Goal: Task Accomplishment & Management: Use online tool/utility

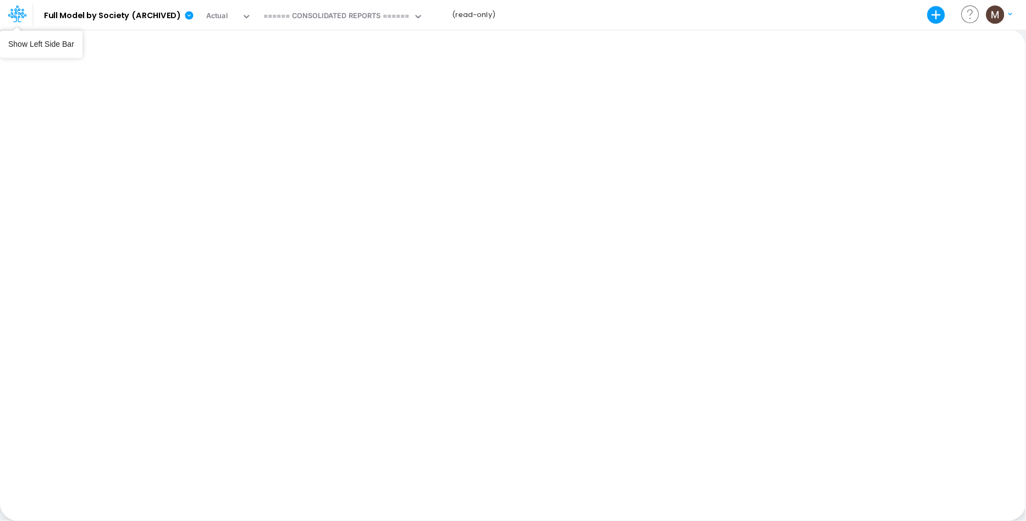
click at [16, 10] on icon at bounding box center [17, 11] width 6 height 7
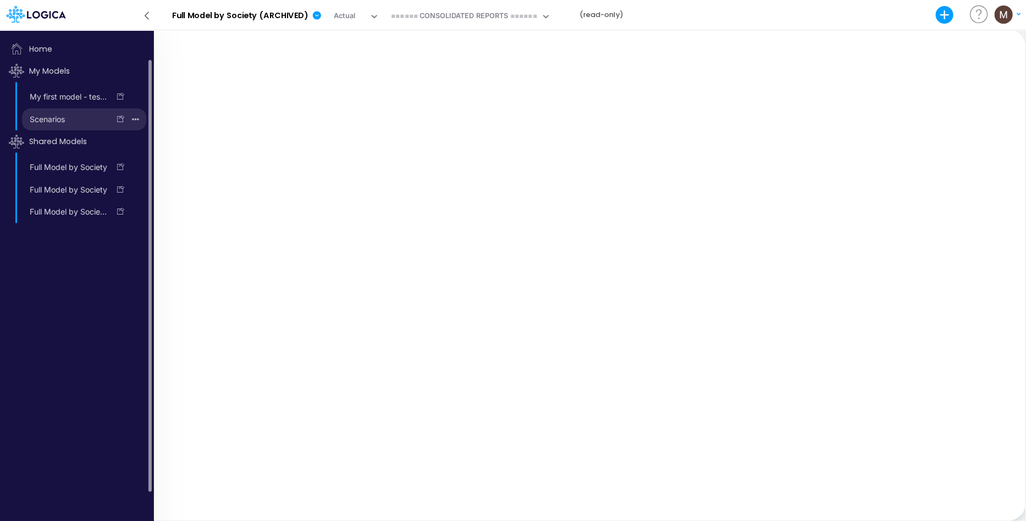
click at [75, 112] on link "Scenarios" at bounding box center [65, 120] width 87 height 18
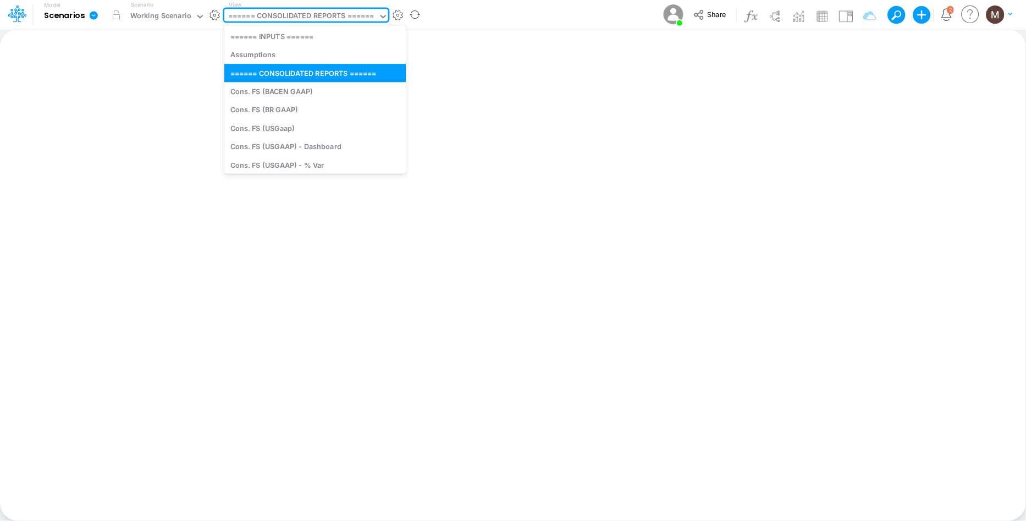
click at [270, 18] on div "====== CONSOLIDATED REPORTS ======" at bounding box center [301, 16] width 146 height 13
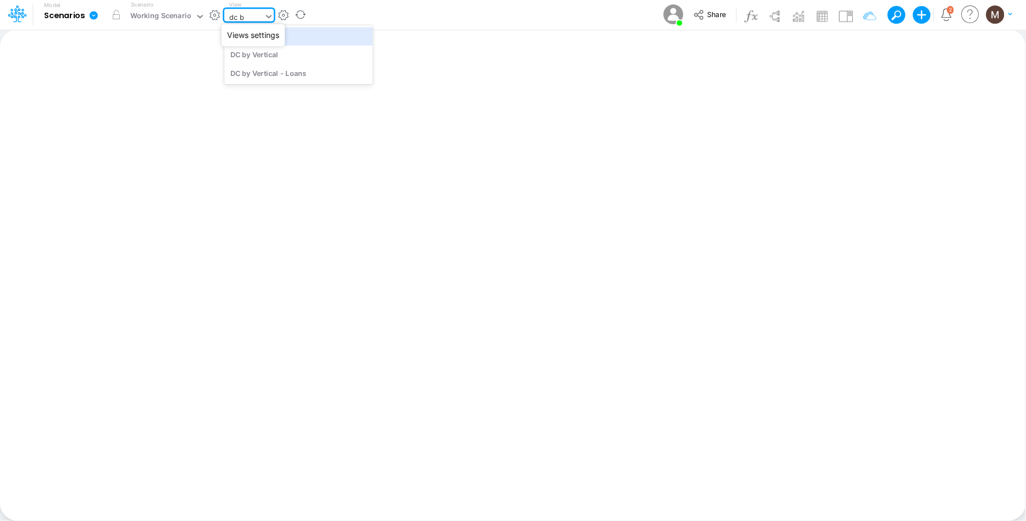
type input "dc by"
click at [298, 40] on div "DC by Vertical" at bounding box center [298, 36] width 149 height 18
type input "DC by Vertical"
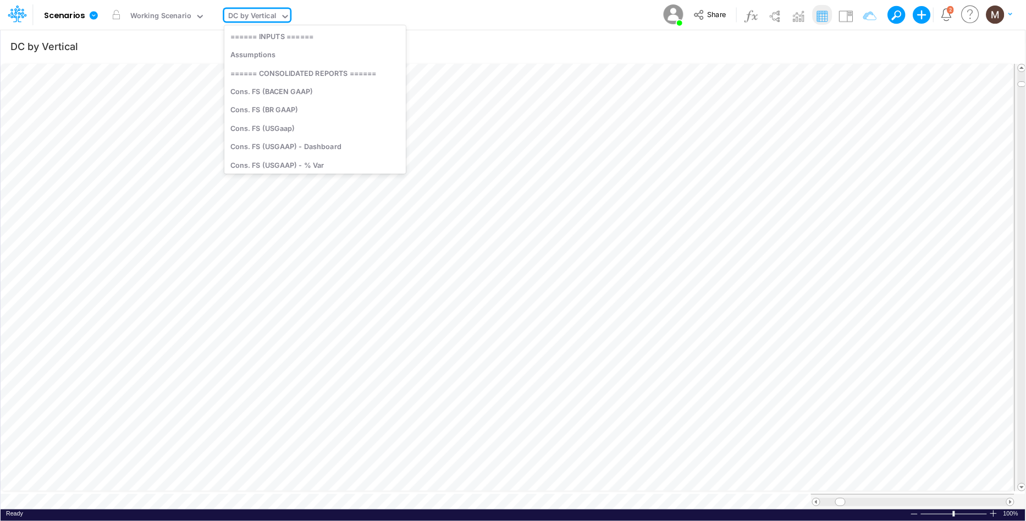
click at [240, 18] on div "DC by Vertical" at bounding box center [252, 16] width 48 height 13
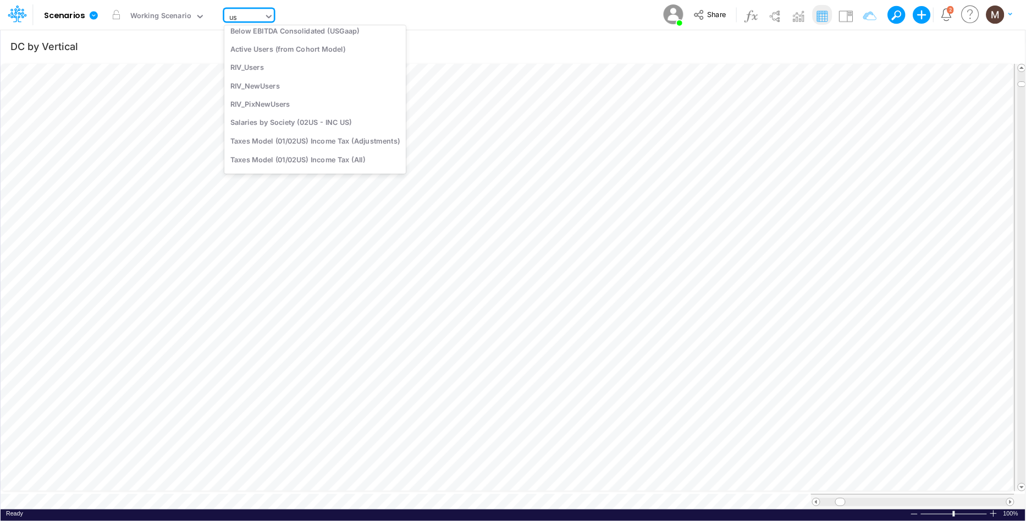
type input "usg"
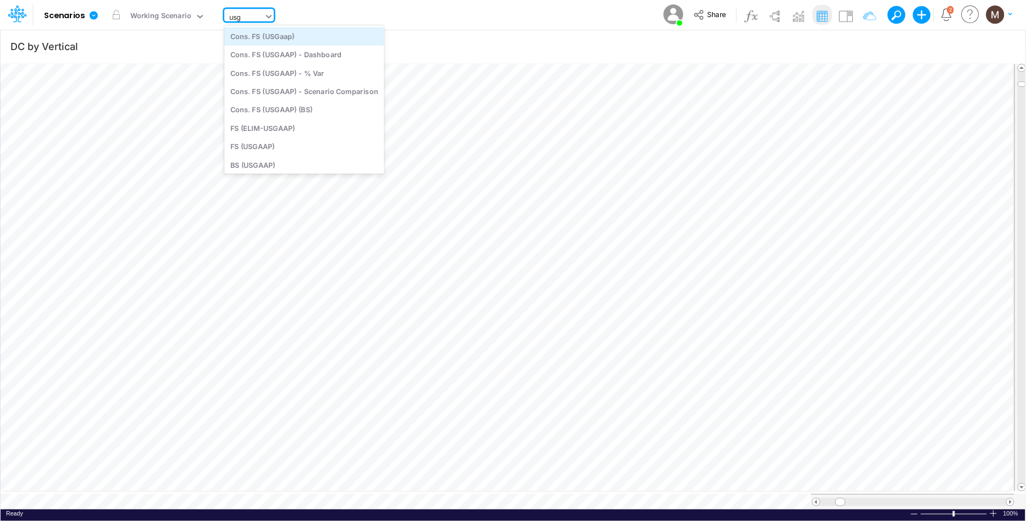
click at [275, 35] on div "Cons. FS (USGaap)" at bounding box center [304, 36] width 160 height 18
type input "Consolidated FS - USGAAP"
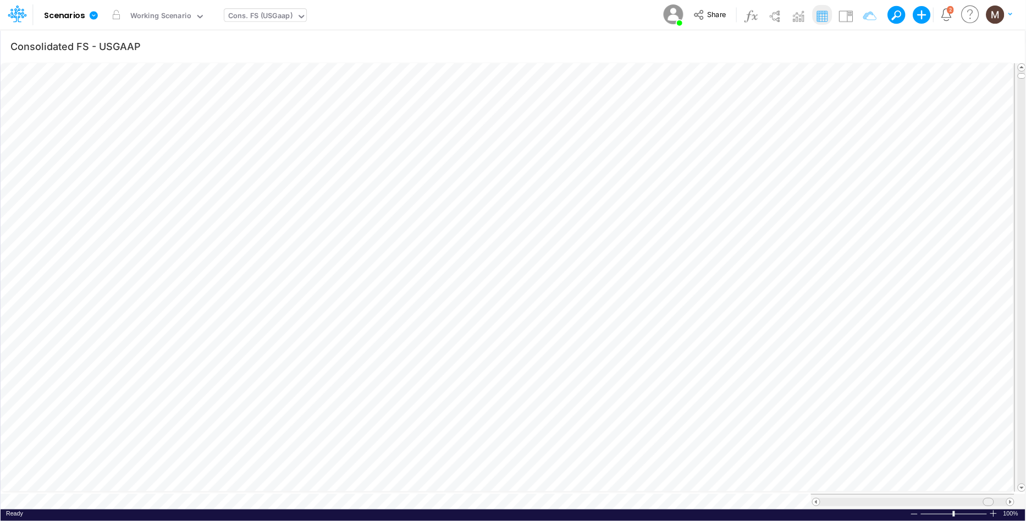
drag, startPoint x: 857, startPoint y: 497, endPoint x: 991, endPoint y: 494, distance: 134.8
click at [991, 498] on span at bounding box center [988, 501] width 7 height 7
click at [267, 18] on div "Cons. FS (USGaap)" at bounding box center [260, 16] width 64 height 13
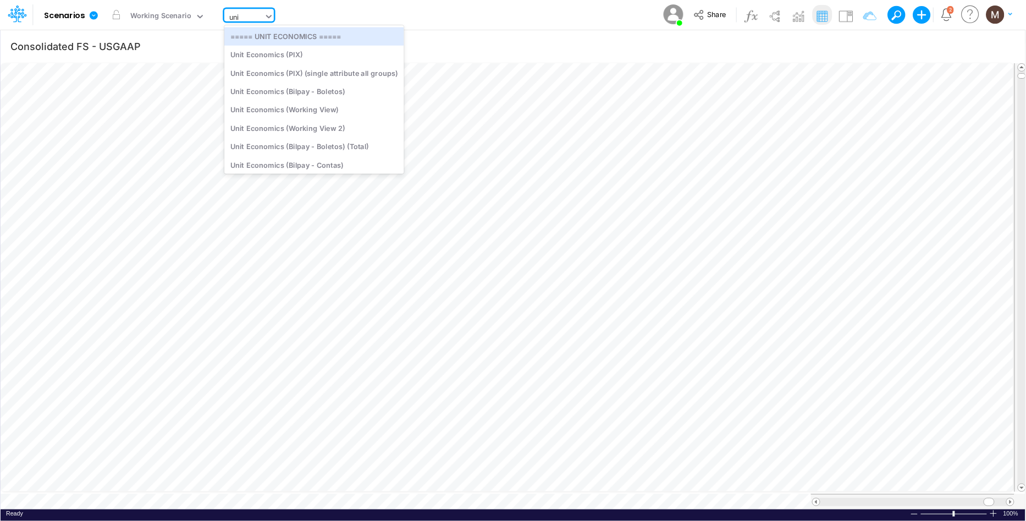
type input "unit"
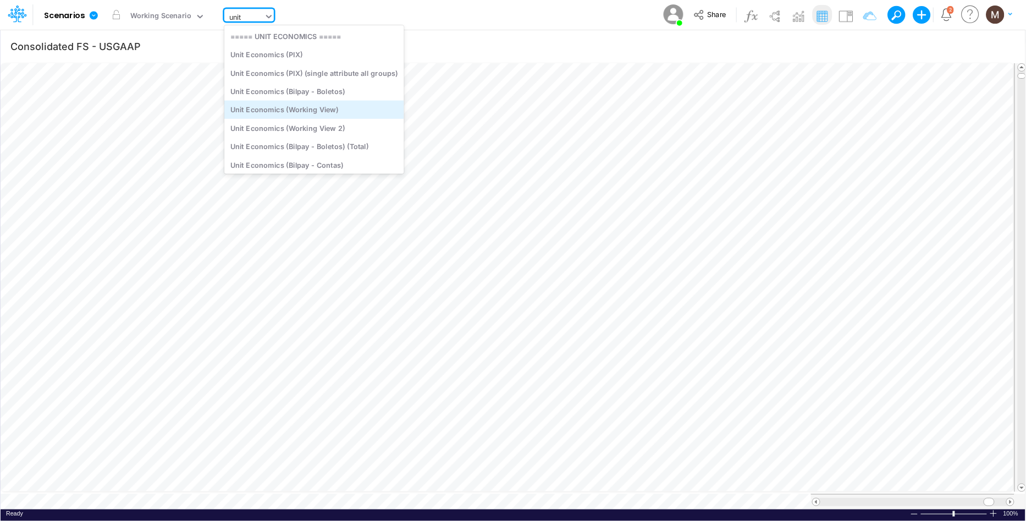
click at [305, 111] on div "Unit Economics (Working View)" at bounding box center [314, 110] width 180 height 18
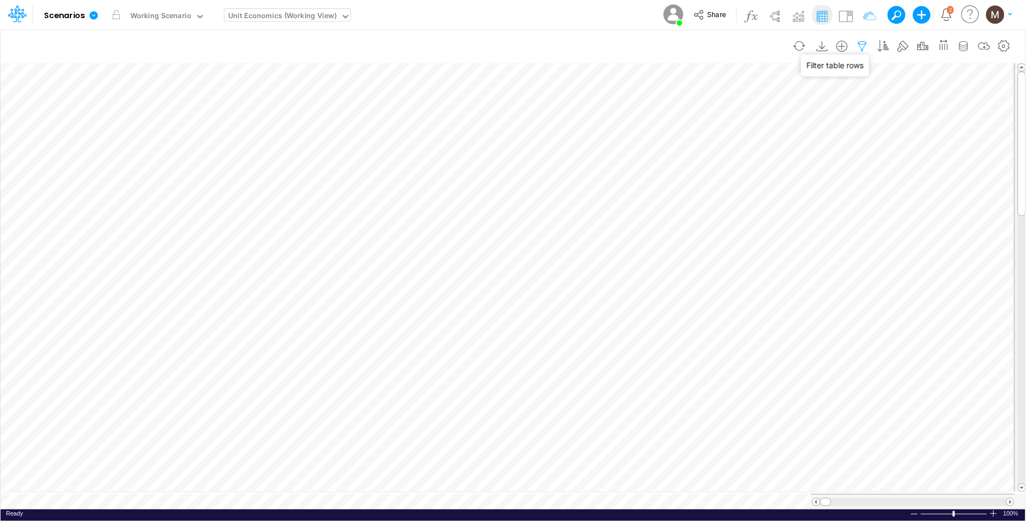
click at [865, 45] on icon "button" at bounding box center [863, 47] width 17 height 12
select select "contains"
select select "tableSearchOR"
select select "contains"
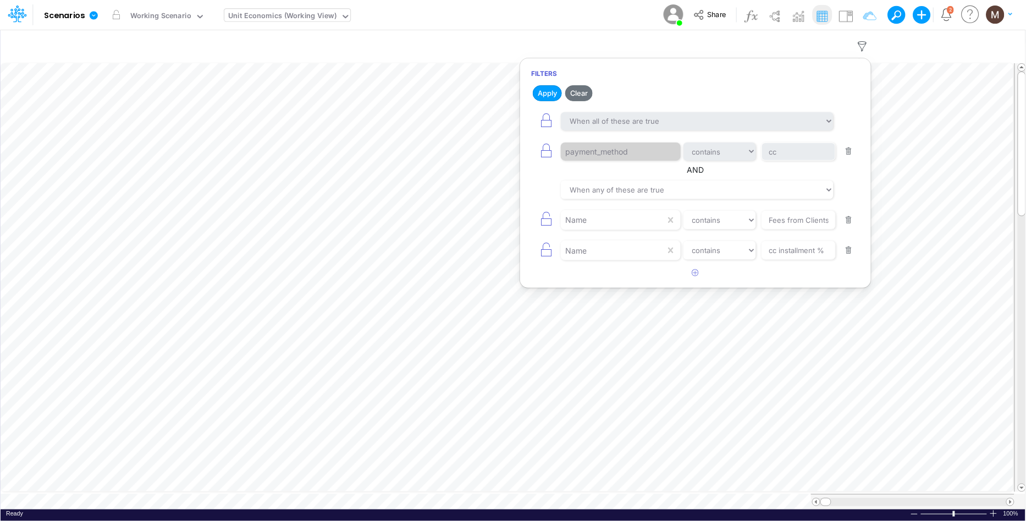
click at [850, 252] on button "button" at bounding box center [849, 250] width 21 height 15
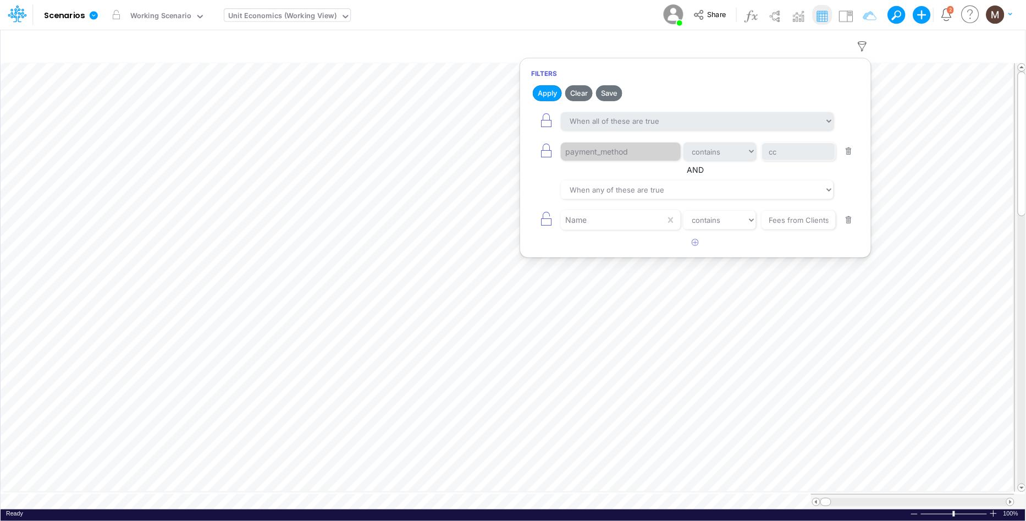
click at [849, 152] on button "button" at bounding box center [849, 151] width 21 height 15
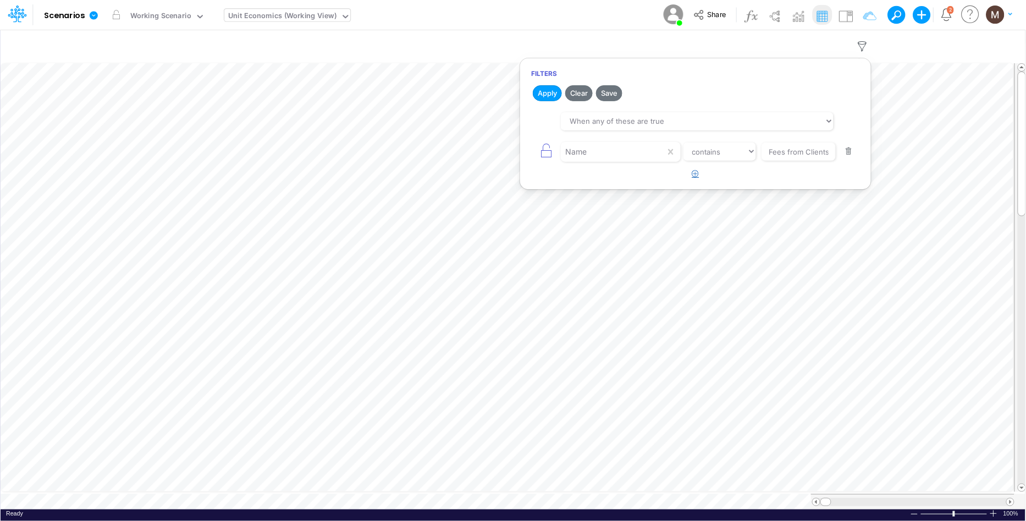
click at [698, 172] on icon "button" at bounding box center [696, 173] width 7 height 7
click at [610, 188] on div at bounding box center [613, 182] width 105 height 19
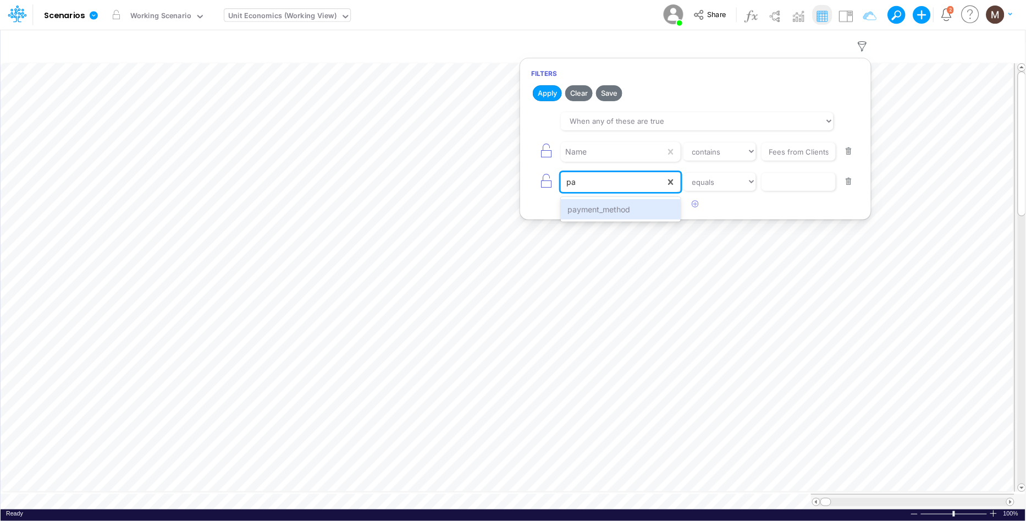
type input "pay"
click at [654, 213] on div "payment_method" at bounding box center [620, 209] width 119 height 20
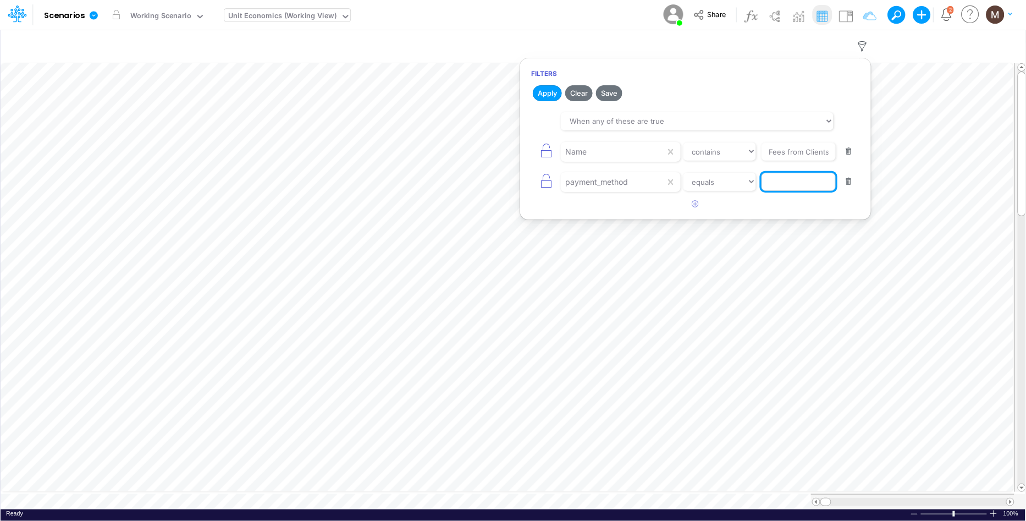
click at [768, 186] on input "text" at bounding box center [799, 182] width 74 height 19
type input "install"
click at [740, 180] on select "equals not equal starts with ends with contains" at bounding box center [720, 182] width 74 height 19
select select "contains"
click at [683, 173] on select "equals not equal starts with ends with contains" at bounding box center [720, 182] width 74 height 19
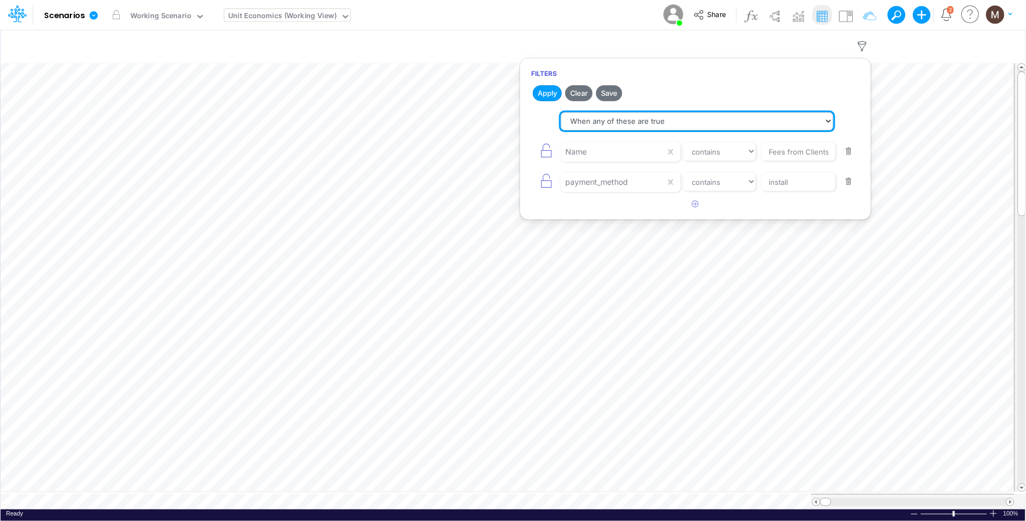
click at [628, 123] on select "When all of these are true When any of these are true" at bounding box center [697, 121] width 273 height 19
select select "tableSearchAND"
click at [561, 112] on select "When all of these are true When any of these are true" at bounding box center [697, 121] width 273 height 19
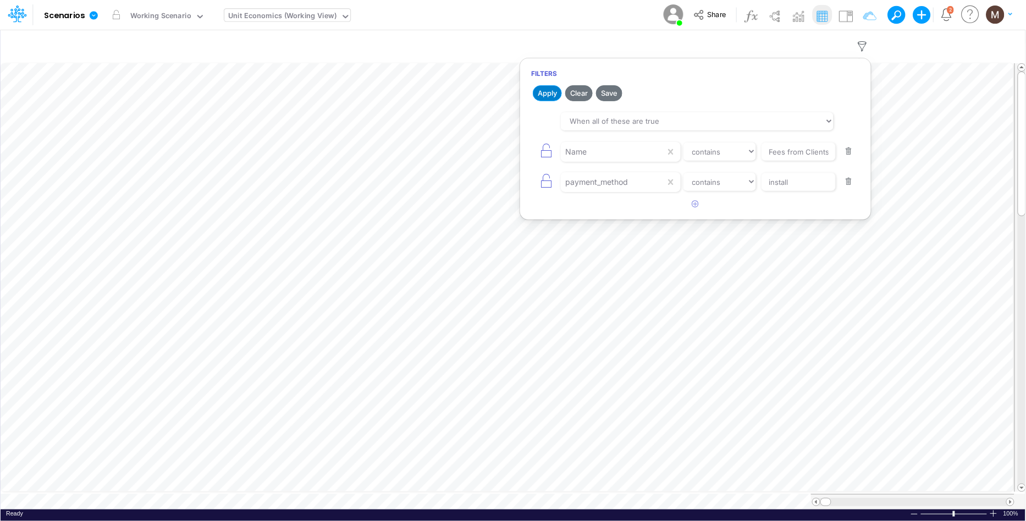
click at [541, 89] on button "Apply" at bounding box center [547, 93] width 29 height 16
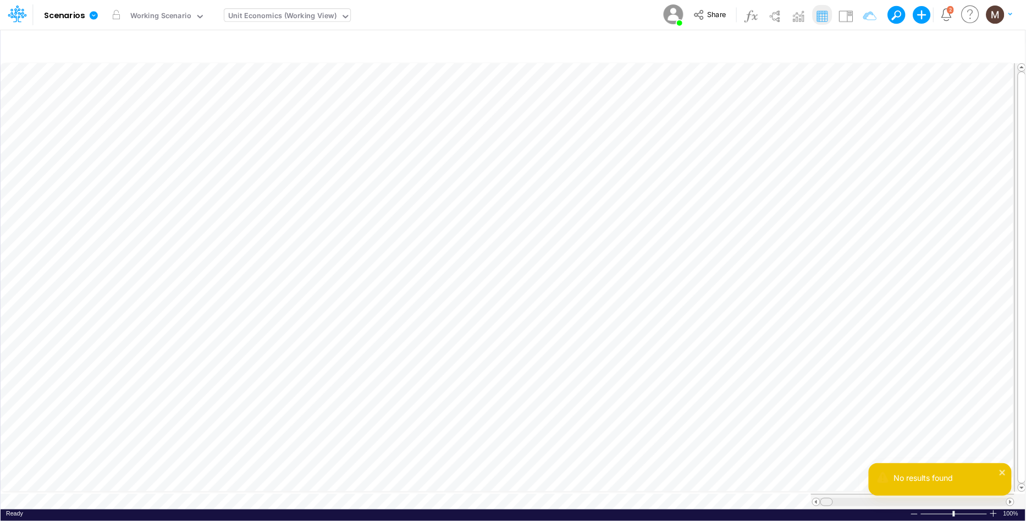
click at [776, 494] on tr at bounding box center [508, 501] width 1014 height 15
click at [861, 45] on icon "button" at bounding box center [863, 47] width 17 height 12
select select "contains"
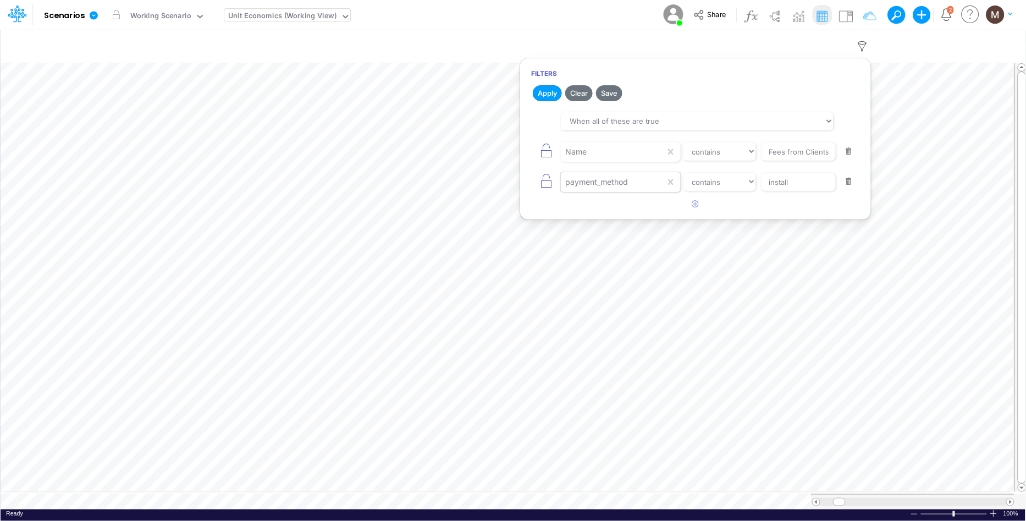
click at [628, 191] on div "payment_method" at bounding box center [621, 182] width 120 height 20
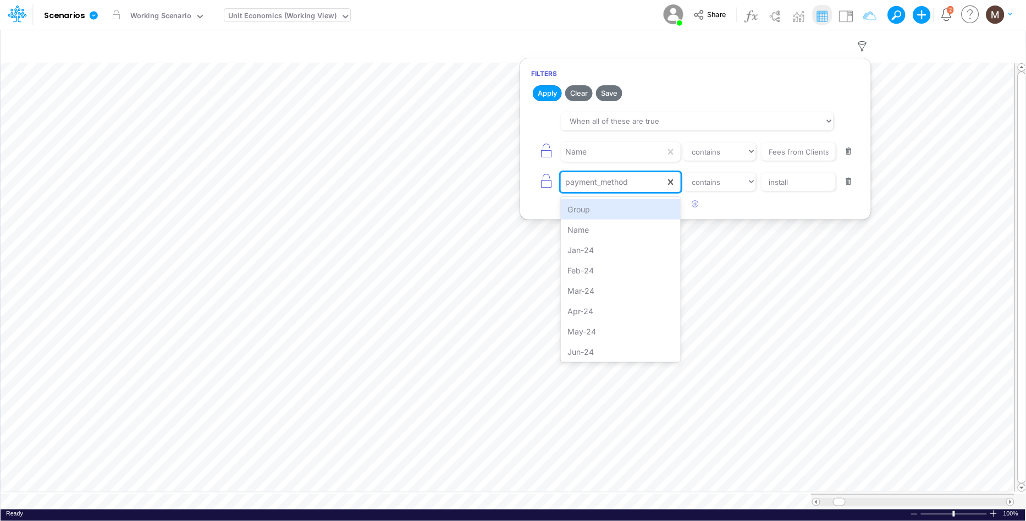
click at [851, 180] on button "button" at bounding box center [849, 181] width 21 height 15
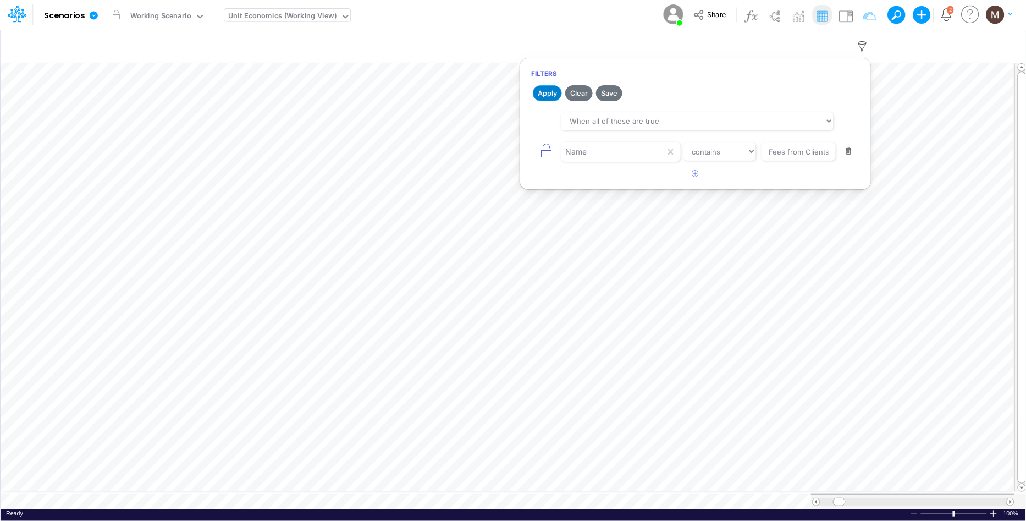
click at [539, 91] on button "Apply" at bounding box center [547, 93] width 29 height 16
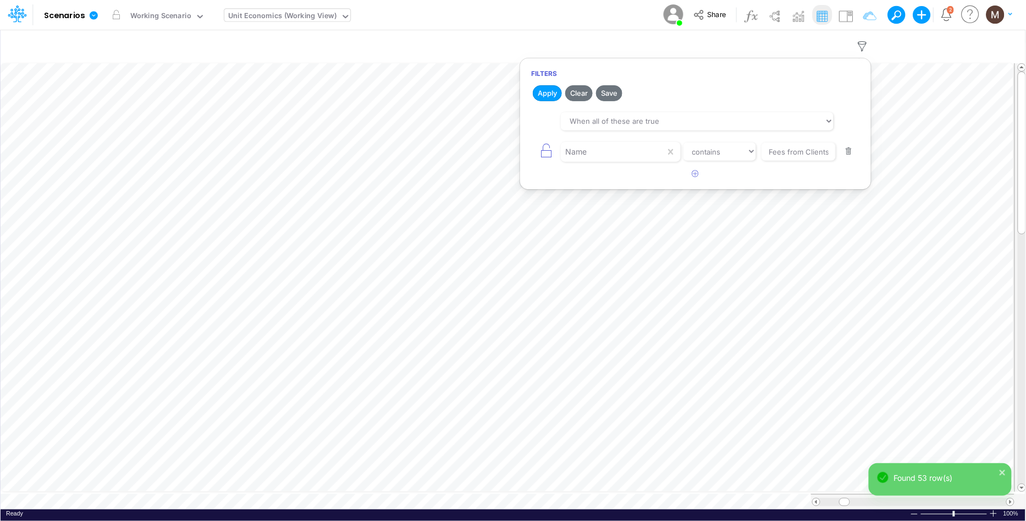
scroll to position [0, 1]
click at [858, 48] on icon "button" at bounding box center [863, 47] width 17 height 12
select select "contains"
click at [702, 178] on button "button" at bounding box center [695, 174] width 21 height 18
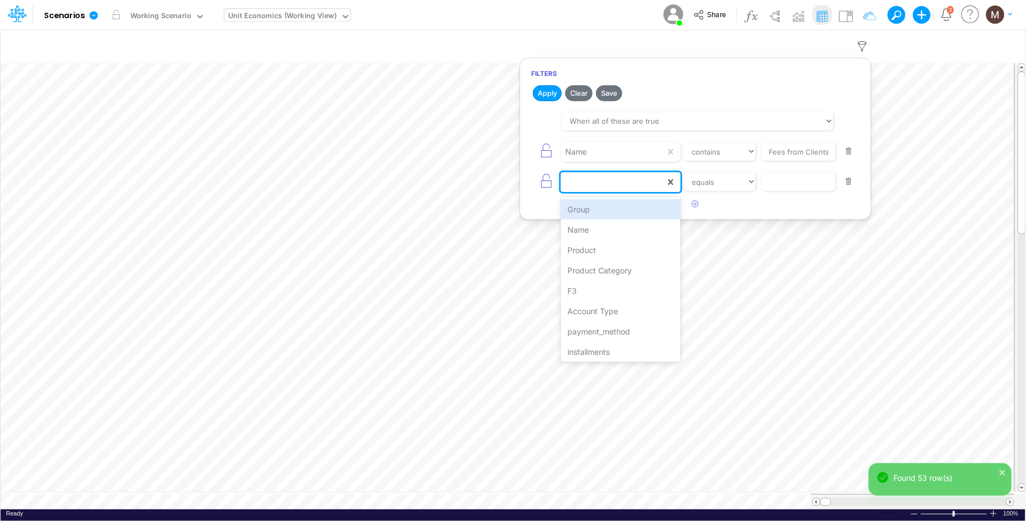
click at [628, 188] on div at bounding box center [613, 182] width 105 height 19
type input "inst"
click at [636, 205] on div "installments" at bounding box center [620, 209] width 119 height 20
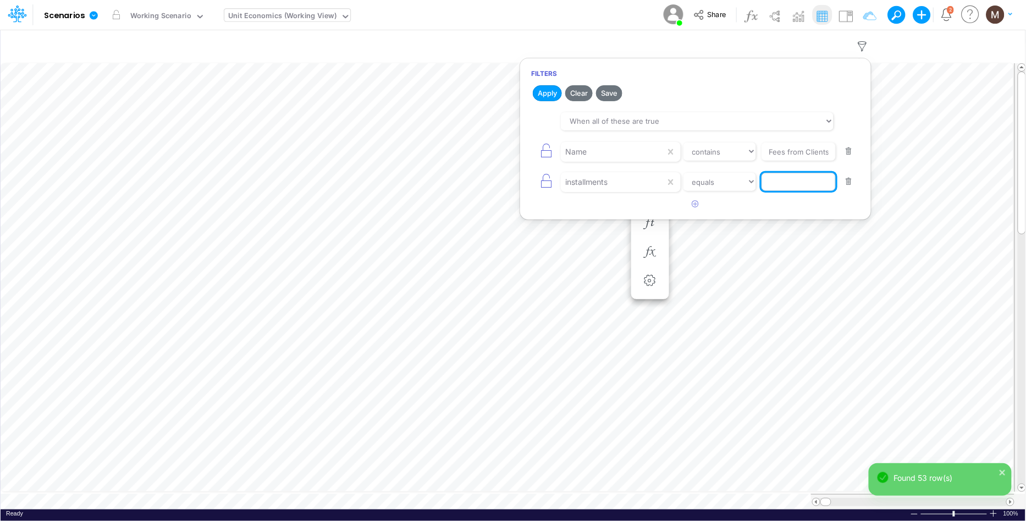
click at [798, 181] on input "text" at bounding box center [799, 182] width 74 height 19
type input "install"
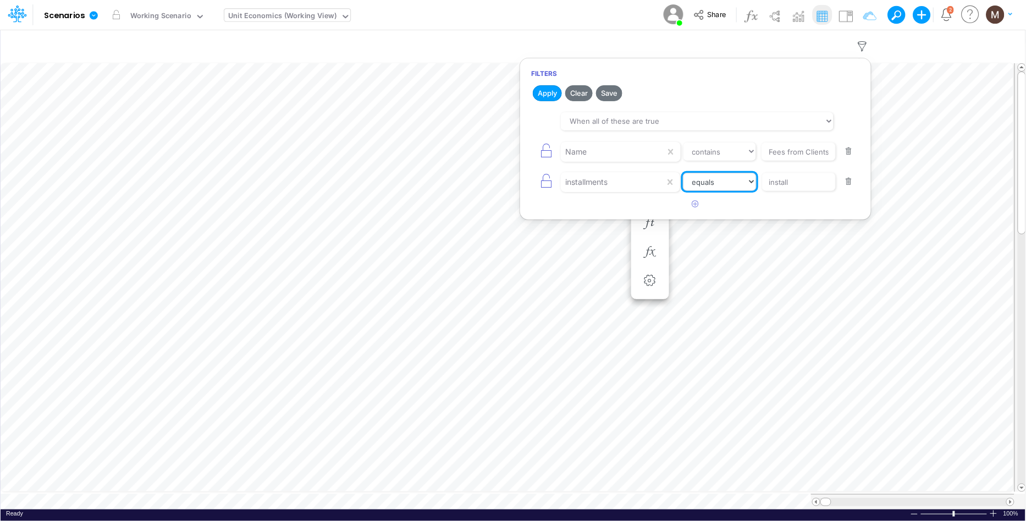
click at [723, 185] on select "equals not equal starts with ends with contains" at bounding box center [720, 182] width 74 height 19
select select "contains"
click at [683, 173] on select "equals not equal starts with ends with contains" at bounding box center [720, 182] width 74 height 19
click at [820, 147] on input "Fees from Clients %" at bounding box center [799, 151] width 74 height 19
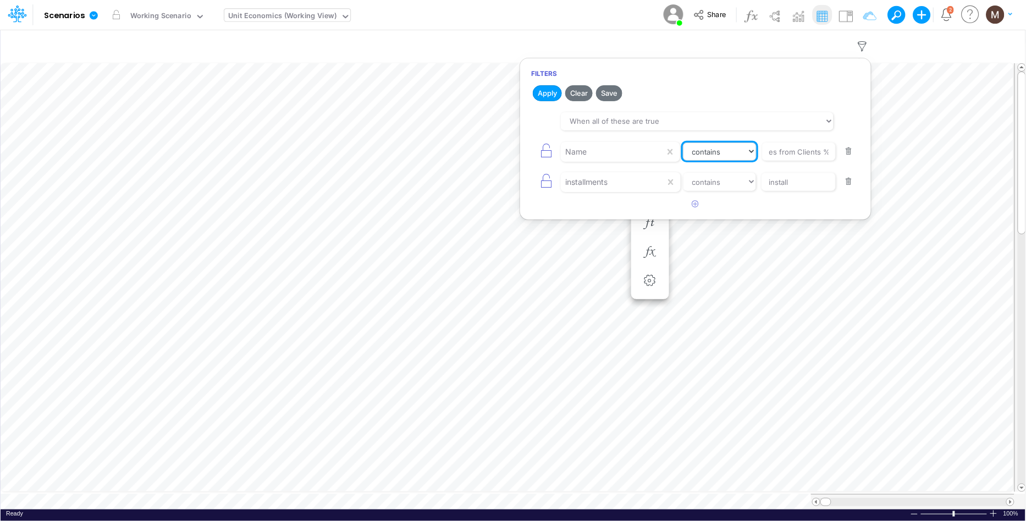
click at [721, 150] on select "equals not equal starts with ends with contains" at bounding box center [720, 151] width 74 height 19
click at [550, 97] on button "Apply" at bounding box center [547, 93] width 29 height 16
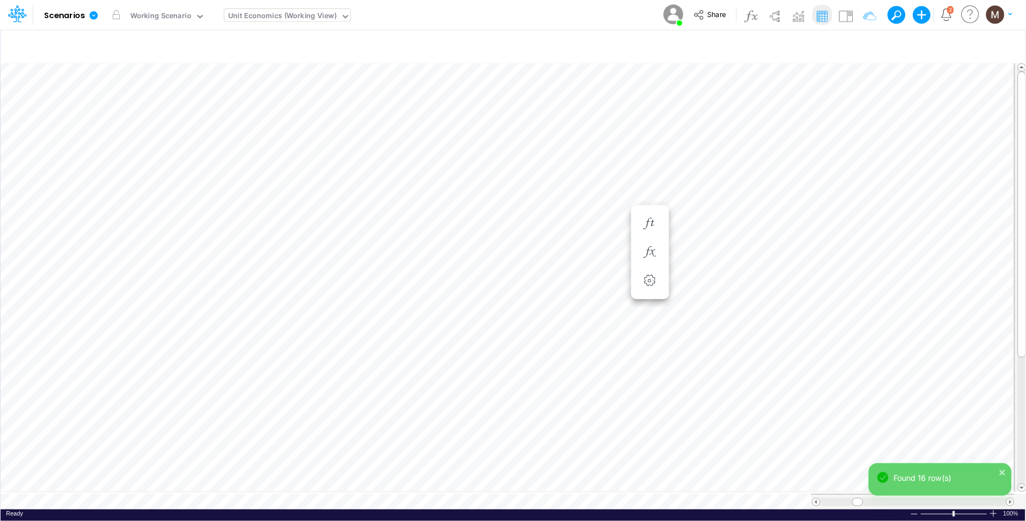
scroll to position [0, 1]
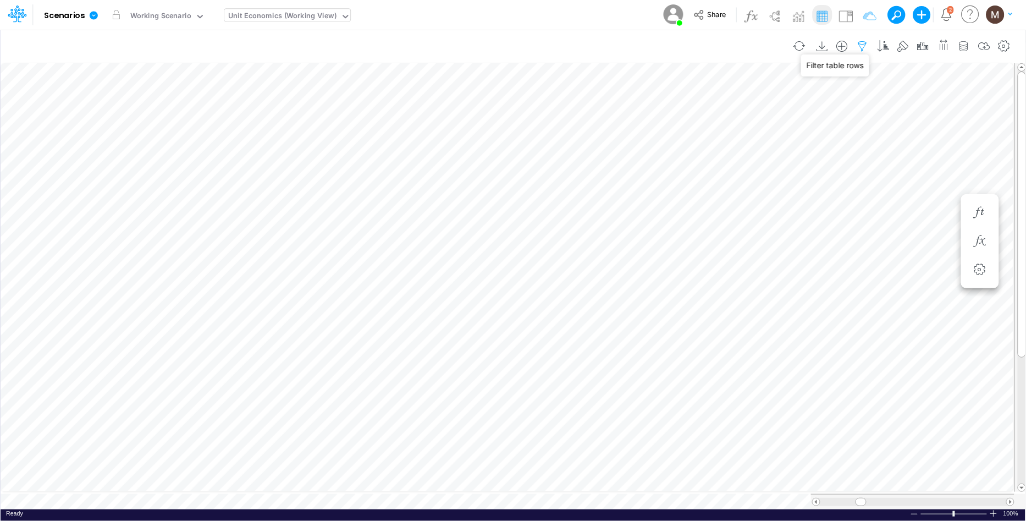
click at [860, 46] on icon "button" at bounding box center [863, 47] width 17 height 12
select select "contains"
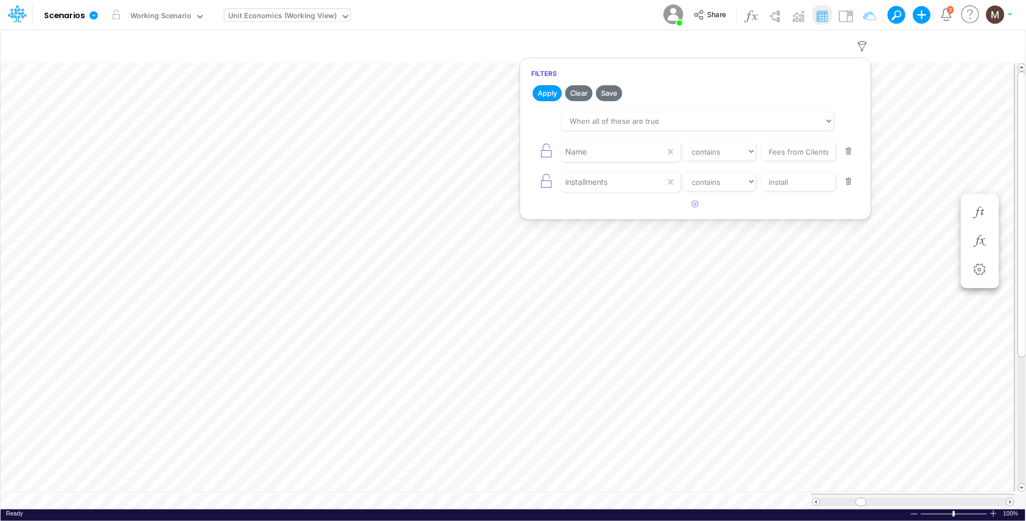
click at [851, 182] on button "button" at bounding box center [849, 181] width 21 height 15
click at [766, 494] on tr at bounding box center [508, 501] width 1014 height 15
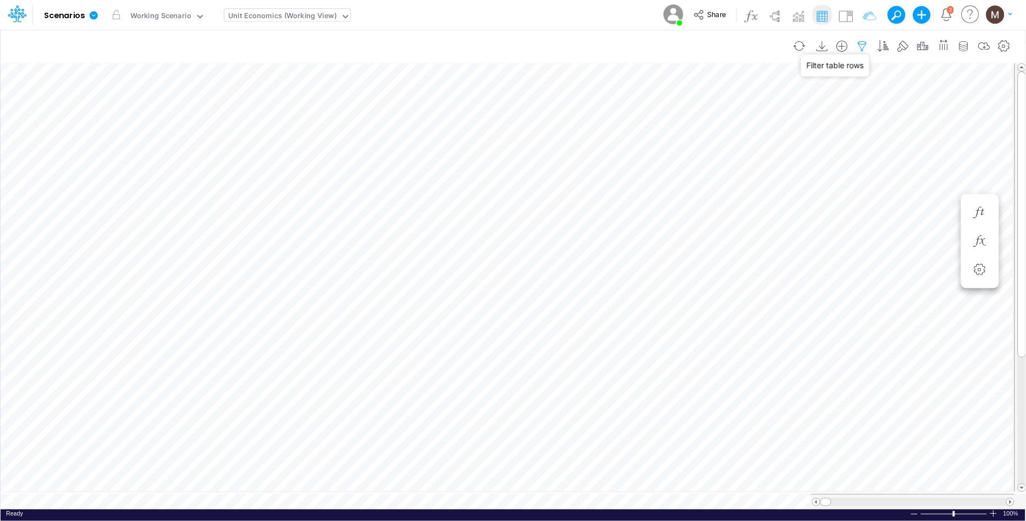
click at [861, 46] on icon "button" at bounding box center [863, 47] width 17 height 12
select select "contains"
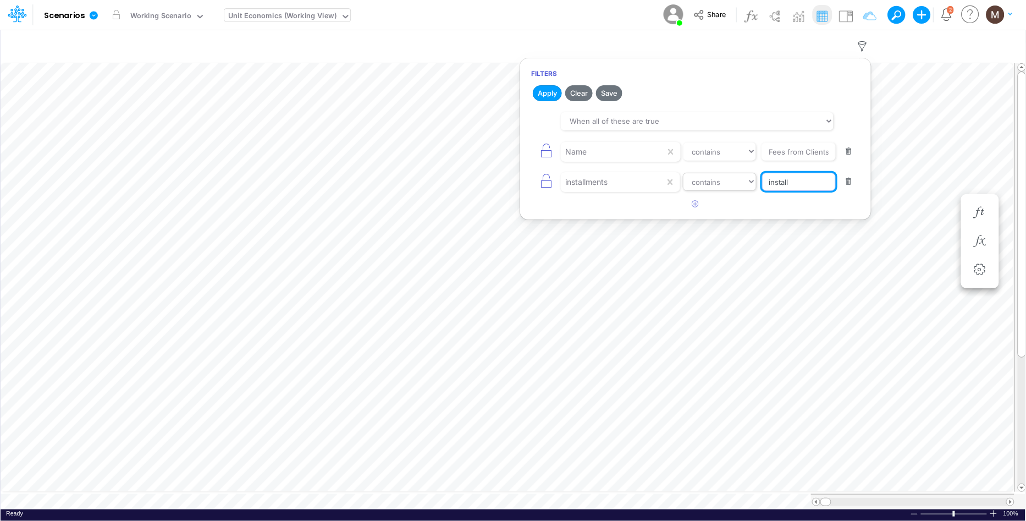
drag, startPoint x: 792, startPoint y: 181, endPoint x: 729, endPoint y: 183, distance: 62.7
click at [729, 183] on div "installments equals not equal starts with ends with contains install" at bounding box center [695, 181] width 329 height 25
type input "vista"
click at [546, 94] on button "Apply" at bounding box center [547, 93] width 29 height 16
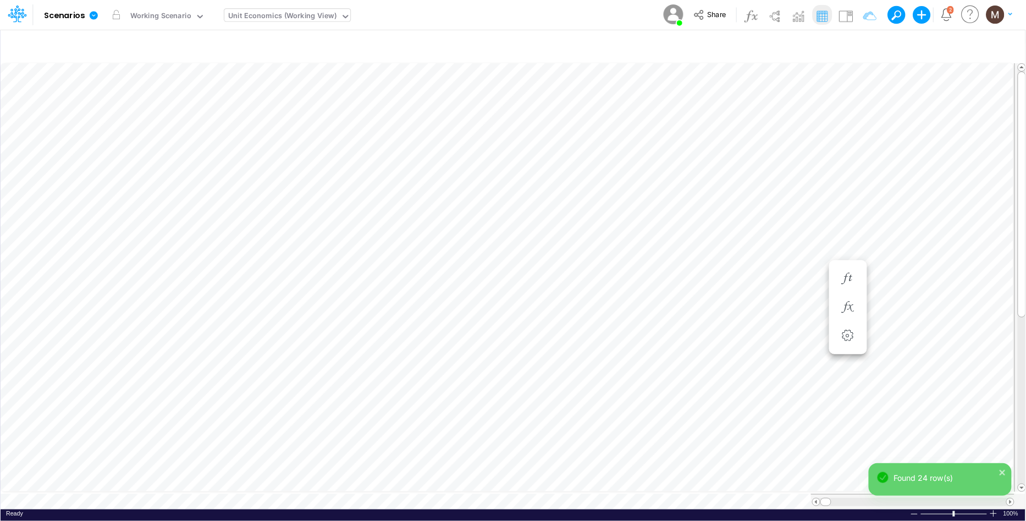
scroll to position [0, 1]
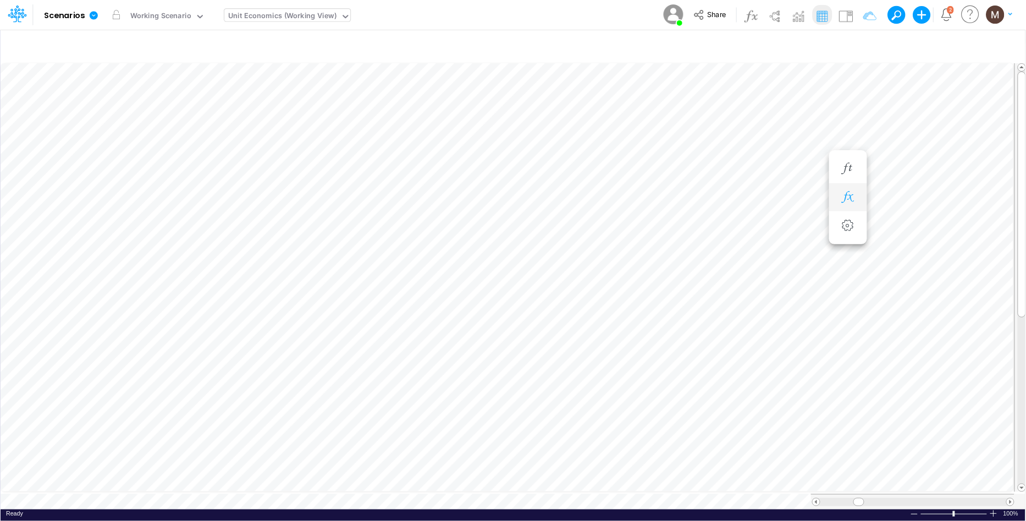
scroll to position [0, 1]
click at [862, 50] on icon "button" at bounding box center [863, 47] width 17 height 12
select select "contains"
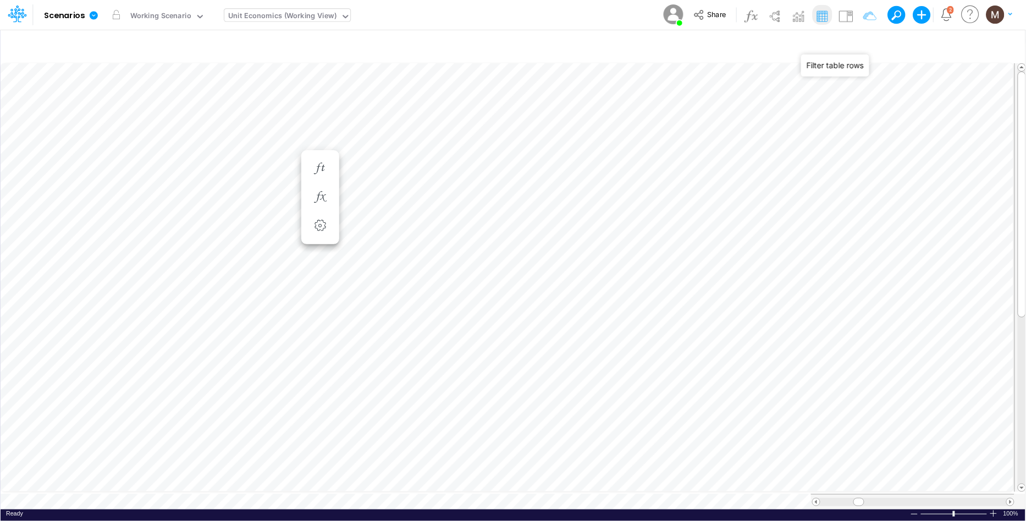
select select "contains"
click at [695, 200] on icon "button" at bounding box center [696, 203] width 7 height 7
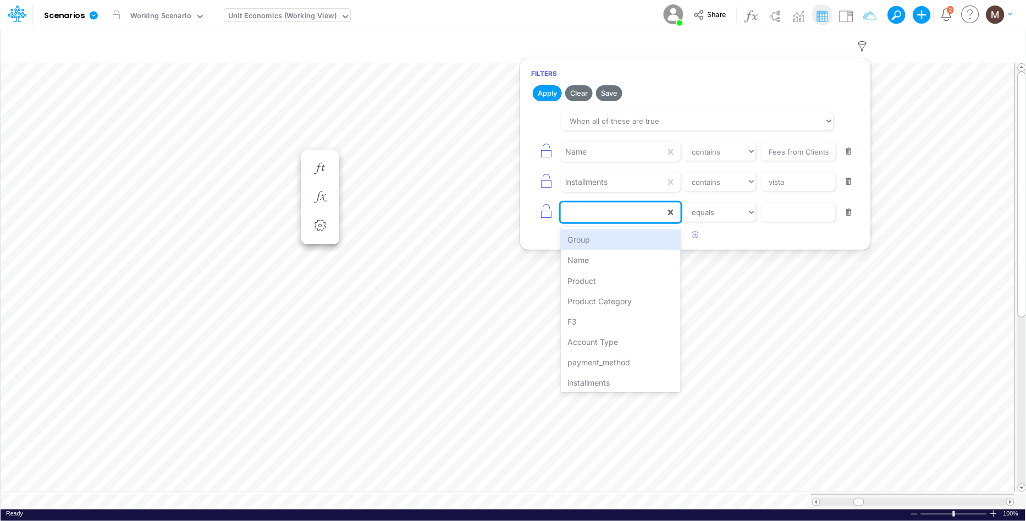
click at [645, 213] on div at bounding box center [613, 212] width 105 height 19
type input "pro"
click at [650, 239] on div "Product" at bounding box center [620, 239] width 119 height 20
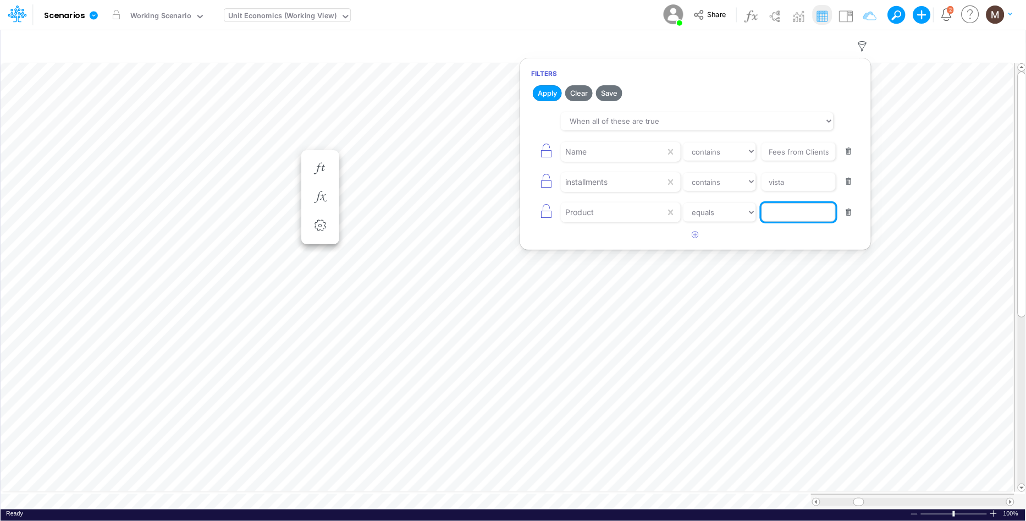
click at [797, 214] on input "text" at bounding box center [799, 212] width 74 height 19
paste input "PIX / CC RPAY / A VISTA / PF"
type input "PIX / CC RPAY / A VISTA / PF"
click at [850, 153] on button "button" at bounding box center [849, 151] width 21 height 15
type input "vista"
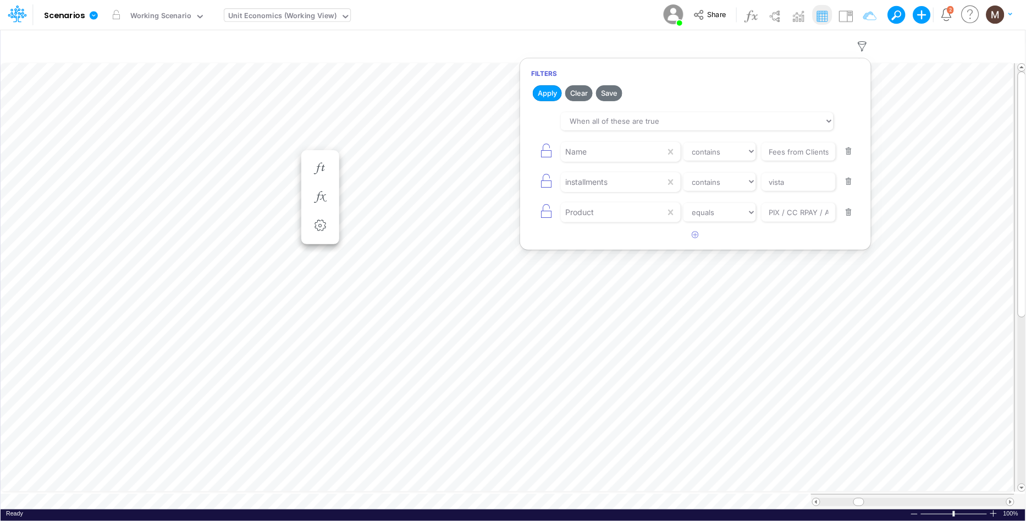
select select "equals"
type input "PIX / CC RPAY / A VISTA / PF"
click at [850, 153] on button "button" at bounding box center [849, 151] width 21 height 15
select select "equals"
type input "PIX / CC RPAY / A VISTA / PF"
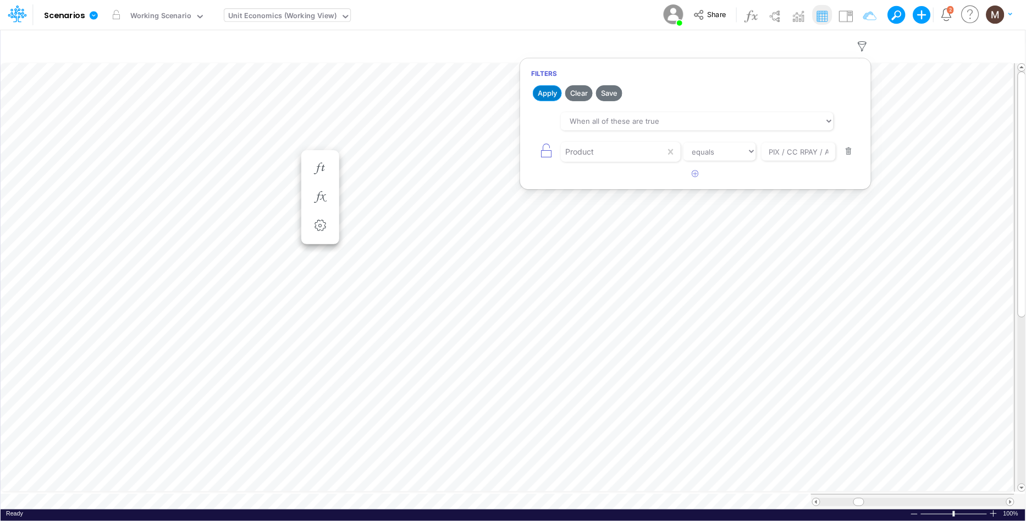
click at [549, 92] on button "Apply" at bounding box center [547, 93] width 29 height 16
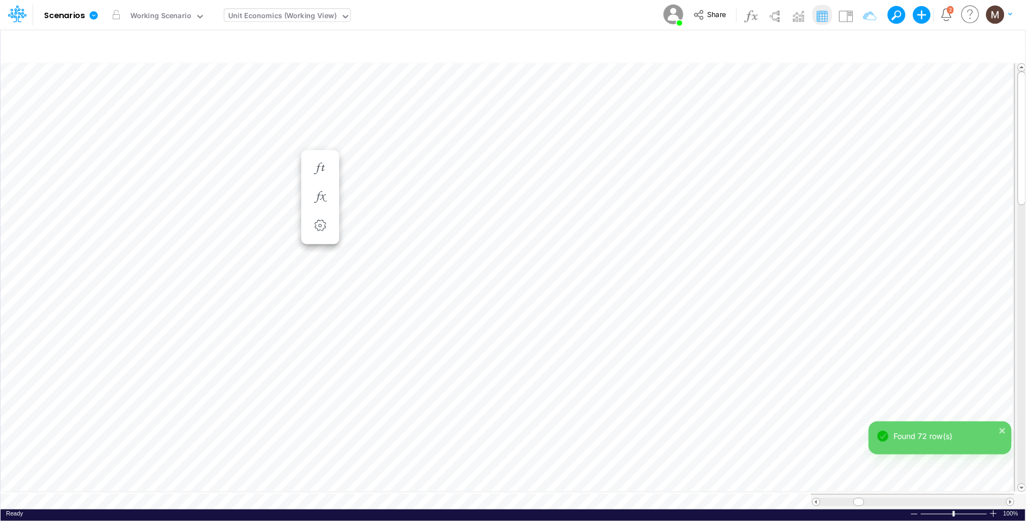
scroll to position [0, 1]
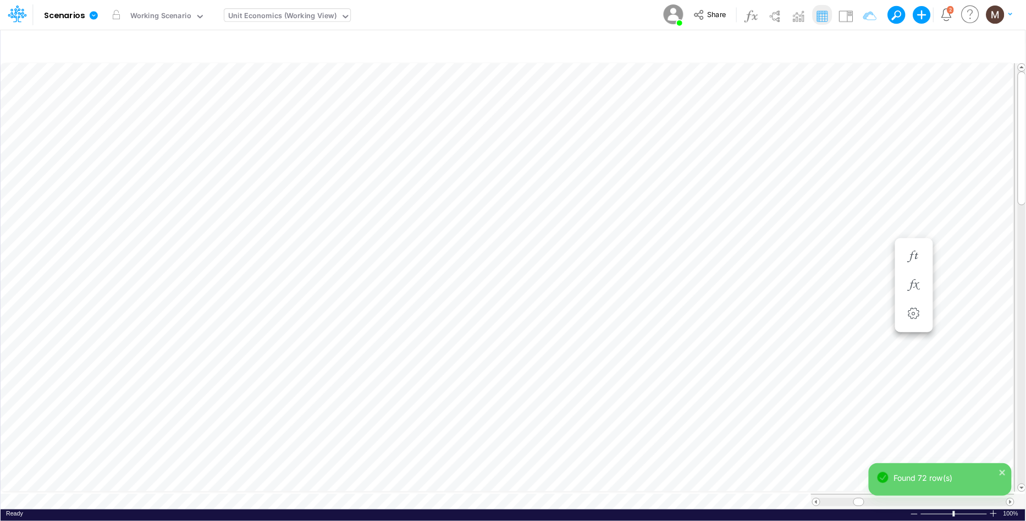
scroll to position [0, 1]
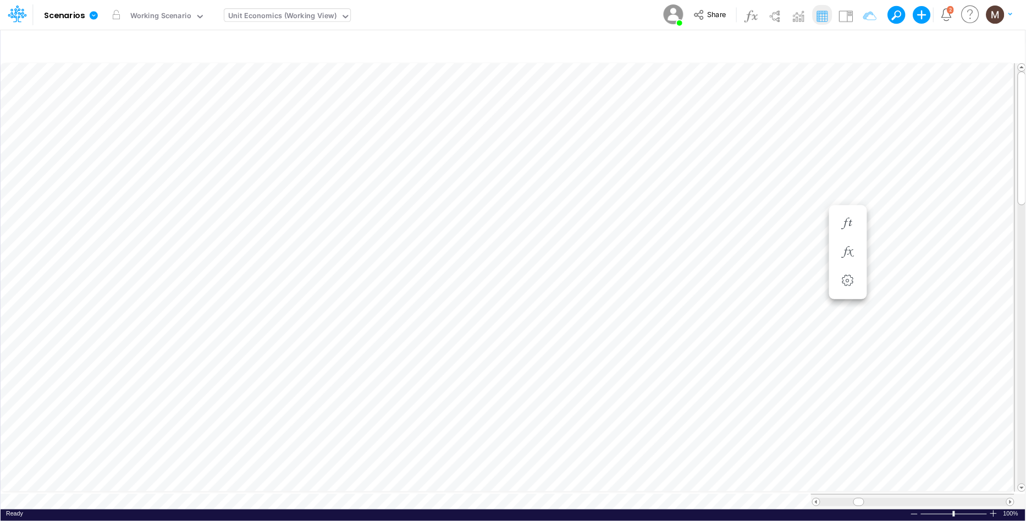
scroll to position [0, 1]
click at [719, 202] on icon "button" at bounding box center [716, 202] width 17 height 12
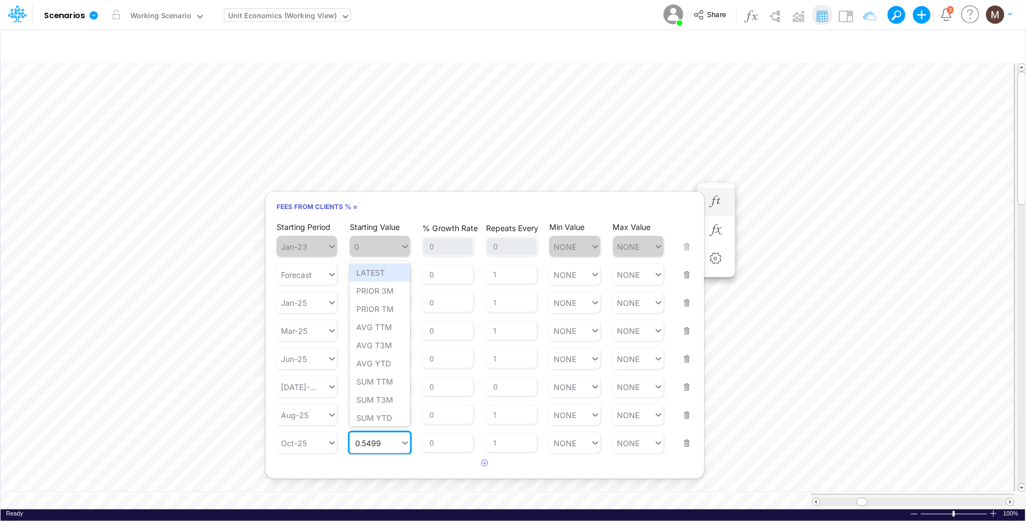
click at [364, 441] on input "0.5499" at bounding box center [368, 442] width 27 height 9
click at [394, 414] on div "Set value 0.05499" at bounding box center [390, 415] width 80 height 18
type input "0.05499"
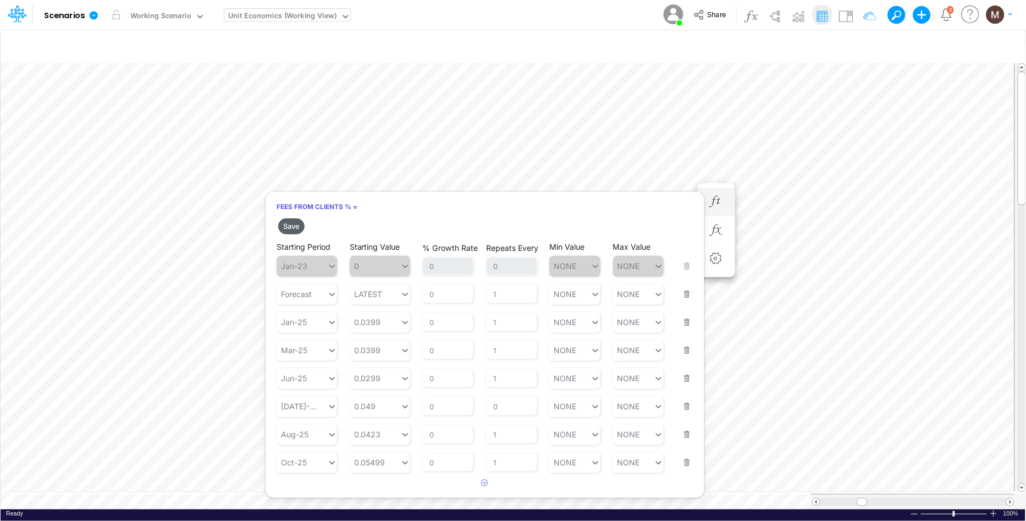
click at [288, 219] on button "Save" at bounding box center [291, 226] width 26 height 16
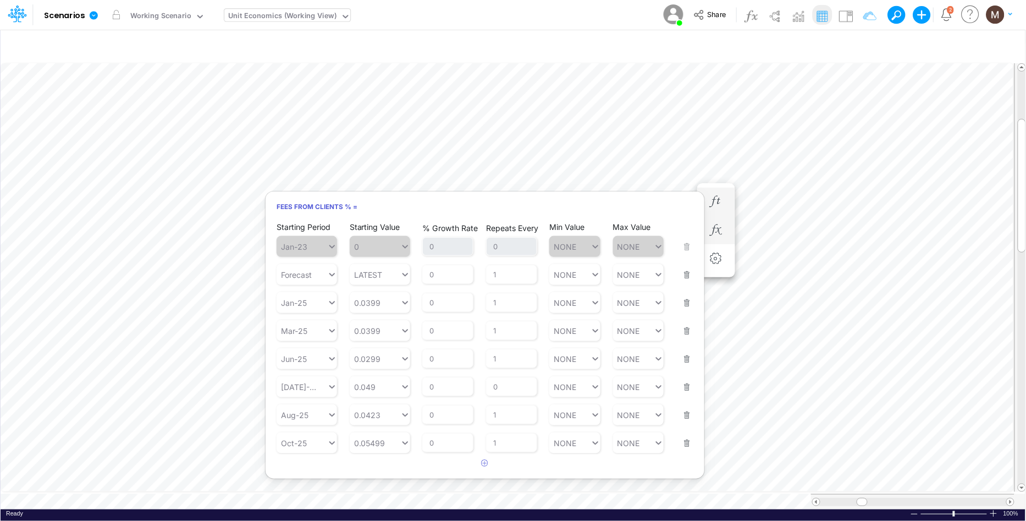
scroll to position [0, 1]
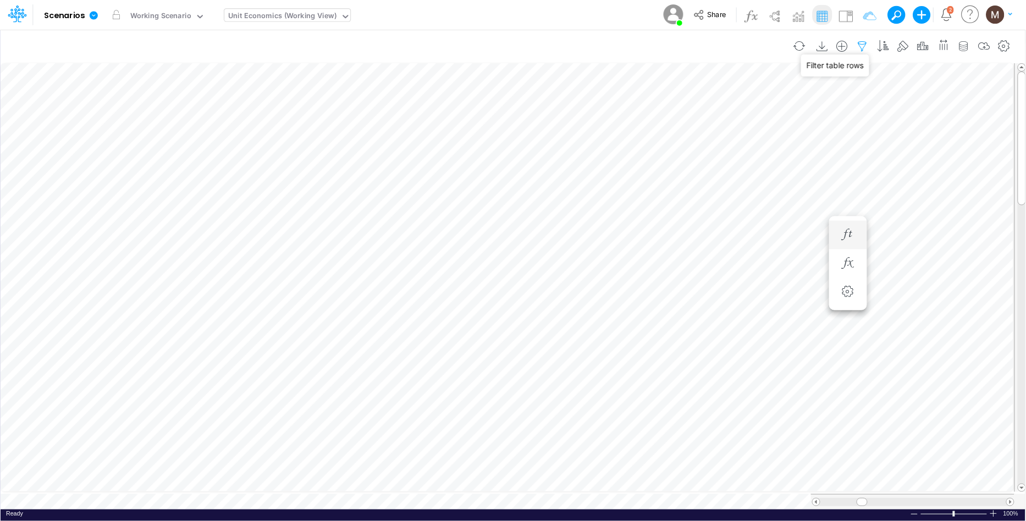
click at [858, 47] on icon "button" at bounding box center [863, 47] width 17 height 12
click at [844, 151] on button "button" at bounding box center [849, 151] width 21 height 15
click at [691, 112] on button "button" at bounding box center [695, 117] width 21 height 18
click at [617, 152] on div at bounding box center [613, 151] width 105 height 19
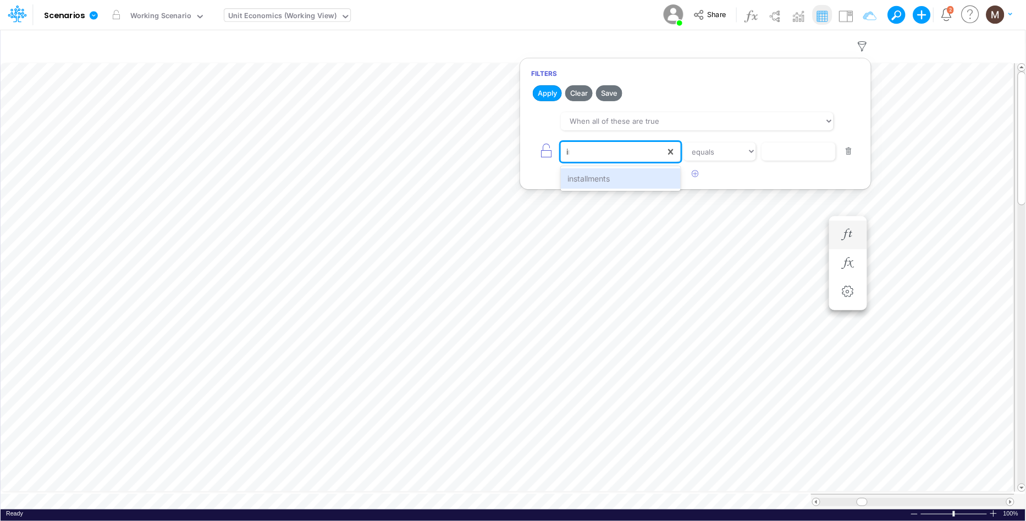
type input "ins"
click at [663, 178] on div "installments" at bounding box center [620, 178] width 119 height 20
click at [812, 152] on input "text" at bounding box center [799, 151] width 74 height 19
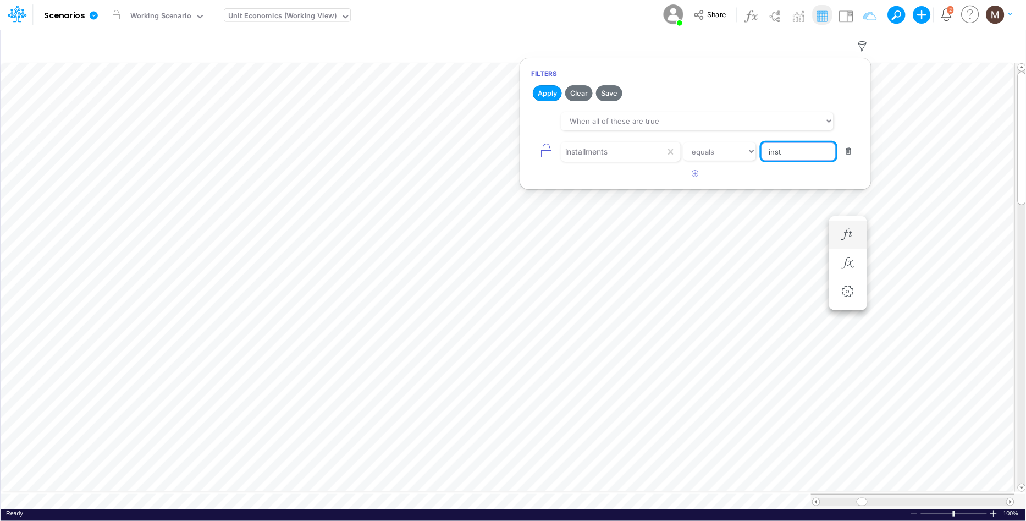
type input "install"
click at [728, 156] on select "equals not equal starts with ends with contains" at bounding box center [720, 151] width 74 height 19
select select "contains"
click at [683, 142] on select "equals not equal starts with ends with contains" at bounding box center [720, 151] width 74 height 19
click at [699, 175] on icon "button" at bounding box center [696, 173] width 7 height 7
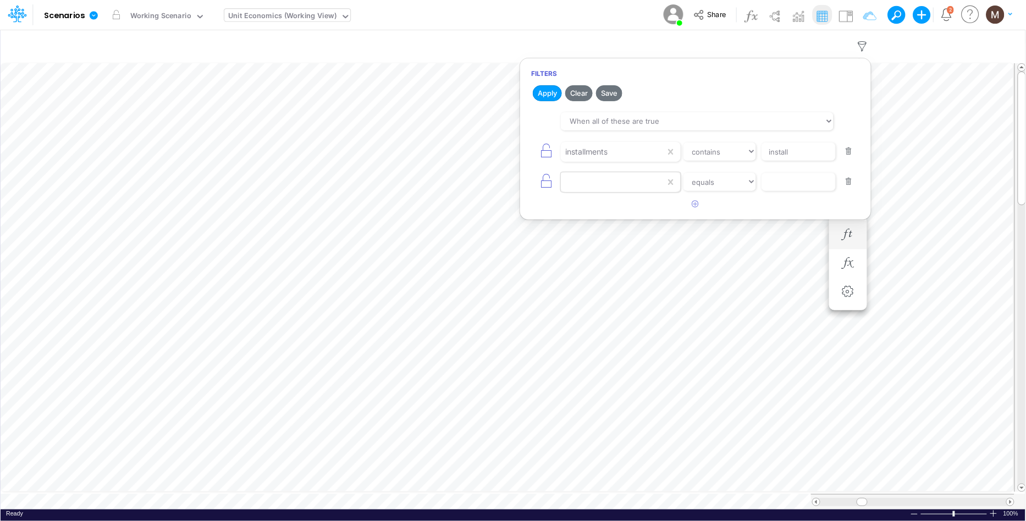
click at [596, 185] on div at bounding box center [613, 182] width 105 height 19
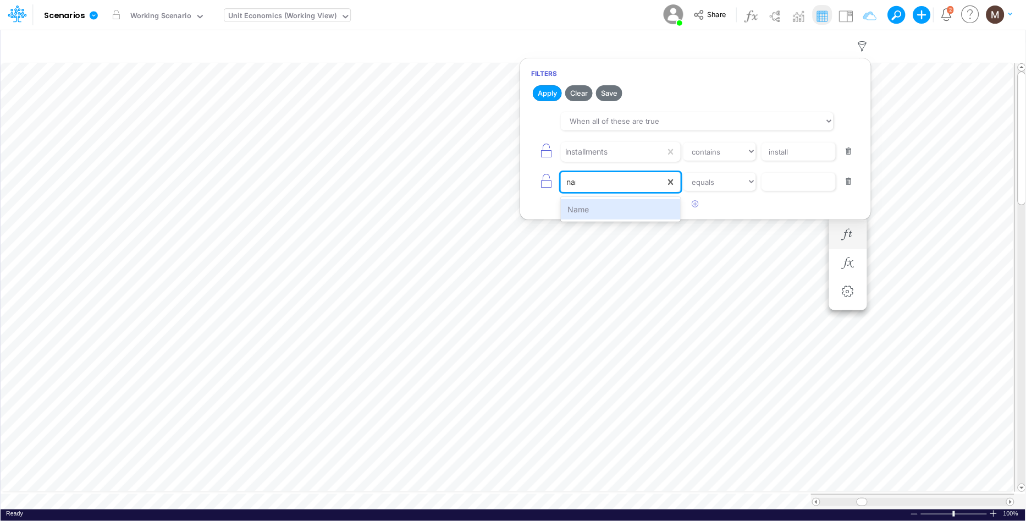
type input "name"
click at [611, 204] on div "Name" at bounding box center [620, 209] width 119 height 20
click at [776, 184] on input "text" at bounding box center [799, 182] width 74 height 19
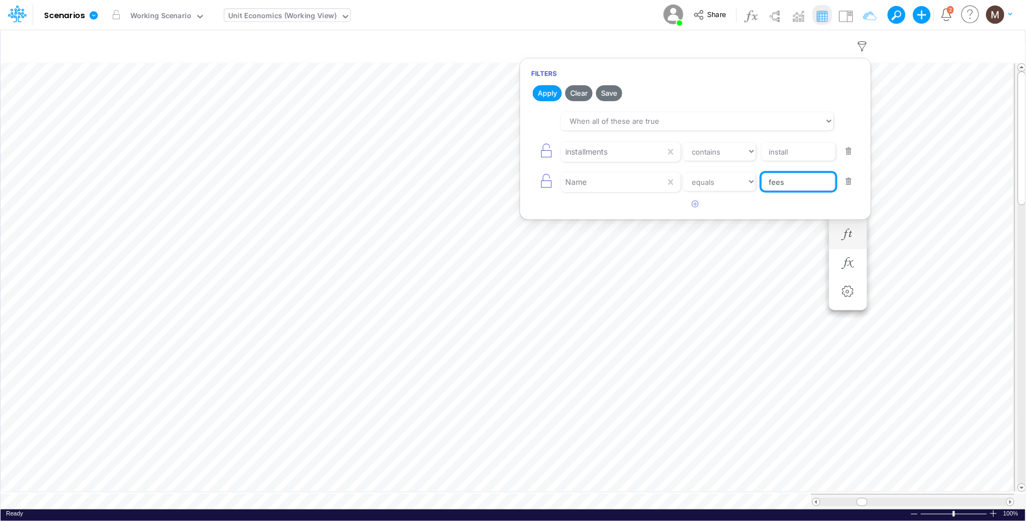
type input "Fees from Clients %"
click at [543, 96] on button "Apply" at bounding box center [547, 93] width 29 height 16
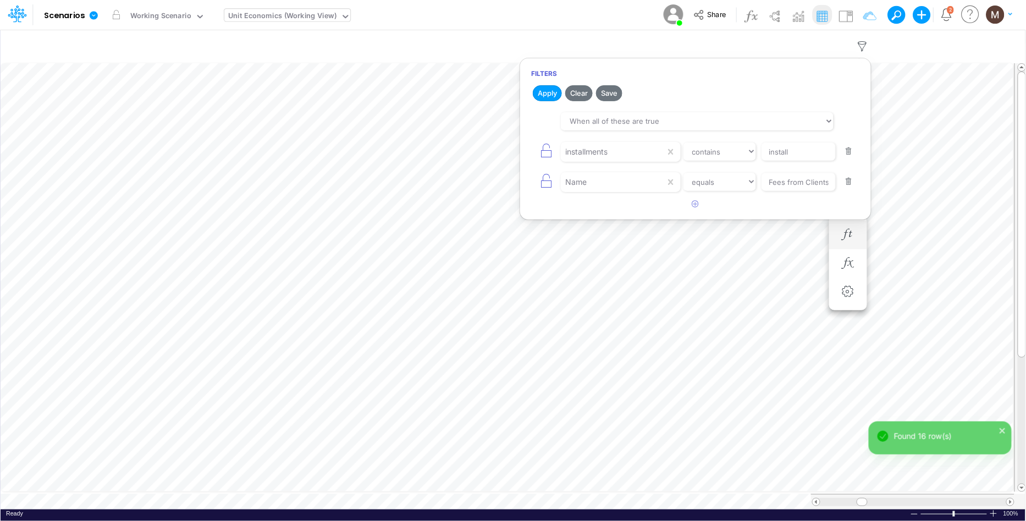
scroll to position [0, 1]
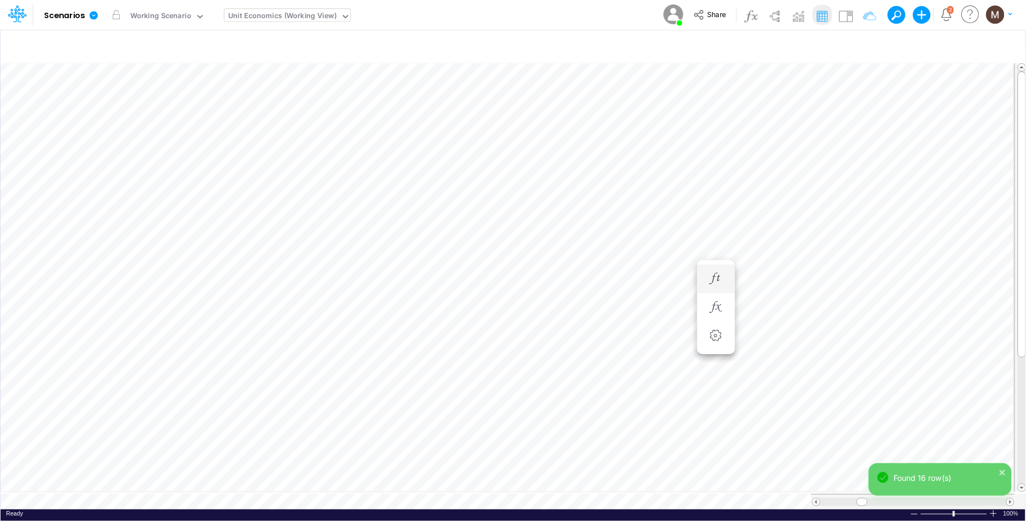
type input "DC by Vertical"
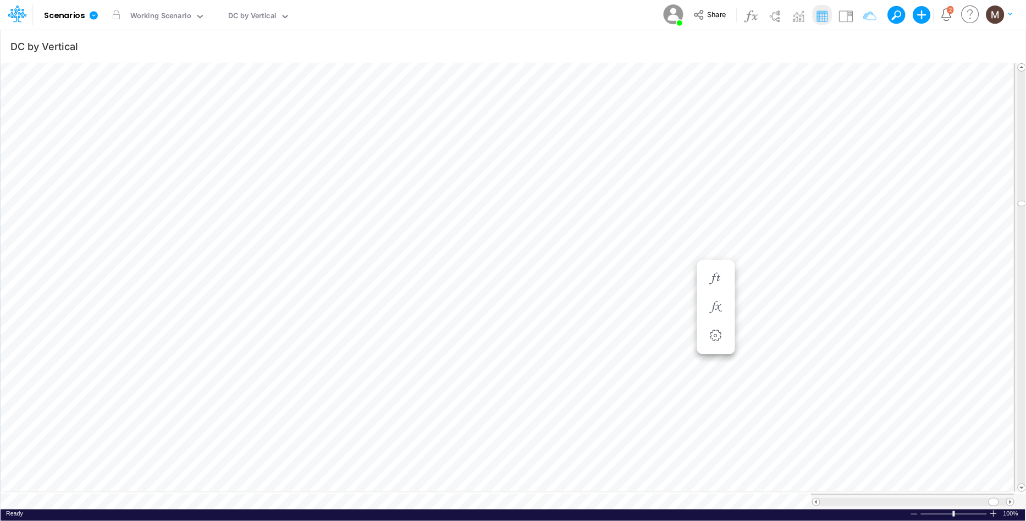
scroll to position [0, 1]
type input "Consolidated FS - USGAAP"
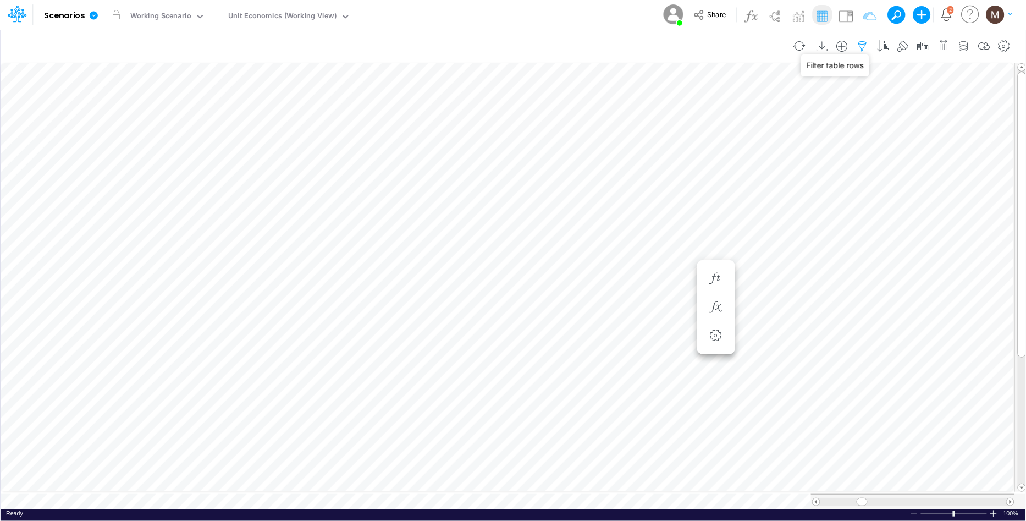
click at [864, 50] on icon "button" at bounding box center [863, 47] width 17 height 12
select select "contains"
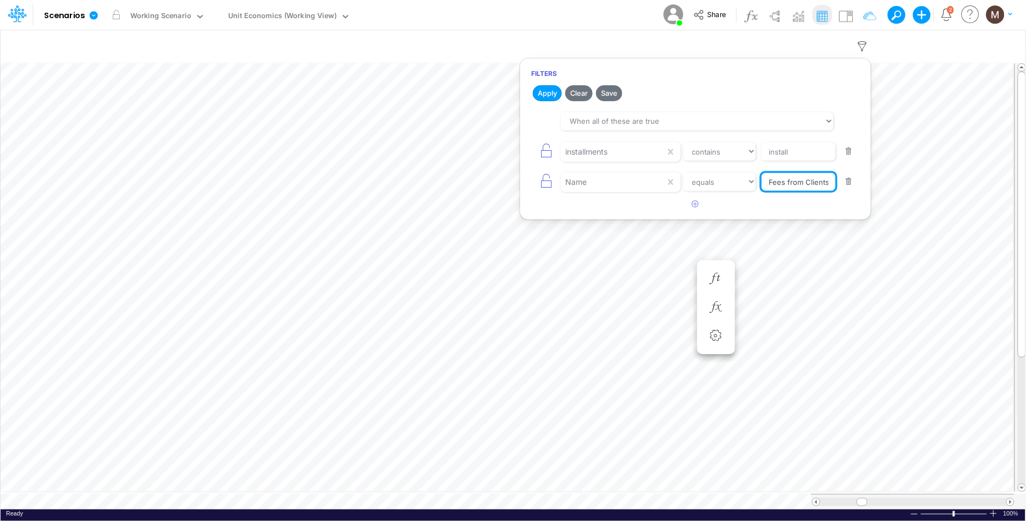
click at [825, 179] on input "Fees from Clients %" at bounding box center [799, 182] width 74 height 19
type input "Fees from Clients"
click at [548, 98] on button "Apply" at bounding box center [547, 93] width 29 height 16
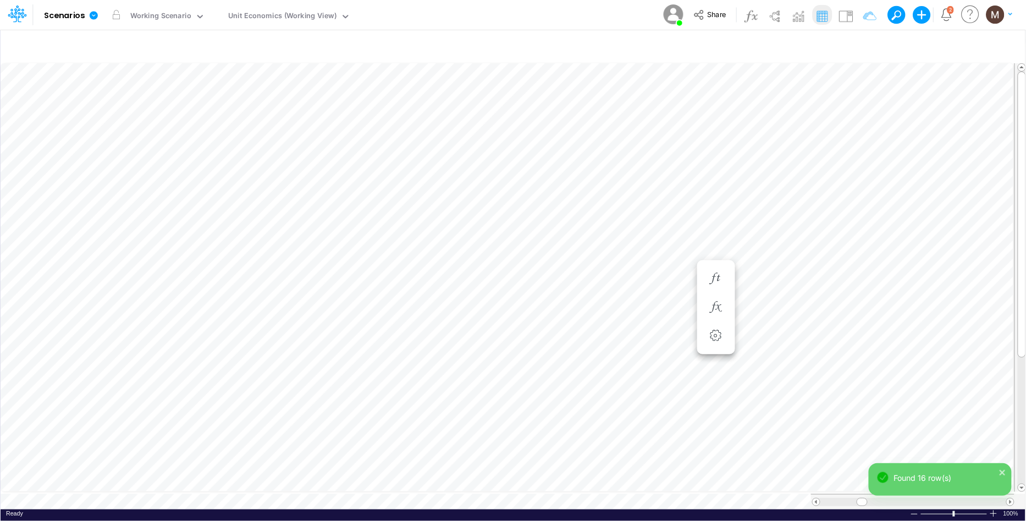
scroll to position [0, 1]
click at [863, 44] on icon "button" at bounding box center [863, 47] width 17 height 12
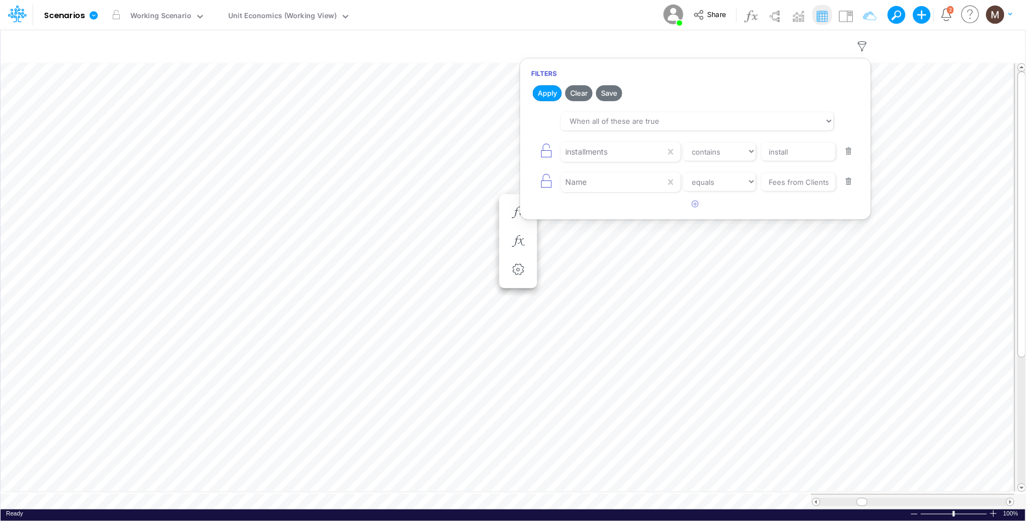
click at [849, 149] on button "button" at bounding box center [849, 151] width 21 height 15
select select "equals"
type input "Fees from Clients"
click at [537, 95] on button "Apply" at bounding box center [547, 93] width 29 height 16
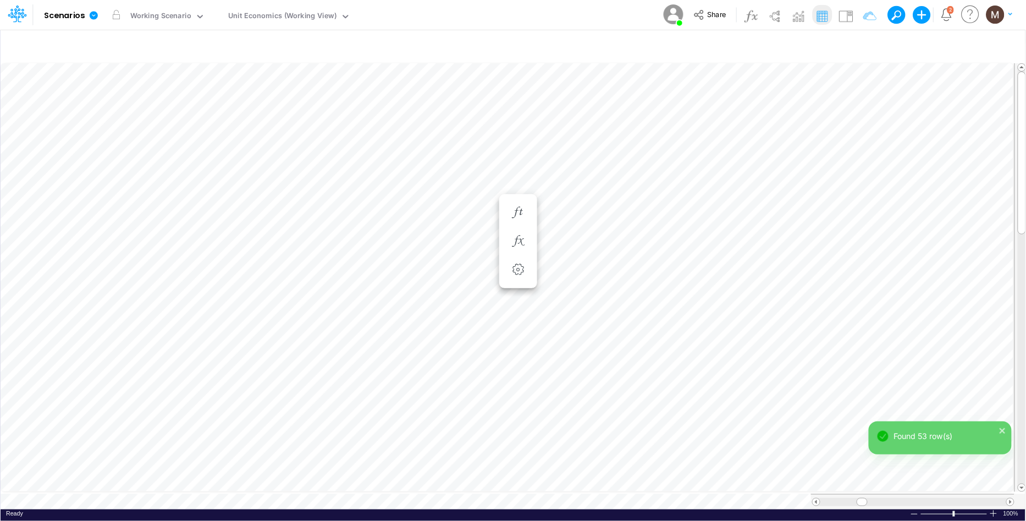
scroll to position [0, 1]
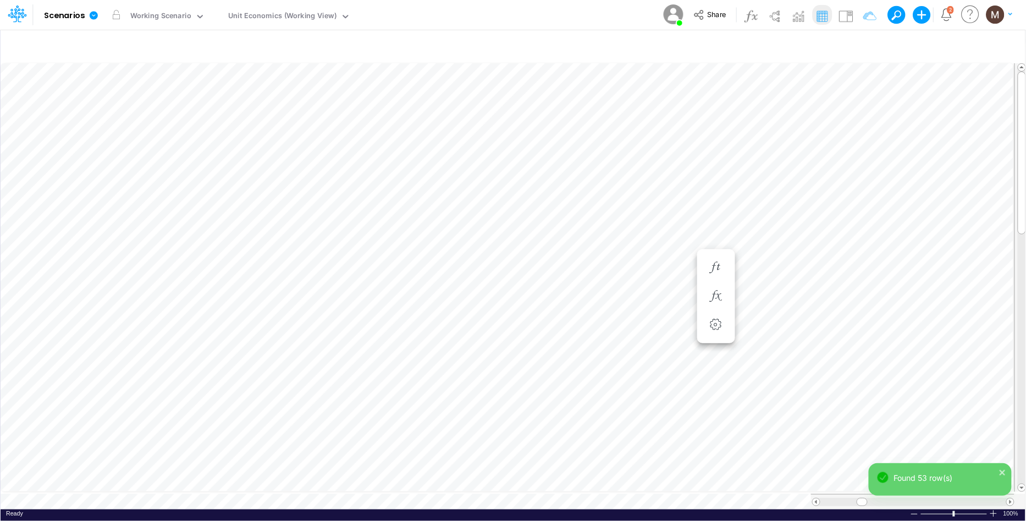
scroll to position [0, 1]
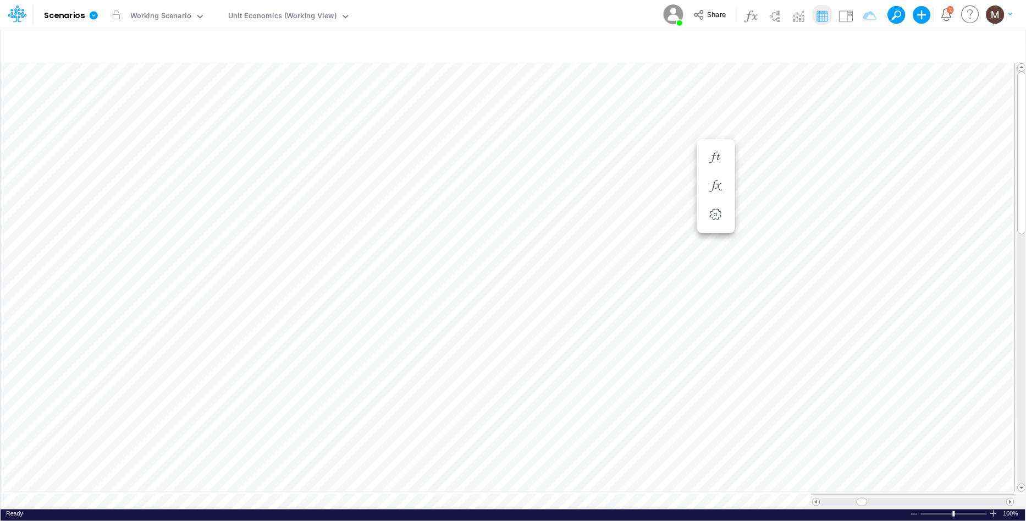
scroll to position [0, 1]
click at [860, 41] on icon "button" at bounding box center [863, 47] width 17 height 12
click at [699, 172] on icon "button" at bounding box center [696, 173] width 7 height 7
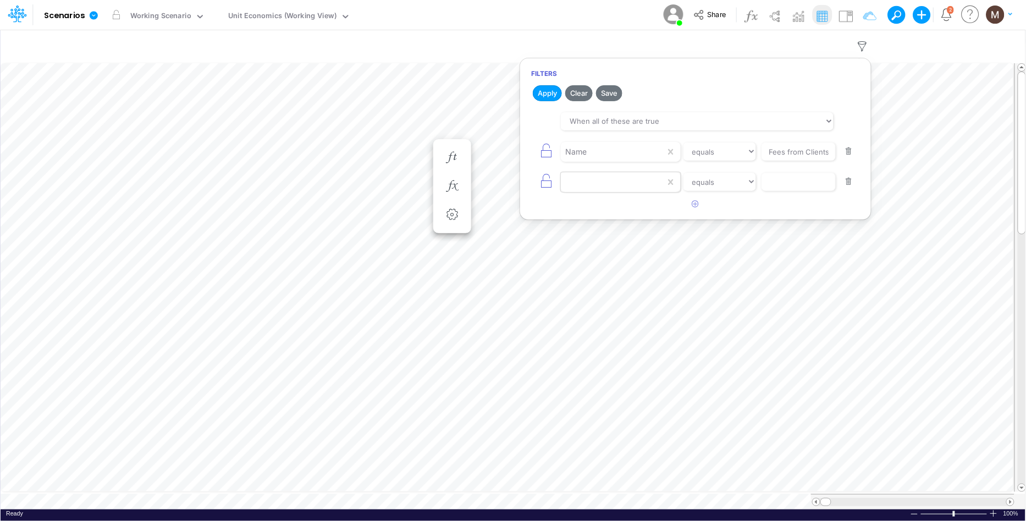
click at [623, 178] on div at bounding box center [613, 182] width 105 height 19
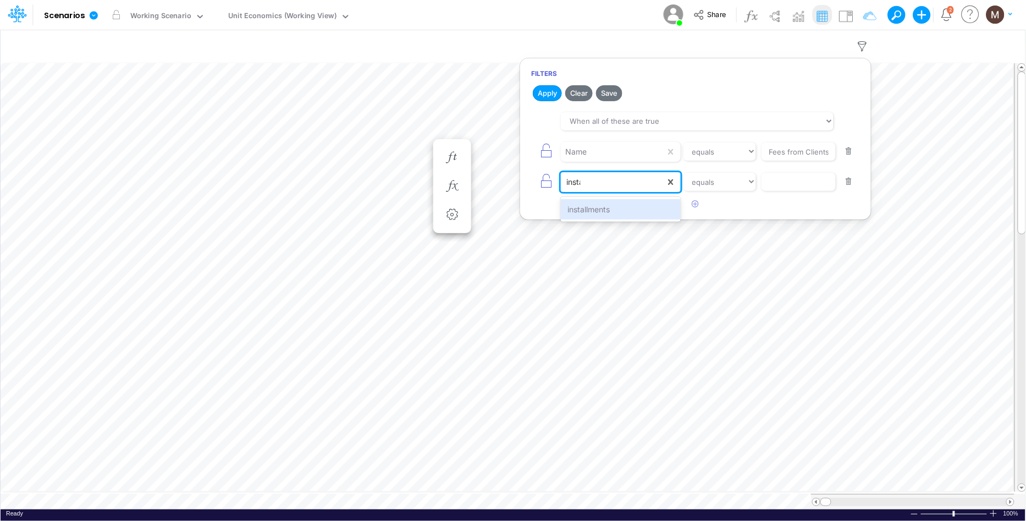
type input "instal"
click at [618, 204] on div "installments" at bounding box center [620, 209] width 119 height 20
click at [785, 181] on input "text" at bounding box center [799, 182] width 74 height 19
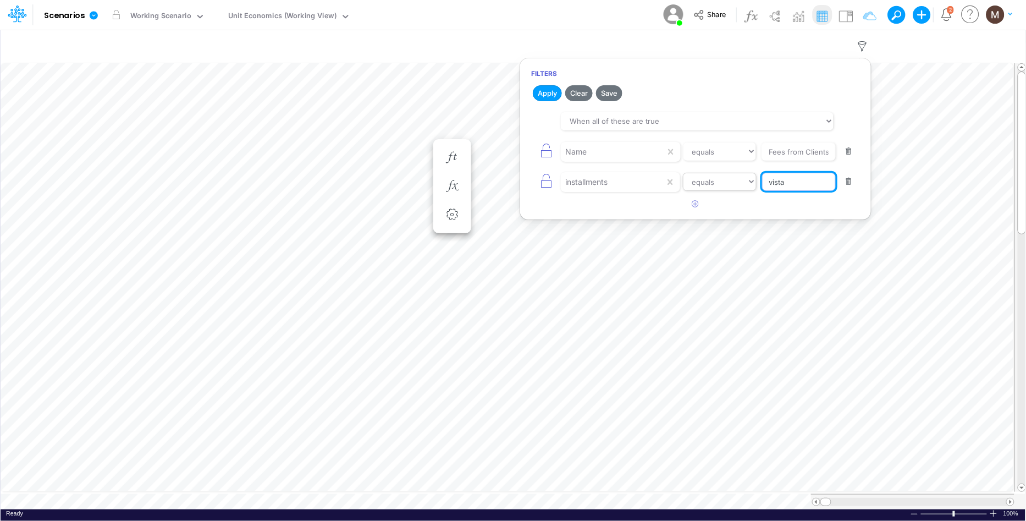
type input "vista"
click at [721, 179] on select "equals not equal starts with ends with contains" at bounding box center [720, 182] width 74 height 19
select select "contains"
click at [683, 173] on select "equals not equal starts with ends with contains" at bounding box center [720, 182] width 74 height 19
click at [546, 94] on button "Apply" at bounding box center [547, 93] width 29 height 16
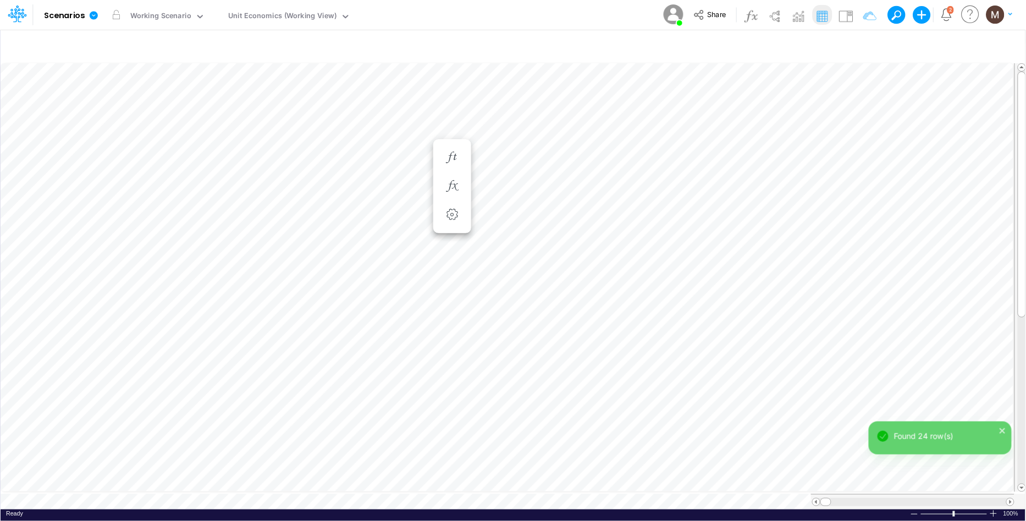
scroll to position [0, 1]
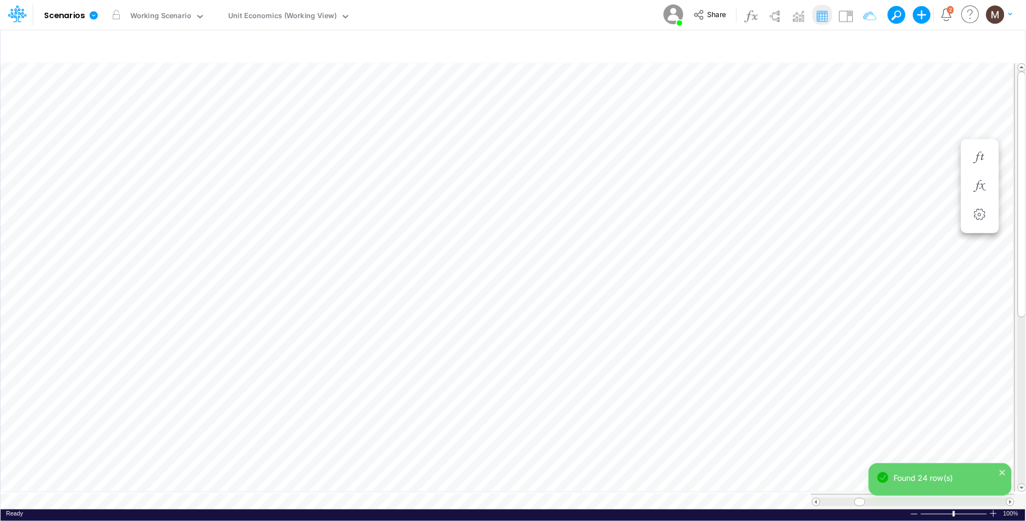
scroll to position [0, 1]
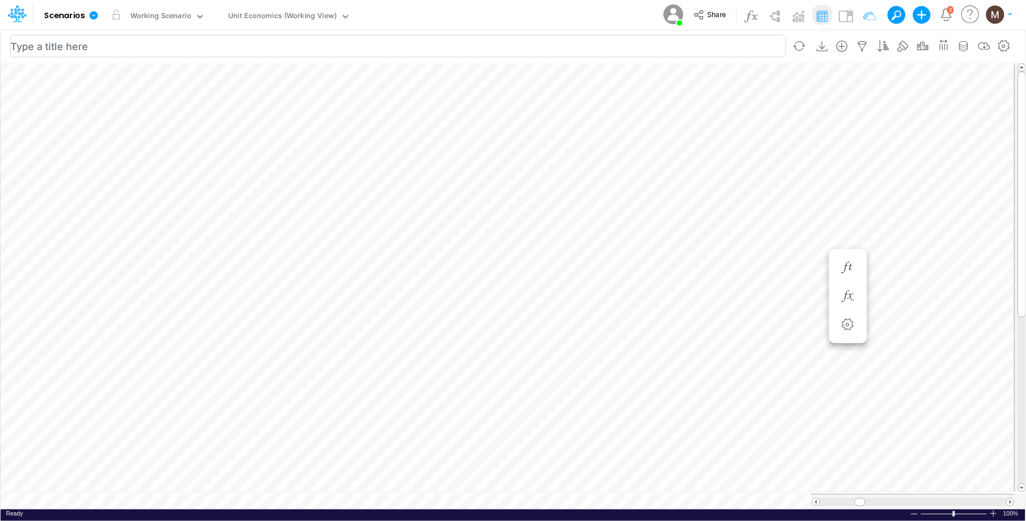
scroll to position [0, 1]
click at [860, 38] on button "button" at bounding box center [863, 46] width 20 height 22
select select "contains"
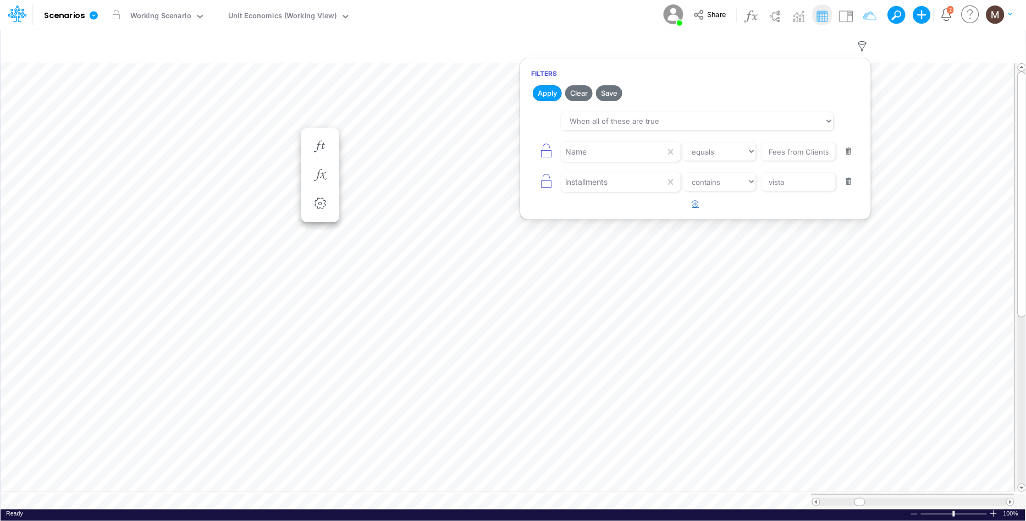
click at [693, 202] on icon "button" at bounding box center [696, 203] width 7 height 7
click at [635, 213] on div at bounding box center [613, 212] width 105 height 19
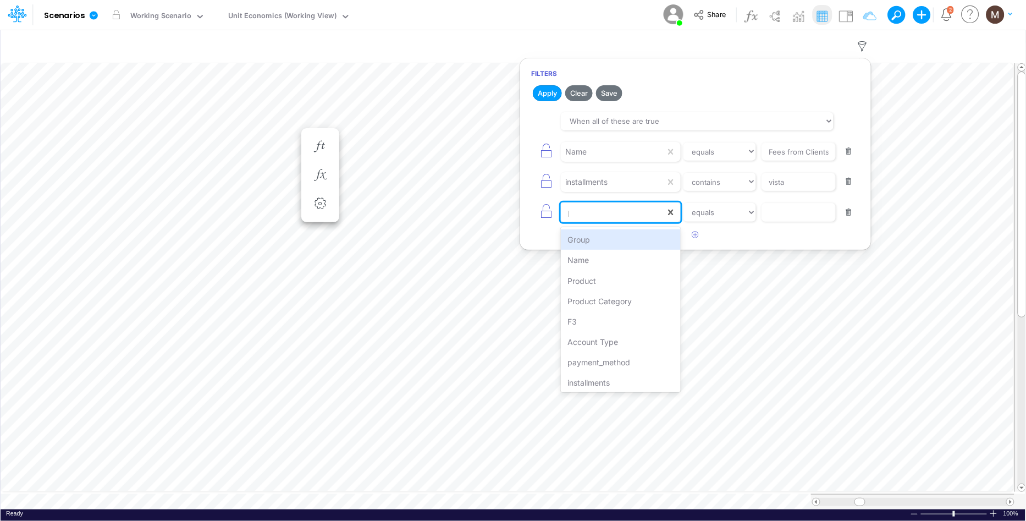
type input "pro"
click at [640, 237] on div "Product" at bounding box center [620, 239] width 119 height 20
click at [794, 223] on div "option Product, selected. 0 results available. Select is focused ,type to refin…" at bounding box center [695, 212] width 329 height 25
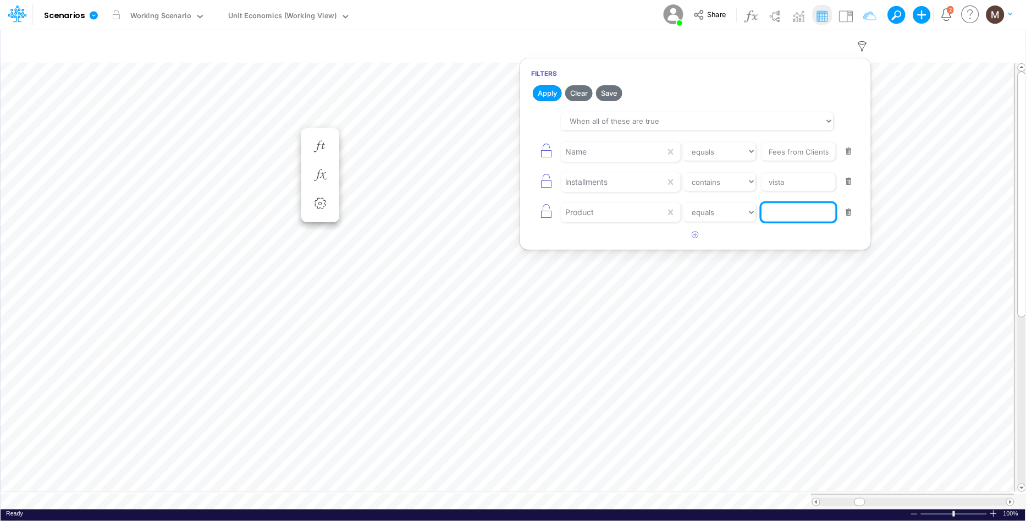
click at [794, 219] on input "text" at bounding box center [799, 212] width 74 height 19
paste input "PIX / CC / A VISTA / PF"
type input "PIX / CC / A VISTA / PF"
click at [846, 152] on button "button" at bounding box center [849, 151] width 21 height 15
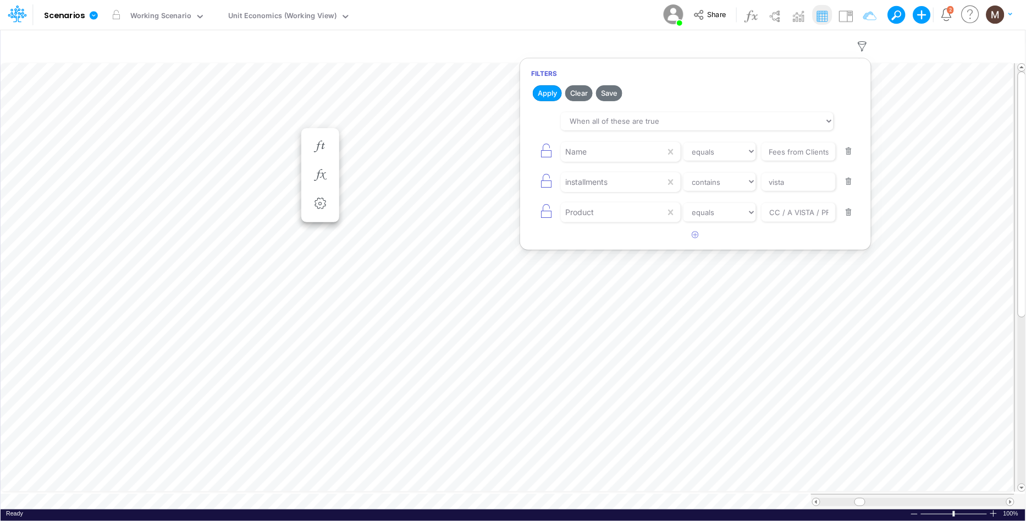
select select "contains"
type input "vista"
select select "equals"
type input "PIX / CC / A VISTA / PF"
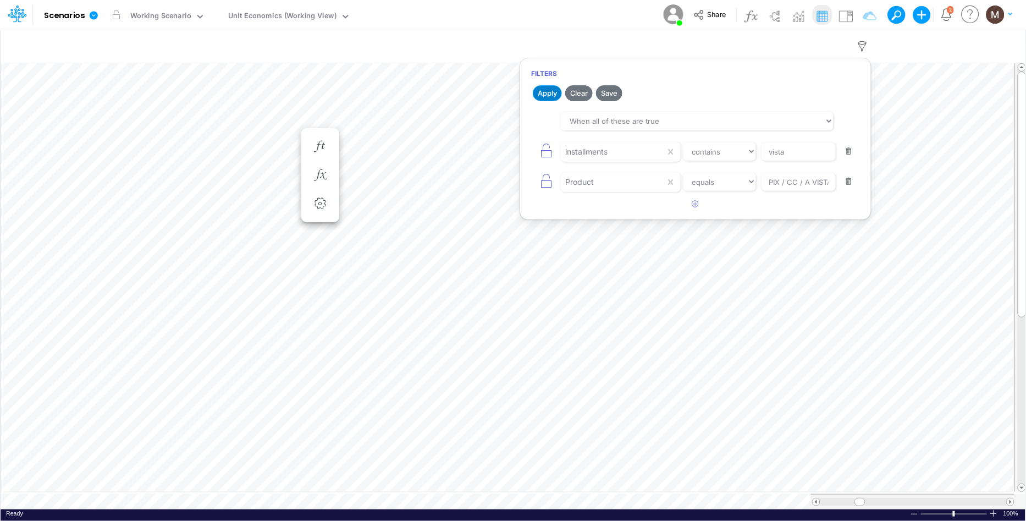
click at [551, 96] on button "Apply" at bounding box center [547, 93] width 29 height 16
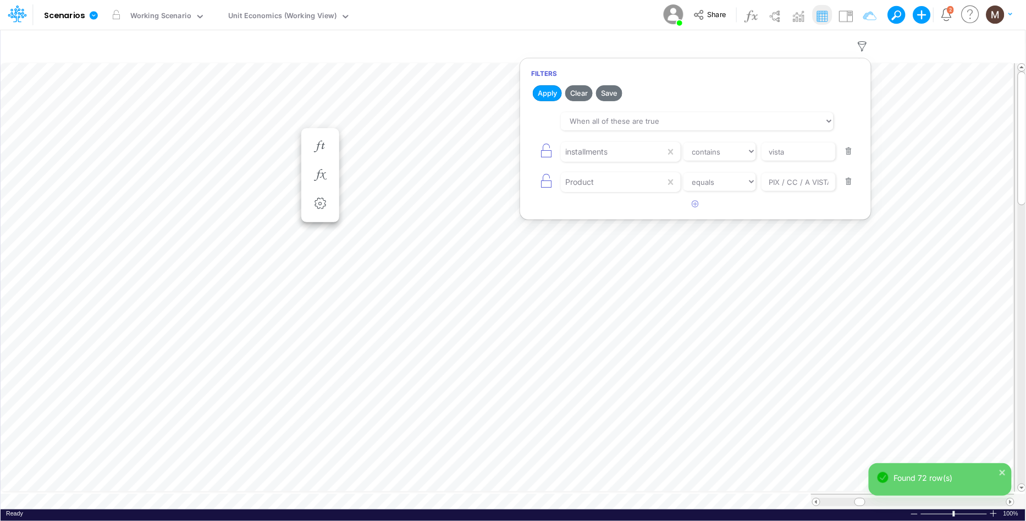
click at [852, 151] on button "button" at bounding box center [849, 151] width 21 height 15
select select "equals"
type input "PIX / CC / A VISTA / PF"
click at [546, 92] on button "Apply" at bounding box center [547, 93] width 29 height 16
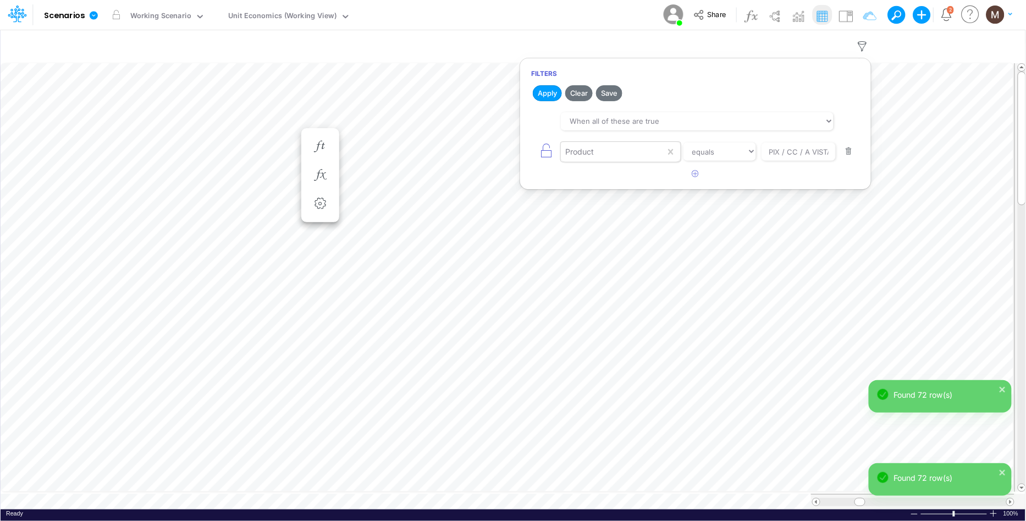
scroll to position [0, 1]
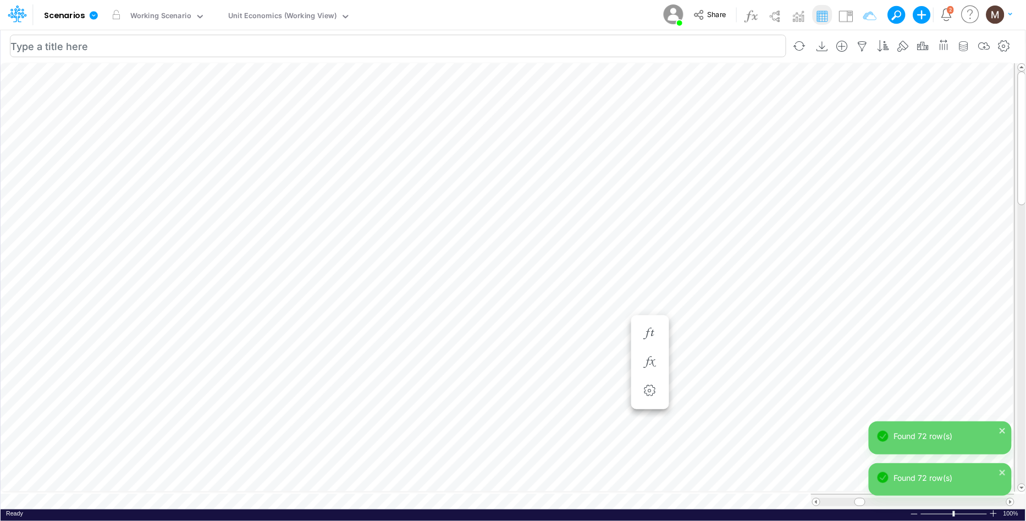
scroll to position [0, 1]
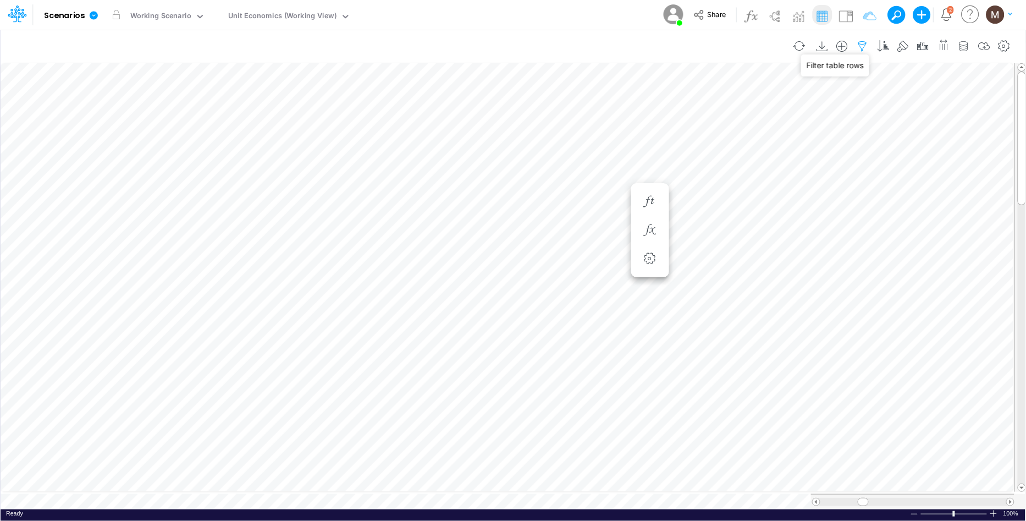
click at [864, 46] on icon "button" at bounding box center [863, 47] width 17 height 12
click at [691, 171] on button "button" at bounding box center [695, 174] width 21 height 18
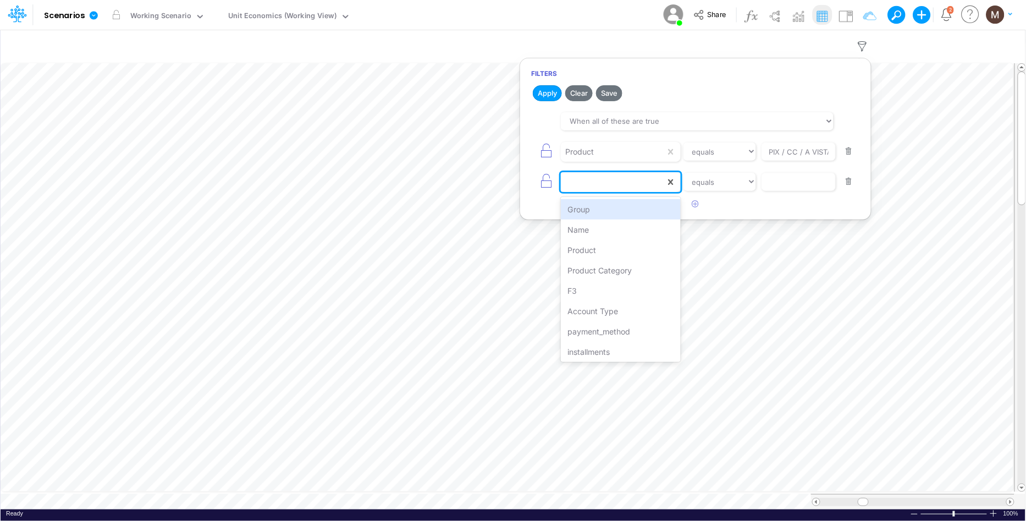
click at [612, 182] on div at bounding box center [613, 182] width 105 height 19
type input "name"
click at [624, 206] on div "Name" at bounding box center [620, 209] width 119 height 20
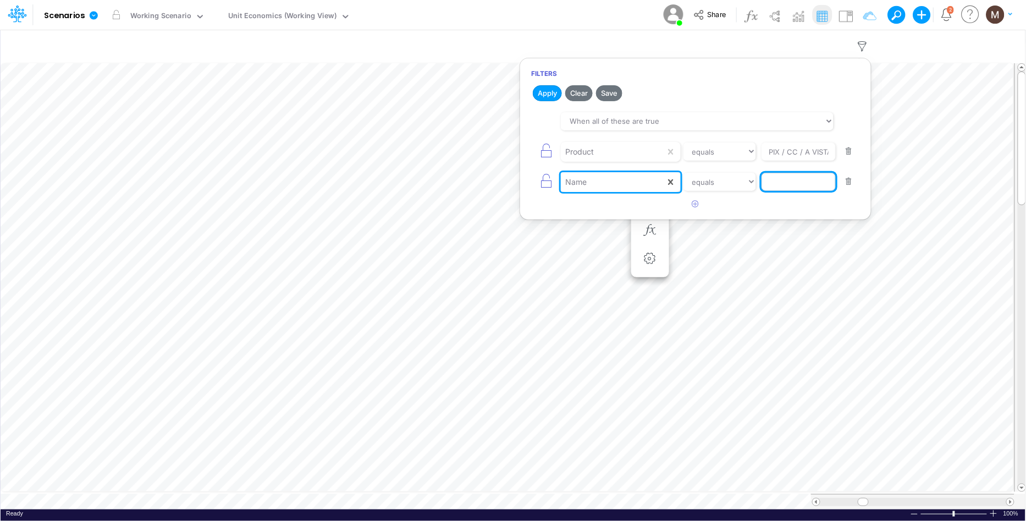
click at [809, 190] on input "text" at bounding box center [799, 182] width 74 height 19
type input "Fees from Clients %"
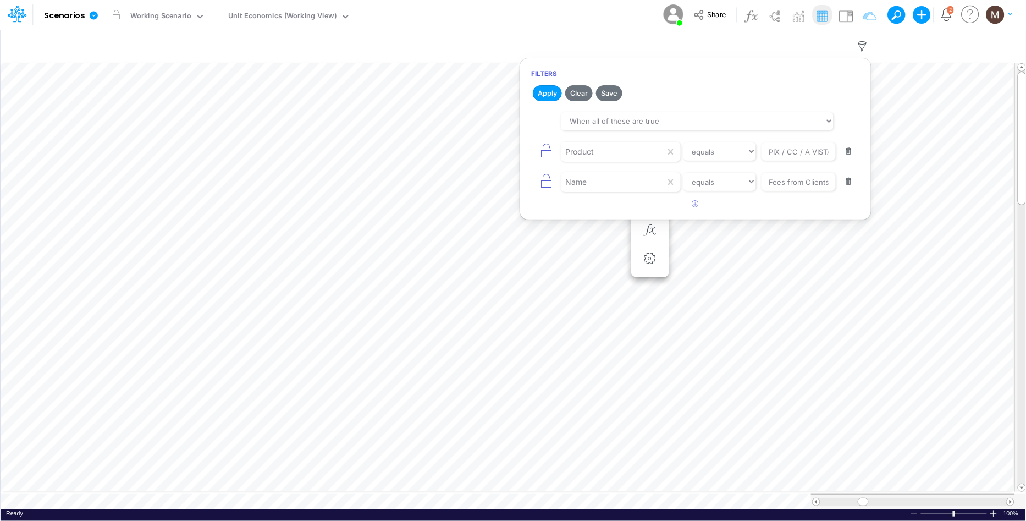
click at [848, 150] on button "button" at bounding box center [849, 151] width 21 height 15
type input "Fees from Clients %"
click at [545, 89] on button "Apply" at bounding box center [547, 93] width 29 height 16
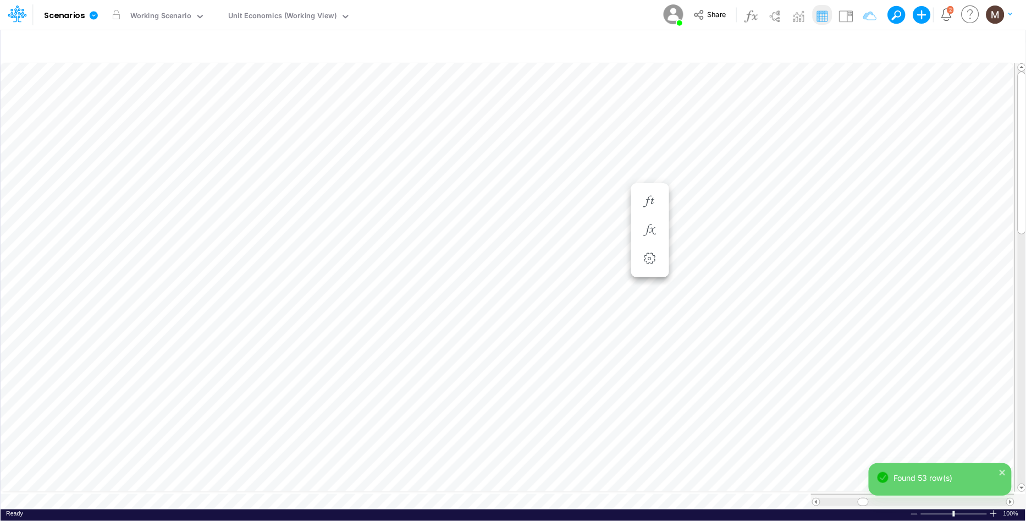
scroll to position [0, 1]
click at [645, 158] on icon "button" at bounding box center [650, 158] width 17 height 12
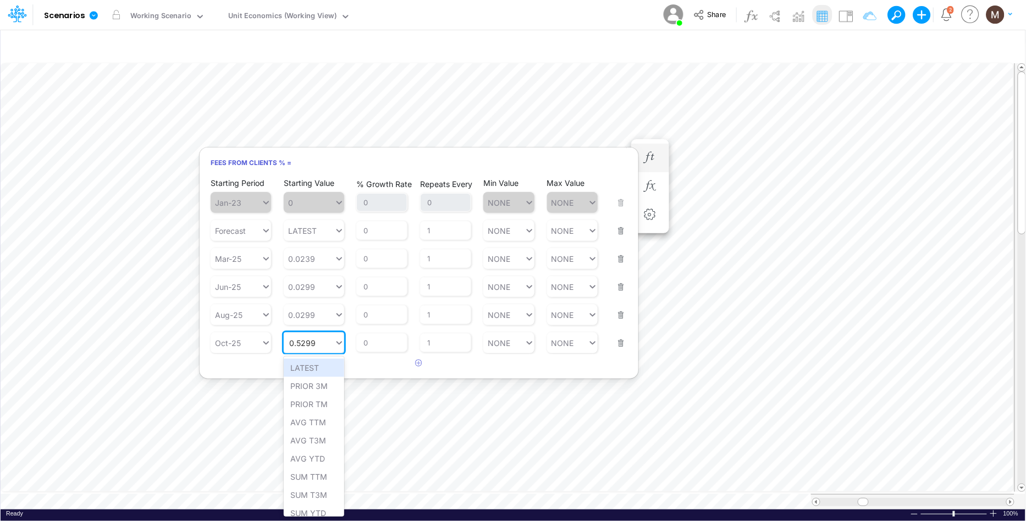
click at [298, 343] on input "0.5299" at bounding box center [302, 342] width 27 height 9
click at [310, 363] on div "Set value 0.05299" at bounding box center [324, 368] width 80 height 18
type input "0.05299"
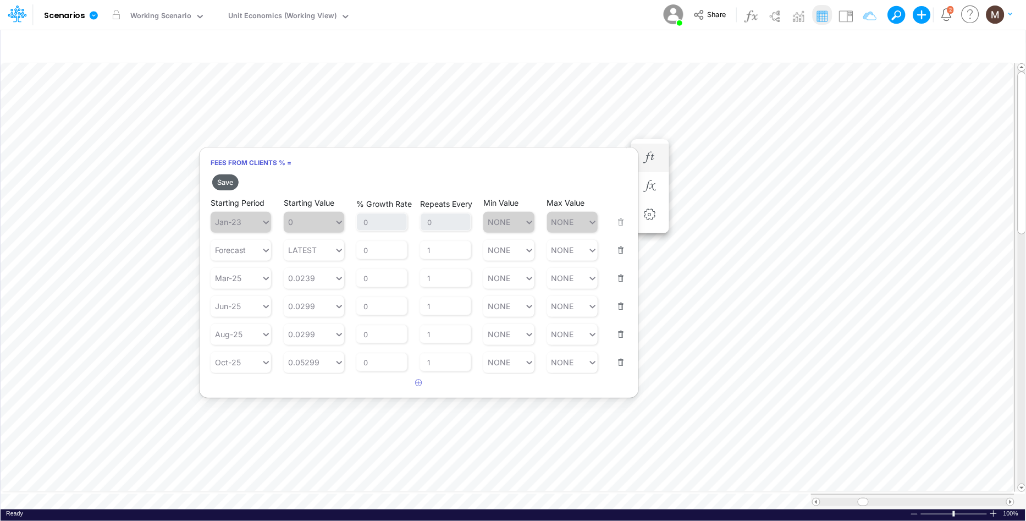
click at [226, 178] on button "Save" at bounding box center [225, 182] width 26 height 16
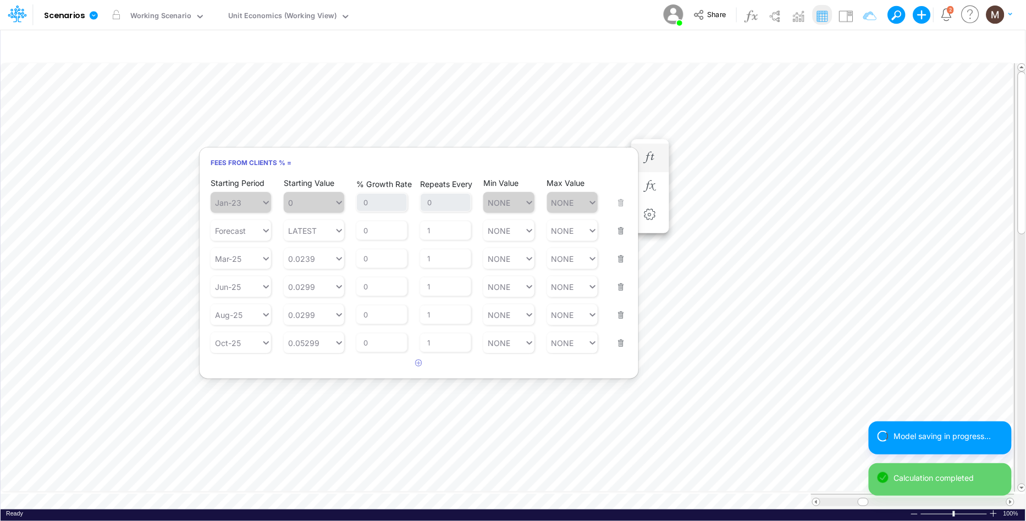
scroll to position [0, 1]
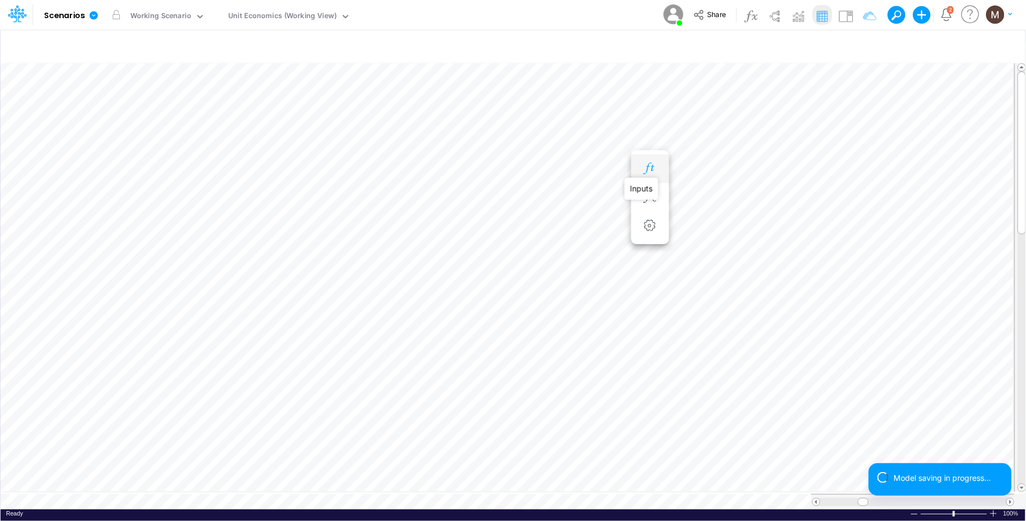
click at [653, 167] on icon "button" at bounding box center [650, 169] width 17 height 12
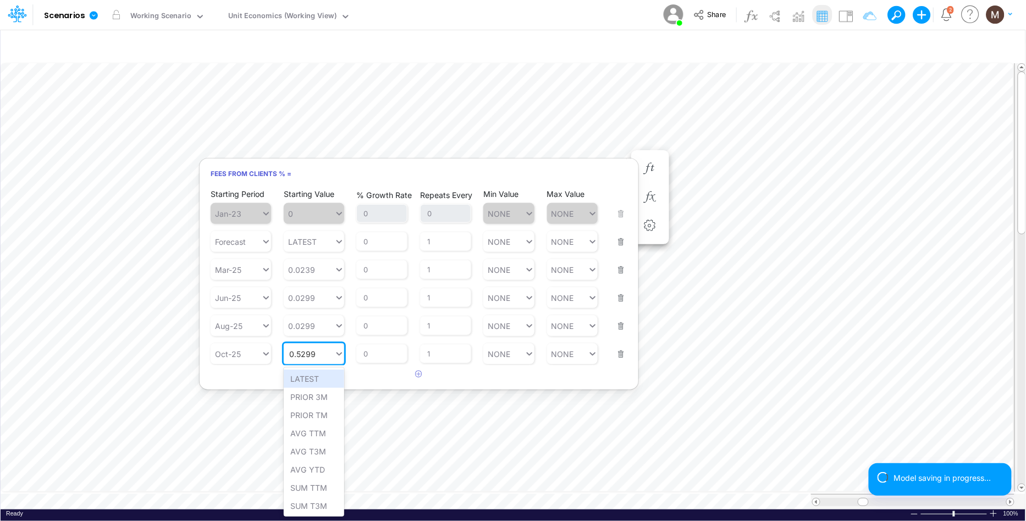
click at [306, 358] on div "0.5299 0.5299" at bounding box center [309, 354] width 51 height 16
click at [297, 354] on input "0.5299" at bounding box center [302, 353] width 27 height 9
click at [316, 376] on div "Set value 0.05299" at bounding box center [324, 379] width 80 height 18
type input "0.05299"
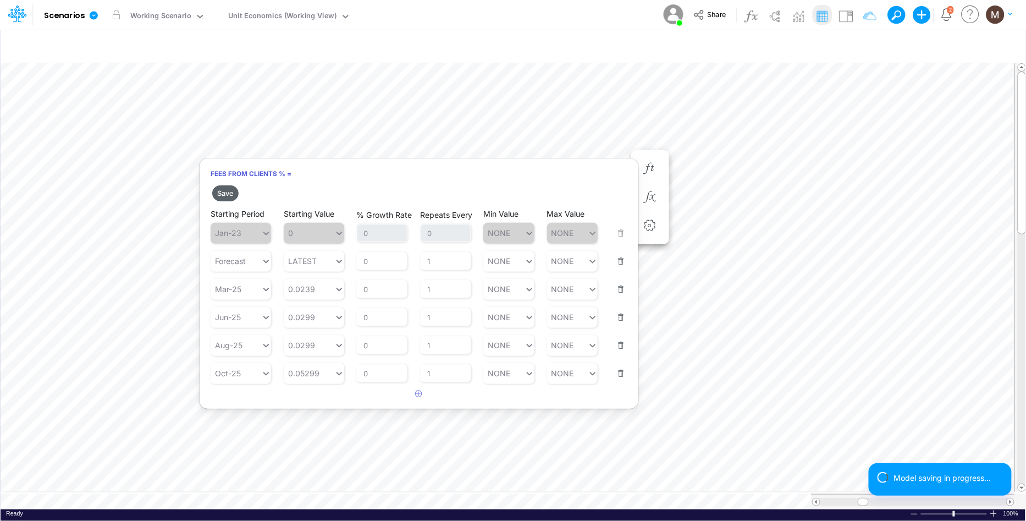
click at [224, 194] on button "Save" at bounding box center [225, 193] width 26 height 16
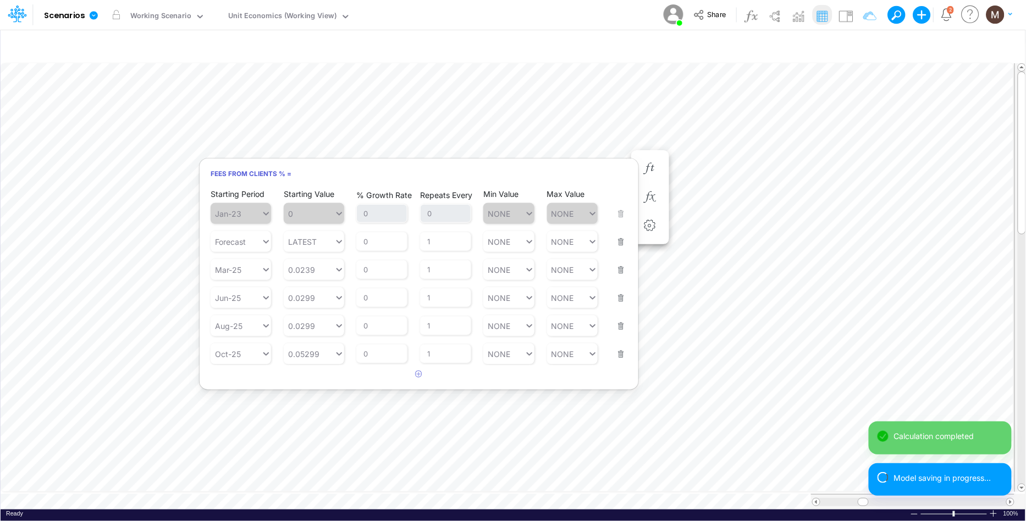
scroll to position [0, 1]
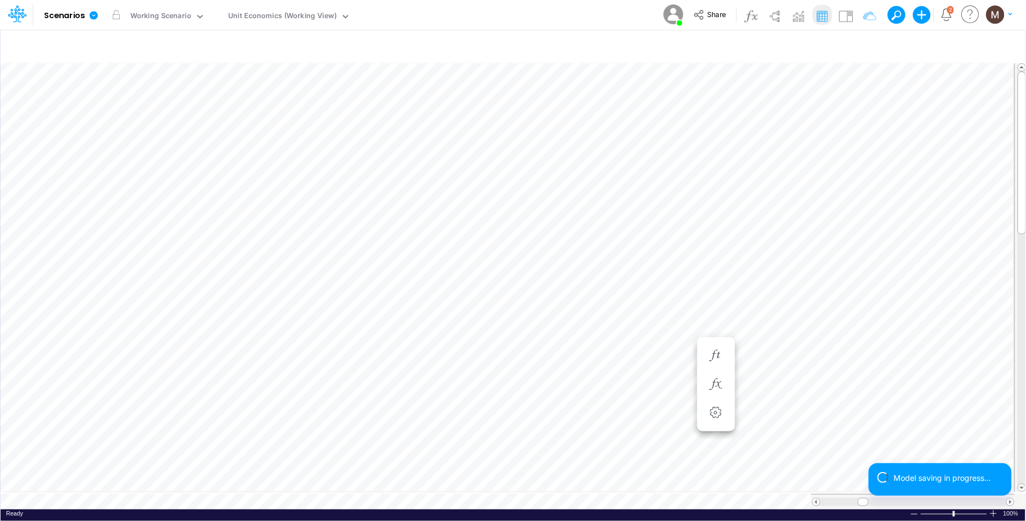
scroll to position [0, 1]
click at [653, 246] on icon "button" at bounding box center [650, 246] width 17 height 12
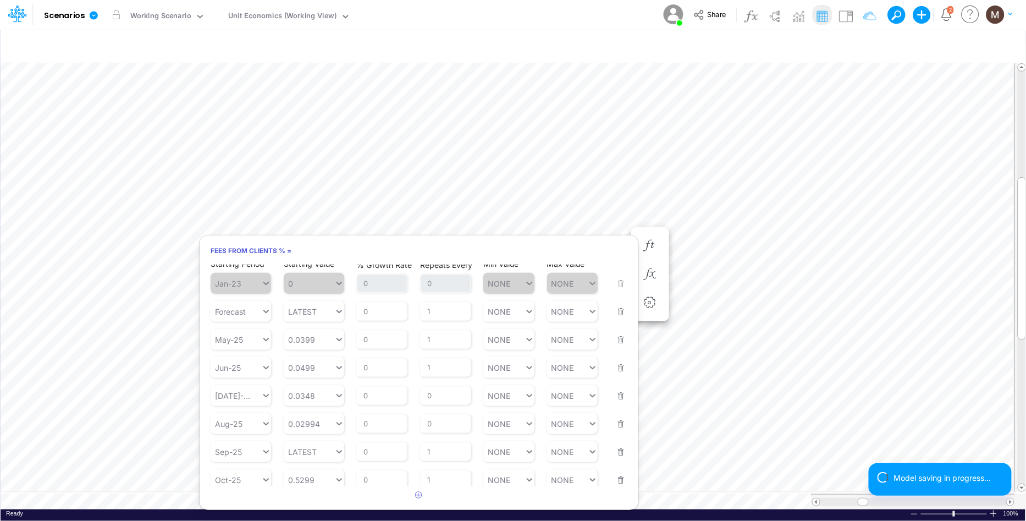
scroll to position [11, 0]
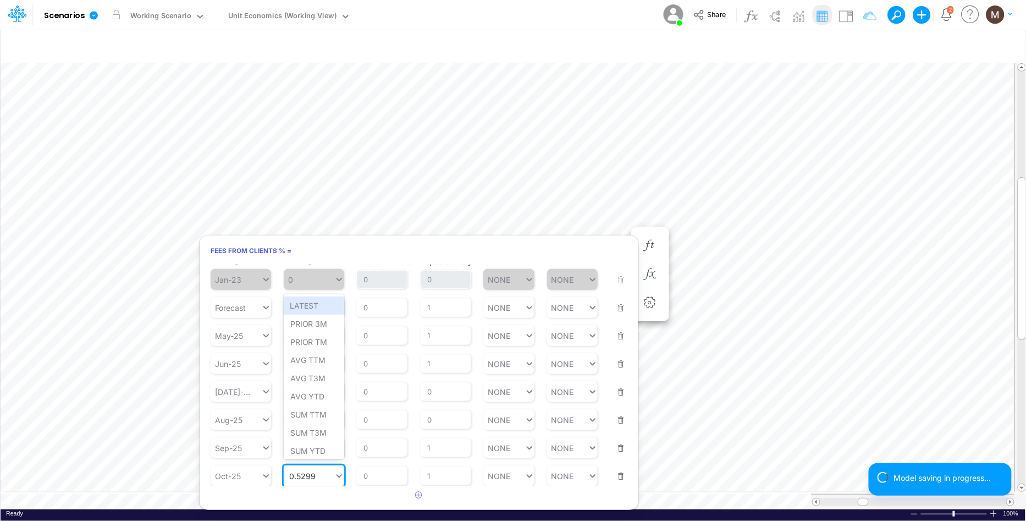
click at [297, 476] on input "0.5299" at bounding box center [302, 475] width 27 height 9
click at [341, 453] on div "Set value 0.05299" at bounding box center [324, 448] width 80 height 18
type input "0.05299"
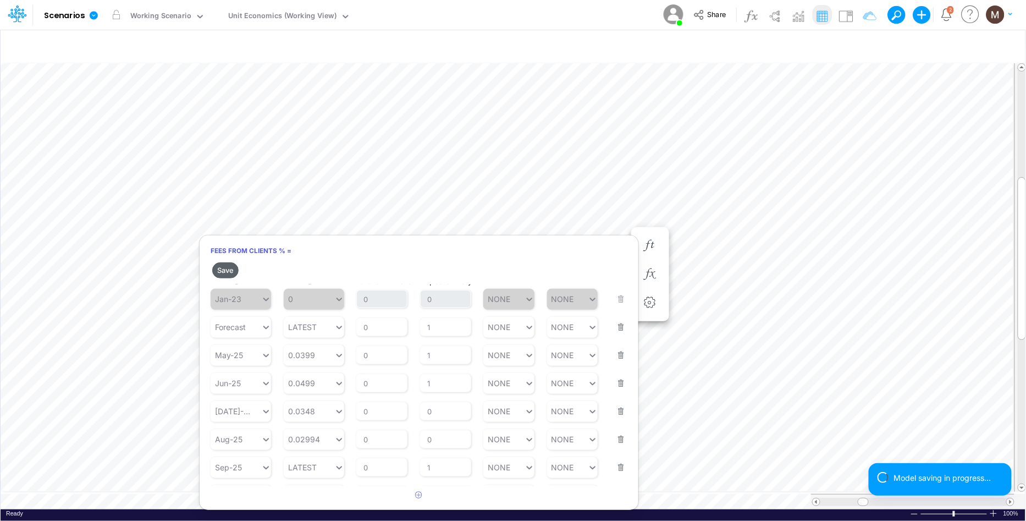
click at [232, 274] on button "Save" at bounding box center [225, 270] width 26 height 16
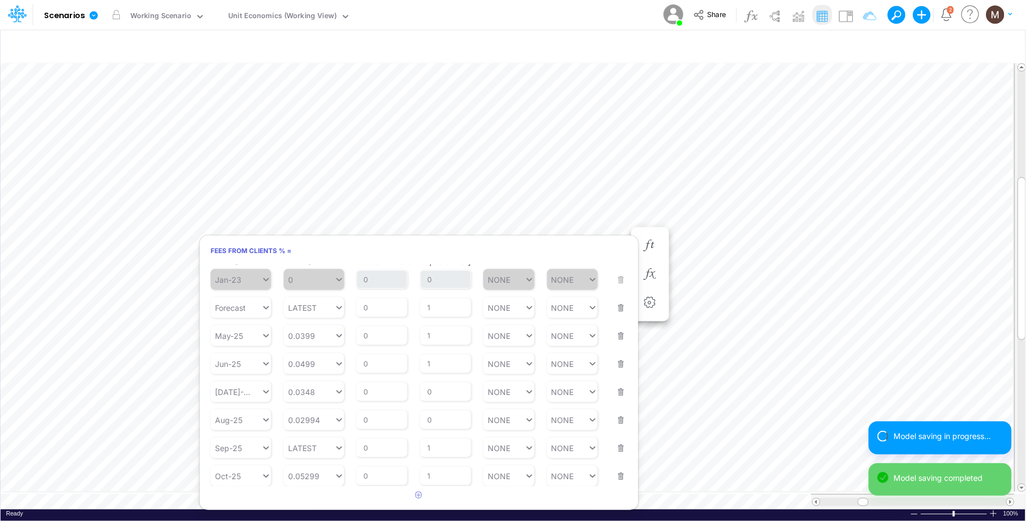
scroll to position [0, 1]
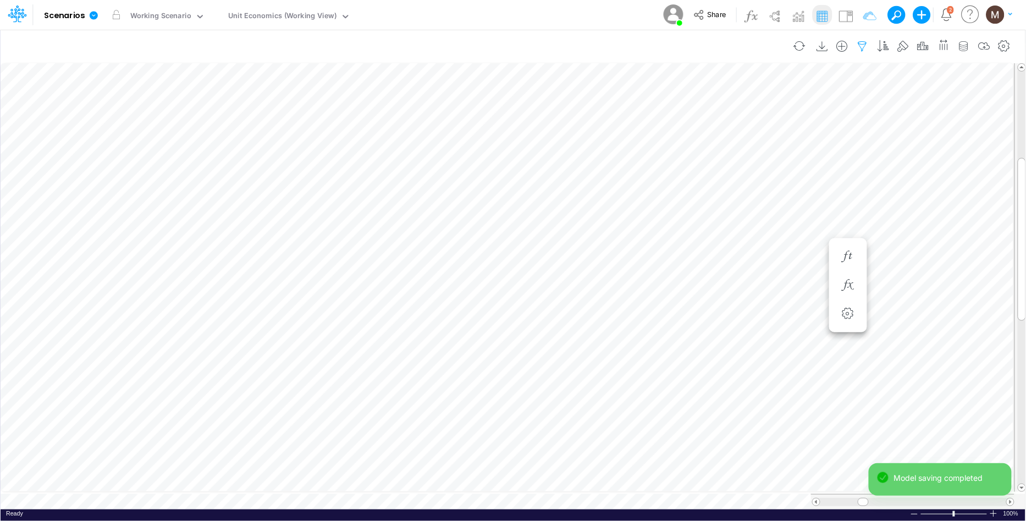
click at [864, 42] on icon "button" at bounding box center [863, 47] width 17 height 12
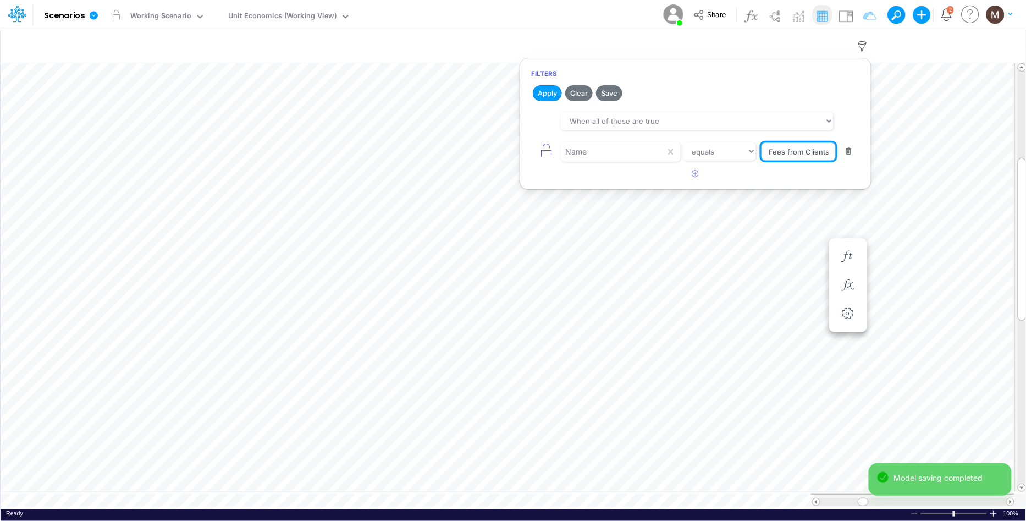
click at [809, 155] on input "Fees from Clients %" at bounding box center [799, 151] width 74 height 19
type input "Fees from Clients"
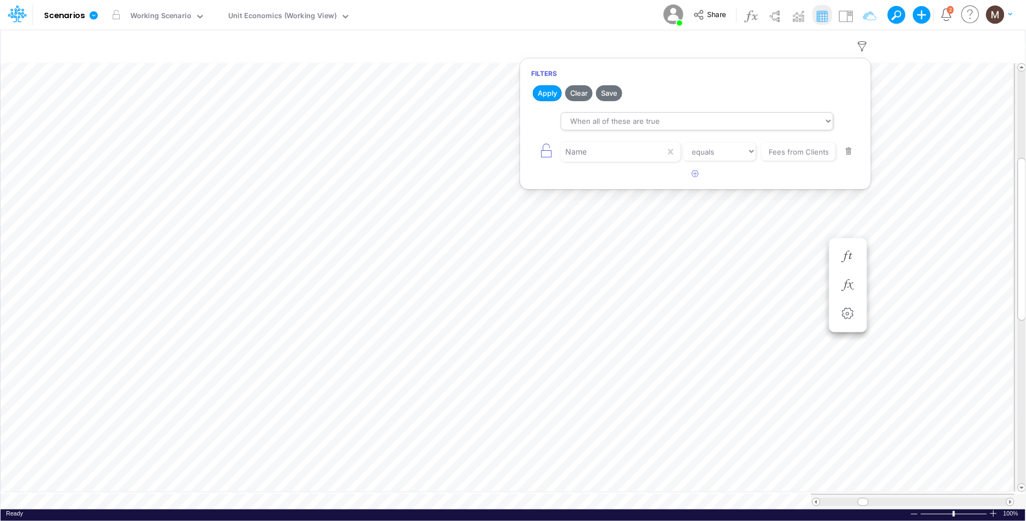
click at [551, 89] on button "Apply" at bounding box center [547, 93] width 29 height 16
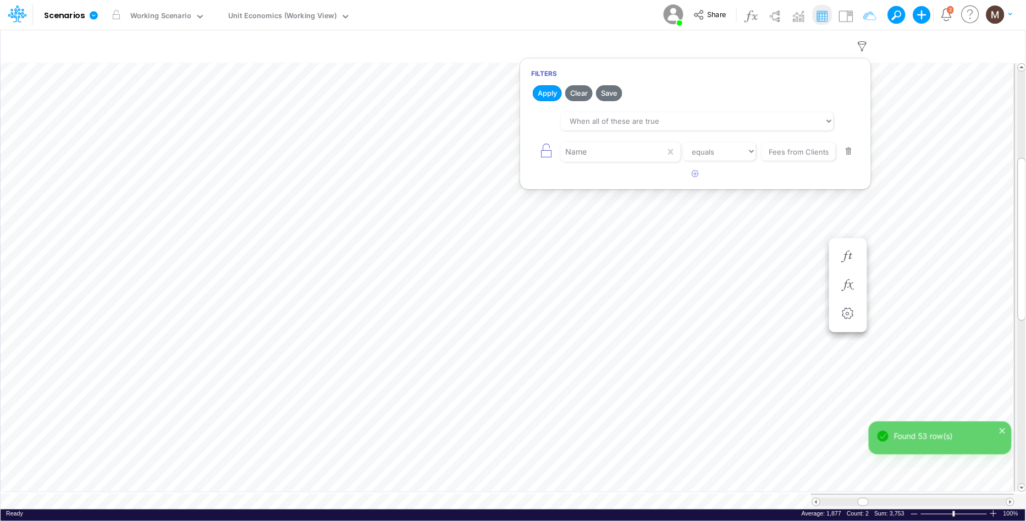
scroll to position [0, 1]
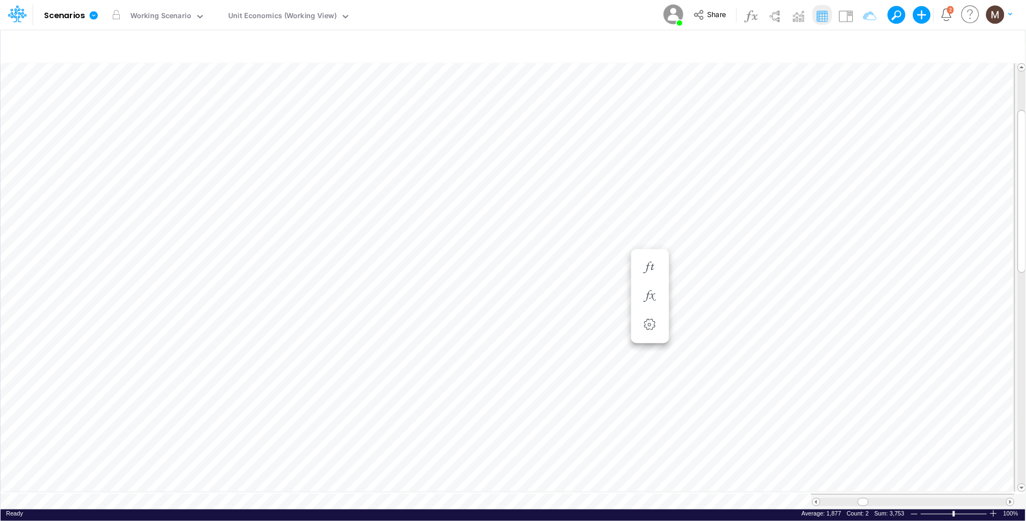
type input "DC by Vertical"
type input "Consolidated FS - USGAAP"
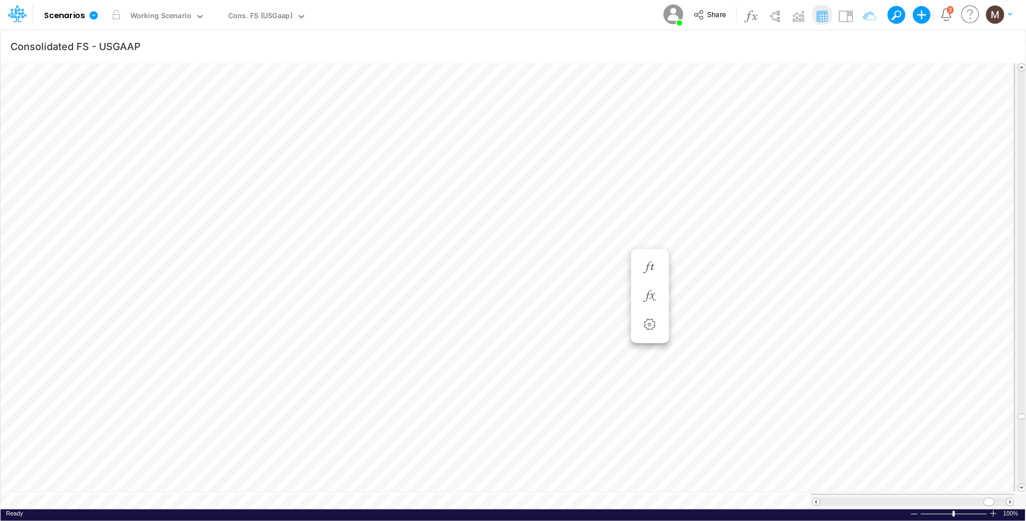
scroll to position [0, 1]
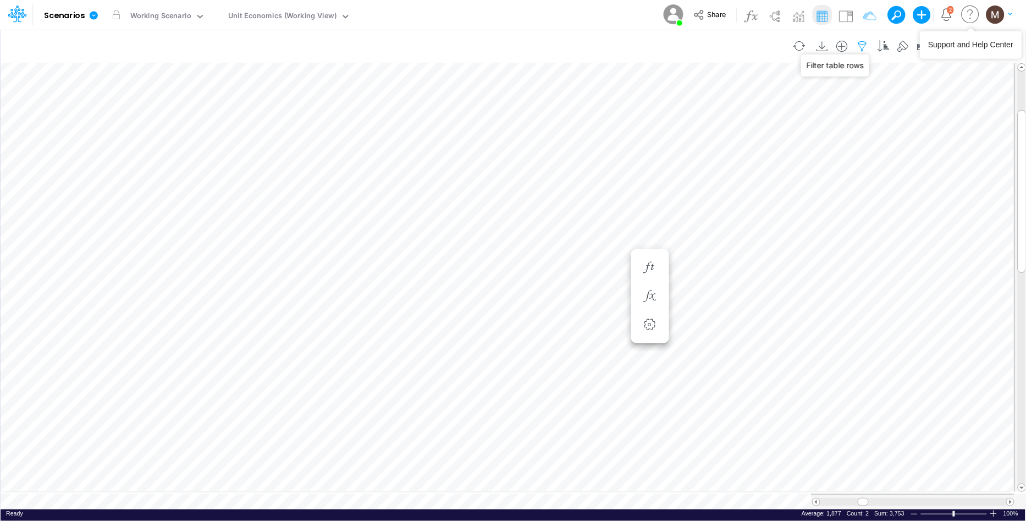
click at [862, 46] on icon "button" at bounding box center [863, 47] width 17 height 12
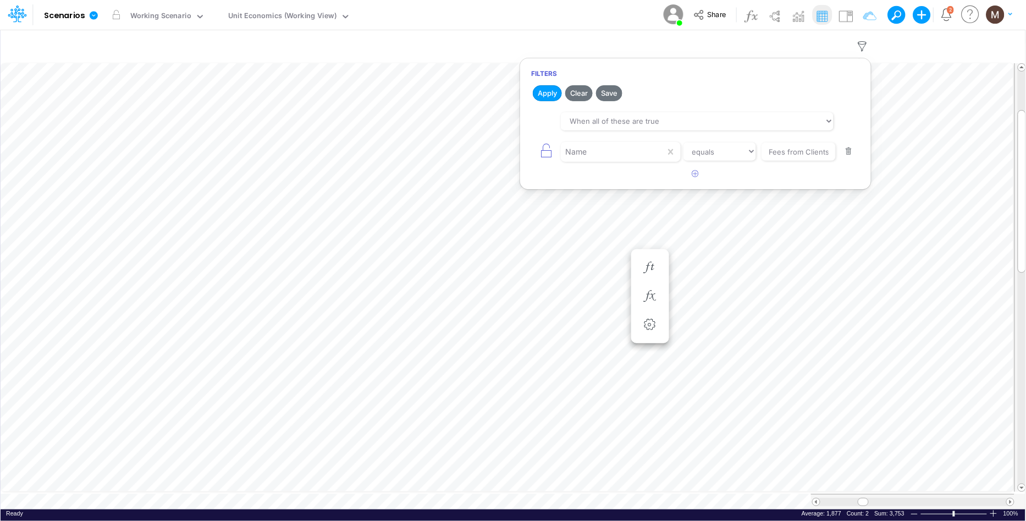
click at [855, 153] on button "button" at bounding box center [849, 151] width 21 height 15
click at [552, 96] on button "Apply" at bounding box center [547, 93] width 29 height 16
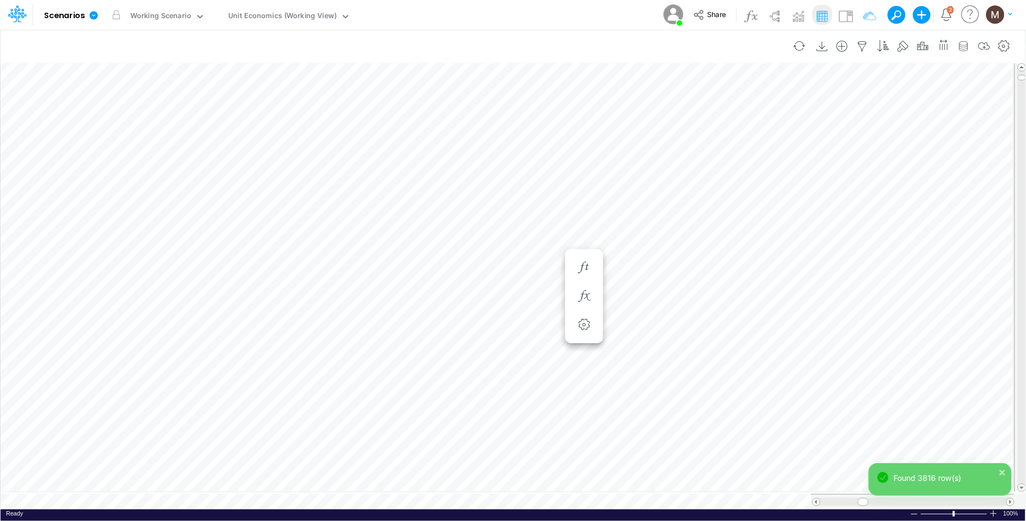
scroll to position [0, 1]
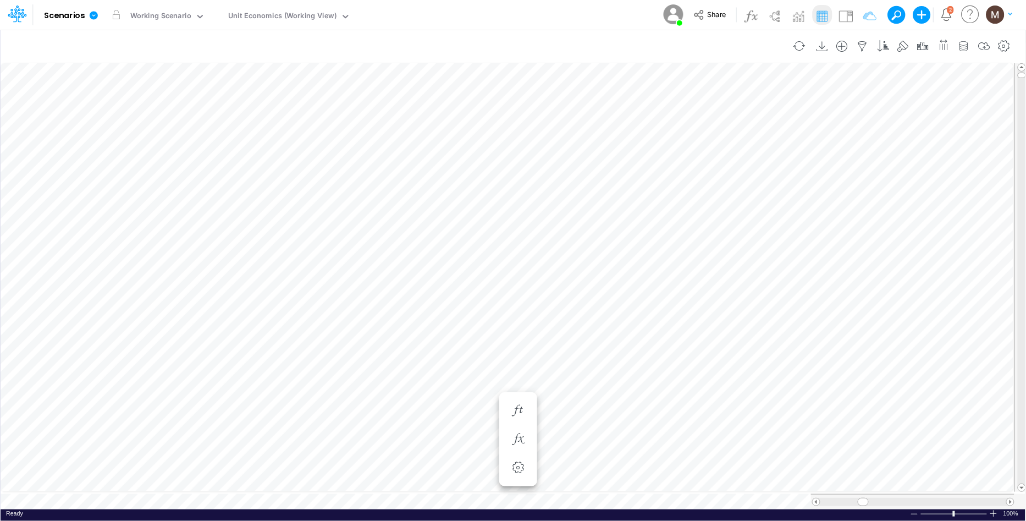
scroll to position [0, 1]
click at [863, 45] on icon "button" at bounding box center [863, 47] width 17 height 12
click at [699, 118] on icon "button" at bounding box center [696, 116] width 7 height 7
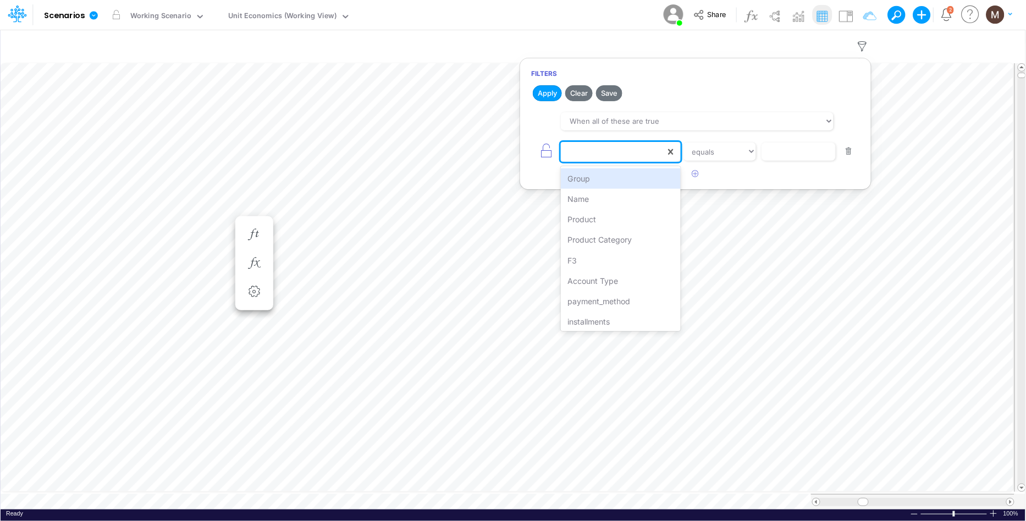
click at [627, 149] on div at bounding box center [613, 151] width 105 height 19
type input "name"
click at [639, 178] on div "Name" at bounding box center [620, 178] width 119 height 20
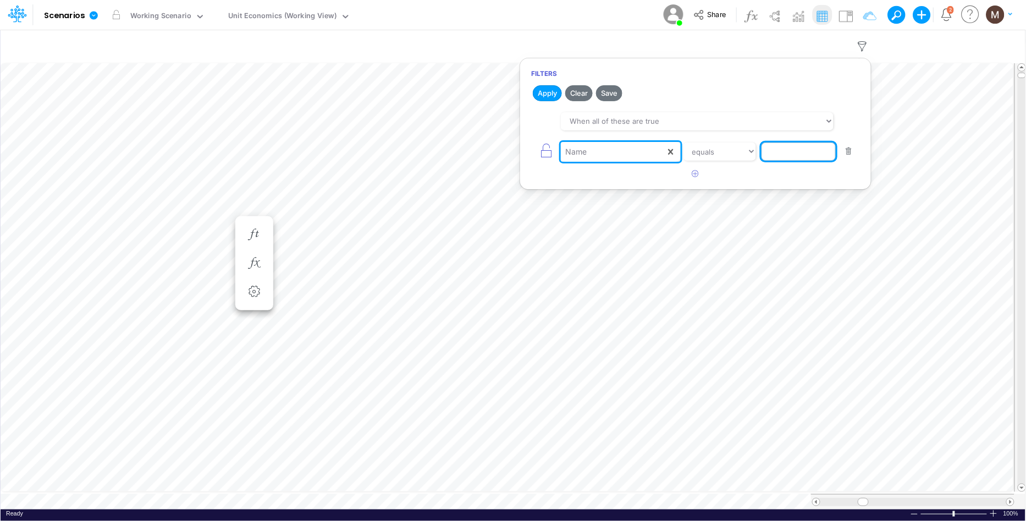
click at [786, 156] on input "text" at bounding box center [799, 151] width 74 height 19
paste input "Processing Cost %"
type input "Processing Cost %"
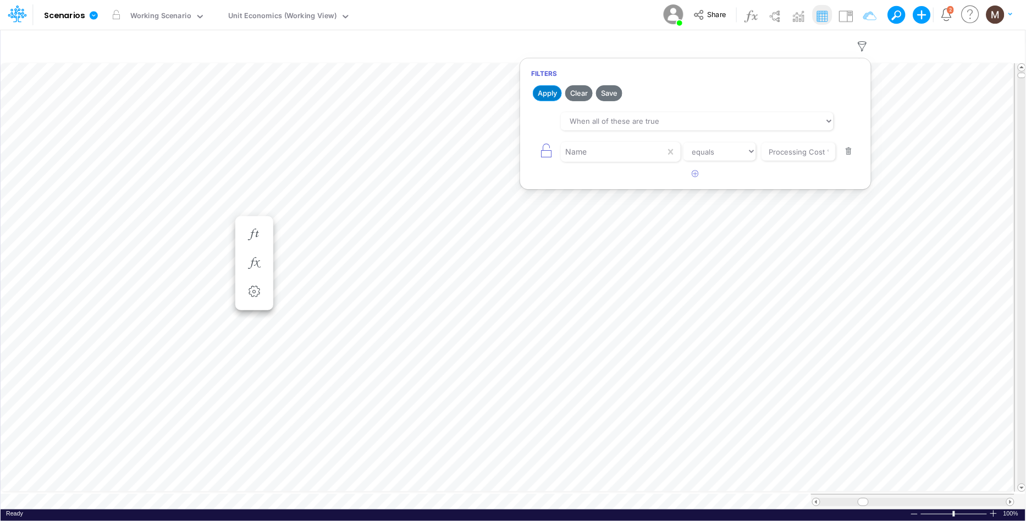
click at [549, 92] on button "Apply" at bounding box center [547, 93] width 29 height 16
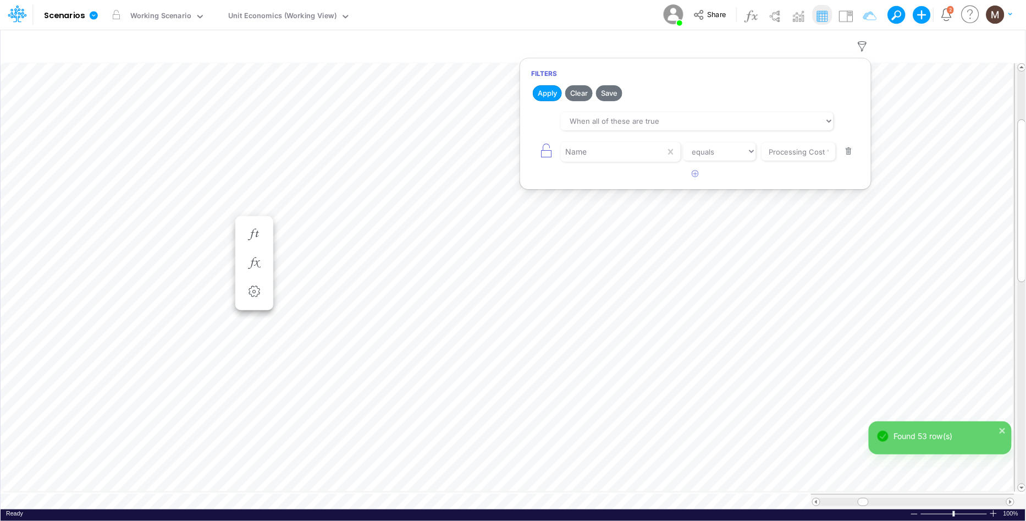
scroll to position [0, 1]
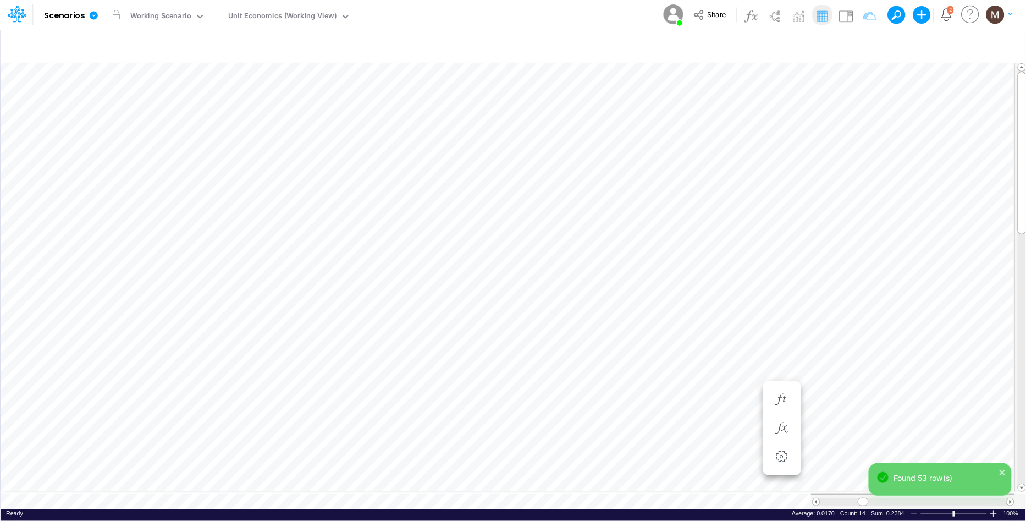
scroll to position [0, 1]
click at [728, 492] on table at bounding box center [514, 286] width 1026 height 448
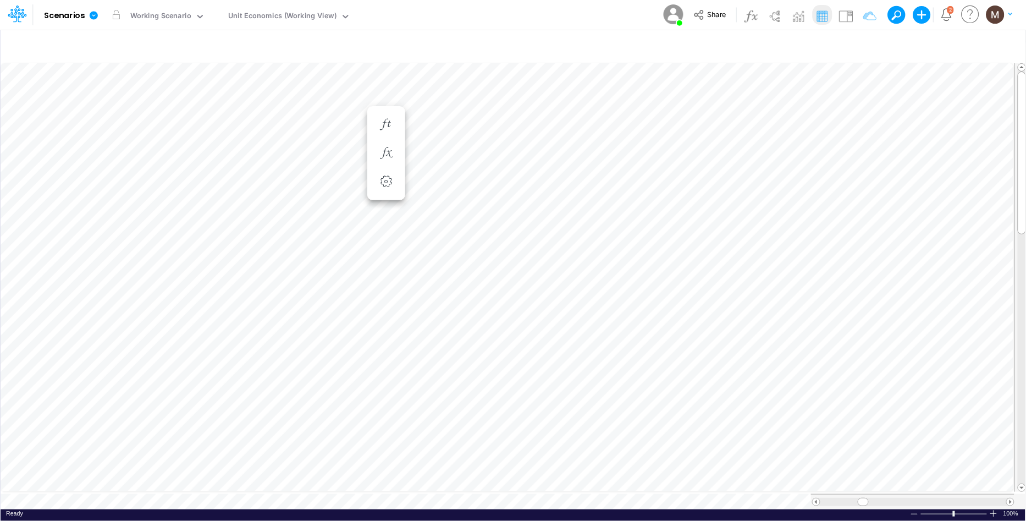
scroll to position [0, 1]
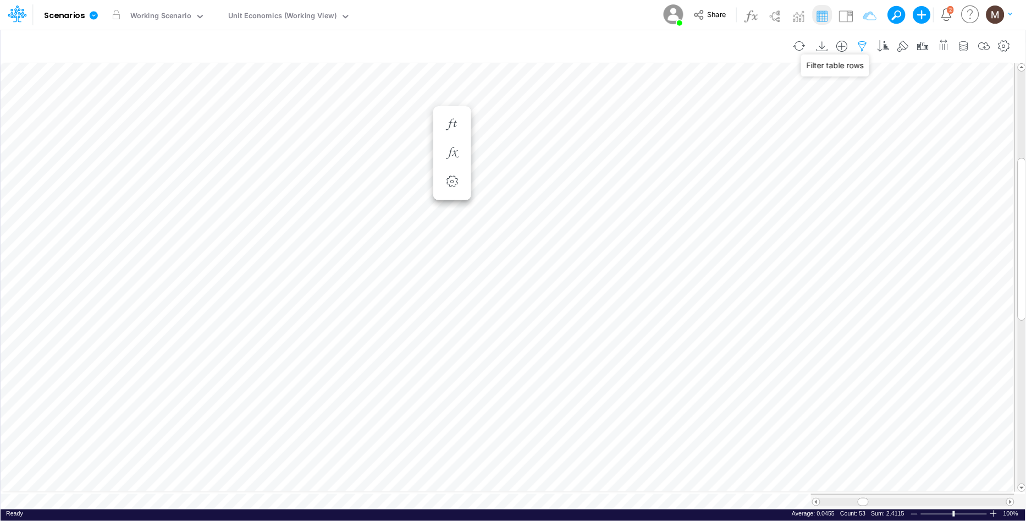
click at [867, 50] on icon "button" at bounding box center [863, 47] width 17 height 12
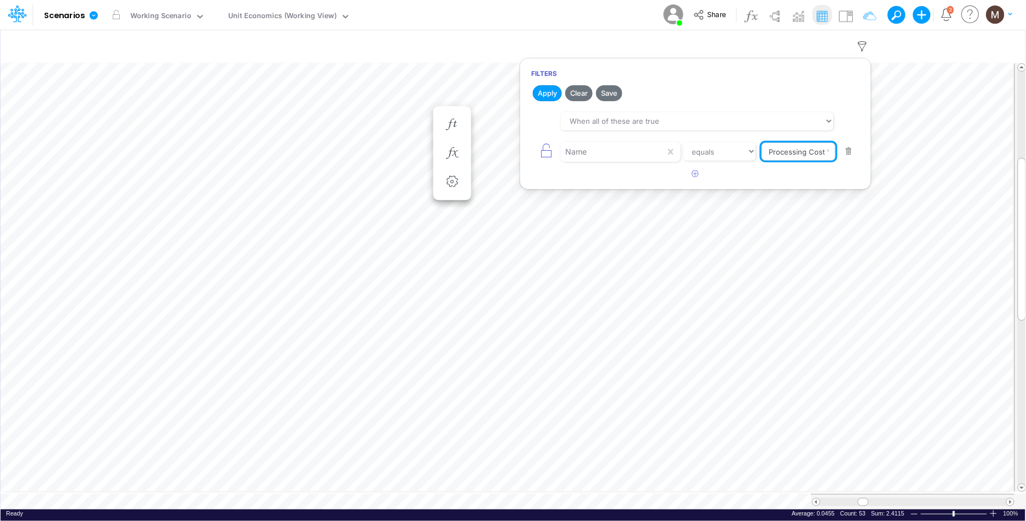
click at [820, 155] on input "Processing Cost %" at bounding box center [799, 151] width 74 height 19
click at [819, 157] on input "Processing Cost %" at bounding box center [799, 151] width 74 height 19
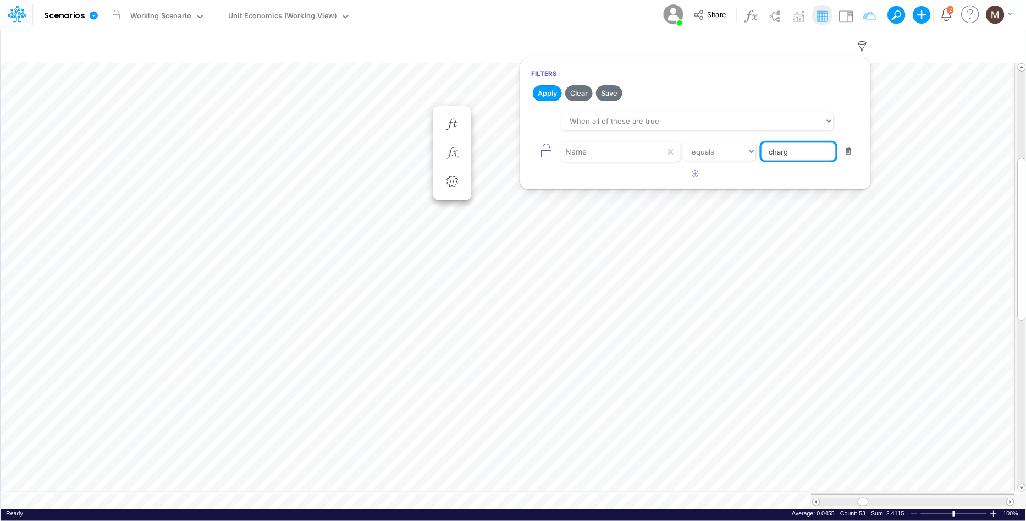
type input "Chargebacks %"
click at [548, 91] on button "Apply" at bounding box center [547, 93] width 29 height 16
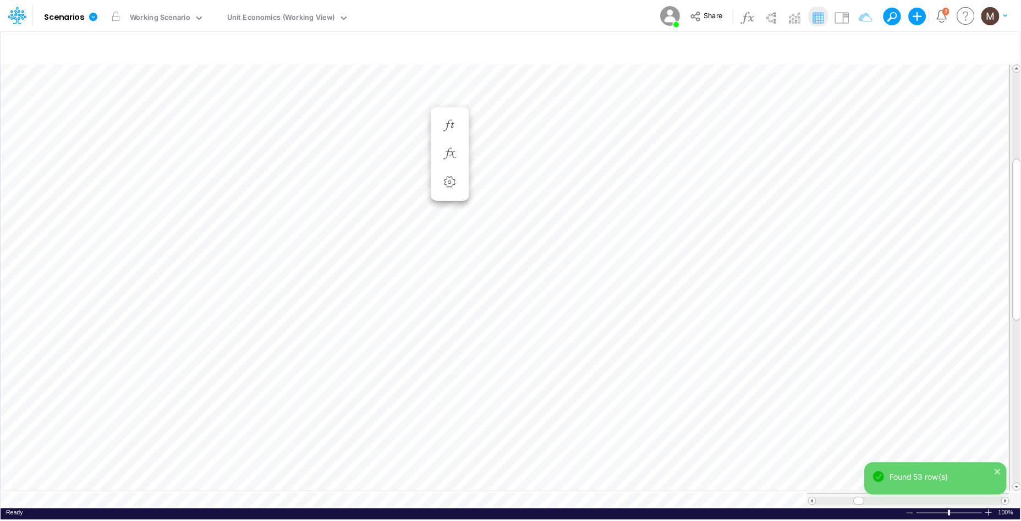
scroll to position [0, 1]
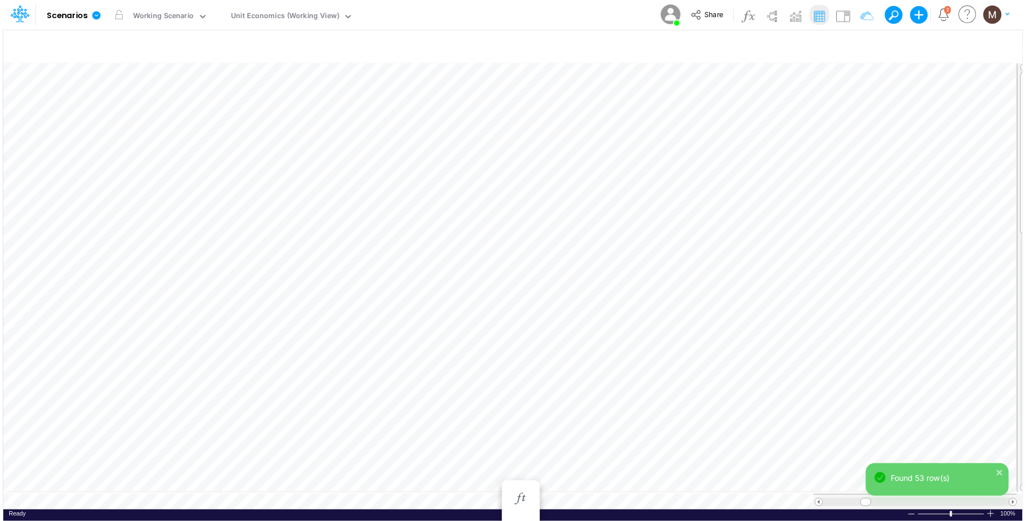
scroll to position [0, 1]
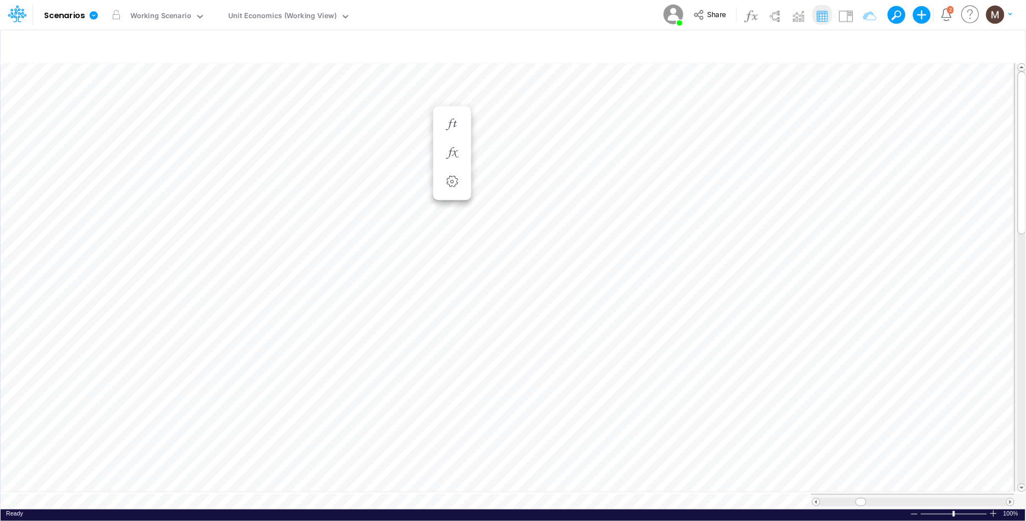
scroll to position [0, 1]
click at [863, 42] on icon "button" at bounding box center [863, 47] width 17 height 12
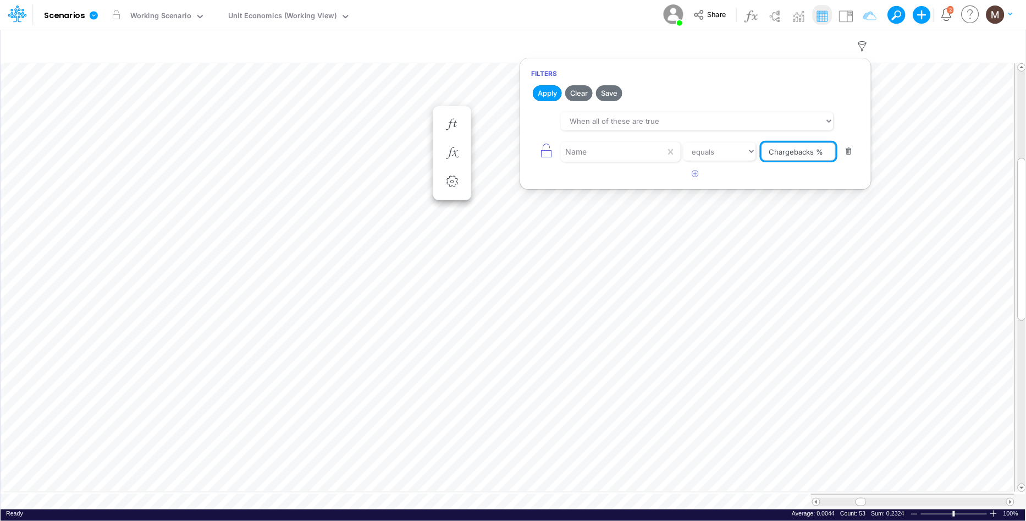
click at [828, 152] on input "Chargebacks %" at bounding box center [799, 151] width 74 height 19
type input "Chargebacks"
click at [547, 97] on button "Apply" at bounding box center [547, 93] width 29 height 16
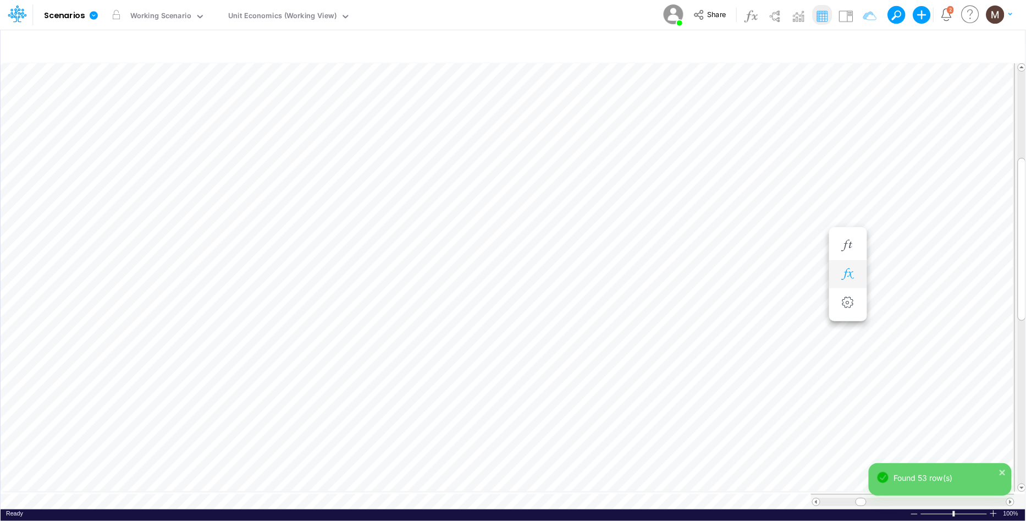
click at [852, 272] on icon "button" at bounding box center [848, 274] width 17 height 12
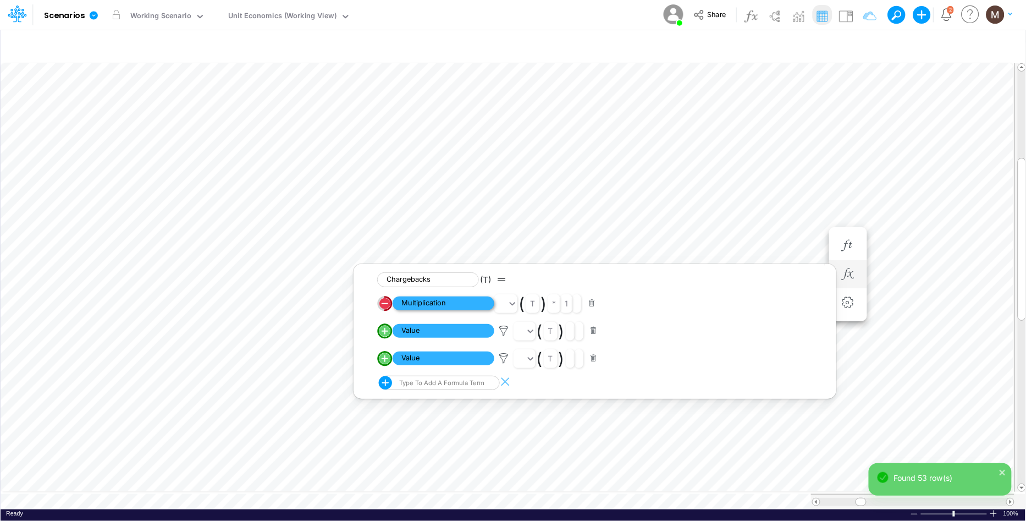
click at [458, 297] on span "Multiplication" at bounding box center [444, 304] width 102 height 14
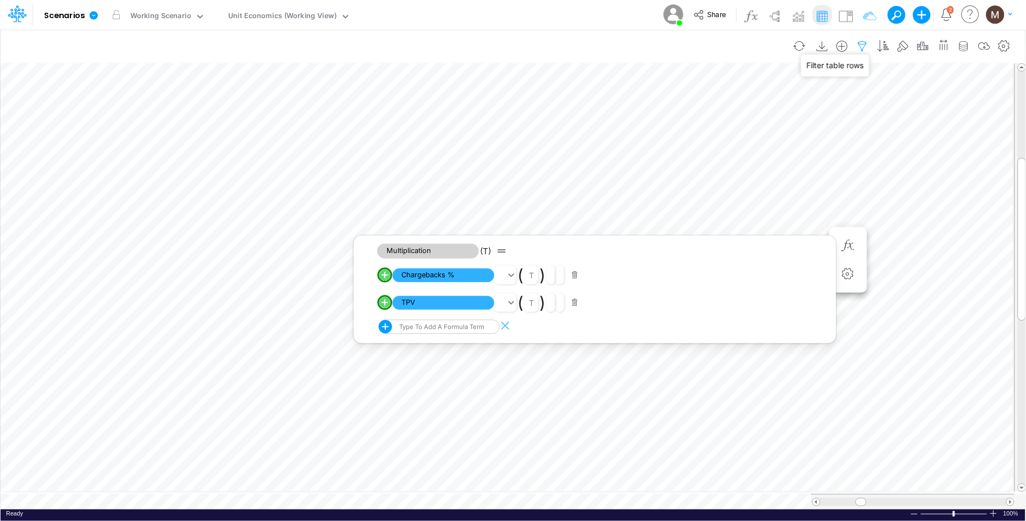
click at [860, 46] on icon "button" at bounding box center [863, 47] width 17 height 12
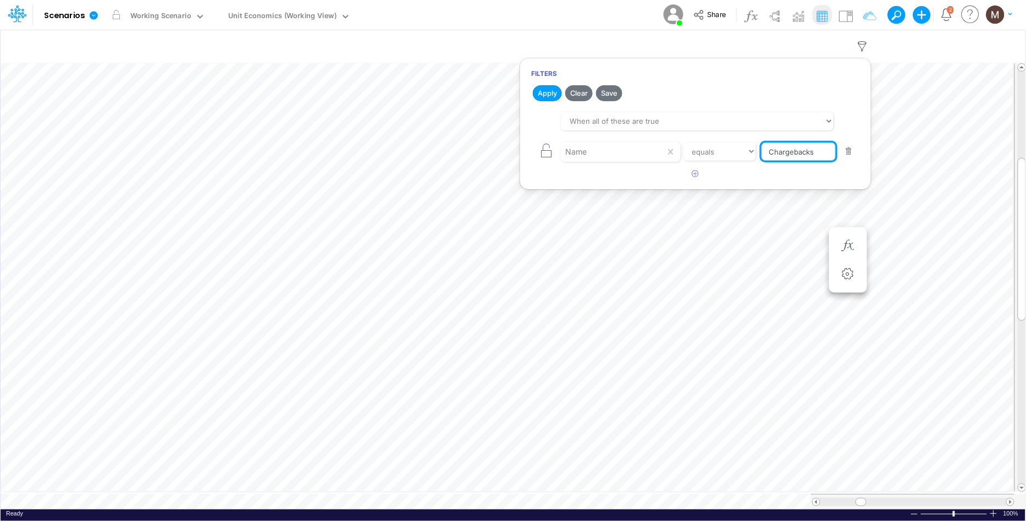
click at [801, 152] on input "Chargebacks" at bounding box center [799, 151] width 74 height 19
type input "Processing Cost"
click at [553, 95] on button "Apply" at bounding box center [547, 93] width 29 height 16
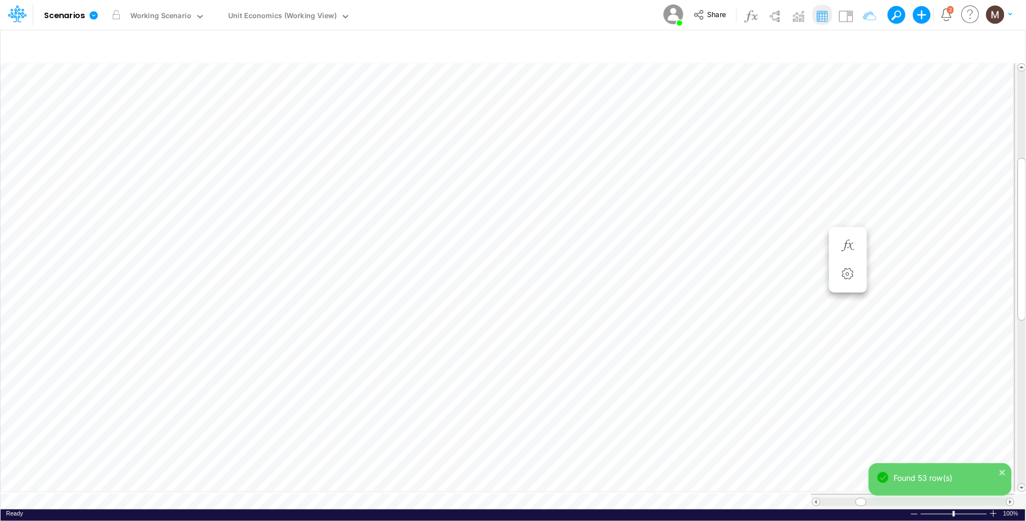
scroll to position [0, 1]
click at [722, 272] on icon "button" at bounding box center [716, 274] width 17 height 12
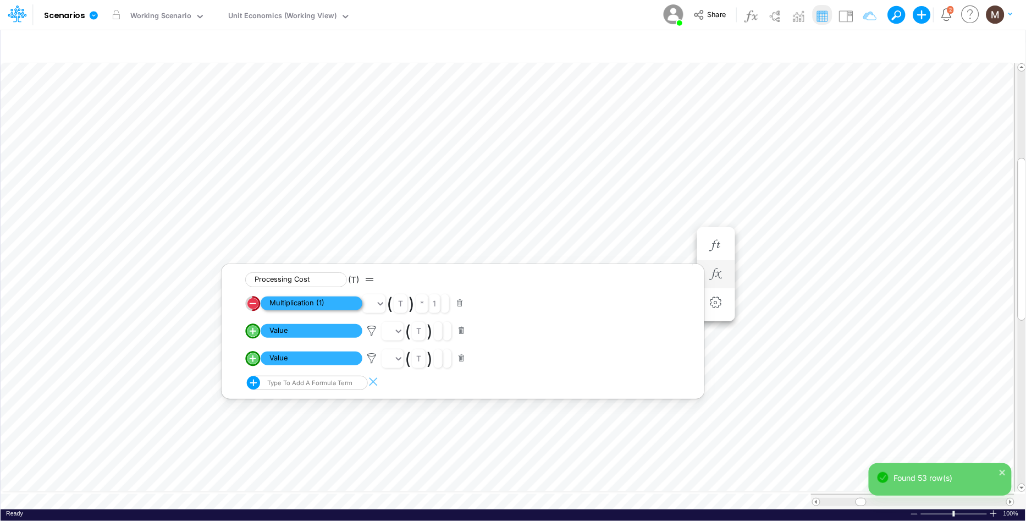
click at [325, 303] on span "Multiplication (1)" at bounding box center [312, 304] width 102 height 14
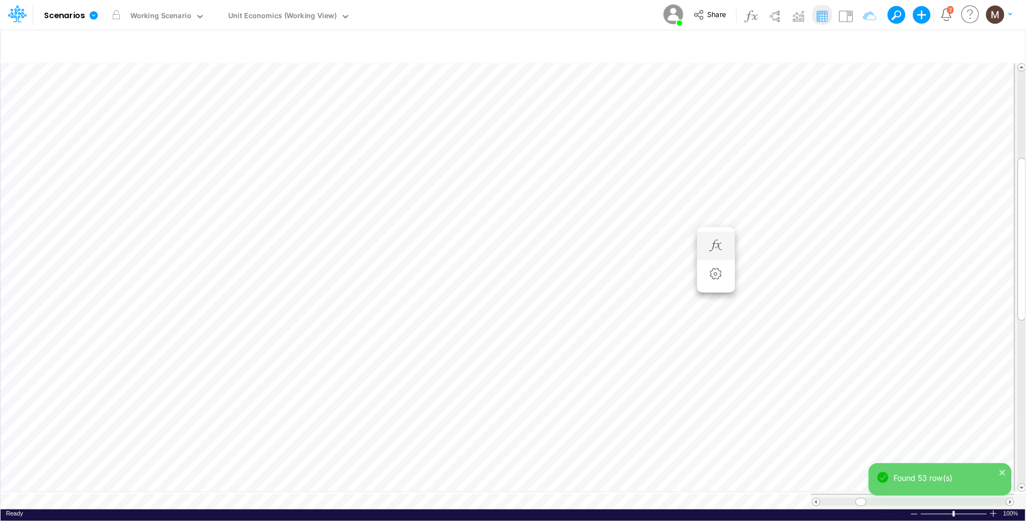
scroll to position [0, 1]
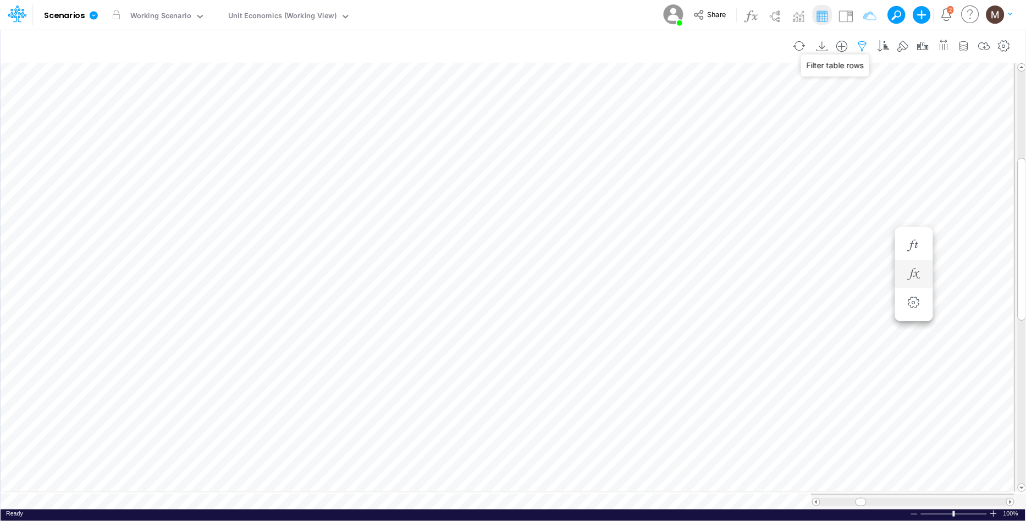
click at [864, 45] on icon "button" at bounding box center [863, 47] width 17 height 12
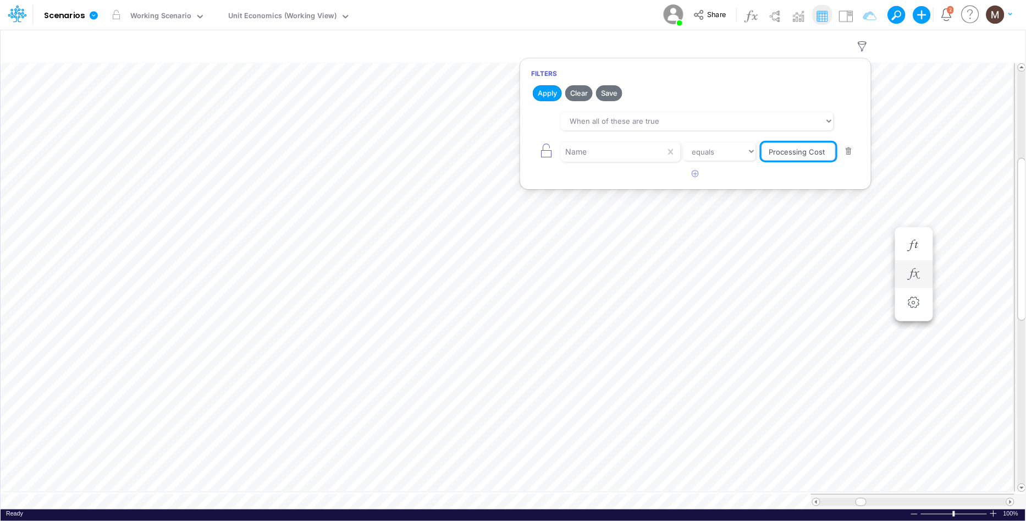
click at [808, 152] on input "Processing Cost" at bounding box center [799, 151] width 74 height 19
type input "Fees from Clients %"
click at [553, 97] on button "Apply" at bounding box center [547, 93] width 29 height 16
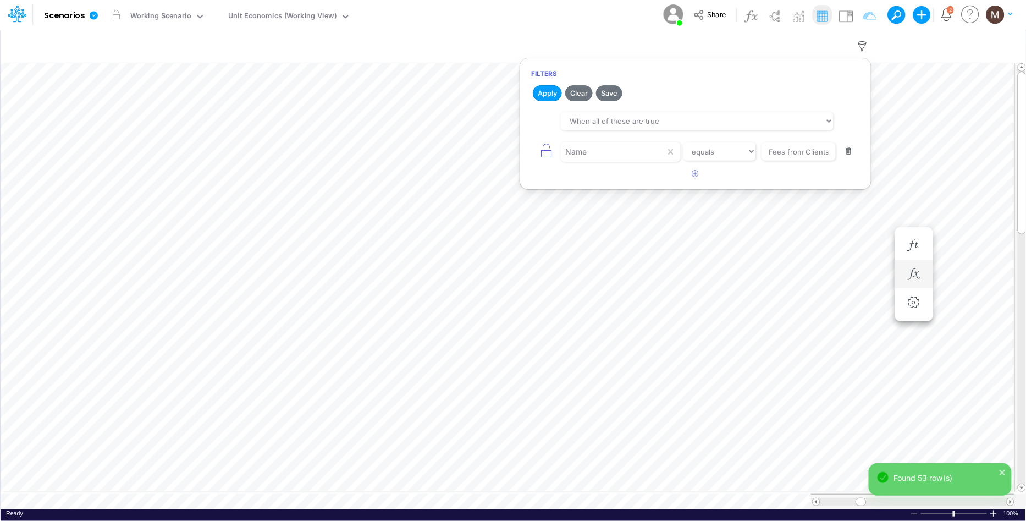
scroll to position [0, 1]
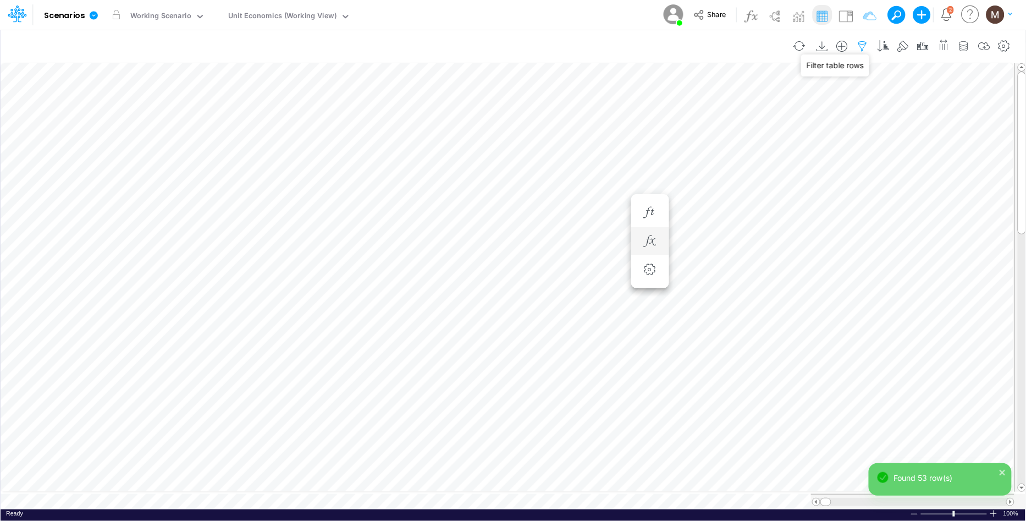
click at [863, 47] on icon "button" at bounding box center [863, 47] width 17 height 12
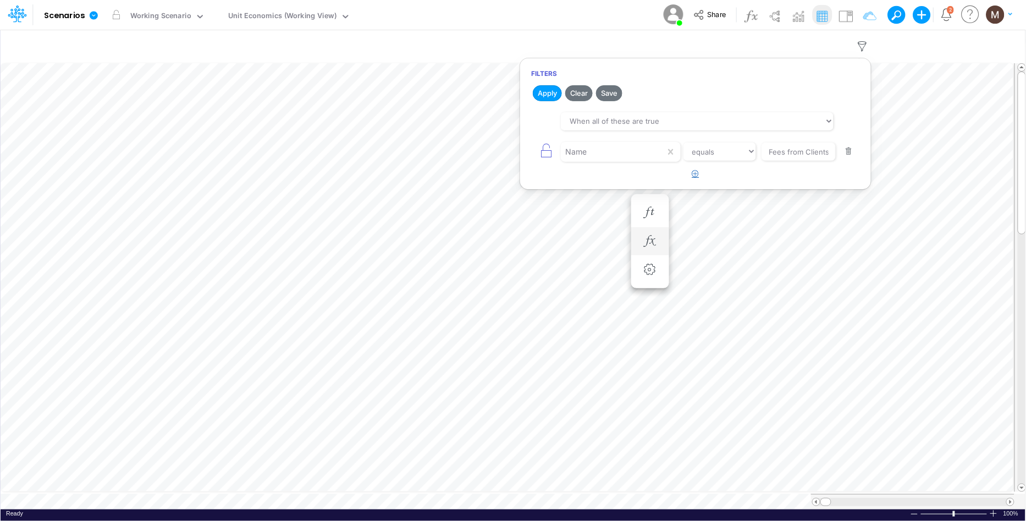
click at [697, 178] on button "button" at bounding box center [695, 174] width 21 height 18
click at [652, 183] on div at bounding box center [613, 182] width 105 height 19
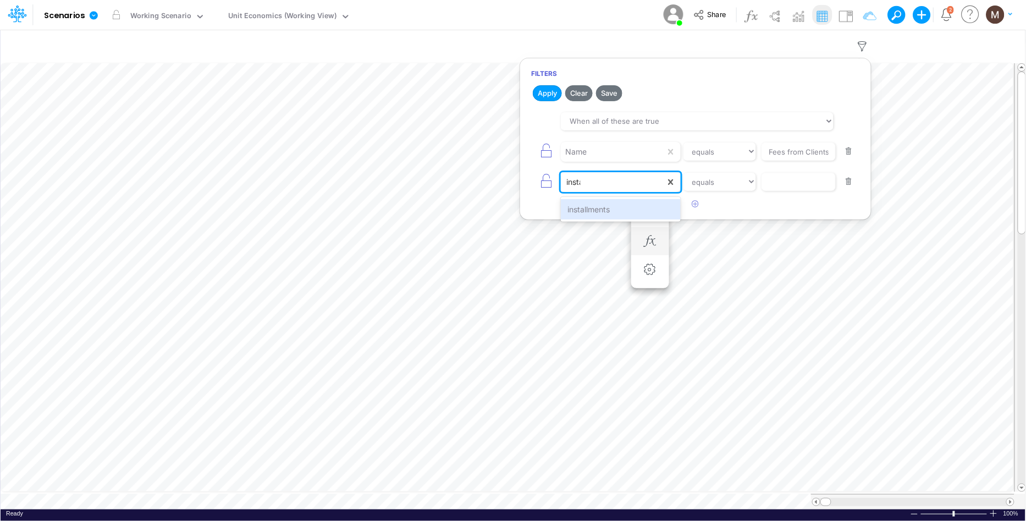
type input "instal"
click at [636, 210] on div "installments" at bounding box center [620, 209] width 119 height 20
click at [800, 178] on input "text" at bounding box center [799, 182] width 74 height 19
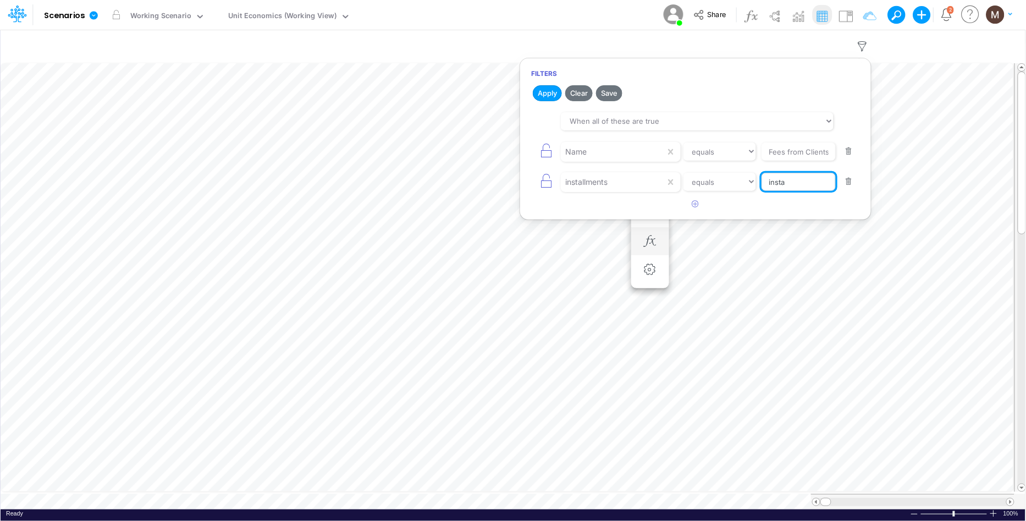
type input "install"
click at [738, 182] on select "equals not equal starts with ends with contains" at bounding box center [720, 182] width 74 height 19
select select "contains"
click at [683, 173] on select "equals not equal starts with ends with contains" at bounding box center [720, 182] width 74 height 19
click at [545, 92] on button "Apply" at bounding box center [547, 93] width 29 height 16
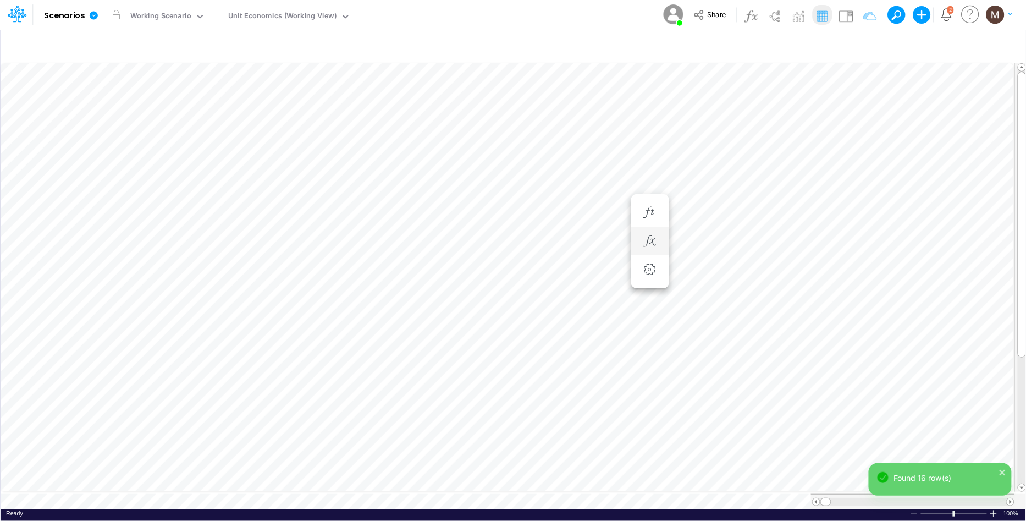
scroll to position [0, 1]
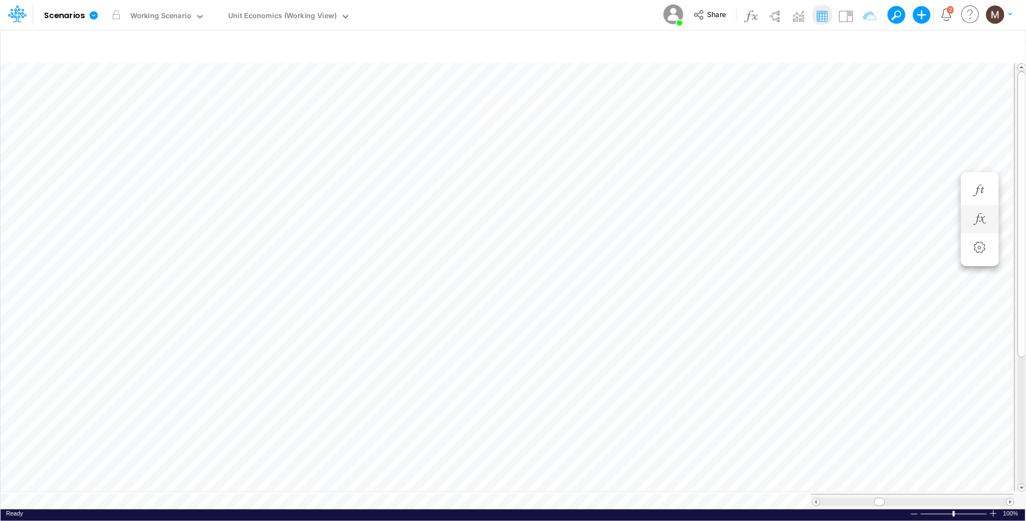
scroll to position [0, 1]
click at [652, 127] on icon "button" at bounding box center [650, 125] width 17 height 12
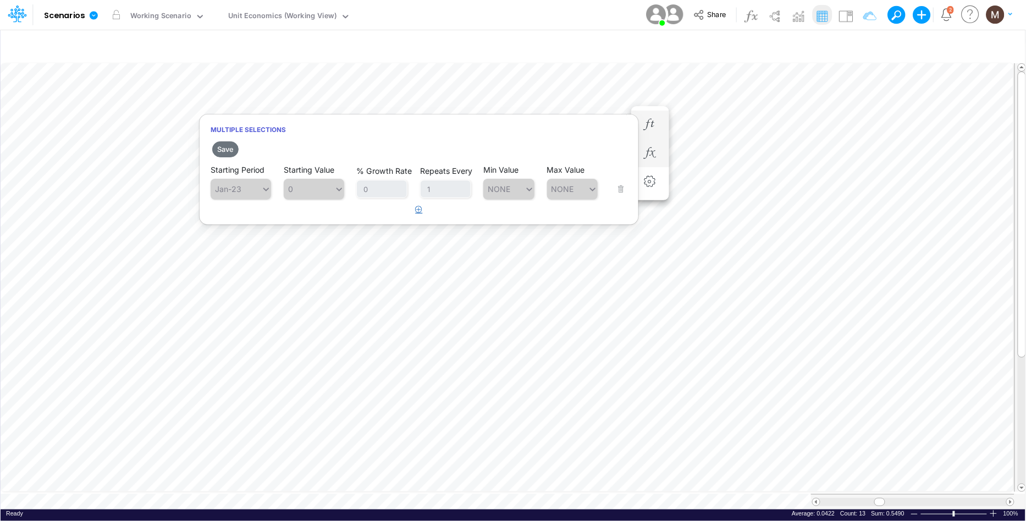
click at [415, 207] on button "button" at bounding box center [419, 210] width 21 height 18
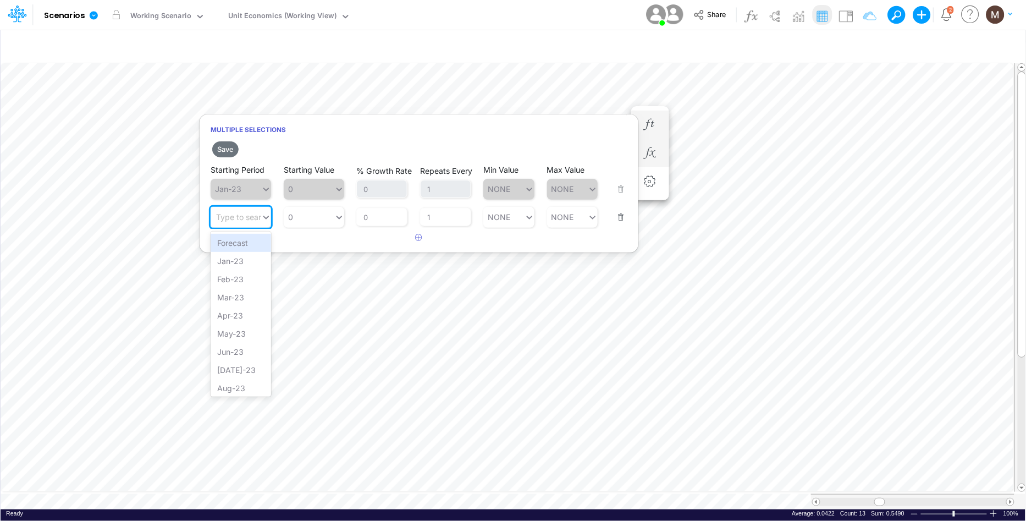
click at [257, 217] on div "Type to search..." at bounding box center [246, 216] width 61 height 9
click at [224, 319] on div "Jan-27" at bounding box center [241, 315] width 61 height 18
type input "jan"
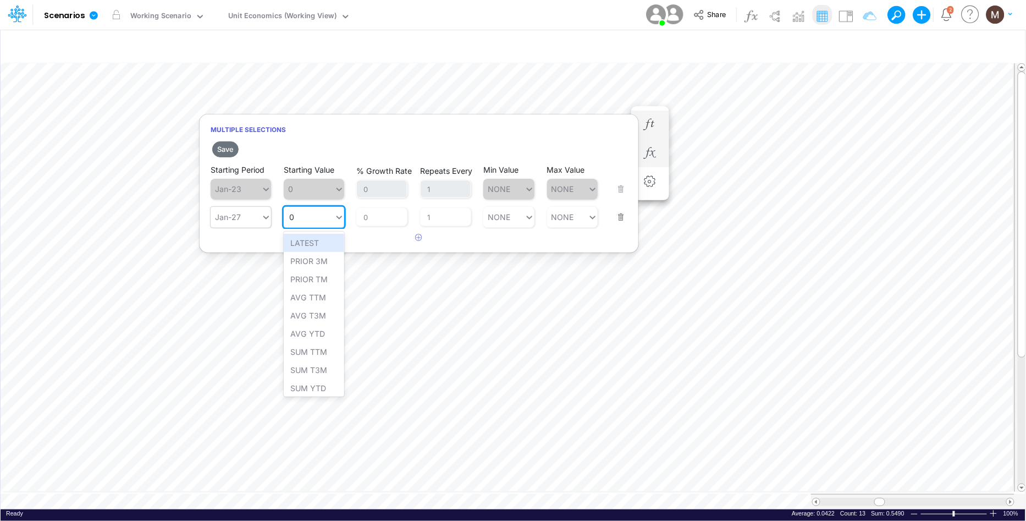
click at [296, 218] on div "0 0" at bounding box center [309, 217] width 51 height 16
drag, startPoint x: 330, startPoint y: 245, endPoint x: 311, endPoint y: 230, distance: 23.9
click at [330, 245] on div "Set value 0.0499" at bounding box center [322, 243] width 76 height 18
type input "0.0499"
click at [223, 152] on button "Save" at bounding box center [225, 149] width 26 height 16
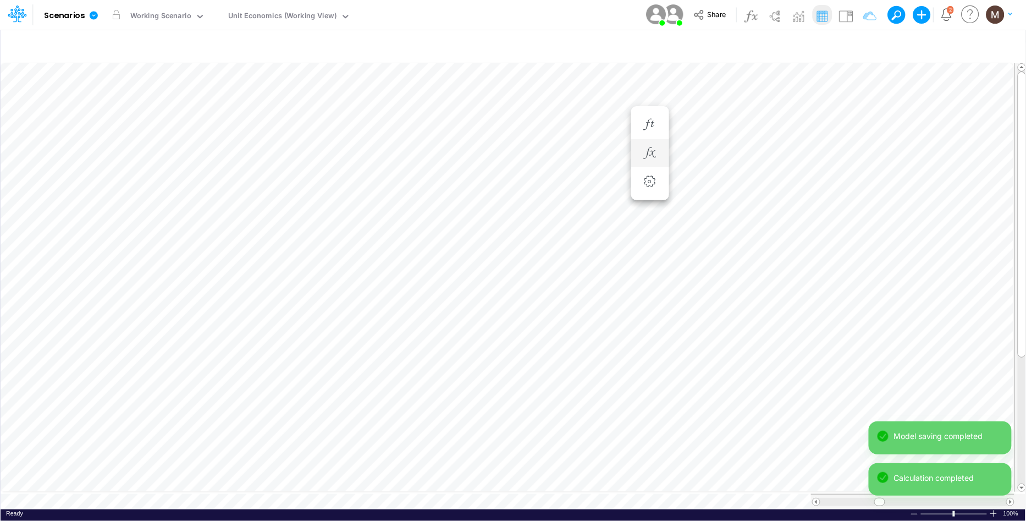
scroll to position [0, 1]
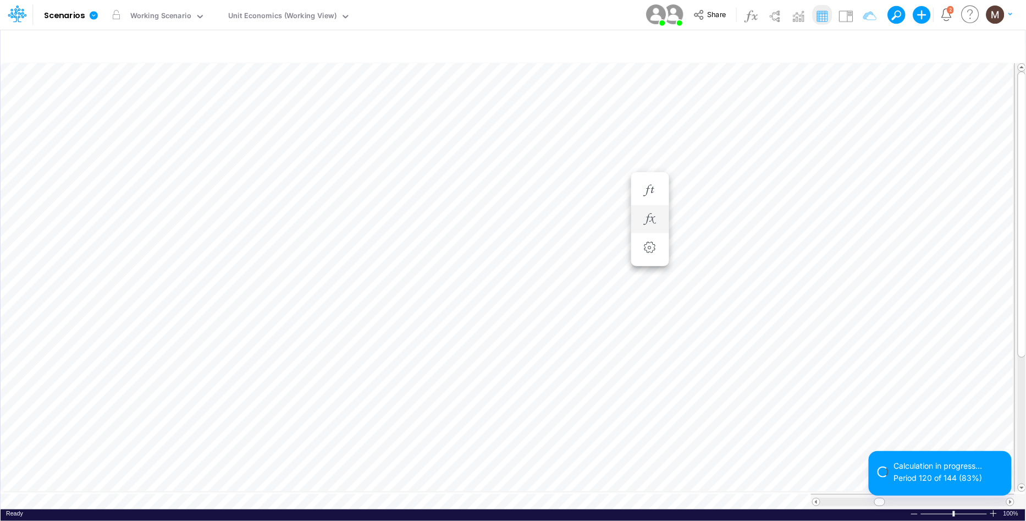
scroll to position [0, 1]
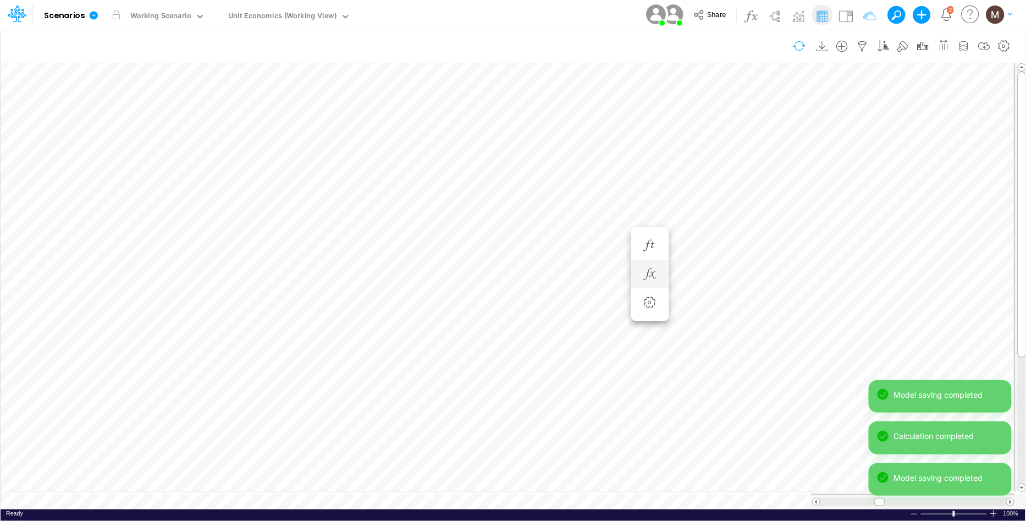
scroll to position [0, 1]
click at [863, 42] on icon "button" at bounding box center [863, 47] width 17 height 12
select select "contains"
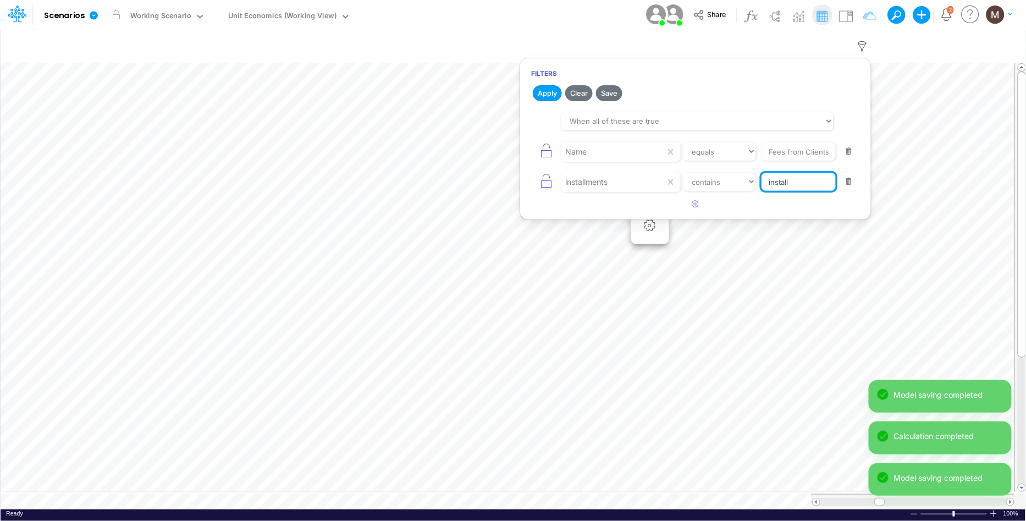
drag, startPoint x: 796, startPoint y: 182, endPoint x: 768, endPoint y: 174, distance: 29.0
click at [768, 174] on input "install" at bounding box center [799, 182] width 74 height 19
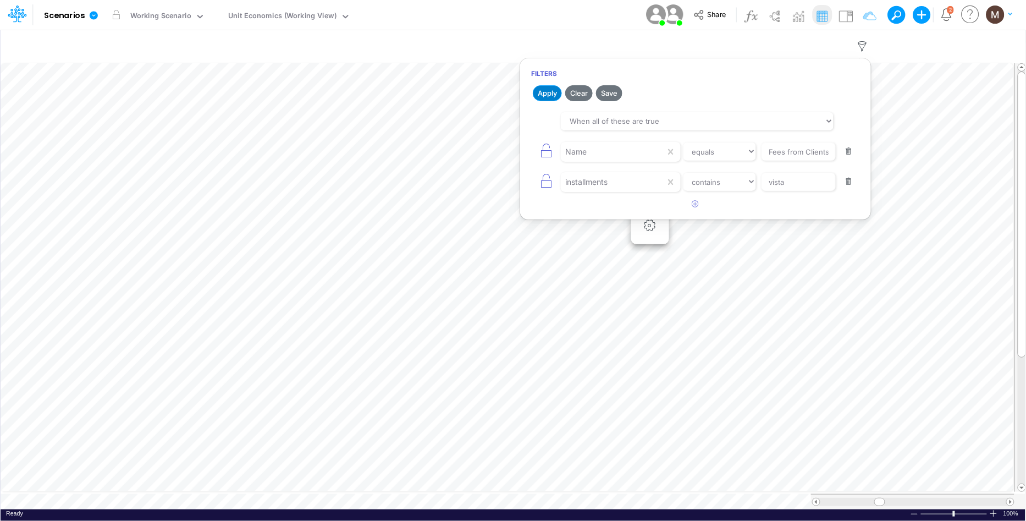
click at [550, 92] on button "Apply" at bounding box center [547, 93] width 29 height 16
drag, startPoint x: 813, startPoint y: 187, endPoint x: 689, endPoint y: 185, distance: 123.8
click at [689, 185] on div "installments equals not equal starts with ends with contains vista" at bounding box center [695, 181] width 329 height 25
type input "install"
click at [545, 87] on button "Apply" at bounding box center [547, 93] width 29 height 16
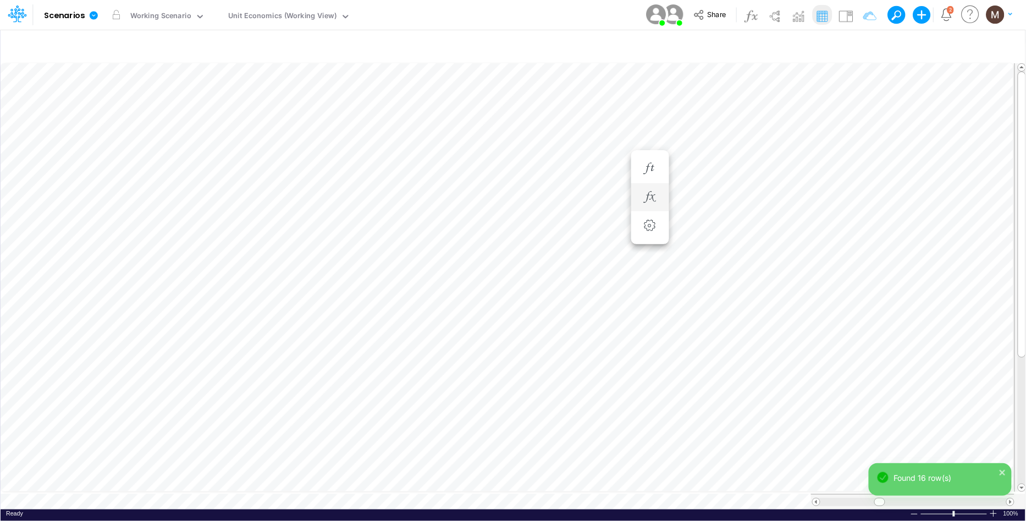
scroll to position [0, 1]
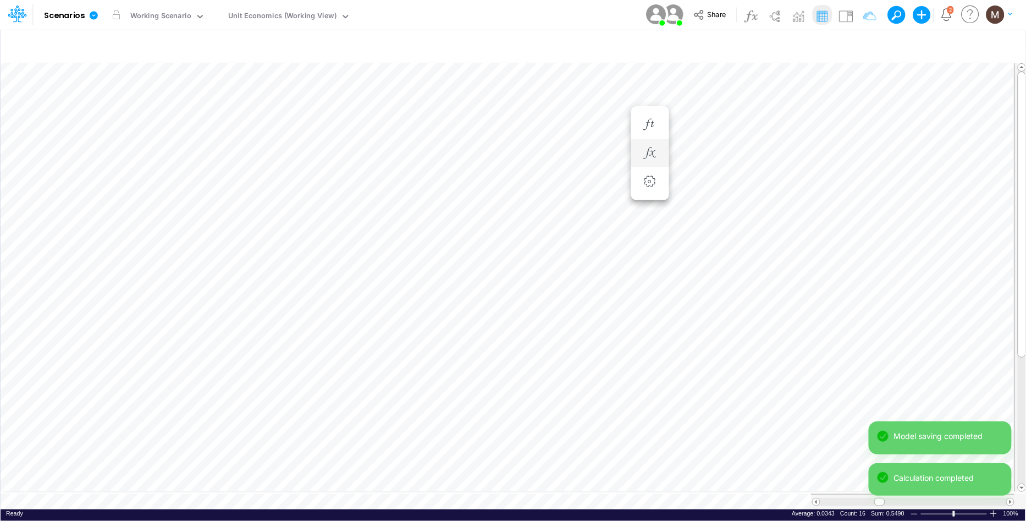
type input "DC by Vertical"
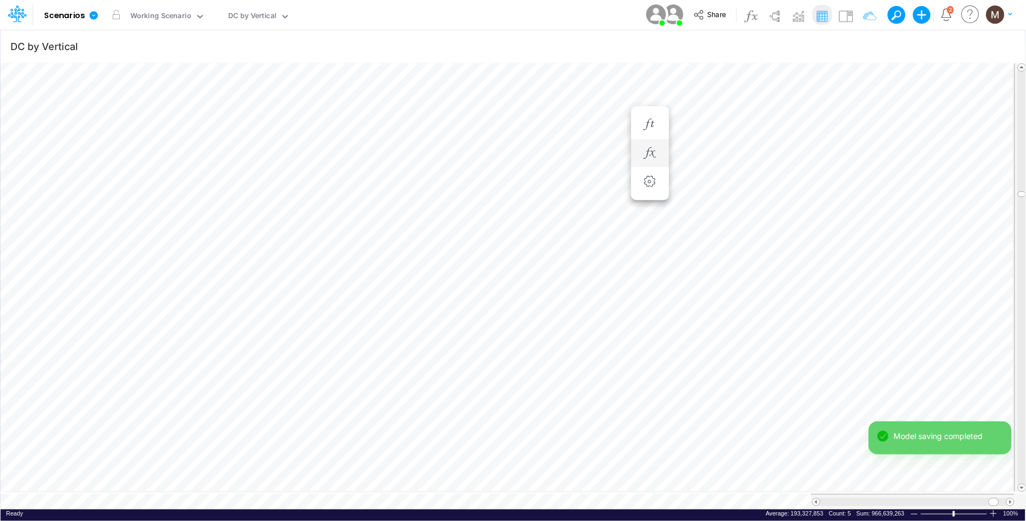
scroll to position [0, 1]
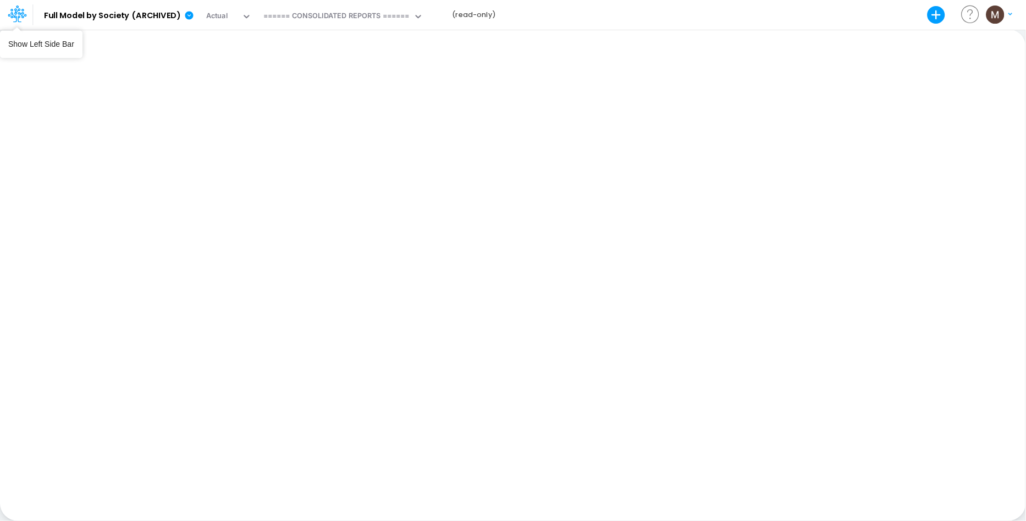
click at [19, 16] on icon at bounding box center [20, 18] width 4 height 7
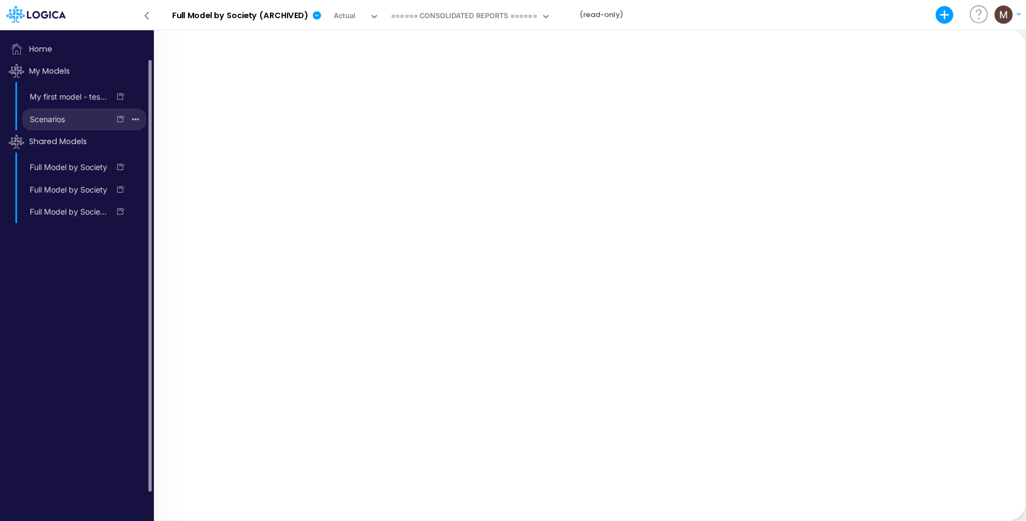
click at [58, 114] on link "Scenarios" at bounding box center [65, 120] width 87 height 18
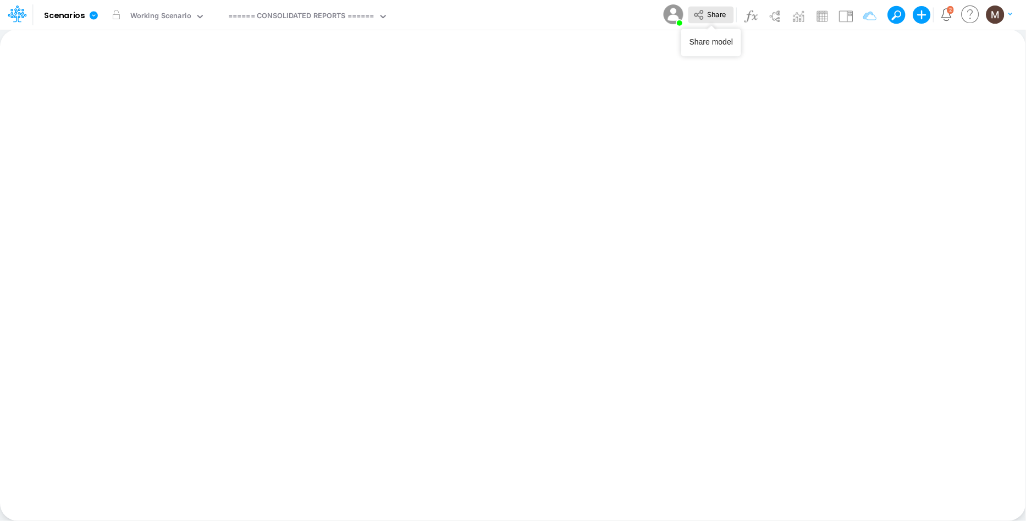
click at [702, 15] on icon at bounding box center [698, 15] width 9 height 10
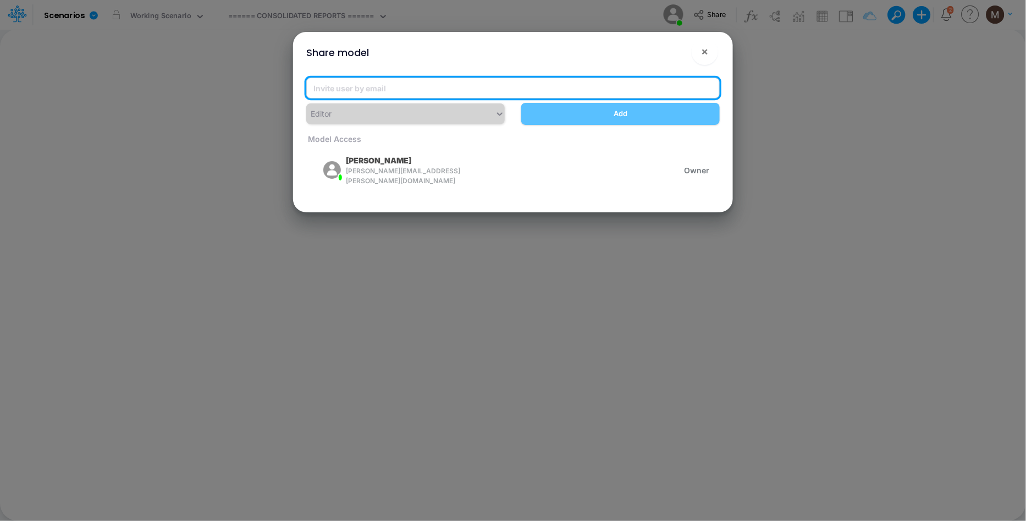
click at [369, 87] on input "email" at bounding box center [513, 88] width 414 height 21
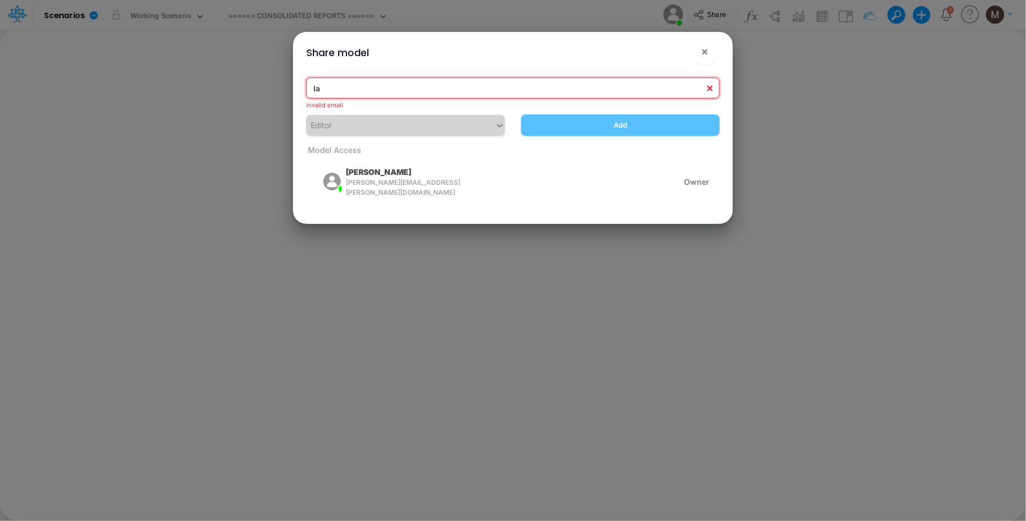
type input "l"
paste input "[EMAIL_ADDRESS][PERSON_NAME][DOMAIN_NAME]"
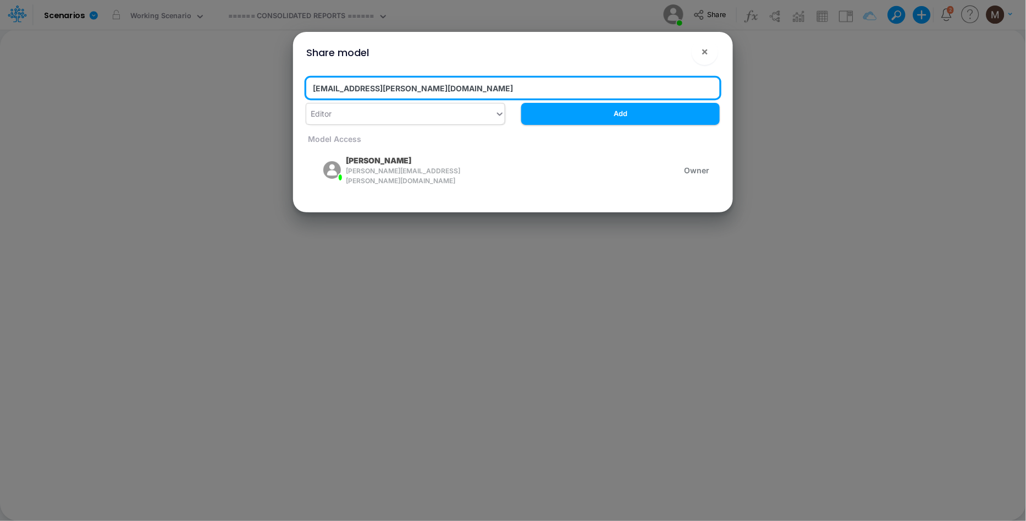
type input "[EMAIL_ADDRESS][PERSON_NAME][DOMAIN_NAME]"
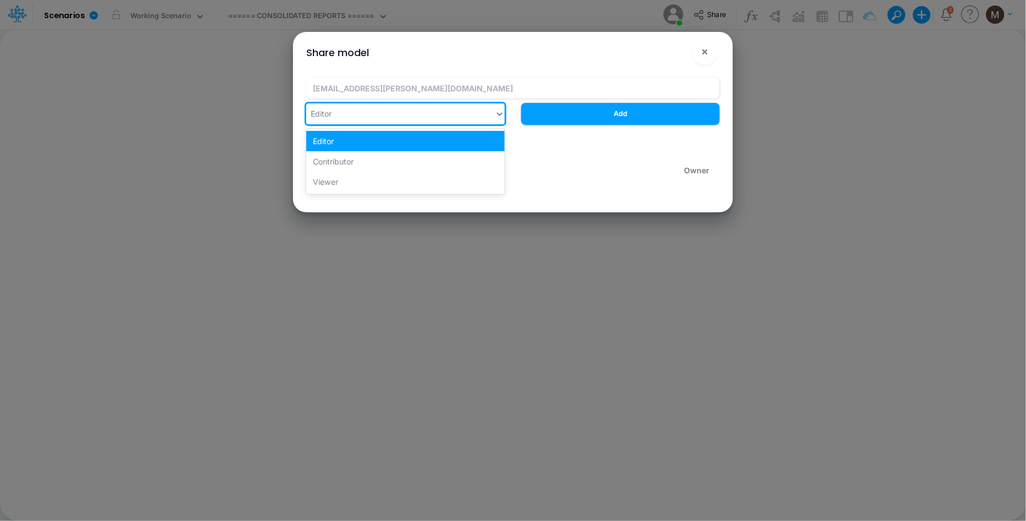
click at [353, 118] on div "Editor" at bounding box center [400, 114] width 189 height 18
click at [374, 117] on div "Editor" at bounding box center [400, 114] width 189 height 18
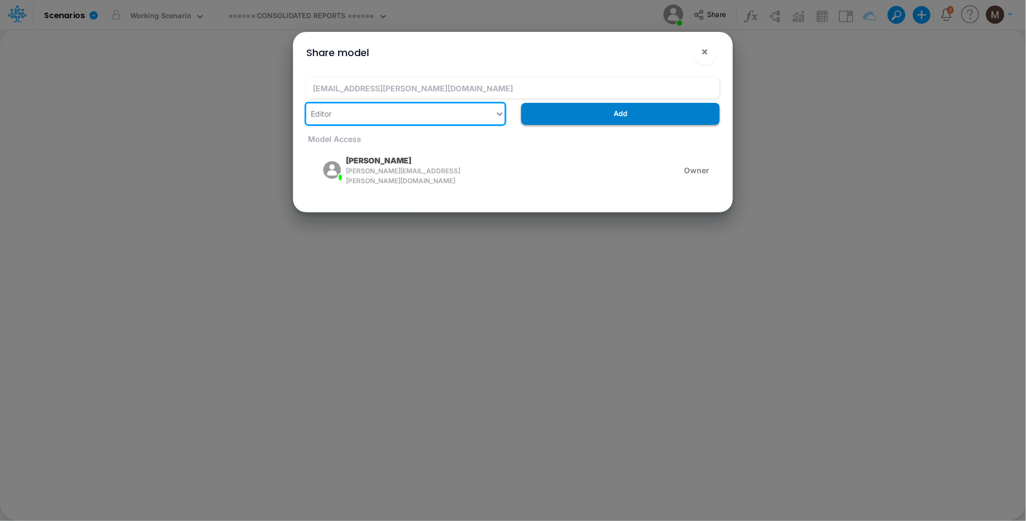
click at [581, 111] on button "Add" at bounding box center [620, 113] width 199 height 21
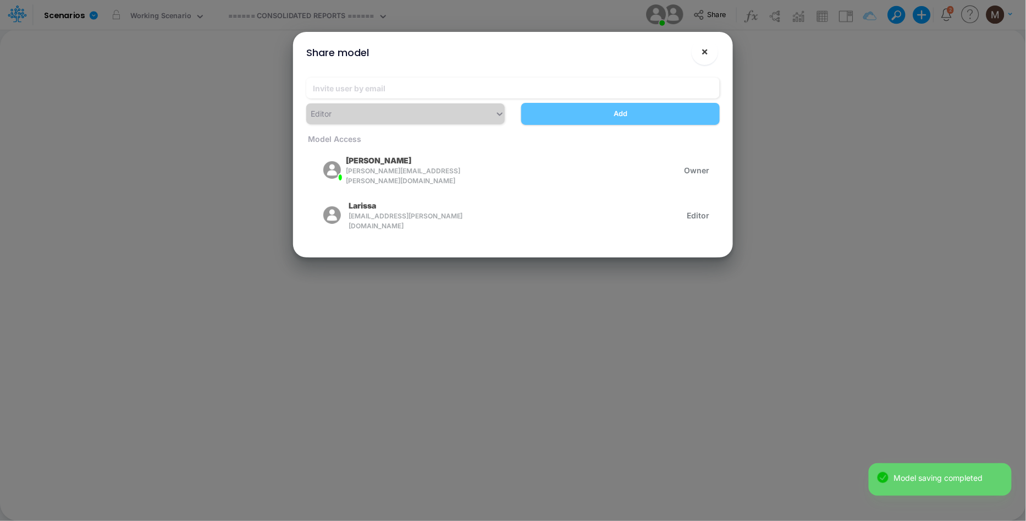
click at [702, 53] on span "×" at bounding box center [705, 51] width 7 height 13
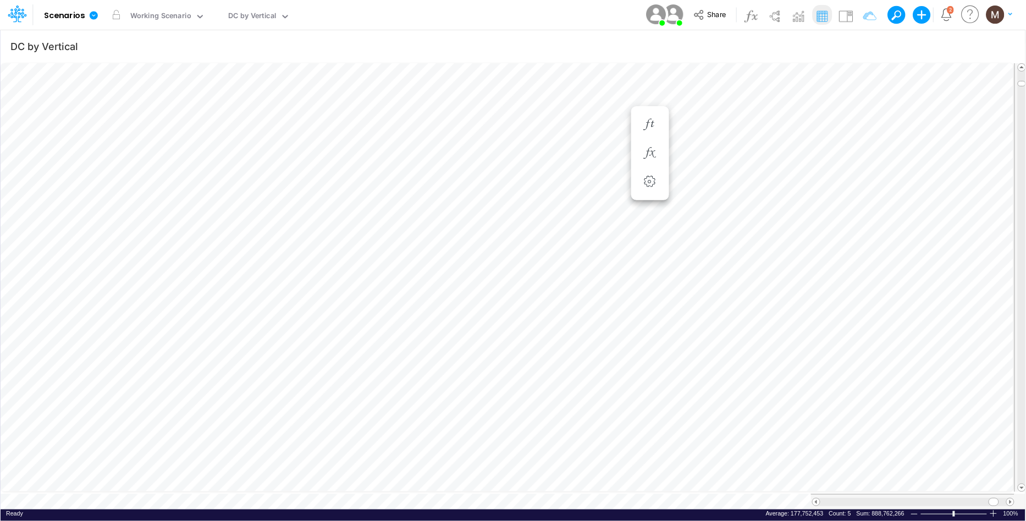
scroll to position [0, 1]
click at [877, 480] on table at bounding box center [514, 286] width 1026 height 448
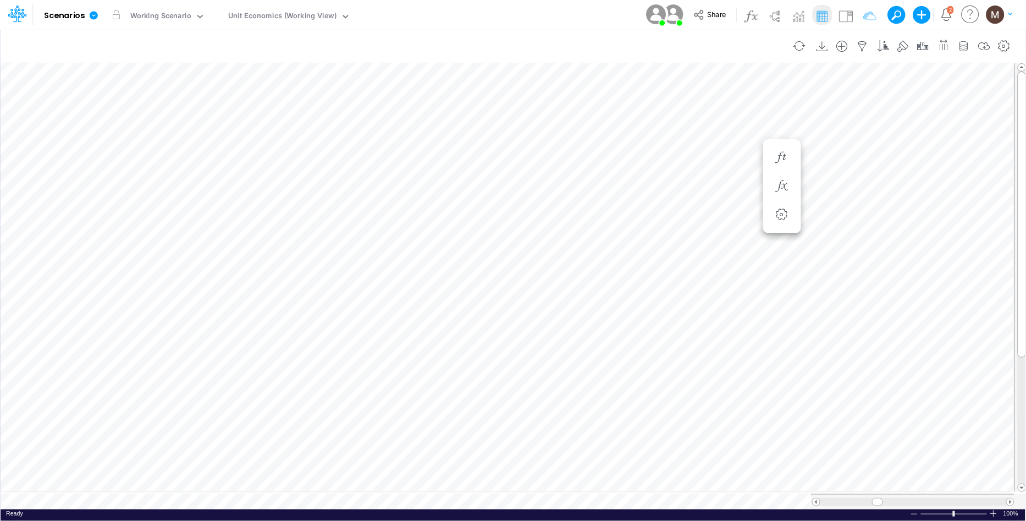
scroll to position [0, 1]
click at [783, 129] on icon "button" at bounding box center [782, 125] width 17 height 12
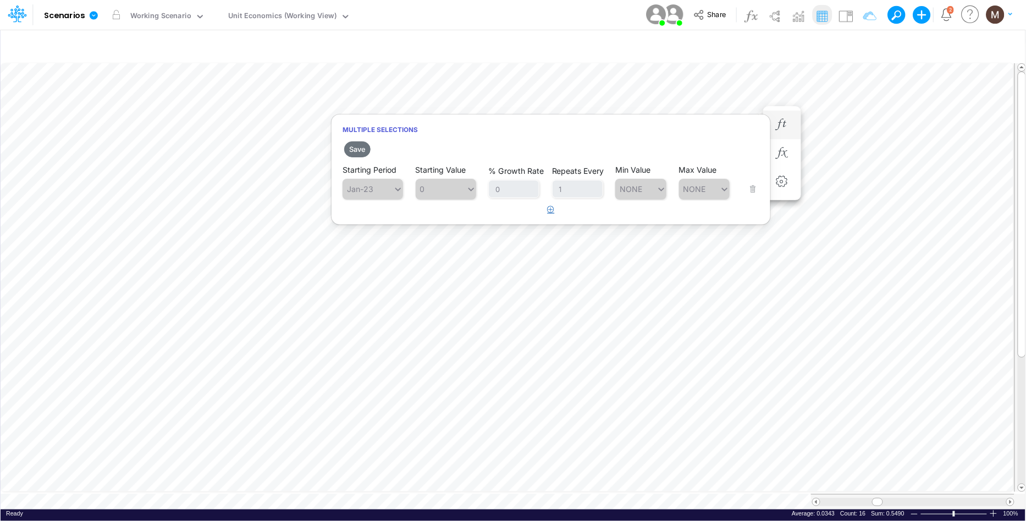
click at [554, 207] on icon "button" at bounding box center [551, 209] width 7 height 7
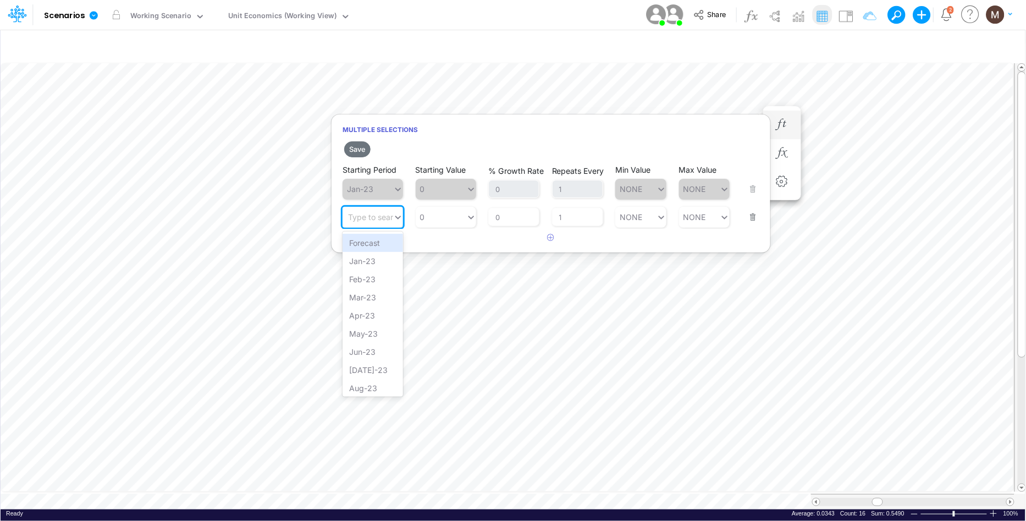
click at [386, 213] on div "Type to search..." at bounding box center [378, 216] width 61 height 9
click at [358, 320] on div "Jan-27" at bounding box center [373, 315] width 61 height 18
type input "jan"
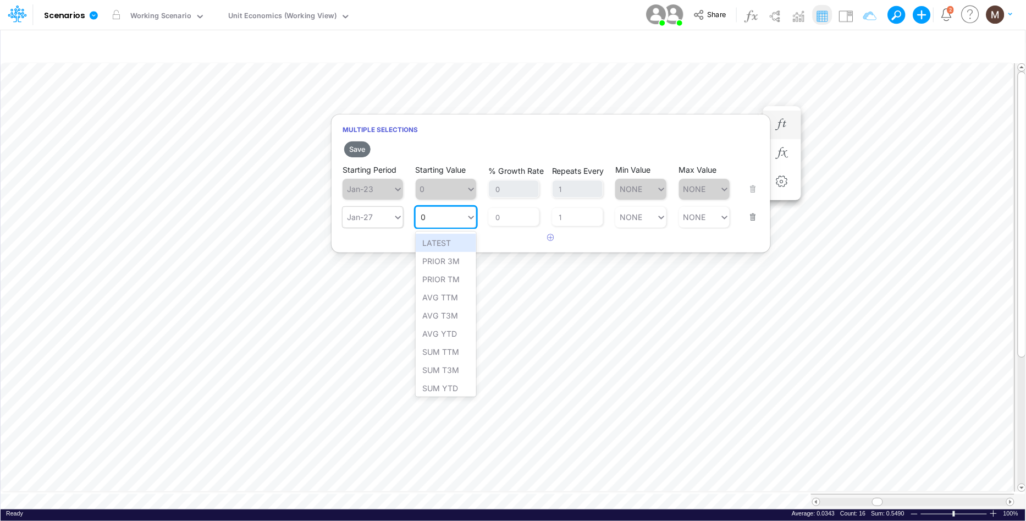
click at [451, 222] on div "0 0" at bounding box center [441, 217] width 51 height 16
click at [447, 240] on div "Set value 0.0499" at bounding box center [454, 243] width 76 height 18
type input "0.0499"
click at [350, 142] on button "Save" at bounding box center [357, 149] width 26 height 16
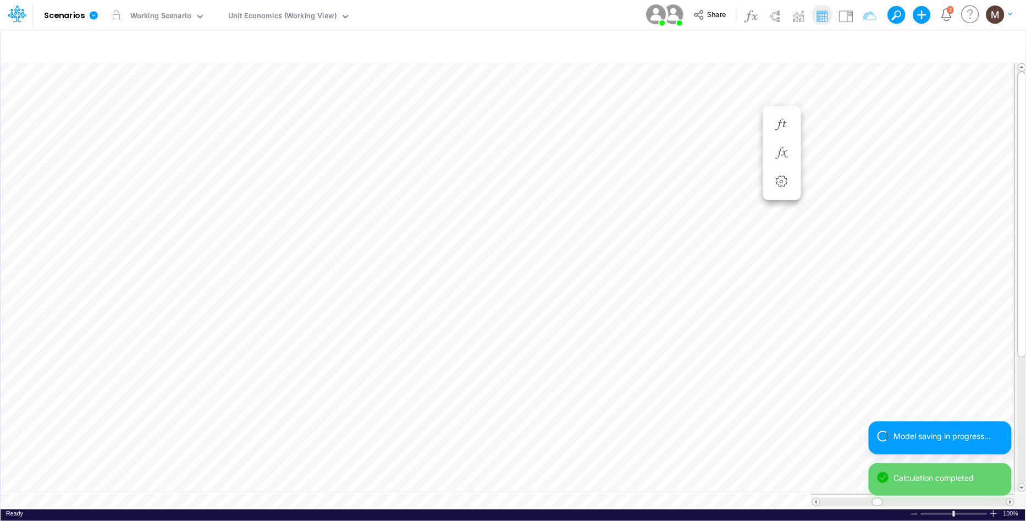
scroll to position [0, 1]
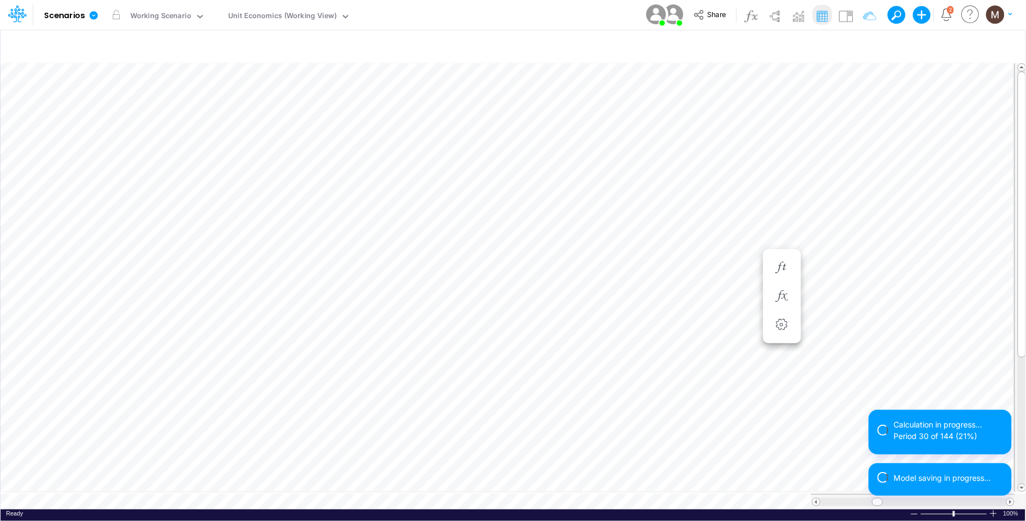
scroll to position [0, 1]
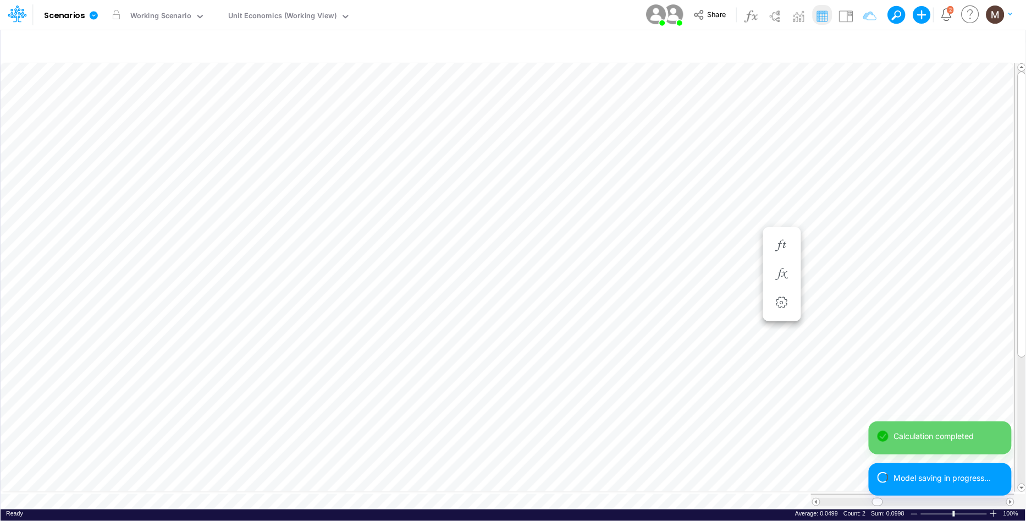
scroll to position [0, 1]
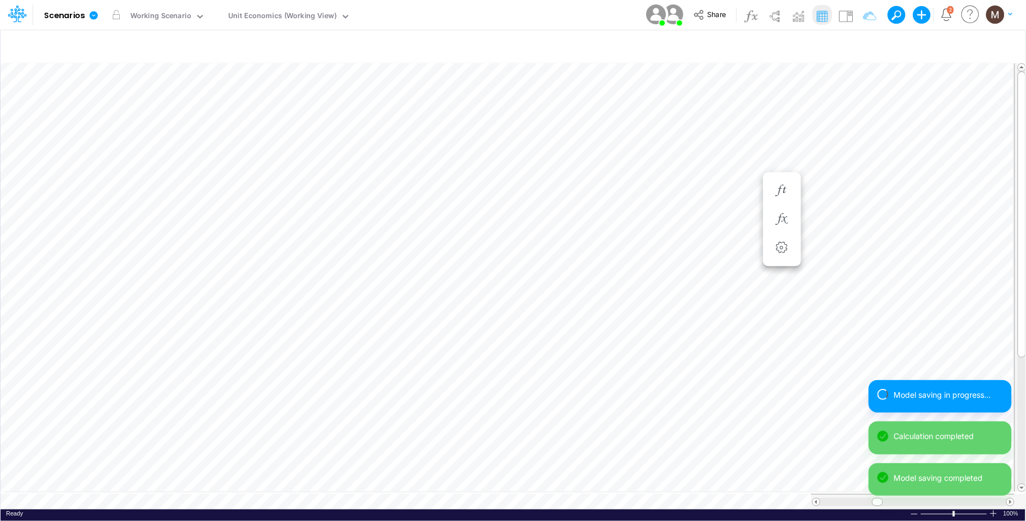
scroll to position [0, 1]
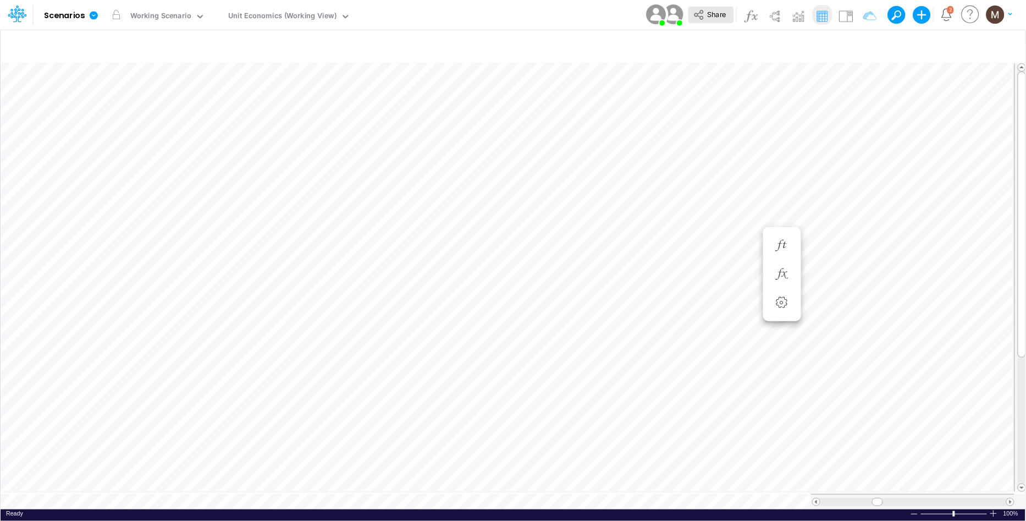
scroll to position [0, 1]
click at [858, 47] on icon "button" at bounding box center [863, 47] width 17 height 12
select select "contains"
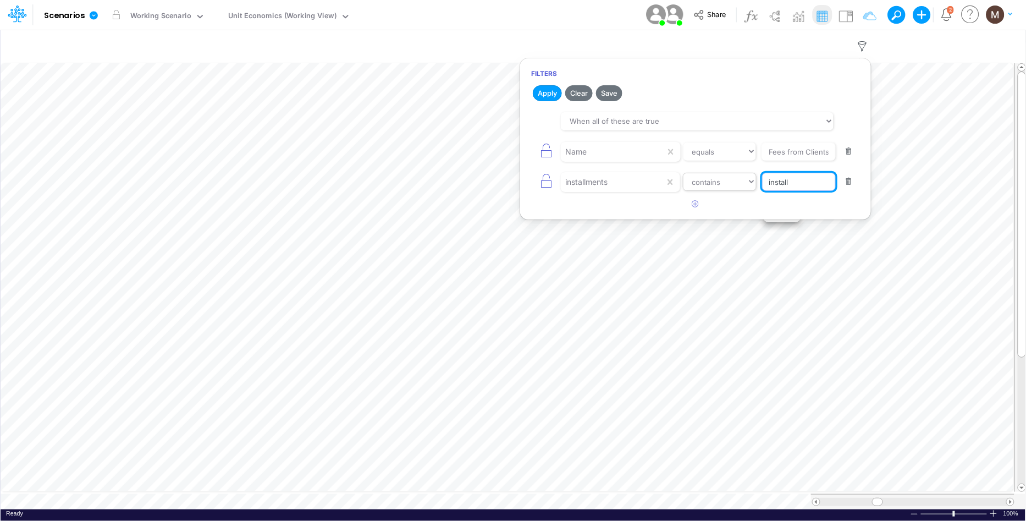
drag, startPoint x: 815, startPoint y: 187, endPoint x: 729, endPoint y: 186, distance: 85.3
click at [729, 186] on div "installments equals not equal starts with ends with contains install" at bounding box center [695, 181] width 329 height 25
type input "i"
type input "vista"
click at [546, 90] on button "Apply" at bounding box center [547, 93] width 29 height 16
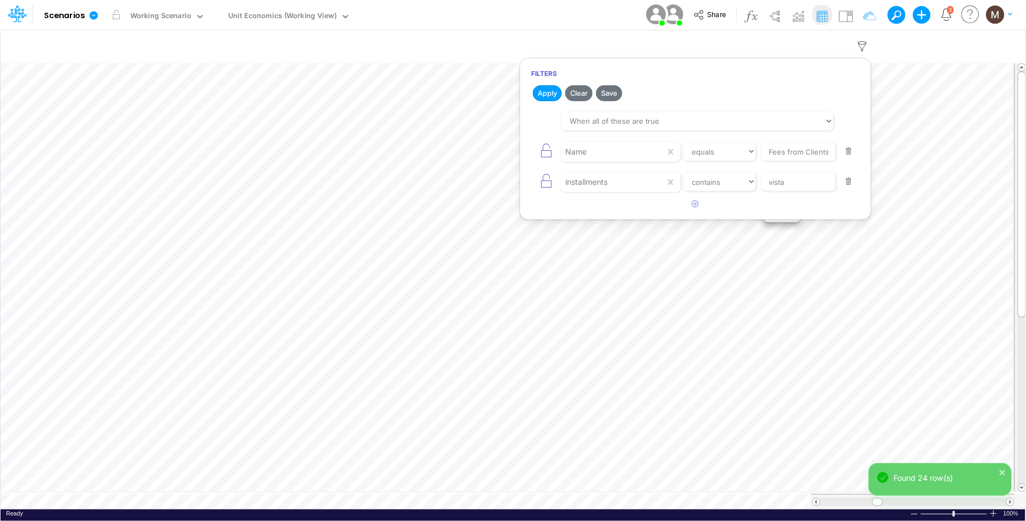
click at [660, 217] on div "Filters Apply Clear Save When all of these are true When any of these are true …" at bounding box center [696, 139] width 352 height 162
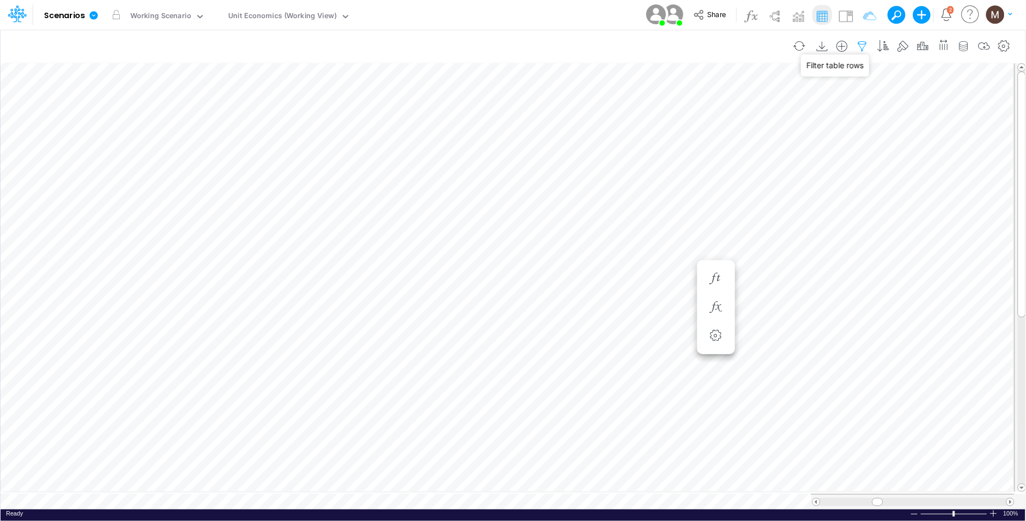
click at [857, 46] on icon "button" at bounding box center [863, 47] width 17 height 12
select select "contains"
drag, startPoint x: 876, startPoint y: 495, endPoint x: 862, endPoint y: 492, distance: 14.6
click at [862, 494] on div at bounding box center [913, 501] width 204 height 15
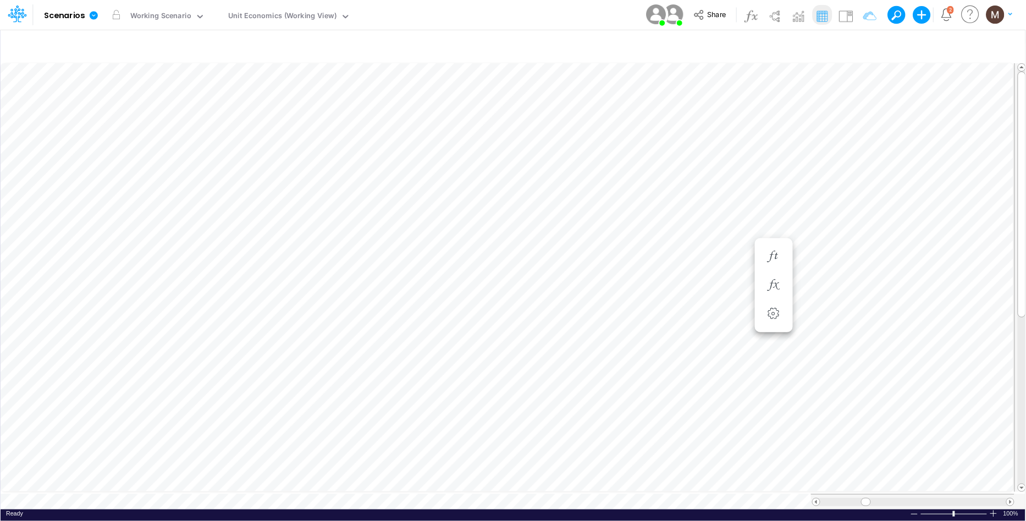
scroll to position [0, 1]
click at [770, 171] on icon "button" at bounding box center [774, 169] width 17 height 12
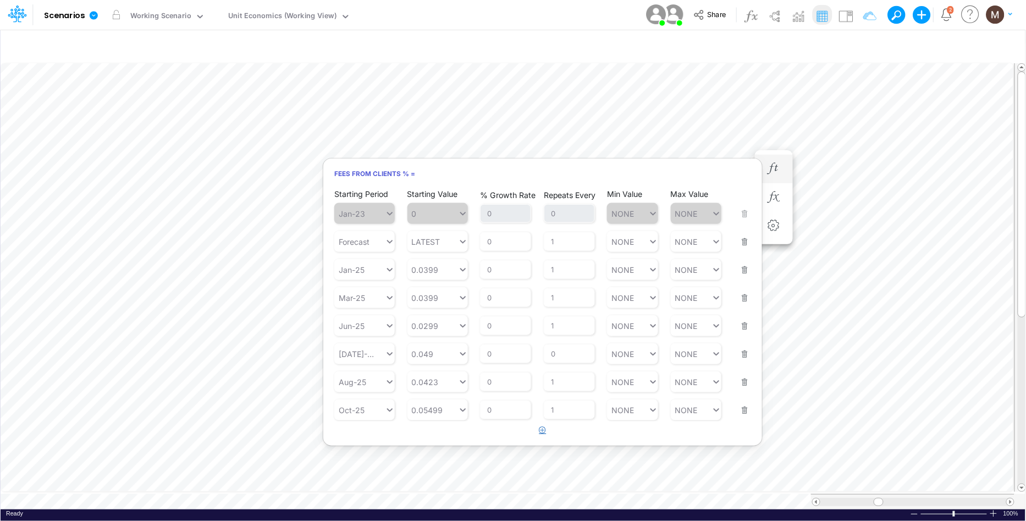
click at [540, 431] on icon "button" at bounding box center [543, 429] width 7 height 7
click at [385, 434] on div "Type to search..." at bounding box center [370, 437] width 61 height 9
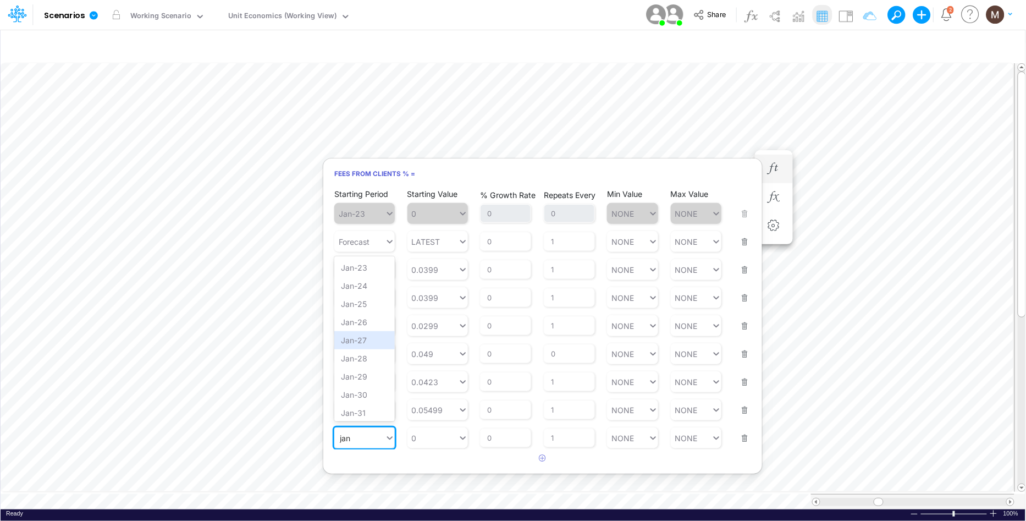
drag, startPoint x: 349, startPoint y: 345, endPoint x: 413, endPoint y: 405, distance: 87.6
click at [349, 345] on div "Jan-27" at bounding box center [364, 340] width 61 height 18
type input "jan"
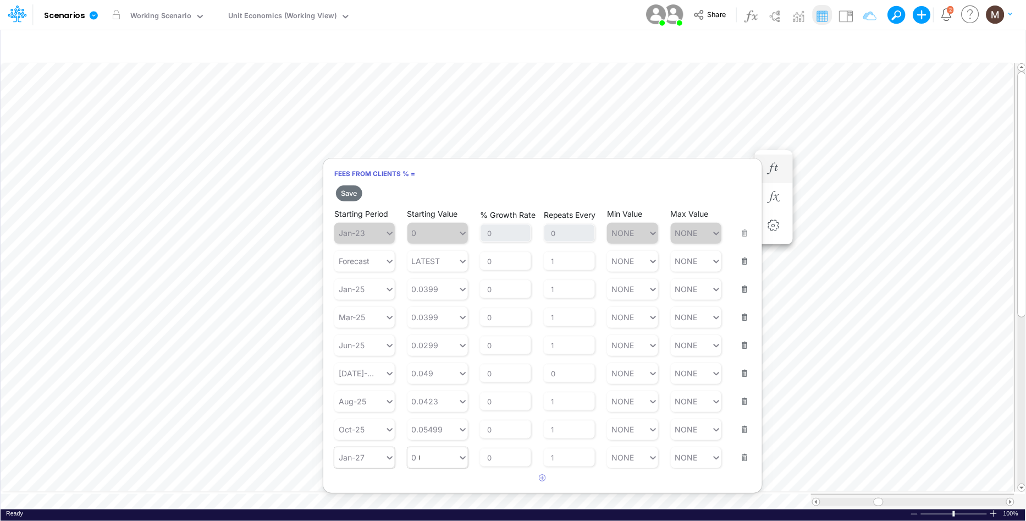
click at [427, 462] on div "0 0" at bounding box center [433, 457] width 51 height 16
click at [443, 435] on div "Set value 0.0499" at bounding box center [446, 429] width 76 height 18
type input "0.0499"
click at [345, 192] on button "Save" at bounding box center [349, 193] width 26 height 16
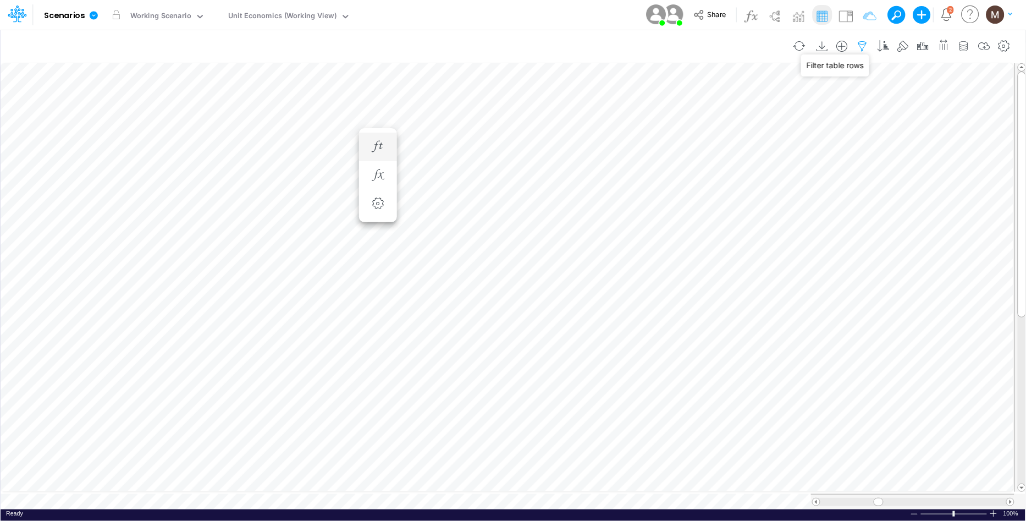
click at [862, 43] on icon "button" at bounding box center [863, 47] width 17 height 12
select select "contains"
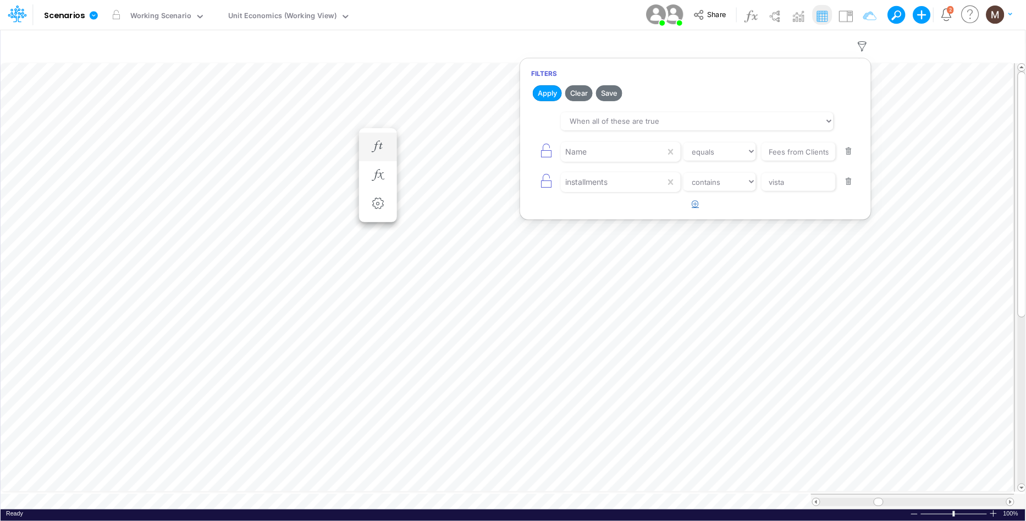
click at [699, 202] on icon "button" at bounding box center [696, 203] width 7 height 7
click at [581, 217] on div at bounding box center [613, 212] width 105 height 19
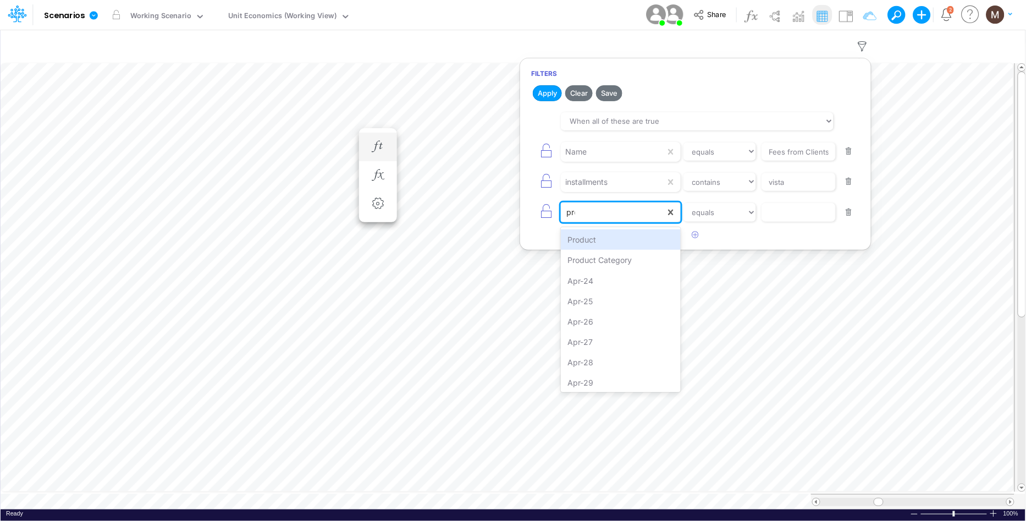
type input "prod"
click at [606, 246] on div "Product" at bounding box center [620, 239] width 119 height 20
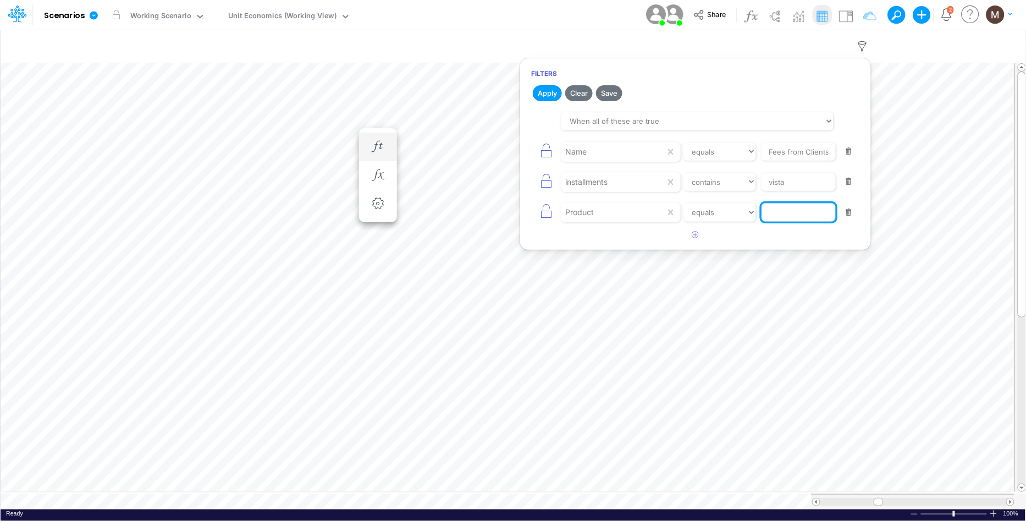
click at [779, 211] on input "text" at bounding box center [799, 212] width 74 height 19
paste input "PIX / CC / A VISTA / PF"
type input "PIX / CC / A VISTA / PF"
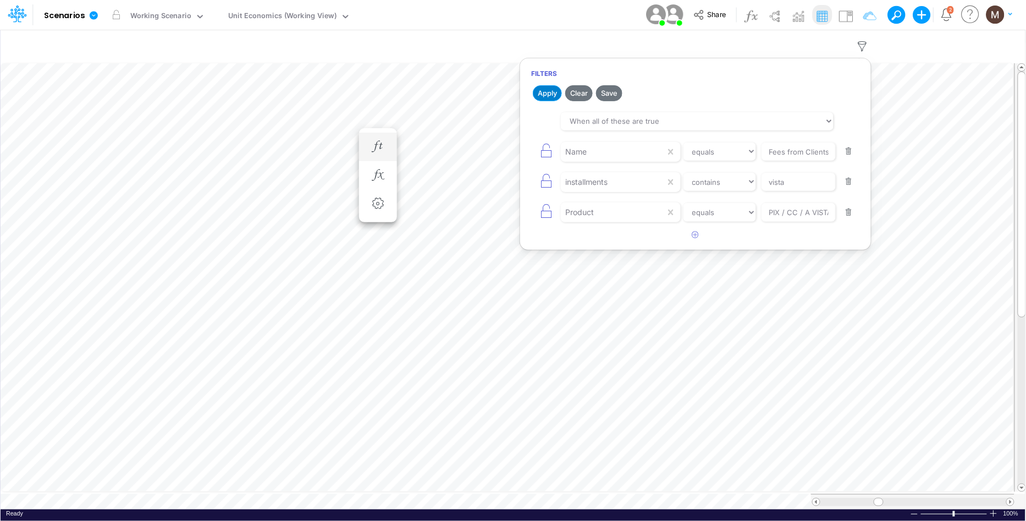
click at [552, 94] on button "Apply" at bounding box center [547, 93] width 29 height 16
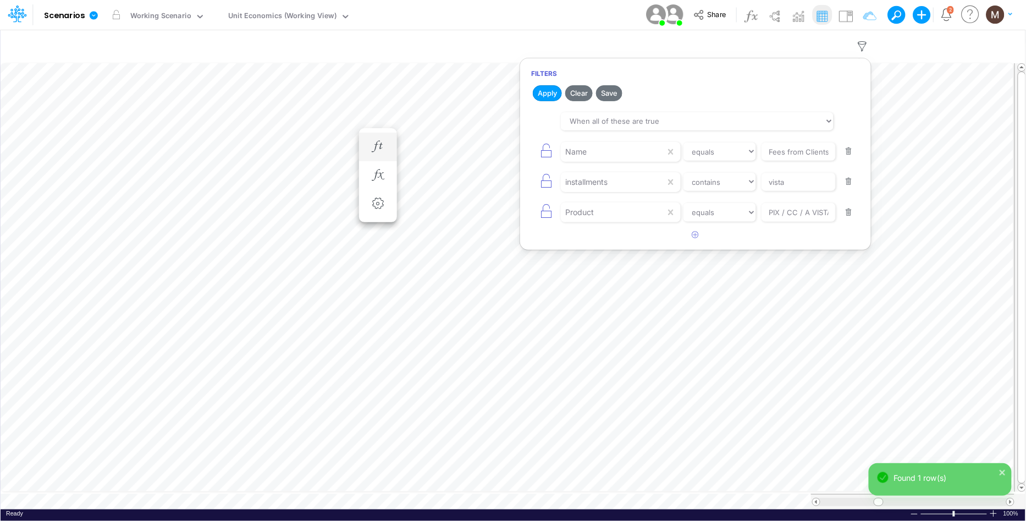
click at [850, 150] on button "button" at bounding box center [849, 151] width 21 height 15
select select "contains"
type input "vista"
select select "equals"
type input "PIX / CC / A VISTA / PF"
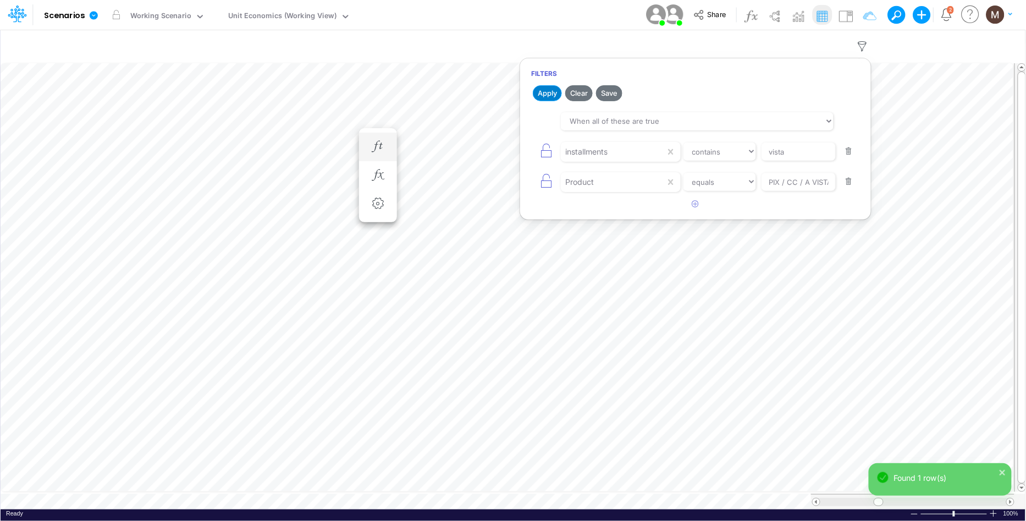
click at [553, 91] on button "Apply" at bounding box center [547, 93] width 29 height 16
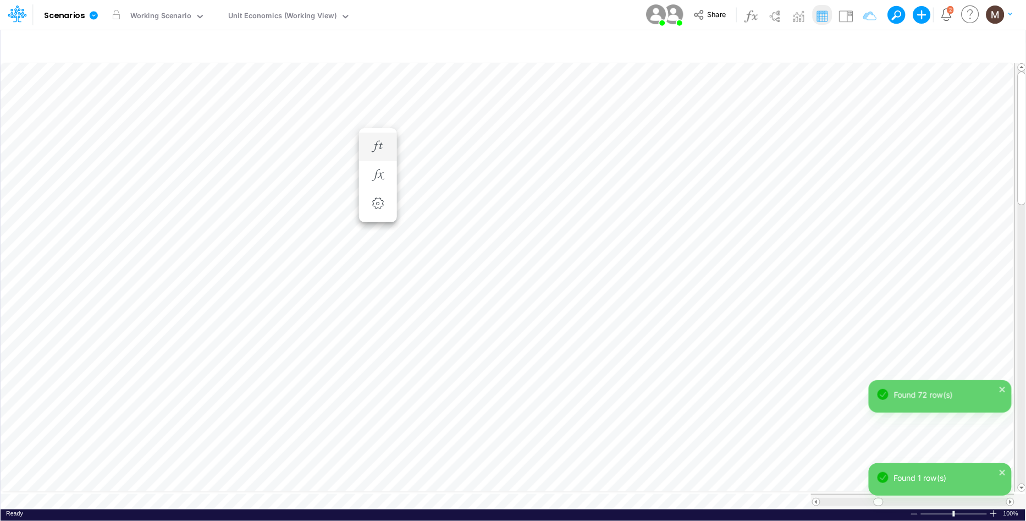
scroll to position [0, 1]
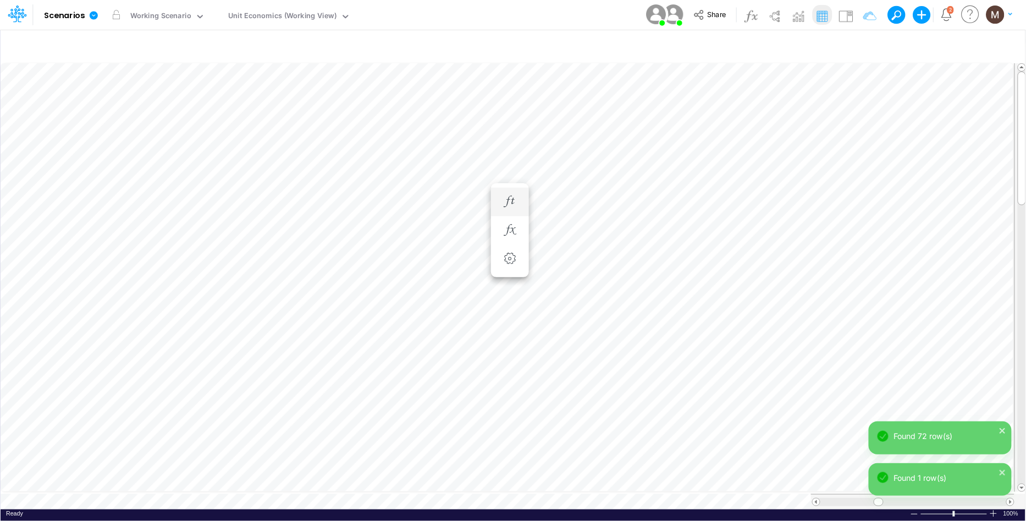
scroll to position [0, 1]
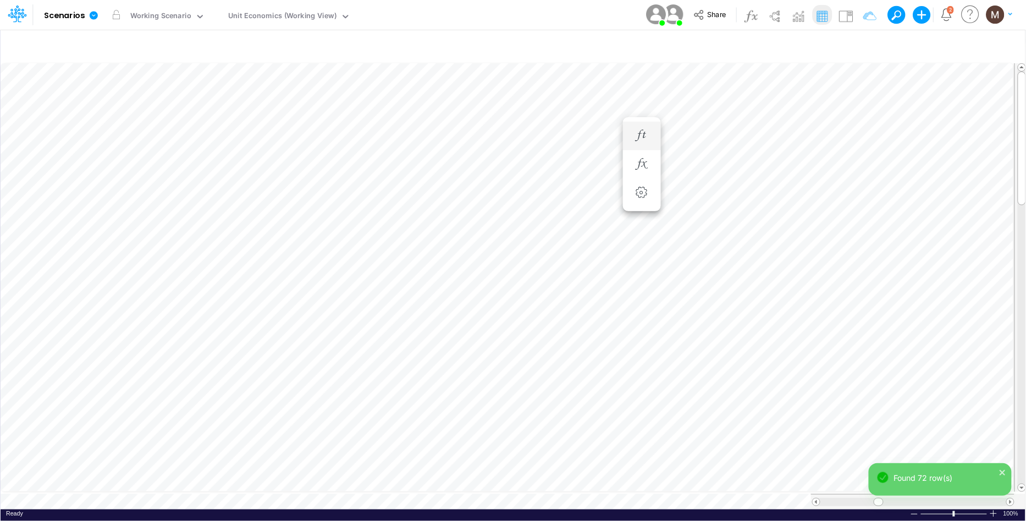
scroll to position [0, 1]
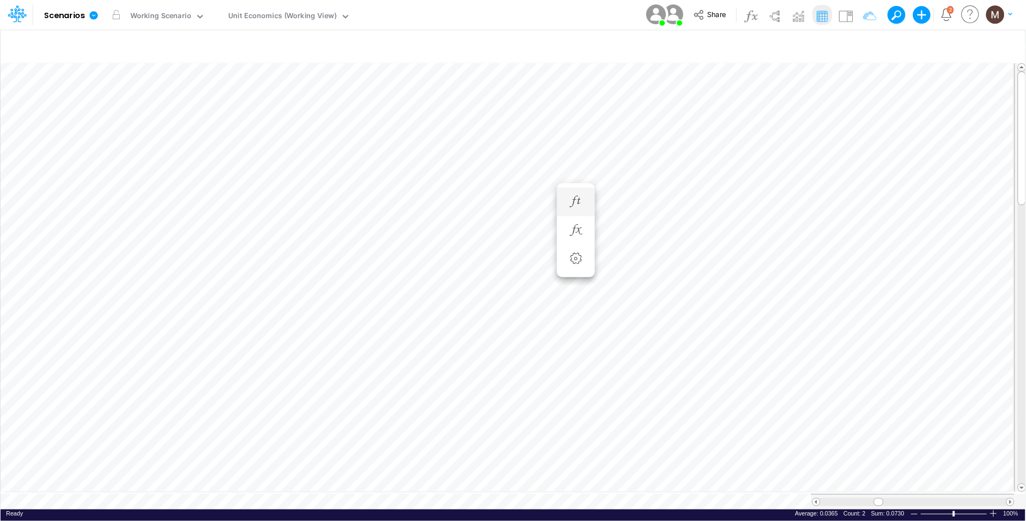
scroll to position [0, 1]
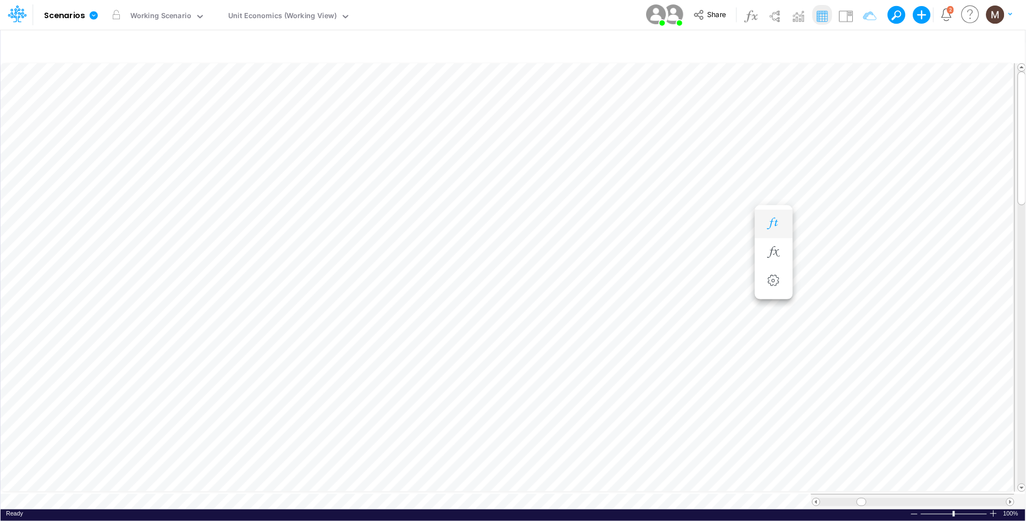
scroll to position [0, 1]
click at [863, 43] on icon "button" at bounding box center [863, 47] width 17 height 12
select select "contains"
click at [850, 182] on button "button" at bounding box center [849, 181] width 21 height 15
click at [702, 172] on button "button" at bounding box center [695, 174] width 21 height 18
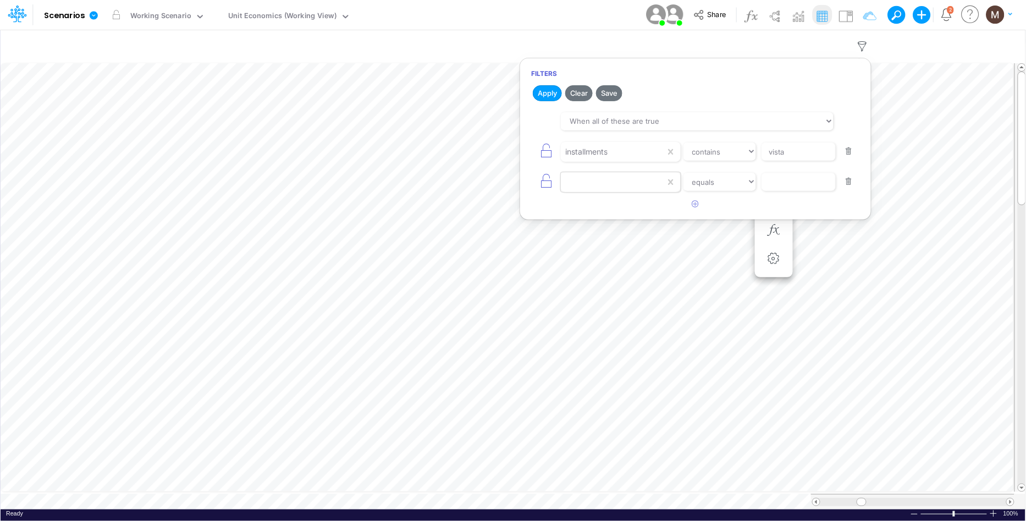
click at [614, 183] on div at bounding box center [613, 182] width 105 height 19
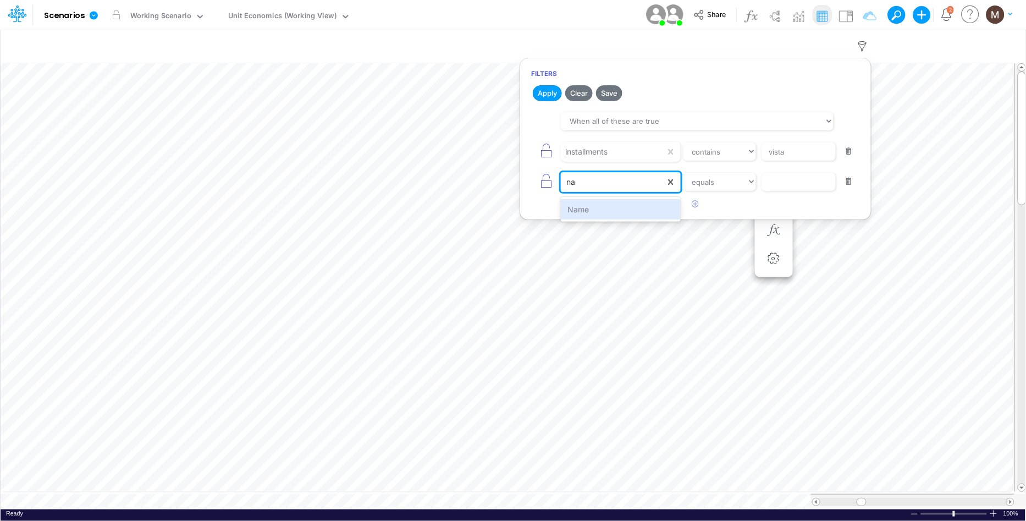
type input "name"
click at [618, 212] on div "Name" at bounding box center [620, 209] width 119 height 20
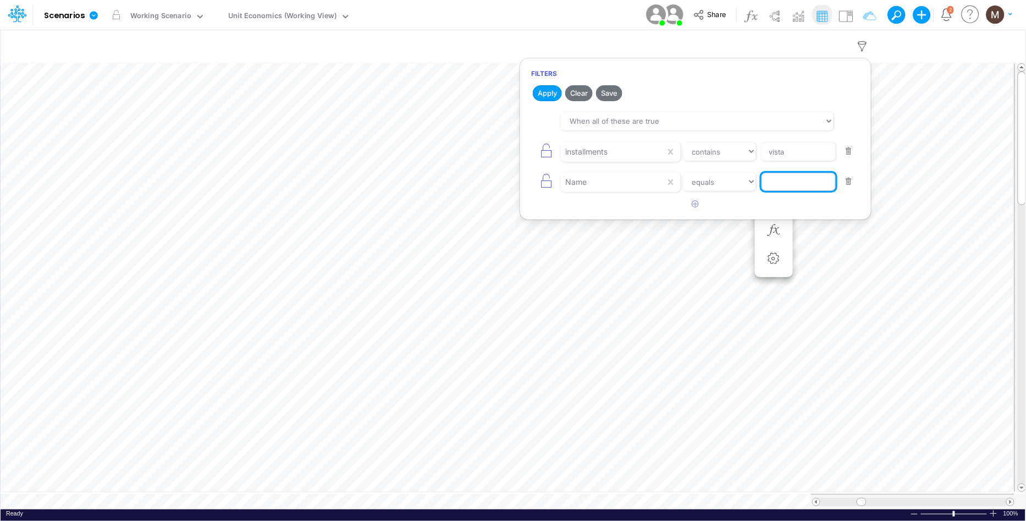
click at [810, 183] on input "text" at bounding box center [799, 182] width 74 height 19
type input "Fees from Clients %"
click at [546, 92] on button "Apply" at bounding box center [547, 93] width 29 height 16
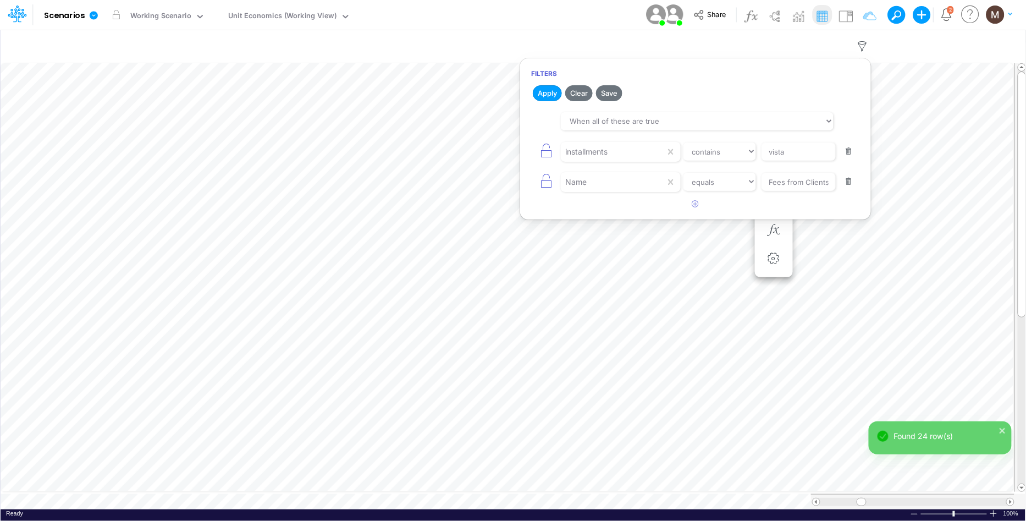
scroll to position [0, 1]
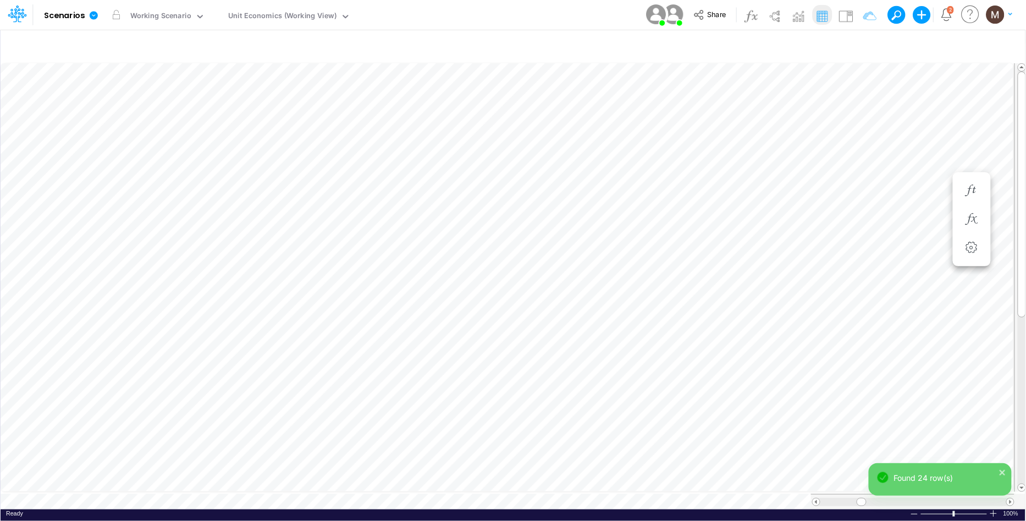
scroll to position [0, 1]
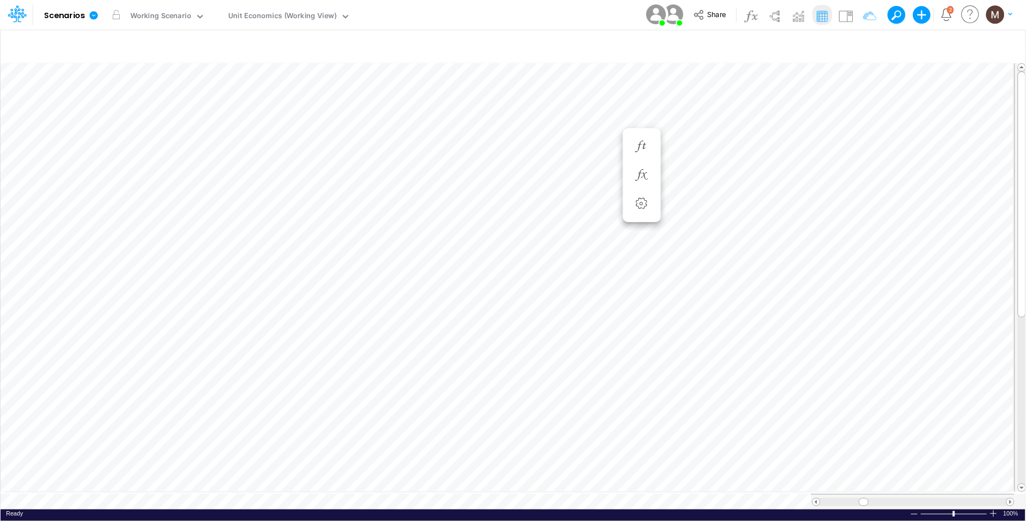
scroll to position [0, 1]
click at [641, 147] on icon "button" at bounding box center [642, 147] width 17 height 12
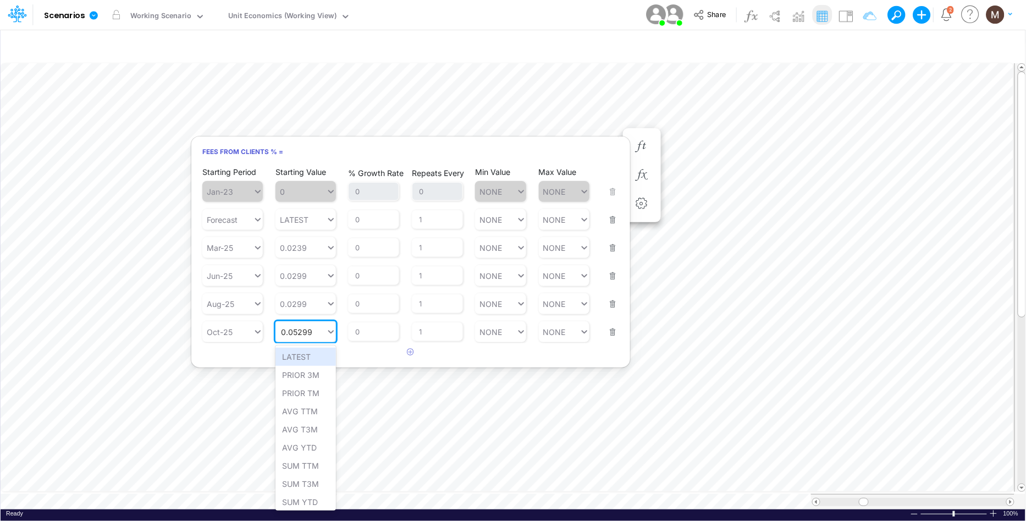
click at [313, 329] on div "0.05299 0.05299" at bounding box center [301, 332] width 51 height 16
drag, startPoint x: 310, startPoint y: 330, endPoint x: 265, endPoint y: 329, distance: 45.7
click at [265, 329] on div "Starting Period Oct-25 Starting Value option LATEST focused, 1 of 9. 9 results …" at bounding box center [410, 325] width 417 height 35
click at [311, 356] on div "Set value 0.0349" at bounding box center [314, 357] width 76 height 18
type input "0.0349"
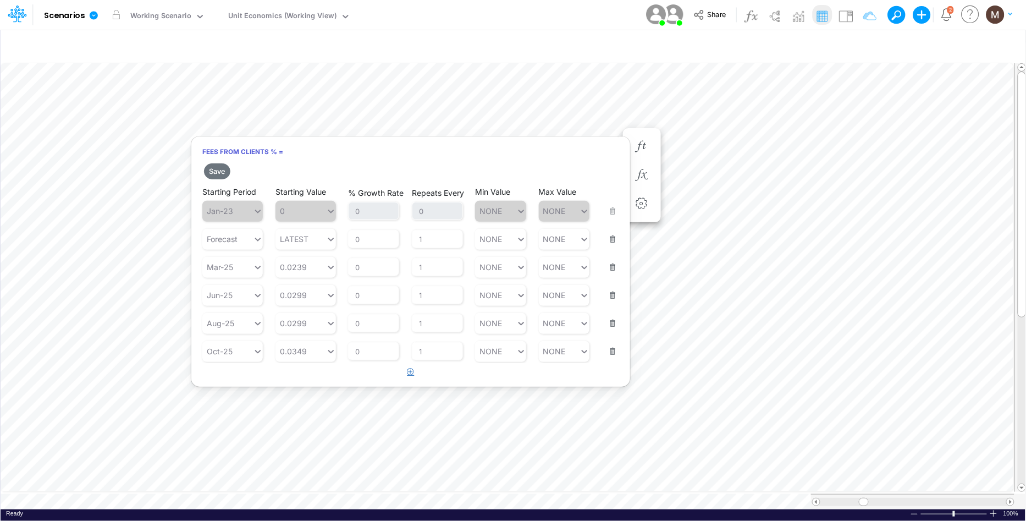
click at [409, 368] on icon "button" at bounding box center [411, 371] width 7 height 7
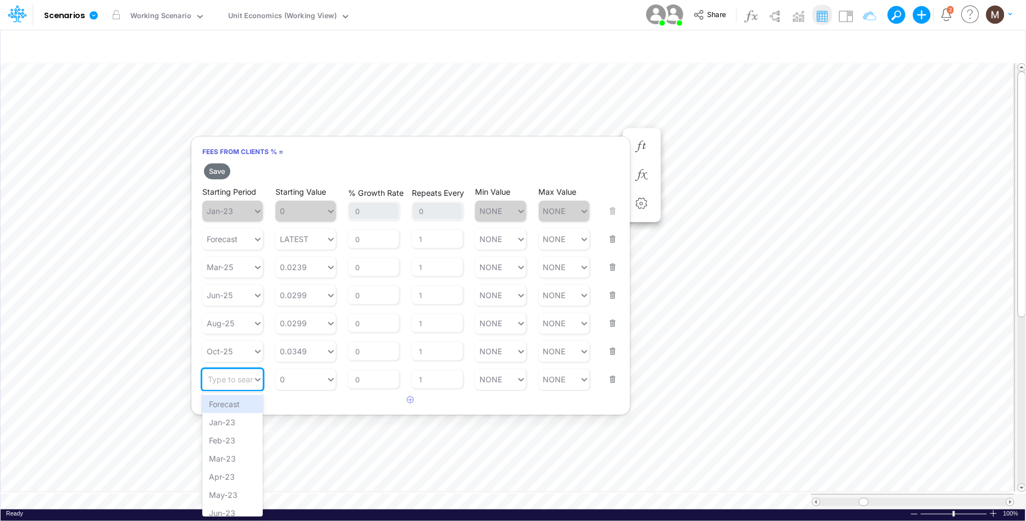
click at [233, 383] on div "Type to search..." at bounding box center [227, 379] width 51 height 16
click at [234, 477] on div "Jan-27" at bounding box center [232, 477] width 61 height 18
type input "jan"
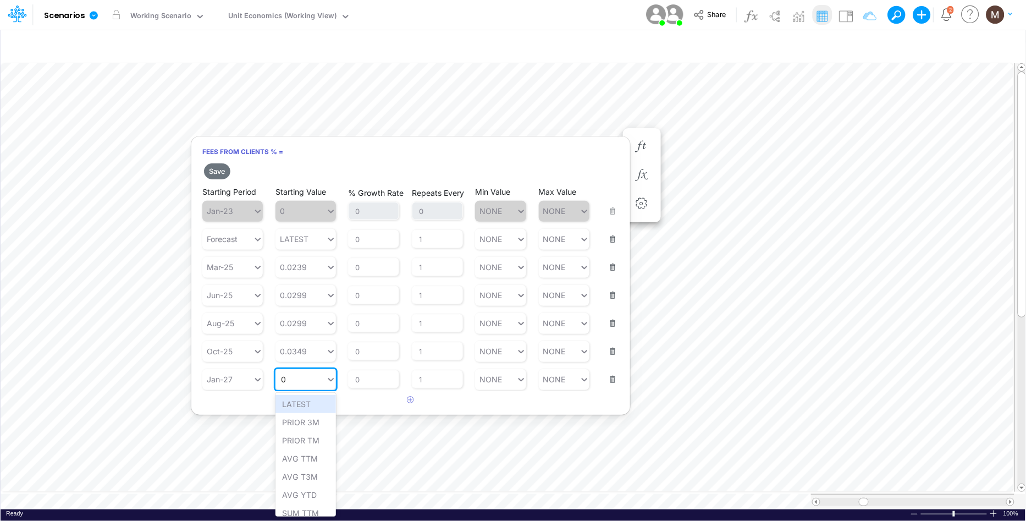
click at [297, 380] on div "0 0" at bounding box center [301, 379] width 51 height 16
click at [314, 400] on div "Set value 0.0299" at bounding box center [314, 404] width 76 height 18
type input "0.0299"
click at [210, 171] on button "Save" at bounding box center [217, 171] width 26 height 16
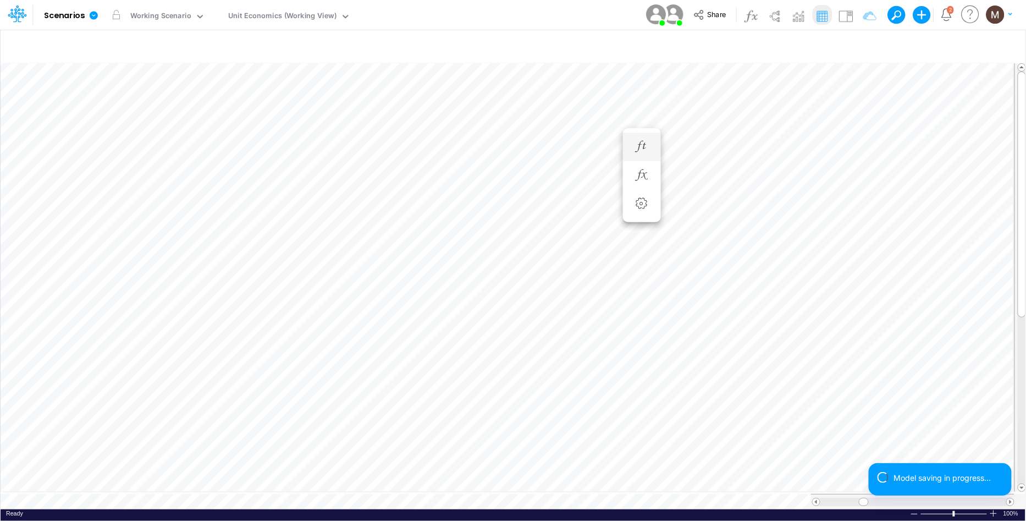
scroll to position [0, 1]
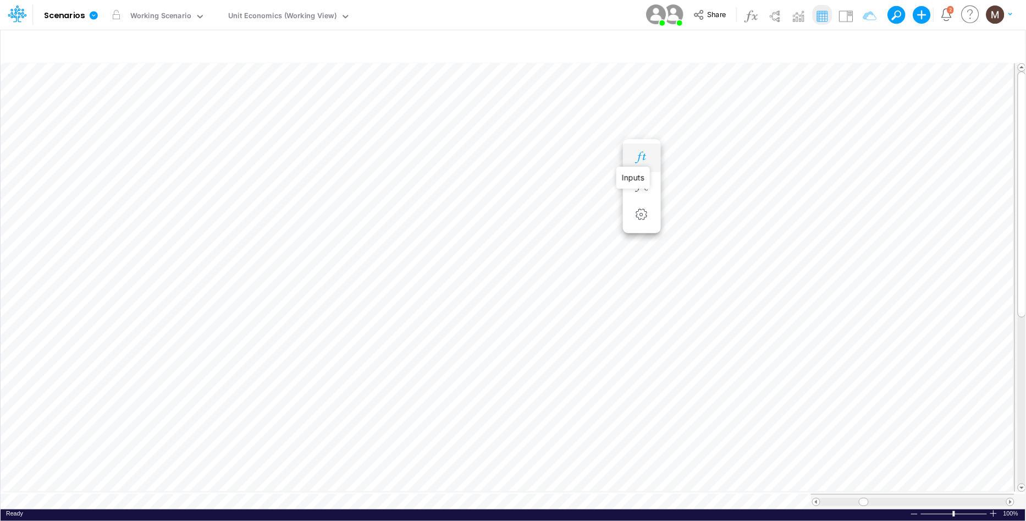
click at [645, 159] on icon "button" at bounding box center [642, 158] width 17 height 12
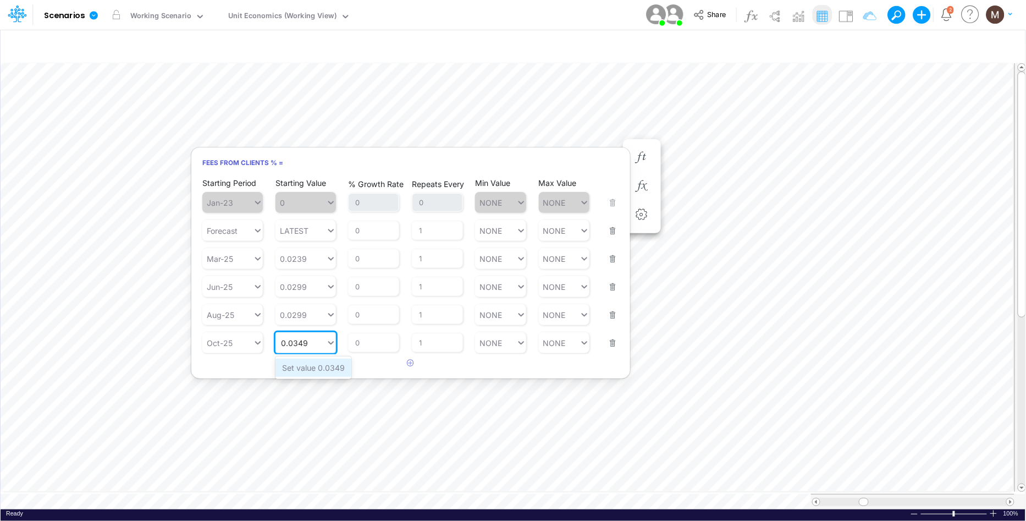
click at [321, 367] on div "Set value 0.0349" at bounding box center [314, 368] width 76 height 18
type input "0.0349"
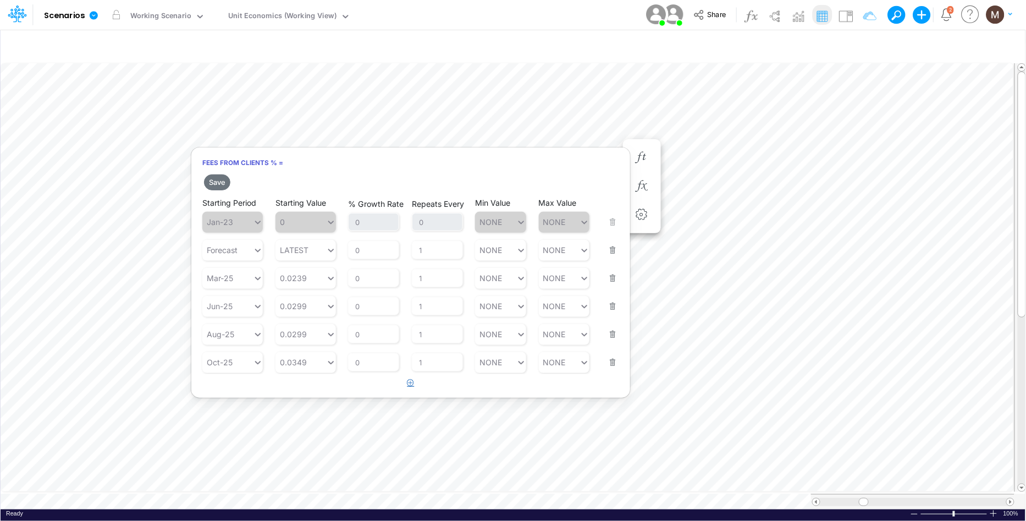
click at [405, 378] on button "button" at bounding box center [410, 383] width 21 height 18
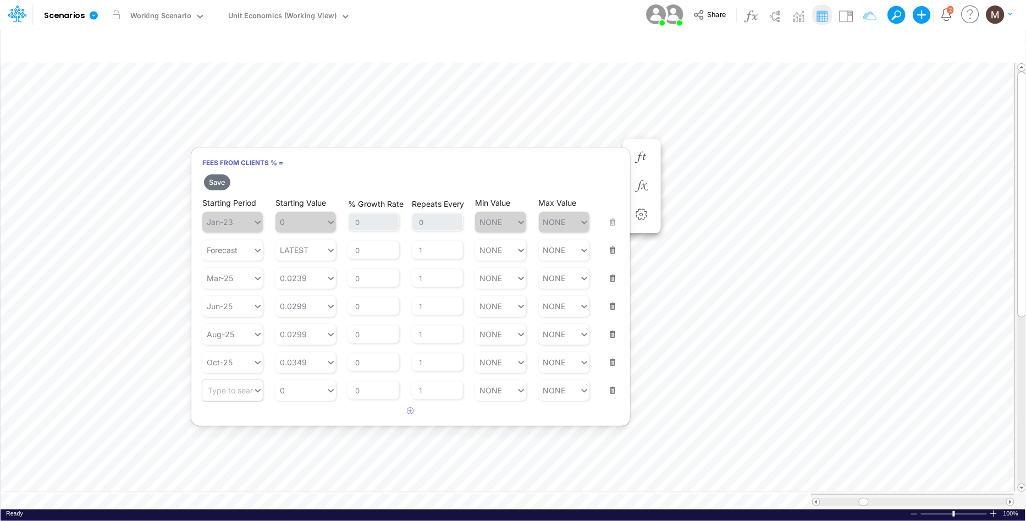
click at [239, 387] on div "Type to search..." at bounding box center [238, 390] width 61 height 9
click at [228, 485] on div "Jan-27" at bounding box center [232, 488] width 61 height 18
type input "jan"
click at [310, 390] on div "0 0" at bounding box center [301, 390] width 51 height 16
click at [308, 414] on div "Set value 0.0299" at bounding box center [314, 415] width 76 height 18
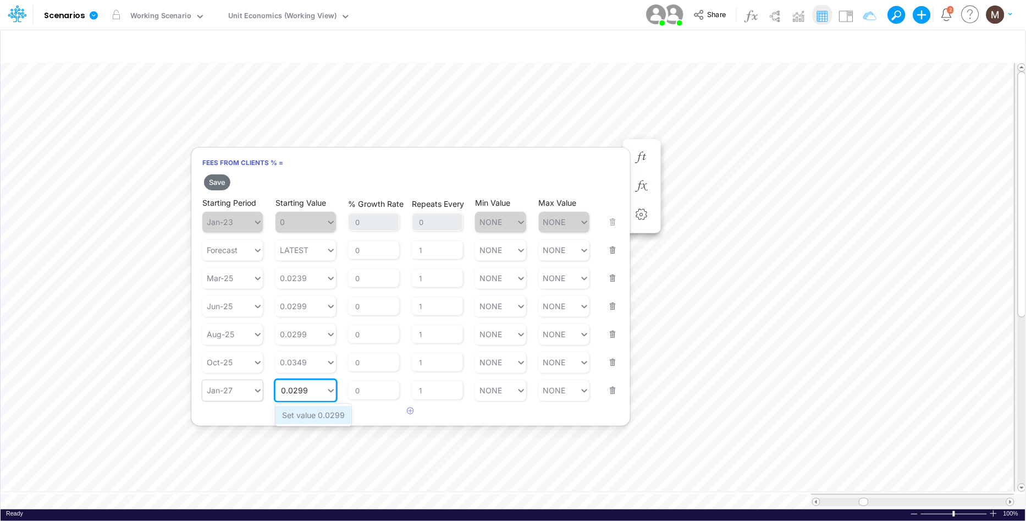
type input "0.0299"
click at [218, 182] on button "Save" at bounding box center [217, 182] width 26 height 16
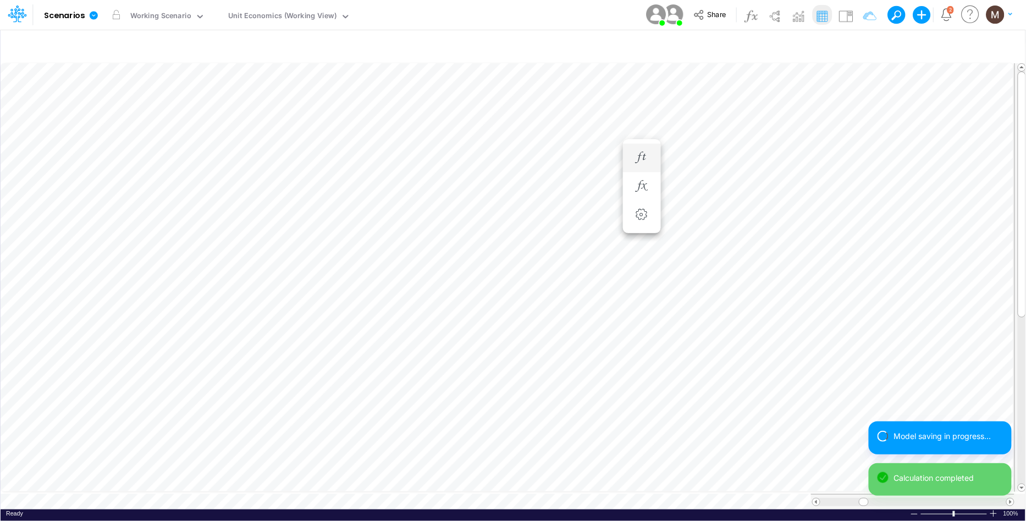
scroll to position [0, 1]
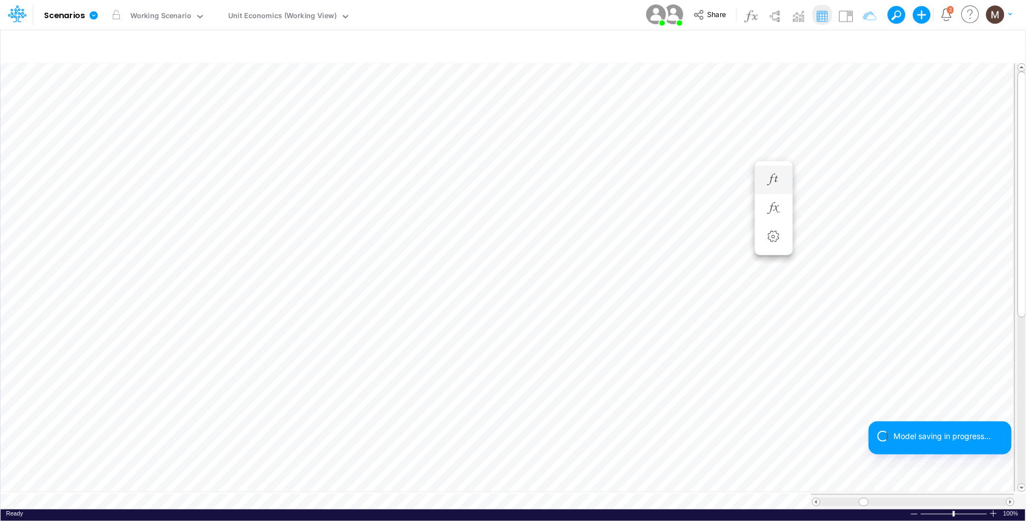
scroll to position [0, 1]
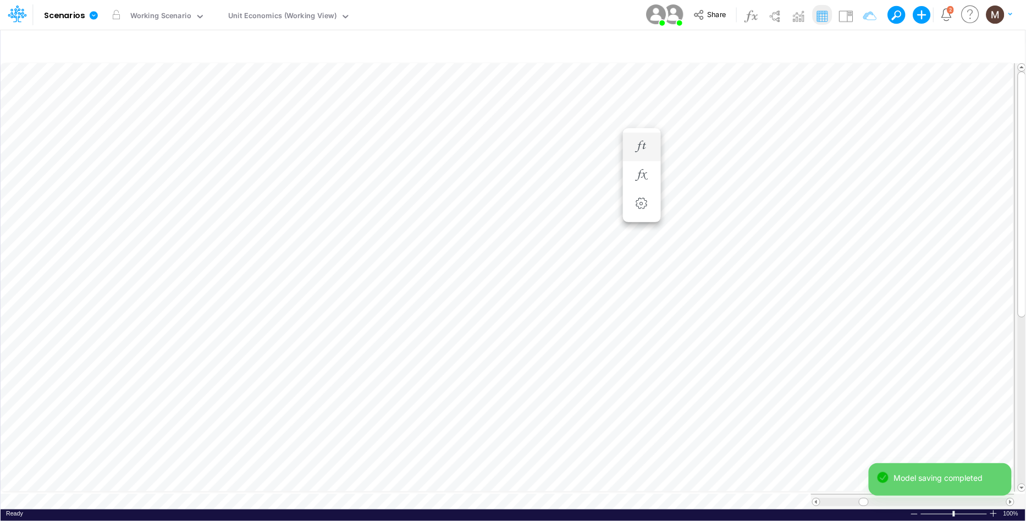
scroll to position [0, 1]
click at [644, 301] on icon "button" at bounding box center [642, 301] width 17 height 12
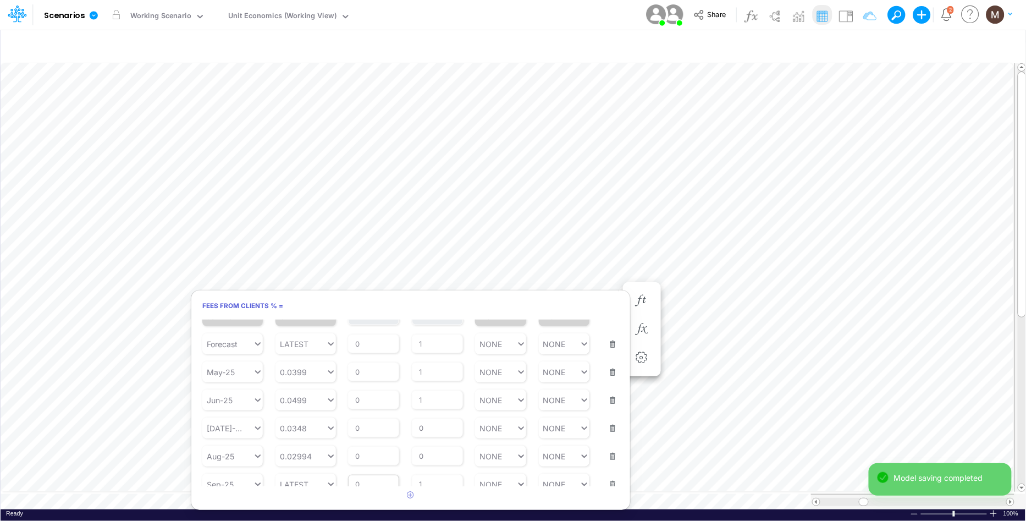
scroll to position [66, 0]
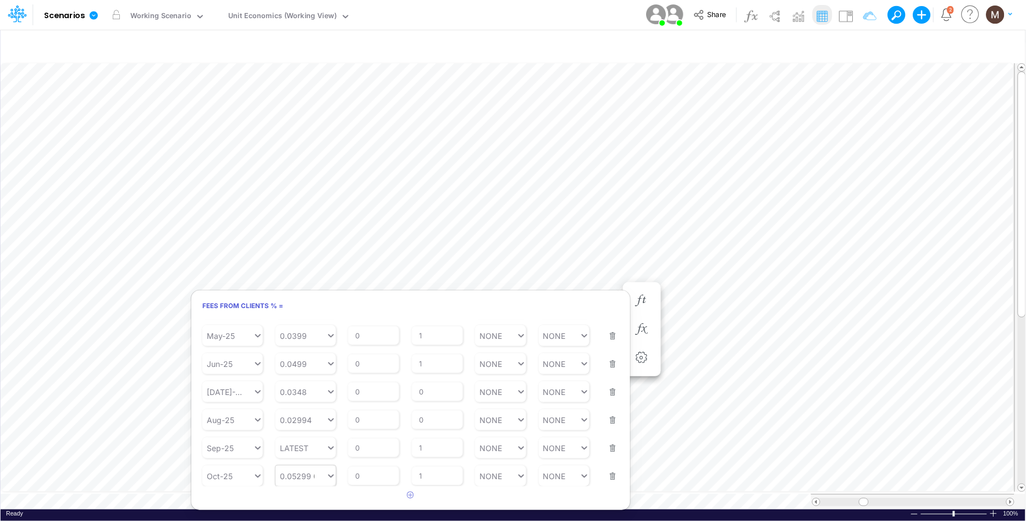
click at [310, 469] on div "0.05299 0.05299" at bounding box center [301, 476] width 51 height 16
click at [309, 449] on div "Set value 0.0349" at bounding box center [314, 448] width 76 height 18
type input "0.0349"
click at [411, 498] on button "button" at bounding box center [410, 495] width 21 height 18
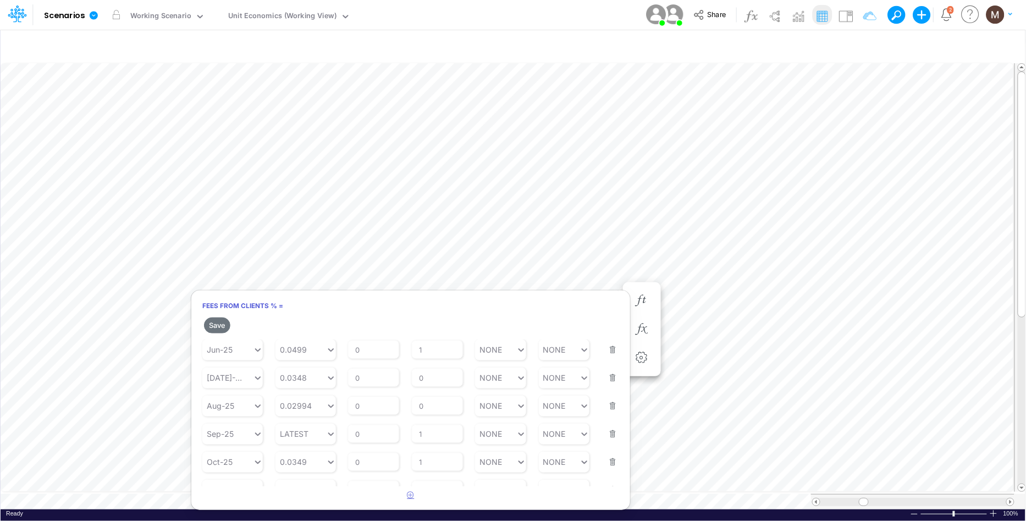
scroll to position [113, 0]
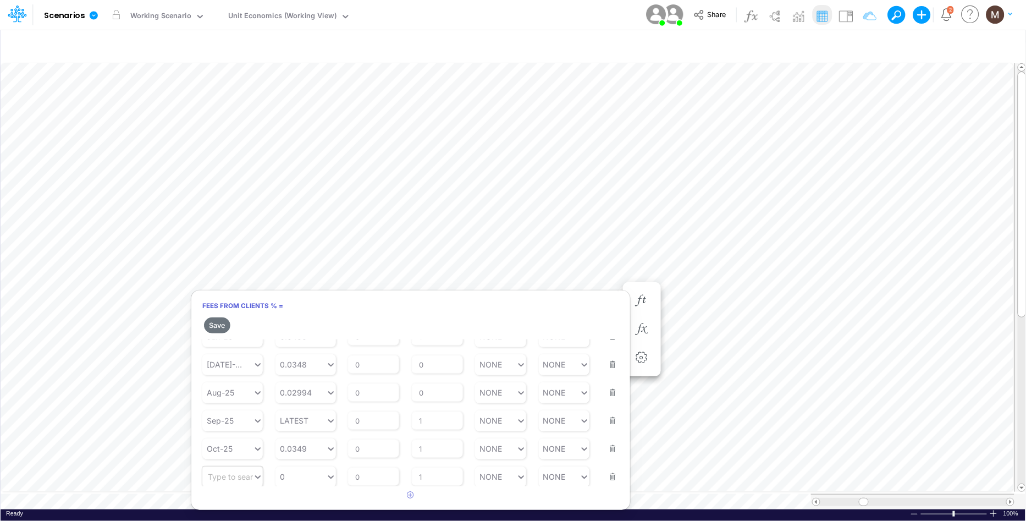
click at [209, 479] on div "Type to search..." at bounding box center [238, 476] width 61 height 9
click at [233, 373] on div "Jan-27" at bounding box center [232, 379] width 61 height 18
type input "jan"
click at [308, 474] on div "0 0" at bounding box center [301, 477] width 51 height 16
click at [309, 450] on div "Set value 0.0299" at bounding box center [314, 449] width 76 height 18
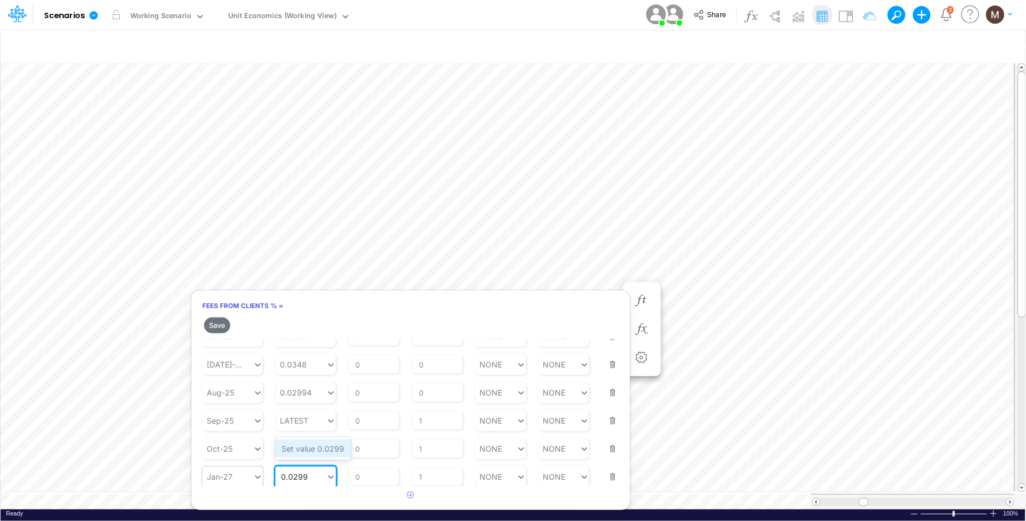
type input "0.0299"
click at [219, 323] on button "Save" at bounding box center [217, 325] width 26 height 16
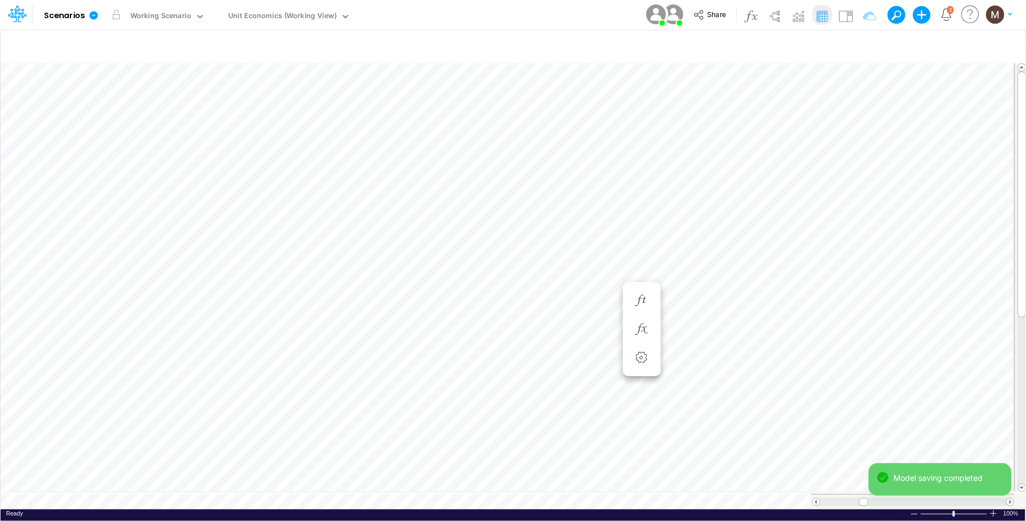
scroll to position [0, 1]
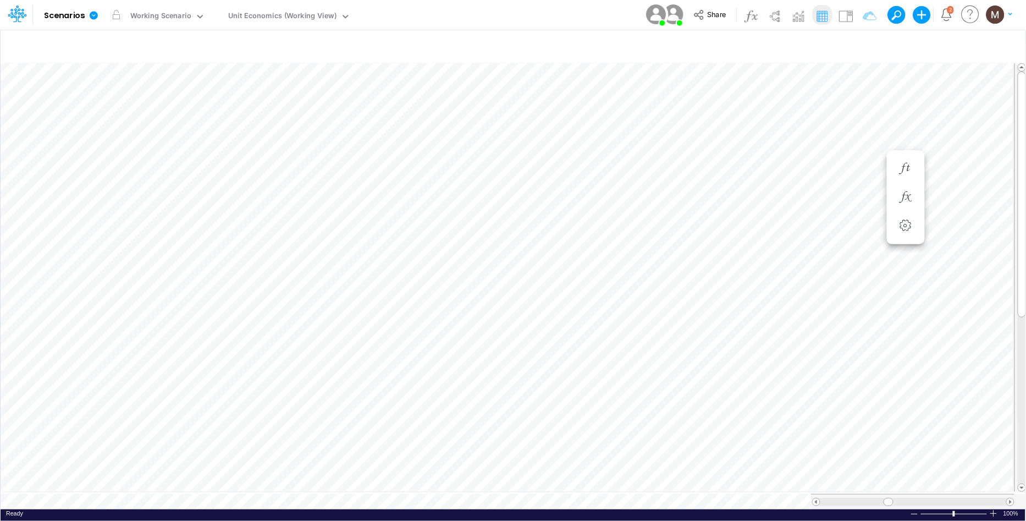
scroll to position [0, 1]
type input "DC by Vertical"
click at [862, 42] on icon "button" at bounding box center [863, 47] width 17 height 12
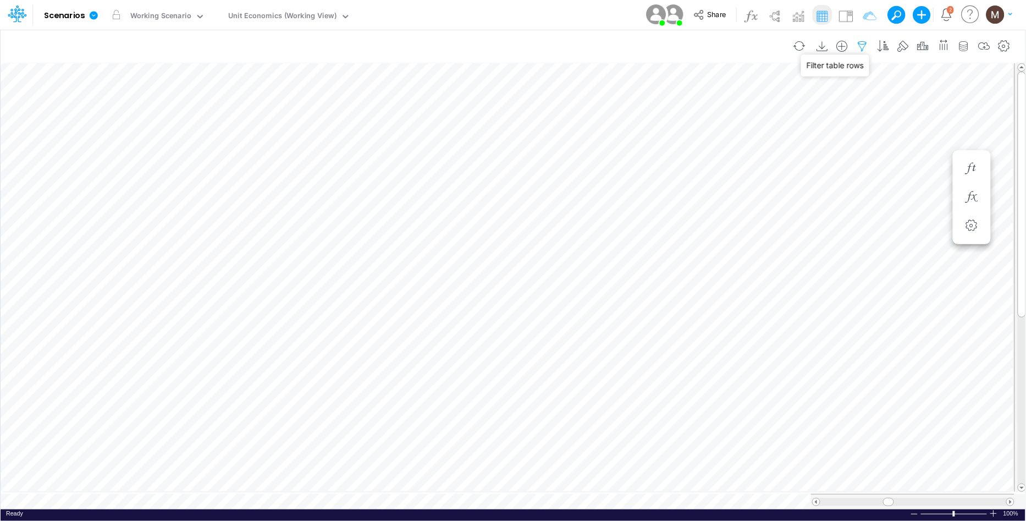
select select "contains"
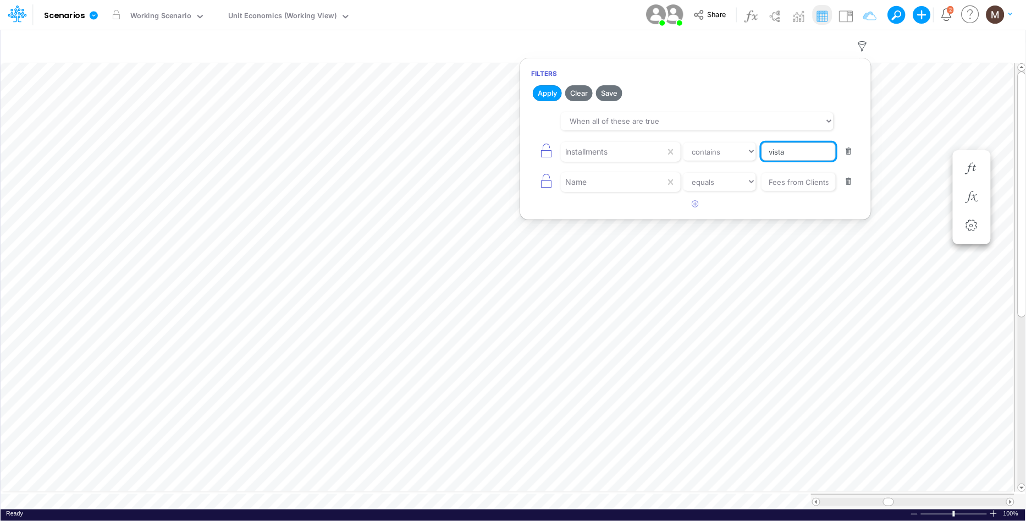
click at [794, 157] on input "vista" at bounding box center [799, 151] width 74 height 19
type input "install"
click at [547, 90] on button "Apply" at bounding box center [547, 93] width 29 height 16
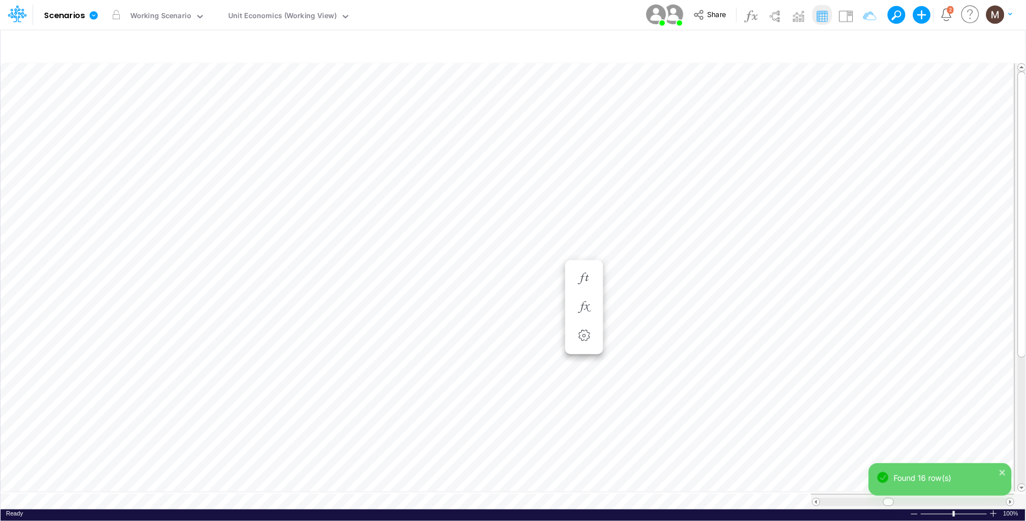
scroll to position [0, 1]
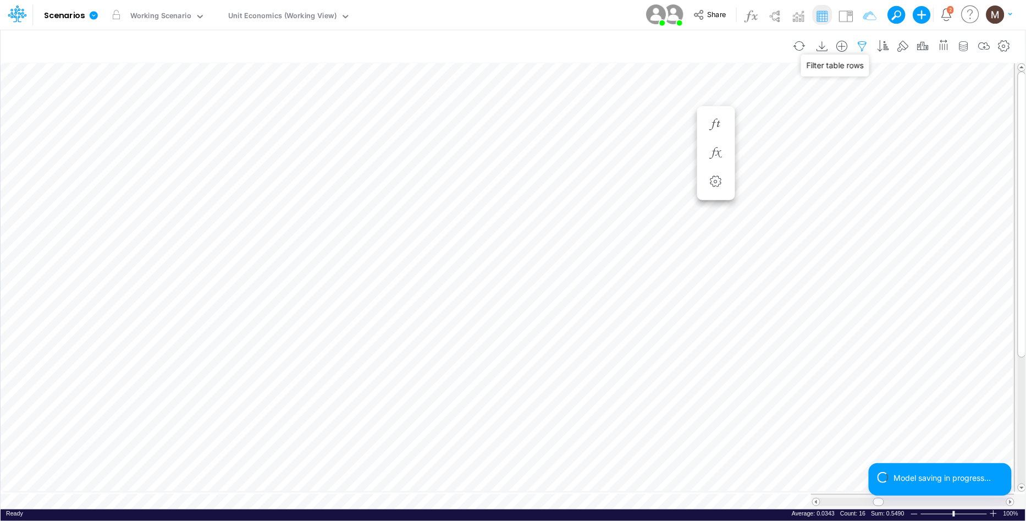
click at [861, 42] on icon "button" at bounding box center [863, 47] width 17 height 12
select select "contains"
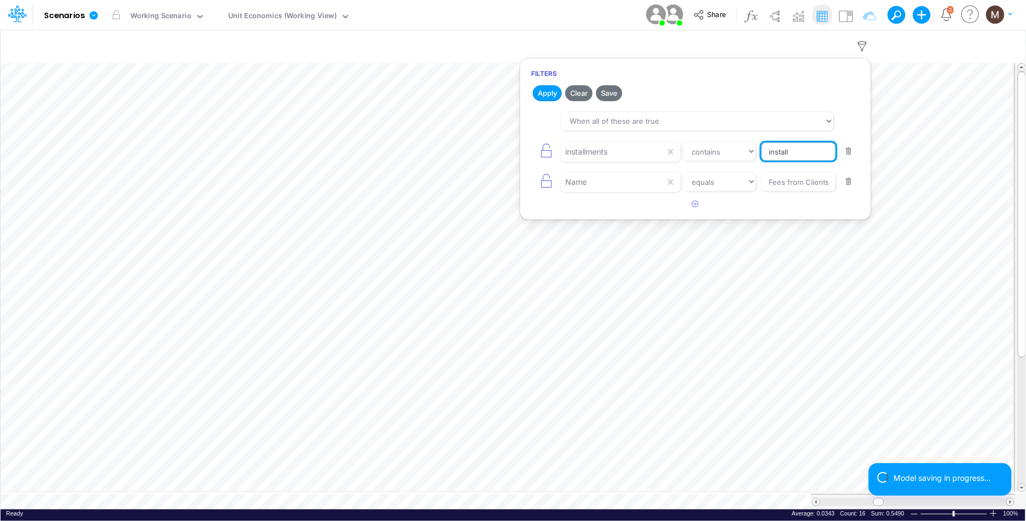
click at [789, 148] on input "install" at bounding box center [799, 151] width 74 height 19
type input "vista"
click at [542, 90] on button "Apply" at bounding box center [547, 93] width 29 height 16
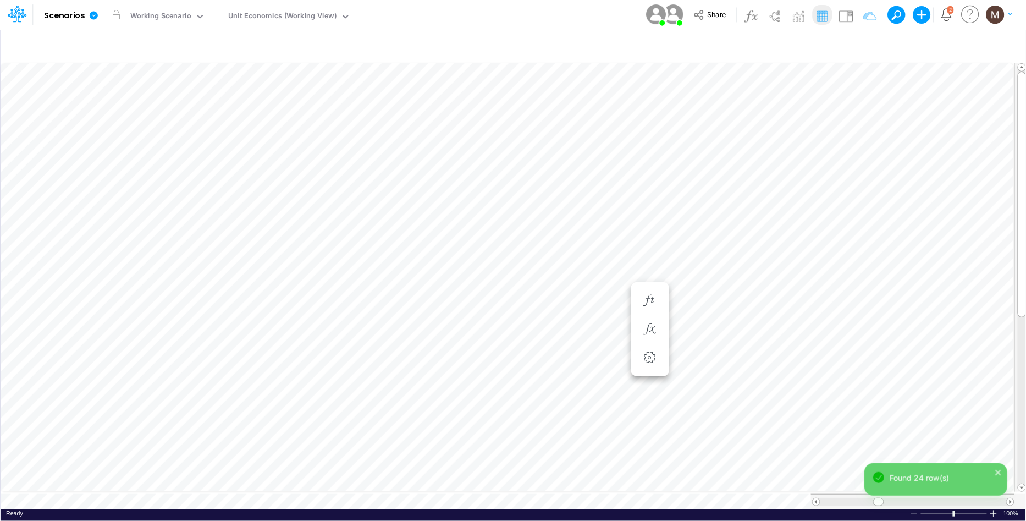
scroll to position [0, 1]
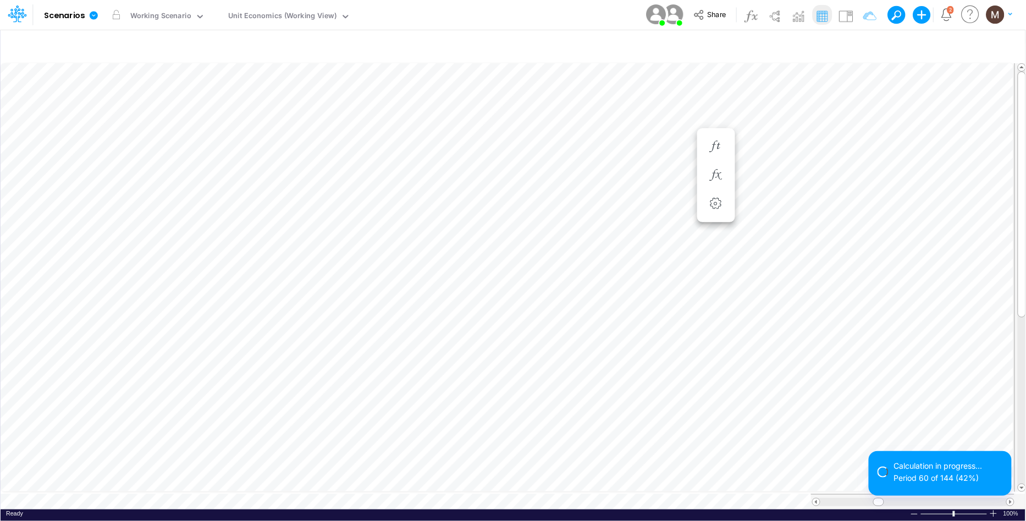
scroll to position [0, 1]
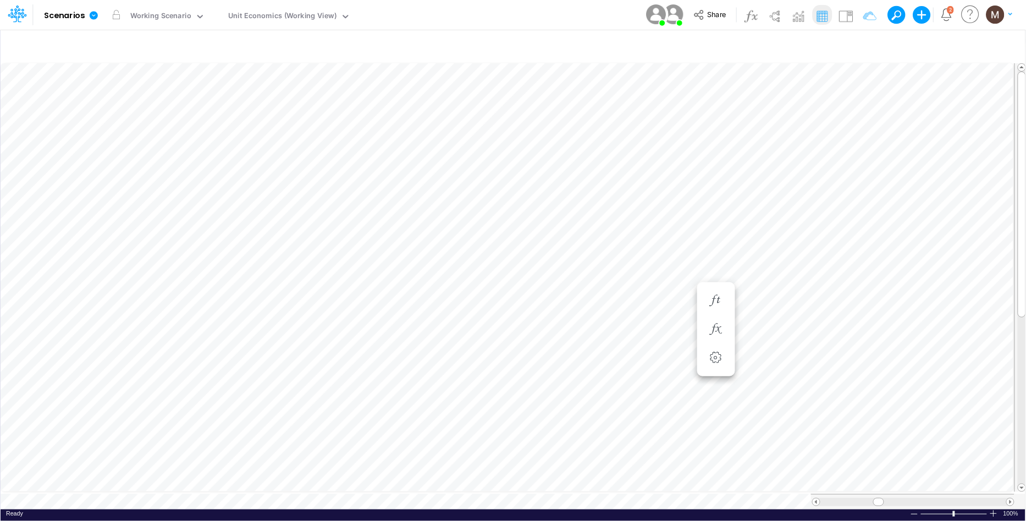
scroll to position [0, 1]
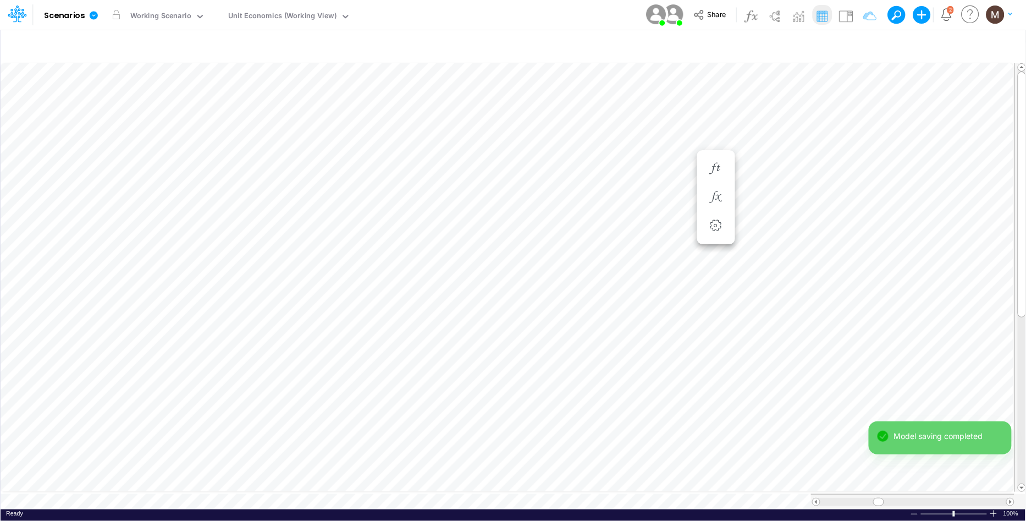
type input "DC by Vertical"
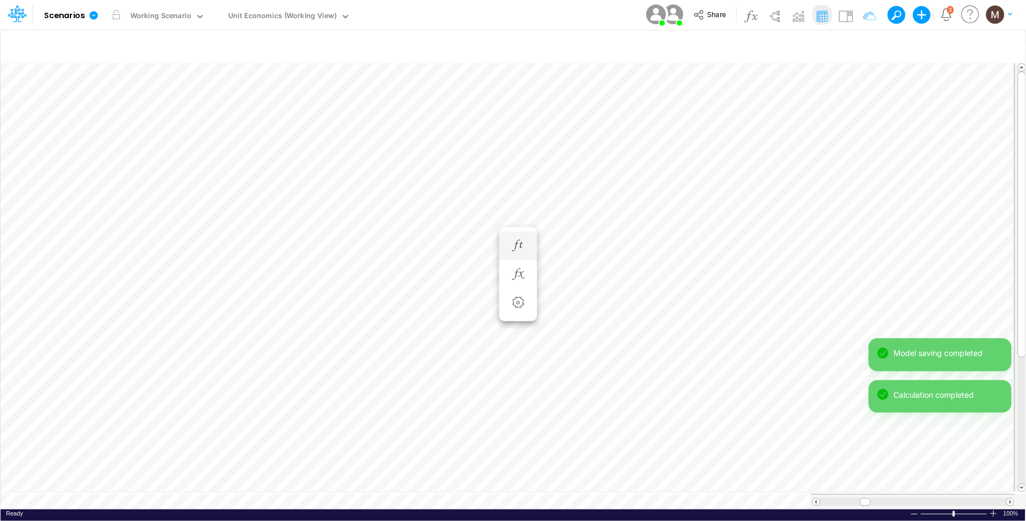
scroll to position [0, 1]
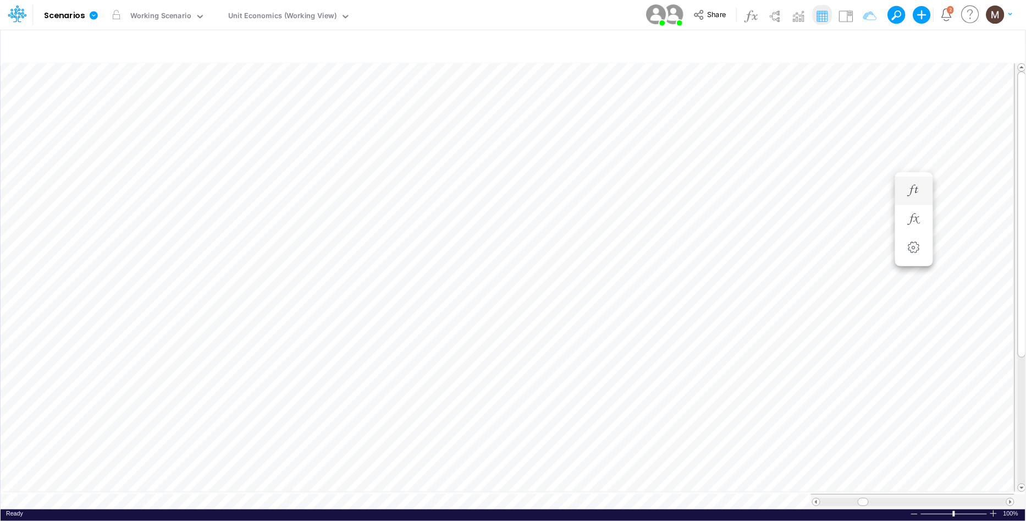
scroll to position [0, 1]
click at [863, 45] on icon "button" at bounding box center [863, 47] width 17 height 12
select select "contains"
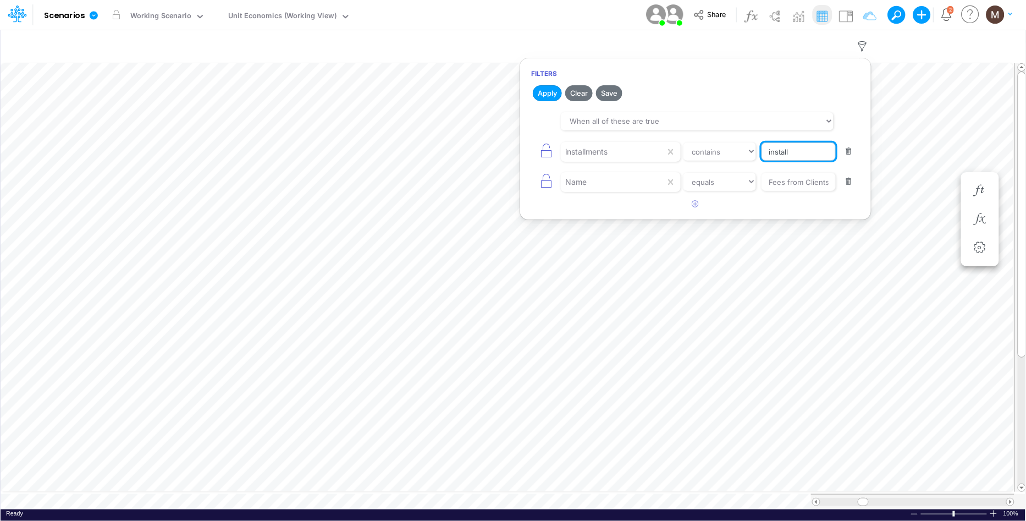
drag, startPoint x: 798, startPoint y: 147, endPoint x: 761, endPoint y: 152, distance: 36.6
click at [765, 152] on input "install" at bounding box center [799, 151] width 74 height 19
click at [809, 149] on input "install" at bounding box center [799, 151] width 74 height 19
type input "vista"
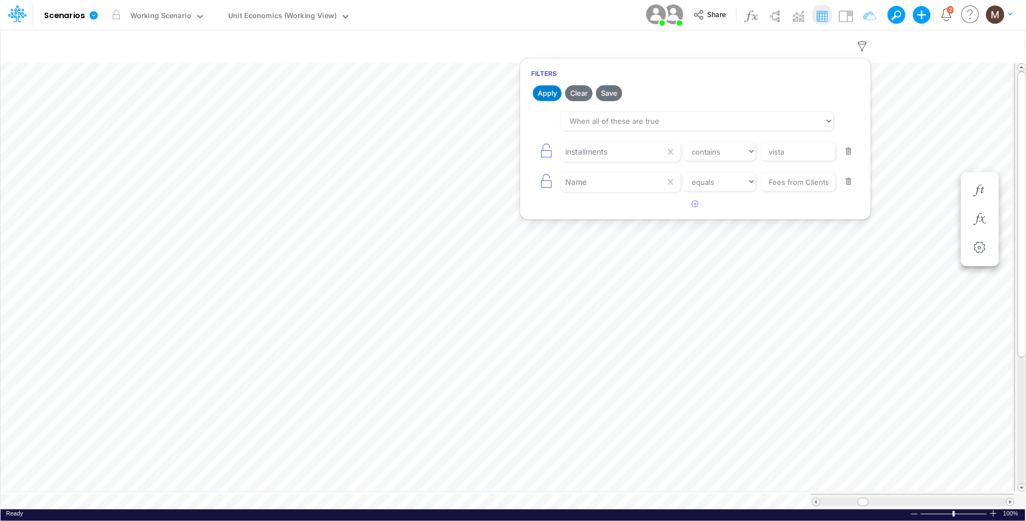
click at [540, 93] on button "Apply" at bounding box center [547, 93] width 29 height 16
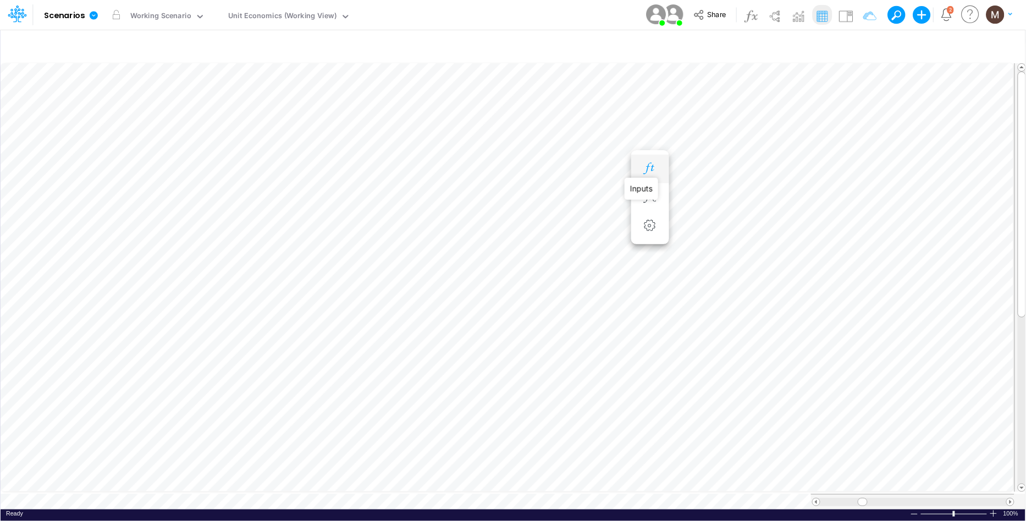
click at [645, 166] on icon "button" at bounding box center [650, 169] width 17 height 12
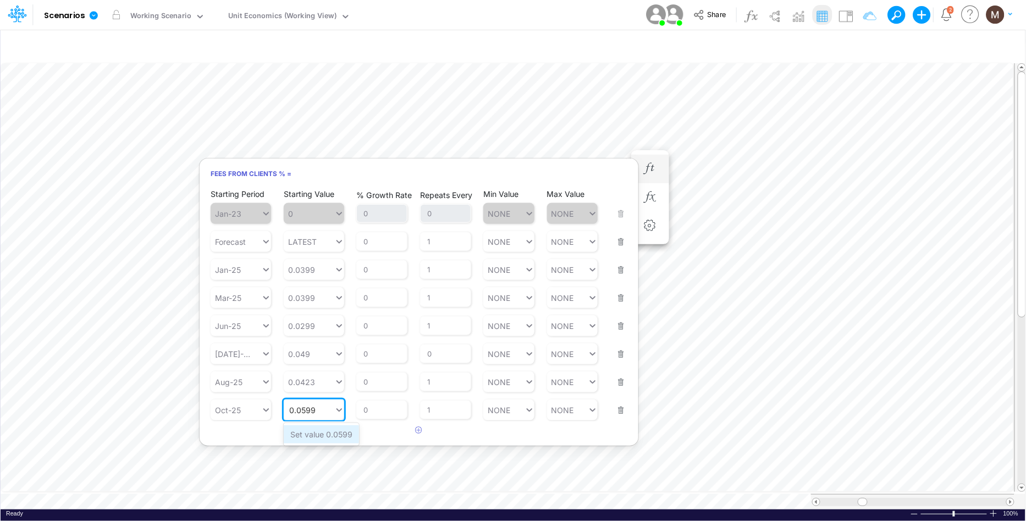
click at [297, 439] on div "Set value 0.0599" at bounding box center [321, 434] width 75 height 18
type input "0.0599"
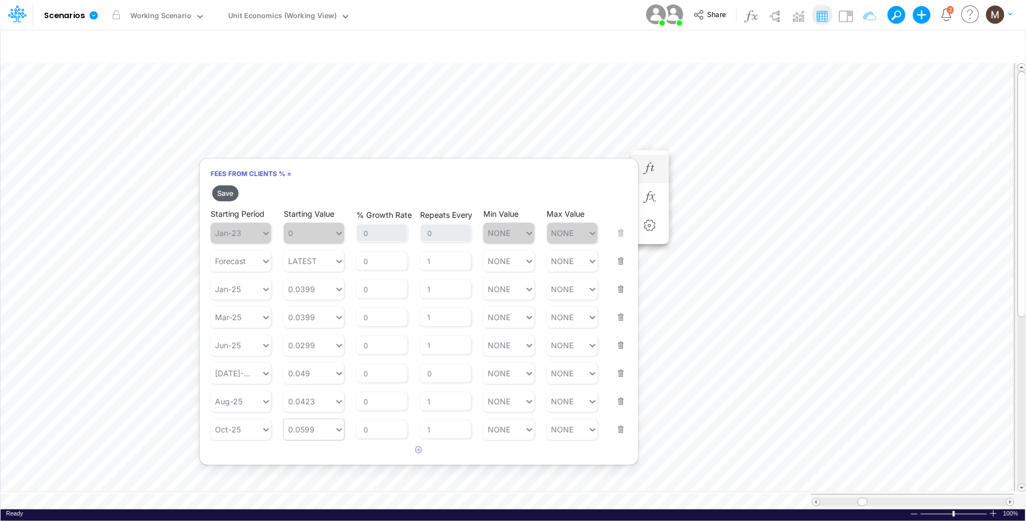
click at [225, 196] on button "Save" at bounding box center [225, 193] width 26 height 16
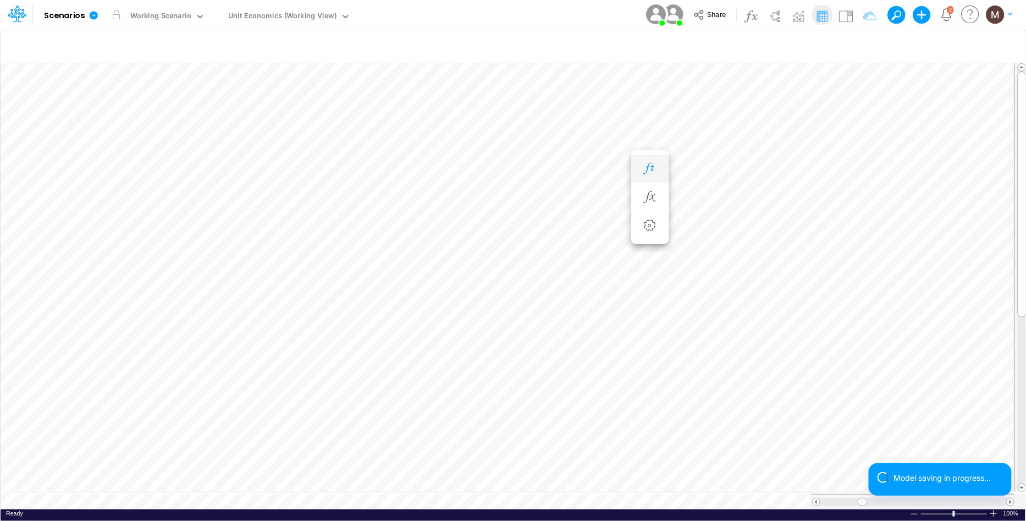
scroll to position [0, 1]
click at [790, 150] on icon "button" at bounding box center [786, 147] width 17 height 12
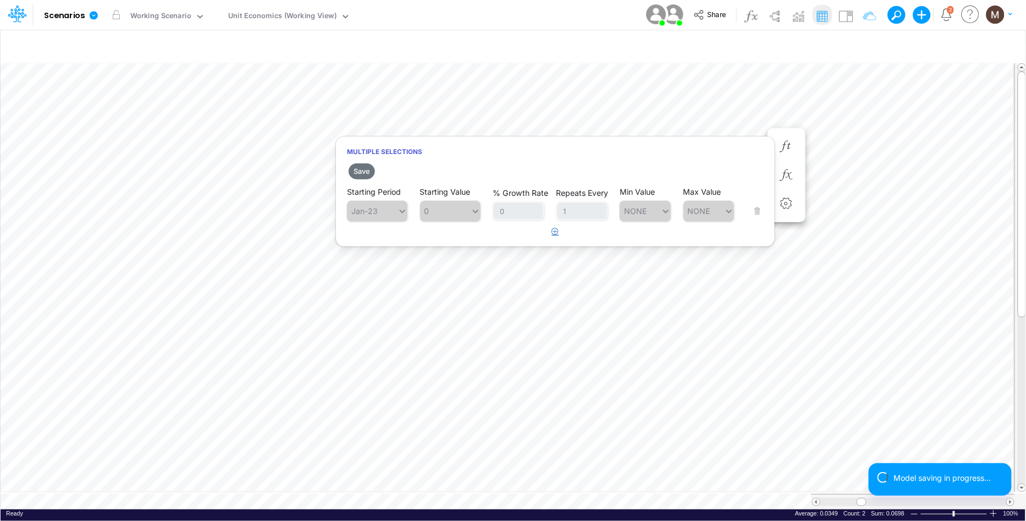
click at [557, 230] on icon "button" at bounding box center [555, 231] width 7 height 7
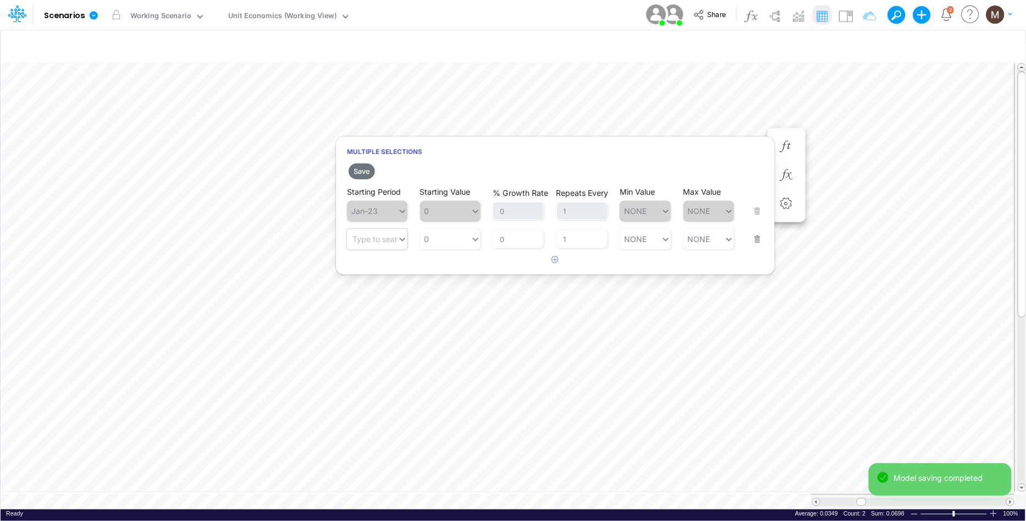
click at [389, 243] on div "Type to search..." at bounding box center [383, 238] width 61 height 9
click at [372, 302] on div "Oct-25" at bounding box center [377, 301] width 61 height 18
type input "oct"
click at [442, 244] on div "0 0" at bounding box center [445, 239] width 51 height 16
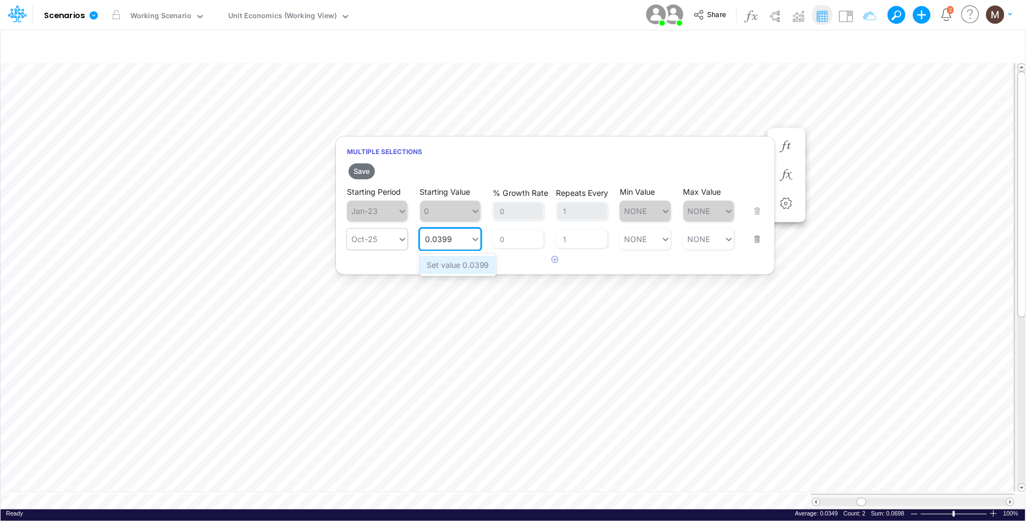
click at [447, 257] on div "Set value 0.0399" at bounding box center [458, 265] width 76 height 18
type input "0.0399"
click at [453, 243] on div "0.0399" at bounding box center [445, 239] width 51 height 16
type input "0.0399"
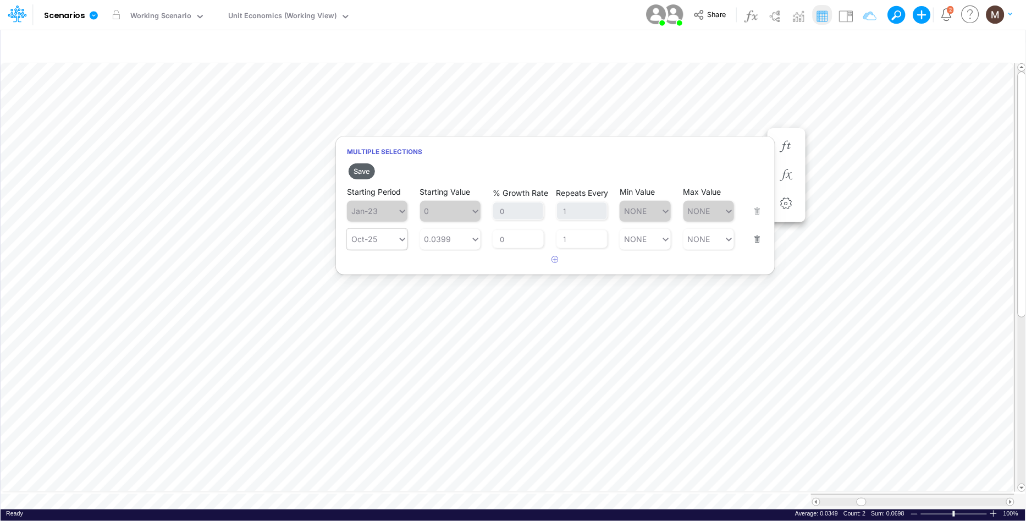
click at [363, 169] on button "Save" at bounding box center [362, 171] width 26 height 16
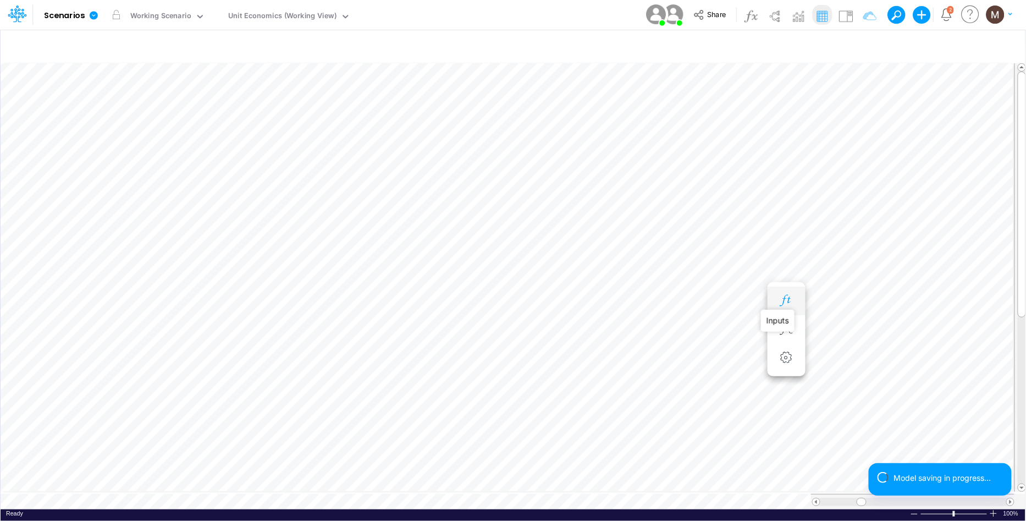
click at [786, 302] on icon "button" at bounding box center [786, 301] width 17 height 12
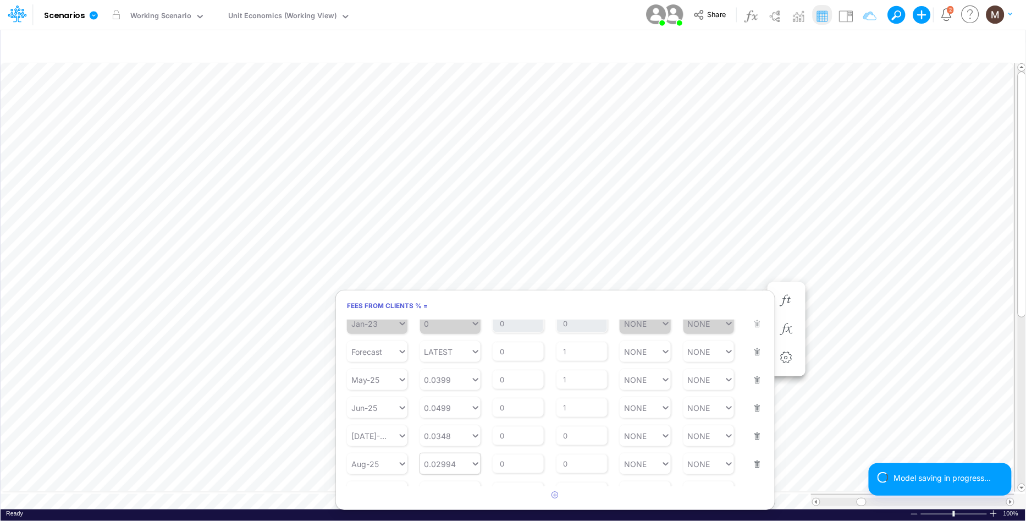
scroll to position [66, 0]
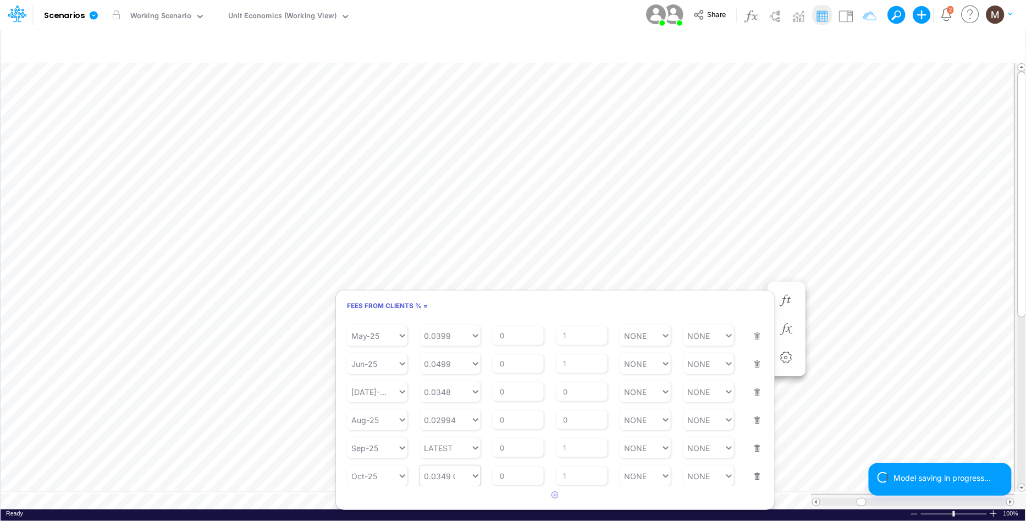
click at [444, 480] on div "0.0349 0.0349" at bounding box center [445, 476] width 51 height 16
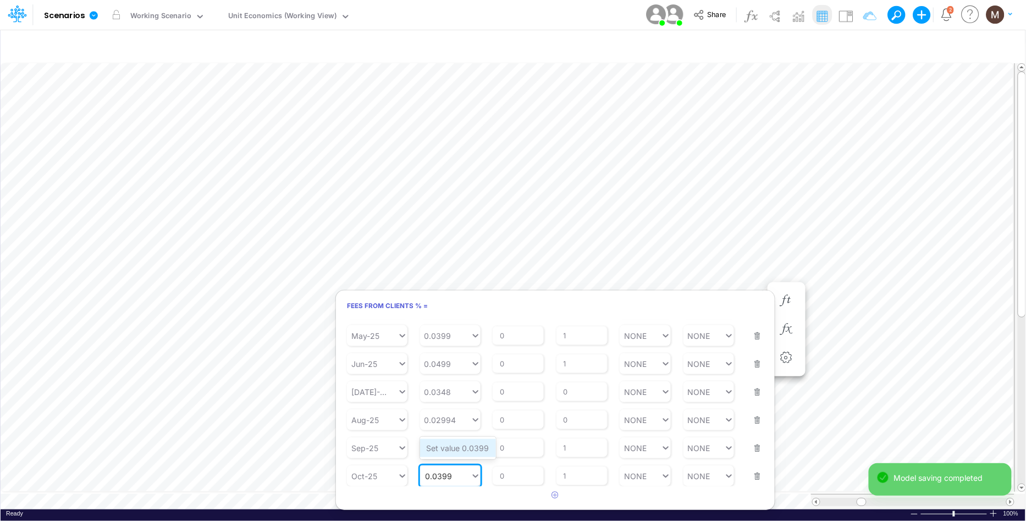
click at [447, 454] on div "Set value 0.0399" at bounding box center [458, 448] width 76 height 18
type input "0.0399"
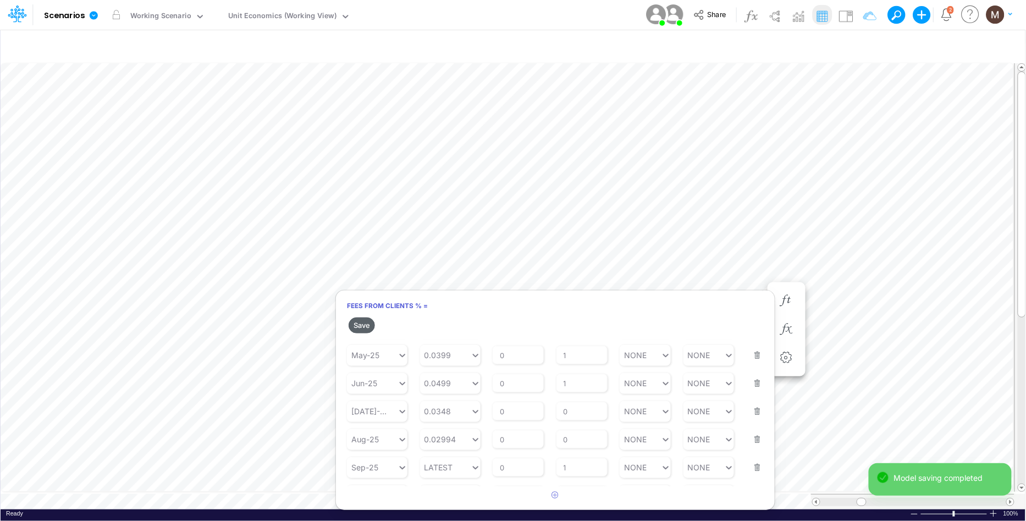
click at [364, 325] on button "Save" at bounding box center [362, 325] width 26 height 16
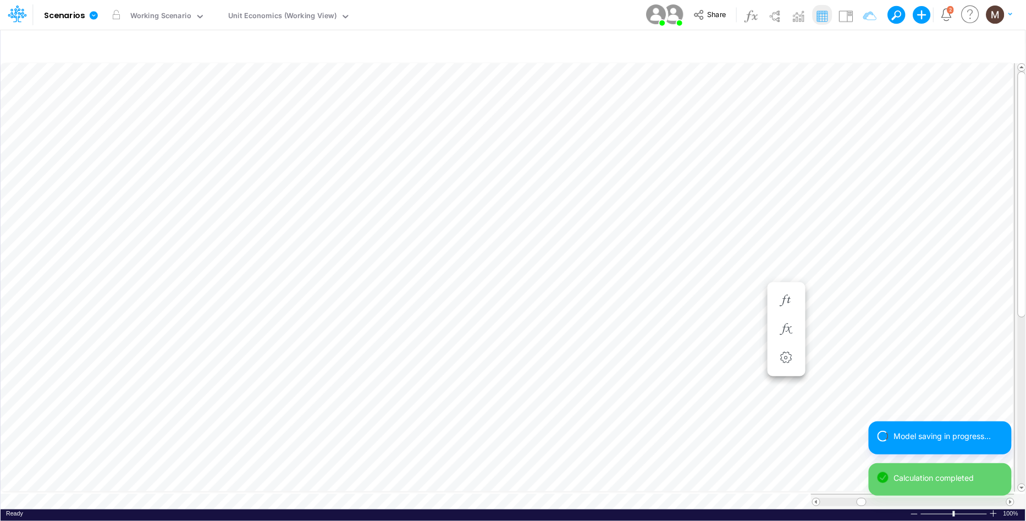
scroll to position [0, 1]
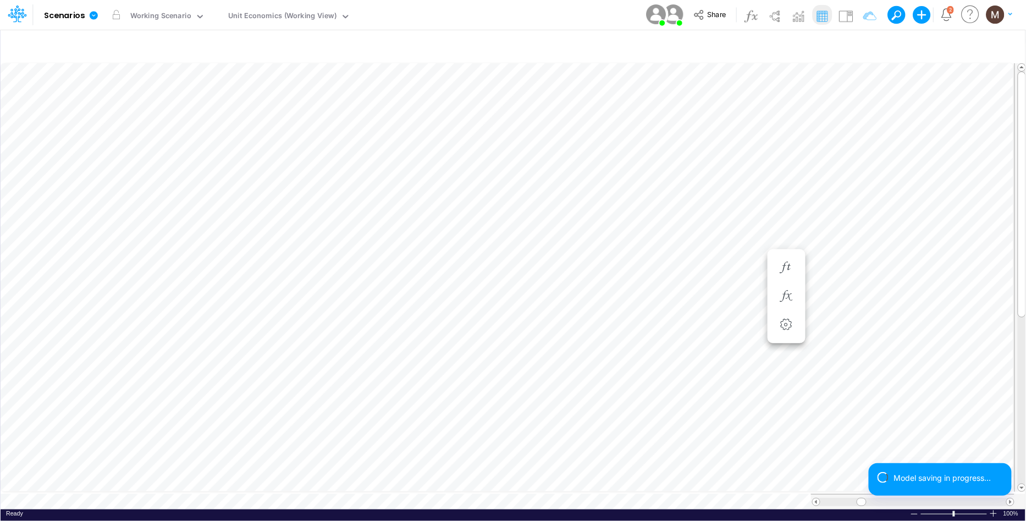
scroll to position [0, 1]
type input "DC by Vertical"
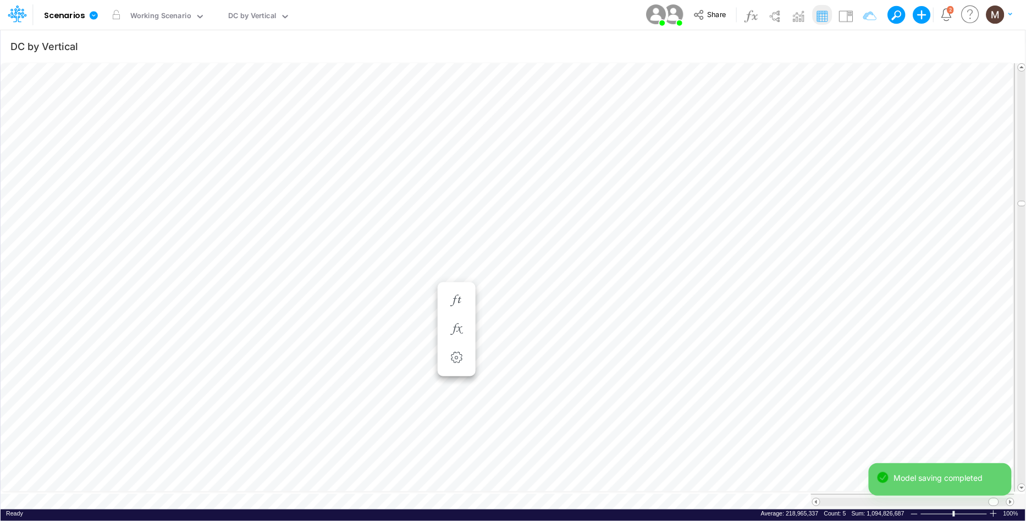
scroll to position [0, 1]
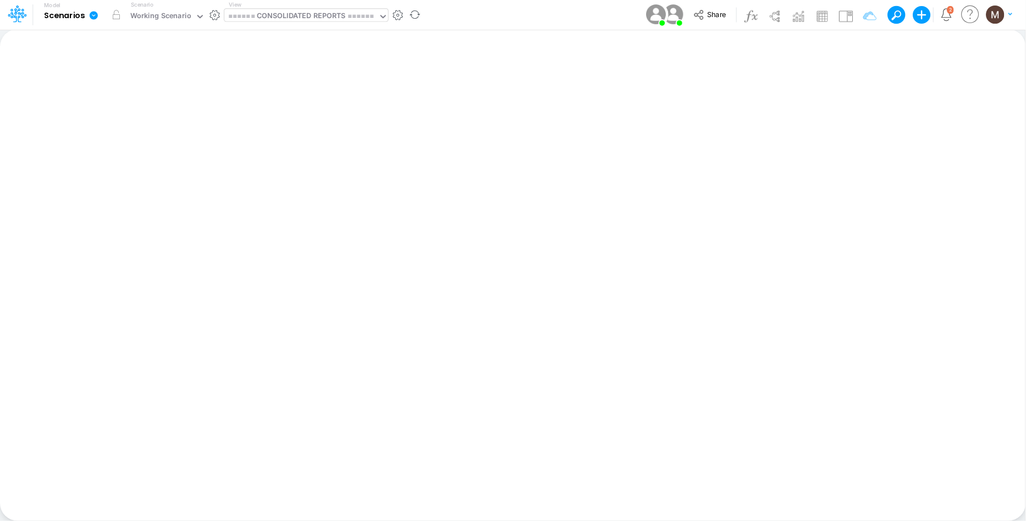
click at [343, 17] on div "====== CONSOLIDATED REPORTS ======" at bounding box center [301, 16] width 146 height 13
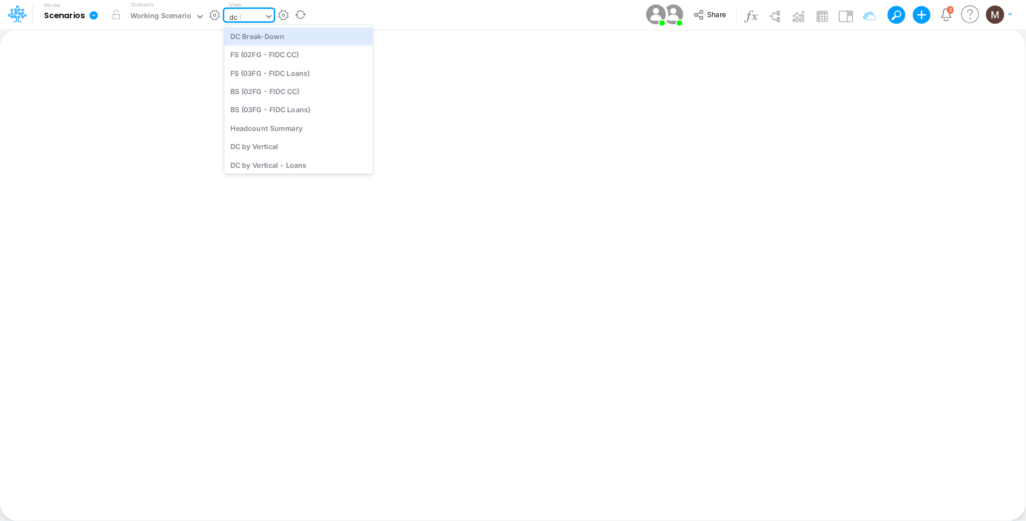
type input "dc by"
click at [333, 34] on div "DC by Vertical" at bounding box center [298, 36] width 149 height 18
type input "DC by Vertical"
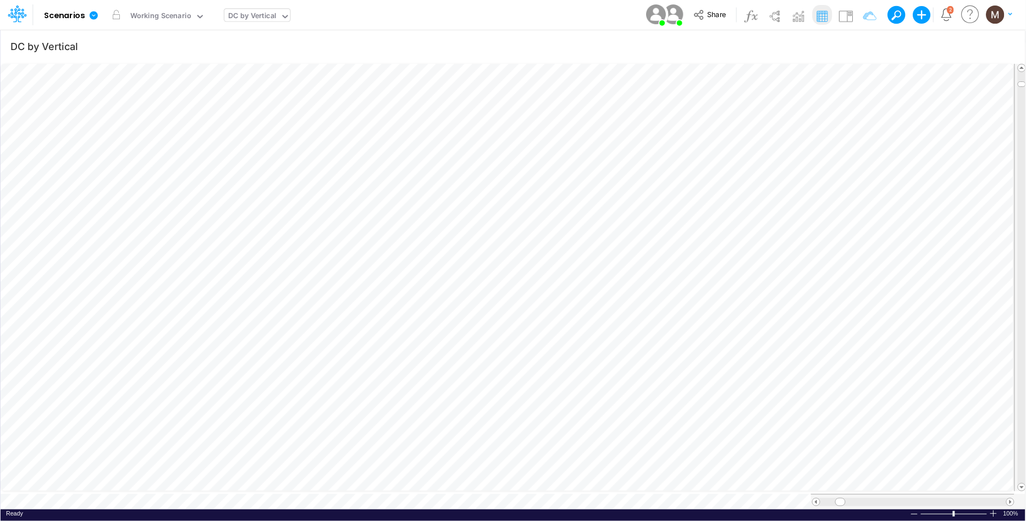
scroll to position [0, 1]
click at [930, 485] on table at bounding box center [514, 286] width 1026 height 448
click at [271, 19] on div "DC by Vertical" at bounding box center [252, 16] width 48 height 13
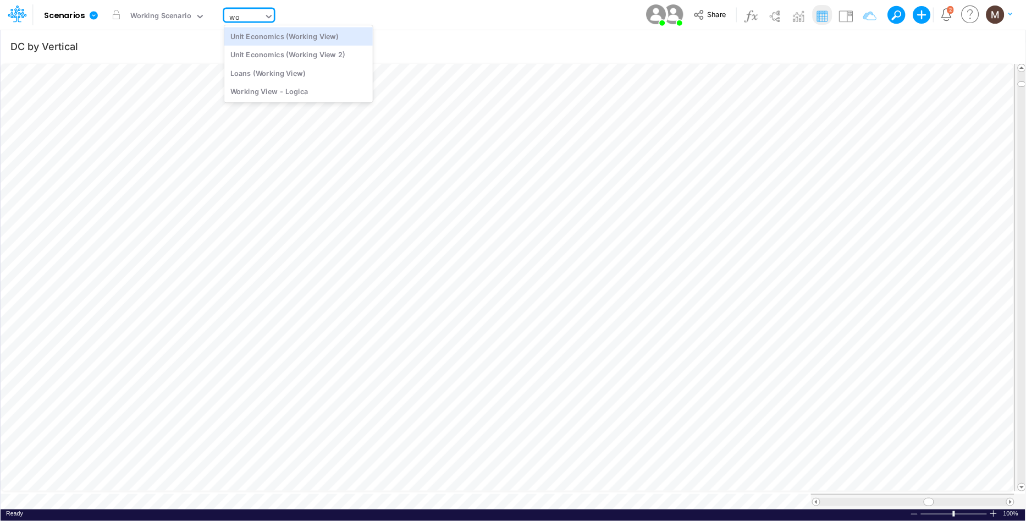
scroll to position [0, 0]
type input "worki"
click at [275, 35] on div "Unit Economics (Working View)" at bounding box center [298, 36] width 149 height 18
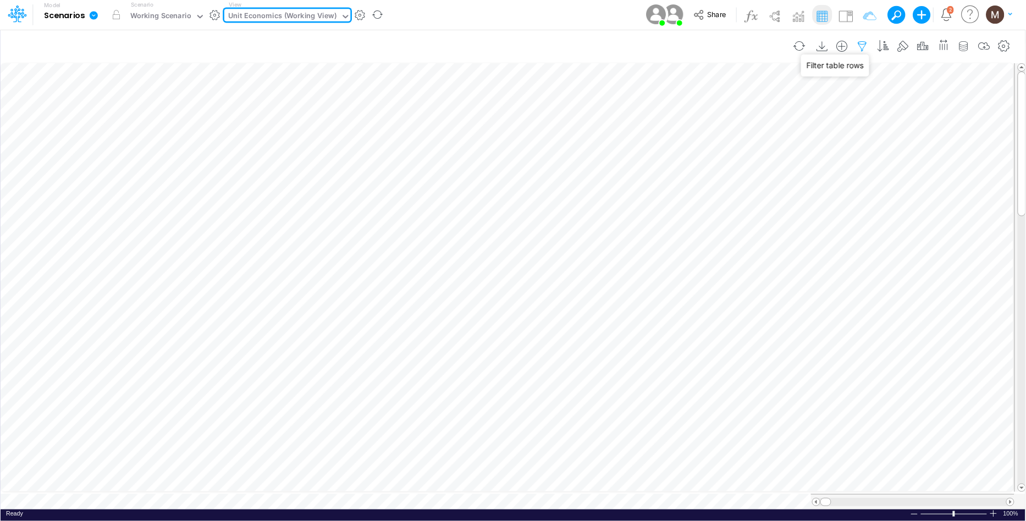
click at [860, 43] on icon "button" at bounding box center [863, 47] width 17 height 12
select select "contains"
select select "tableSearchOR"
select select "contains"
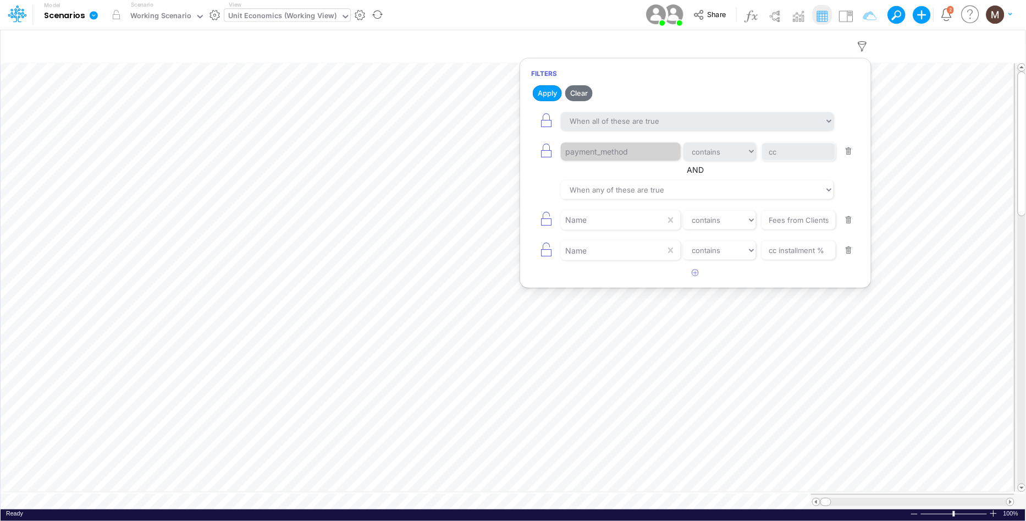
click at [849, 253] on button "button" at bounding box center [849, 250] width 21 height 15
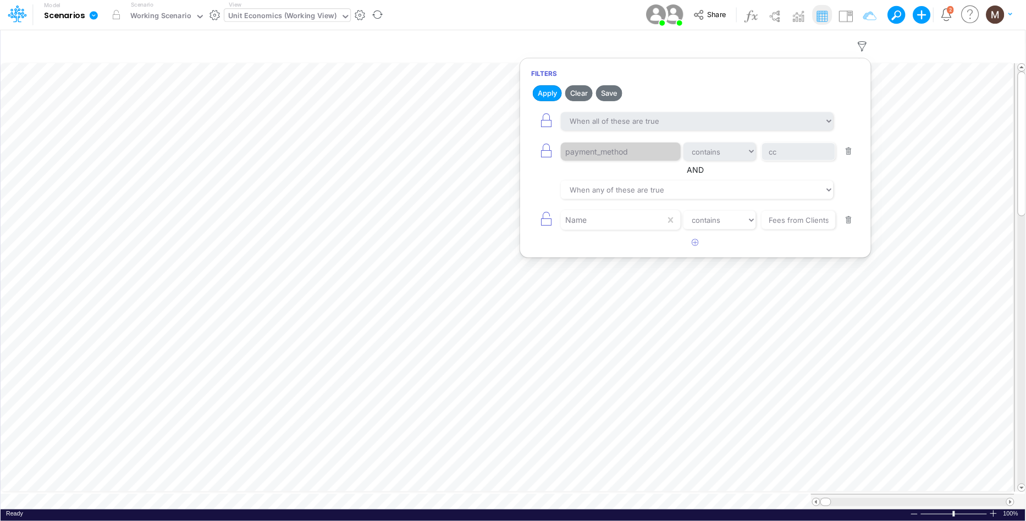
click at [851, 146] on button "button" at bounding box center [849, 151] width 21 height 15
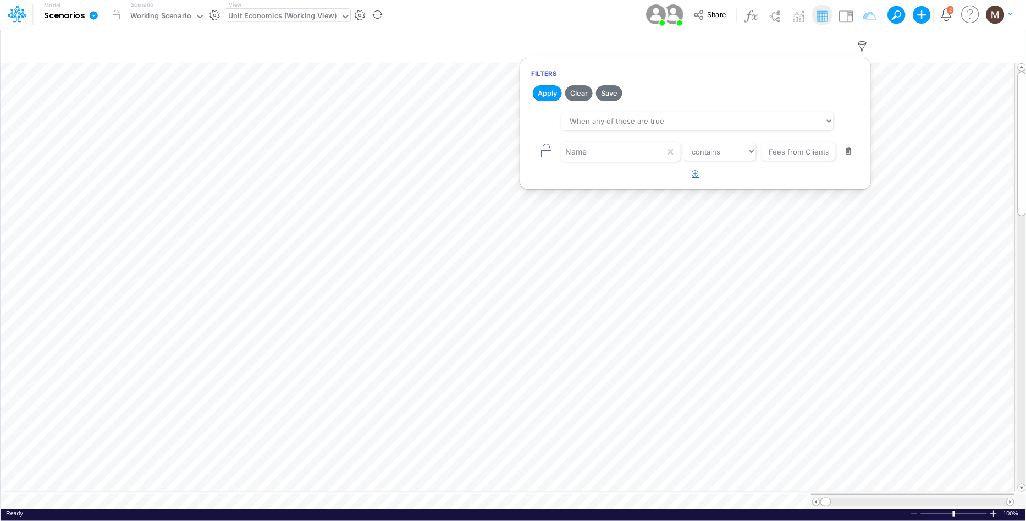
click at [698, 174] on icon "button" at bounding box center [696, 173] width 7 height 7
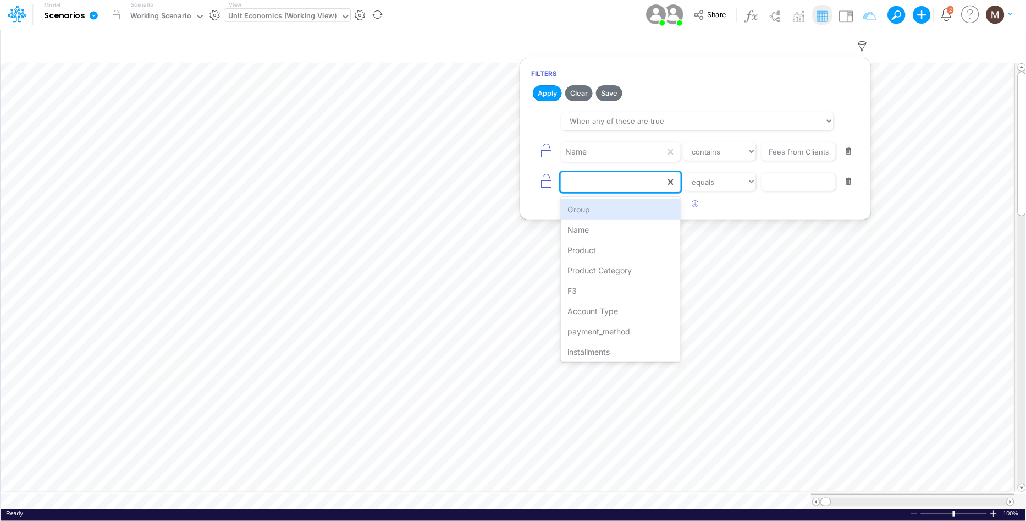
click at [577, 186] on div at bounding box center [613, 182] width 105 height 19
type input "n"
type input "ins"
click at [609, 212] on div "installments" at bounding box center [620, 209] width 119 height 20
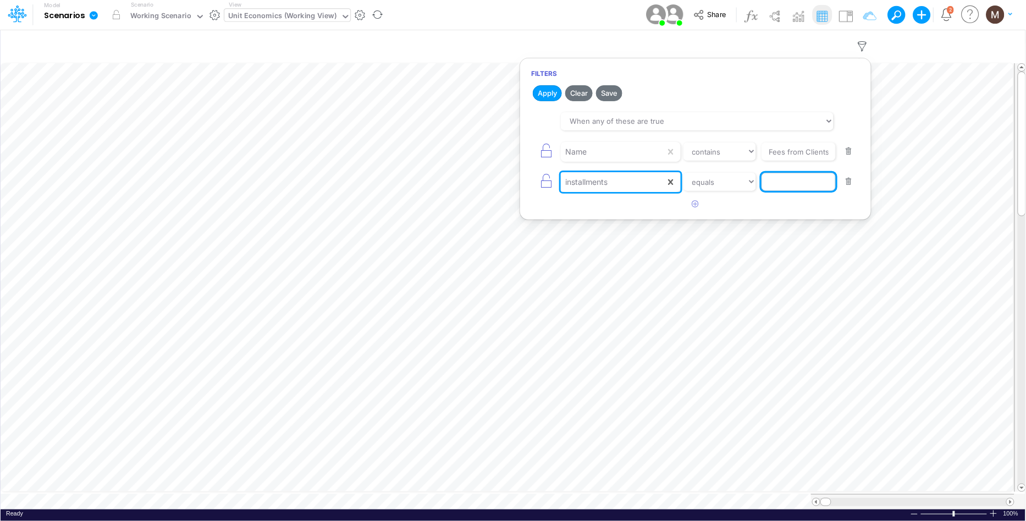
click at [765, 183] on input "text" at bounding box center [799, 182] width 74 height 19
type input "install"
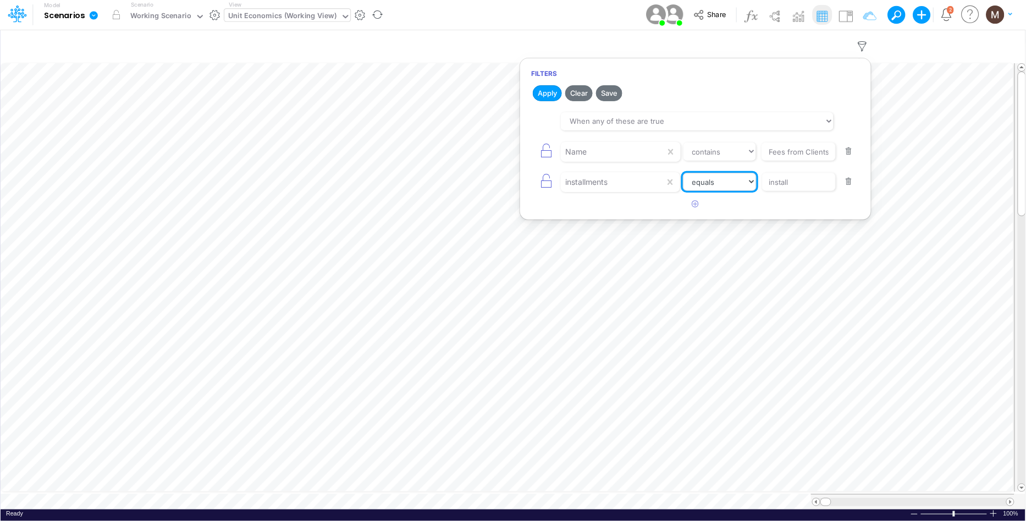
click at [714, 188] on select "equals not equal starts with ends with contains" at bounding box center [720, 182] width 74 height 19
click at [683, 173] on select "equals not equal starts with ends with contains" at bounding box center [720, 182] width 74 height 19
click at [713, 175] on select "equals not equal starts with ends with contains" at bounding box center [720, 182] width 74 height 19
select select "contains"
click at [683, 173] on select "equals not equal starts with ends with contains" at bounding box center [720, 182] width 74 height 19
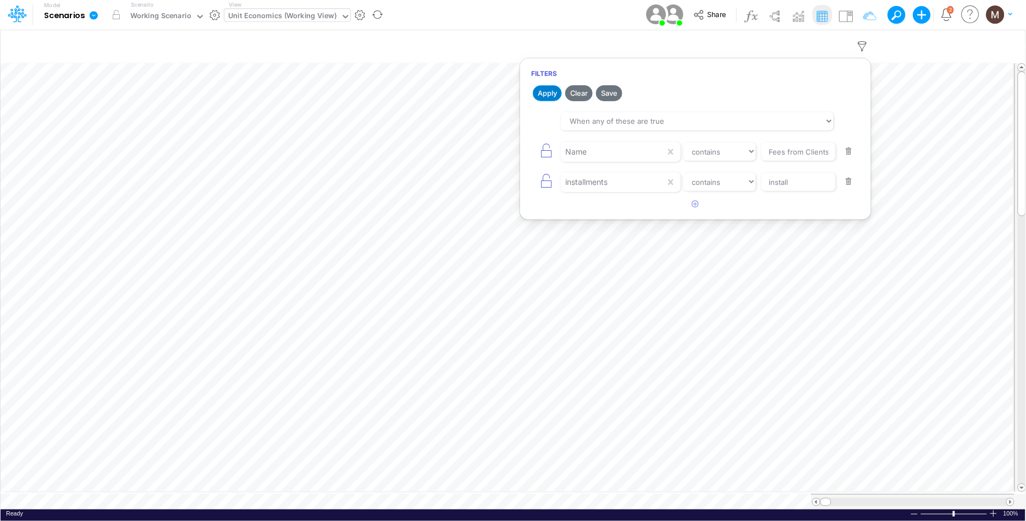
click at [547, 91] on button "Apply" at bounding box center [547, 93] width 29 height 16
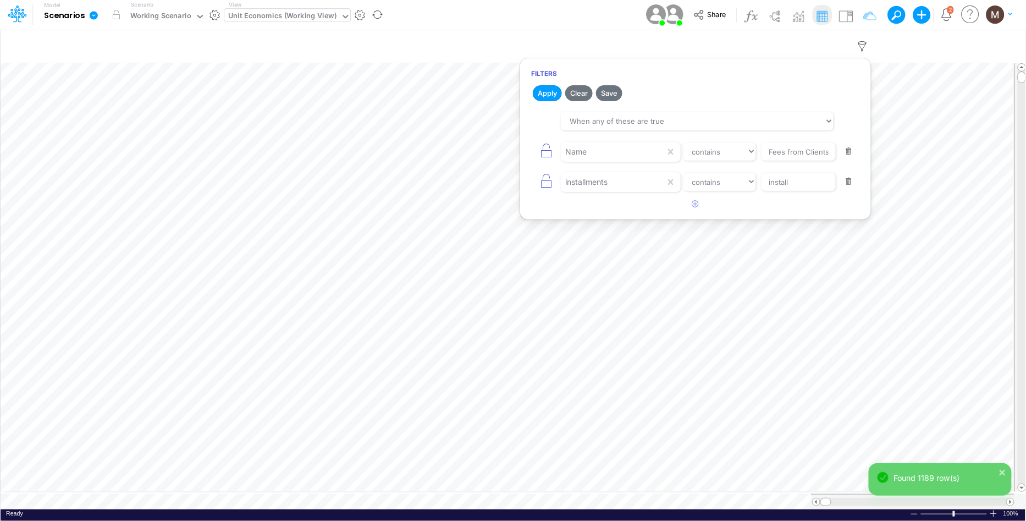
scroll to position [0, 1]
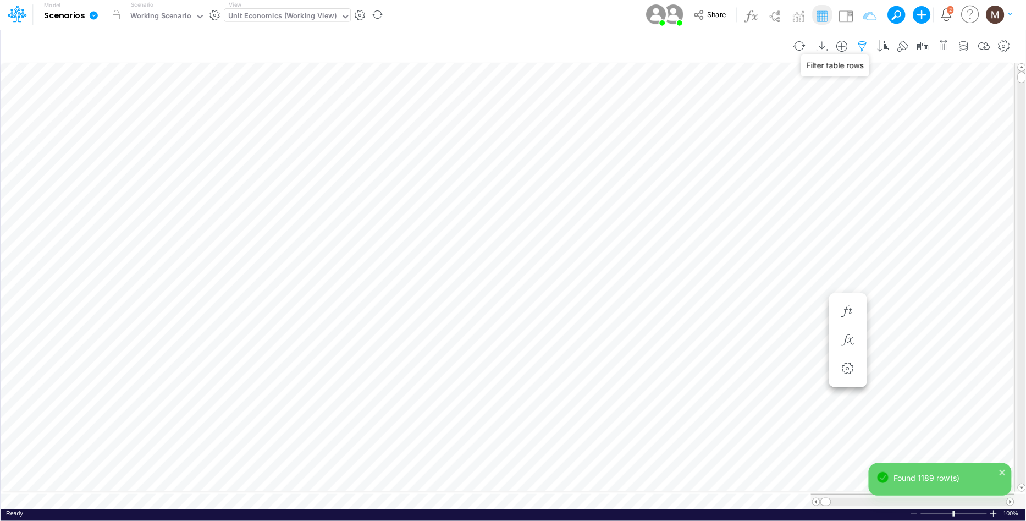
click at [863, 43] on icon "button" at bounding box center [863, 47] width 17 height 12
select select "tableSearchOR"
select select "contains"
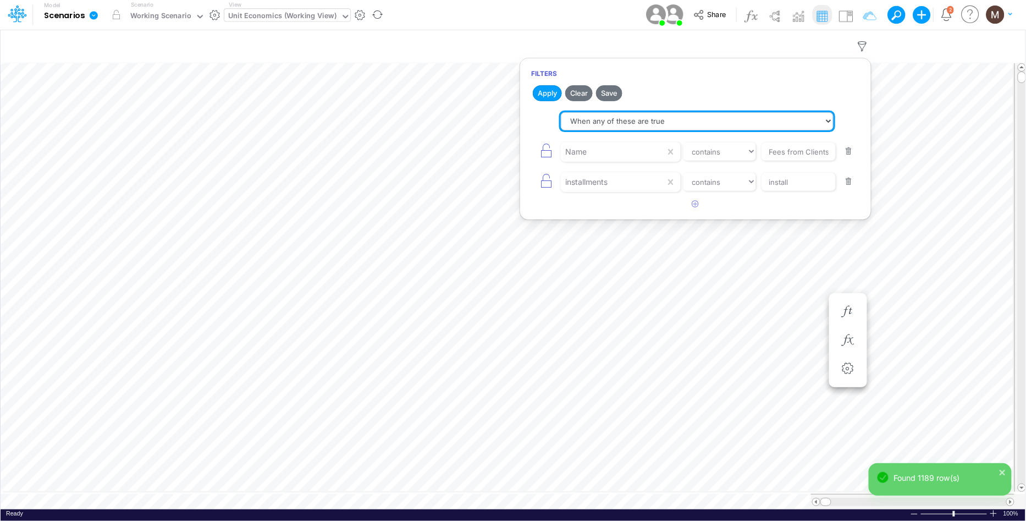
click at [646, 122] on select "When all of these are true When any of these are true" at bounding box center [697, 121] width 273 height 19
select select "tableSearchAND"
click at [561, 112] on select "When all of these are true When any of these are true" at bounding box center [697, 121] width 273 height 19
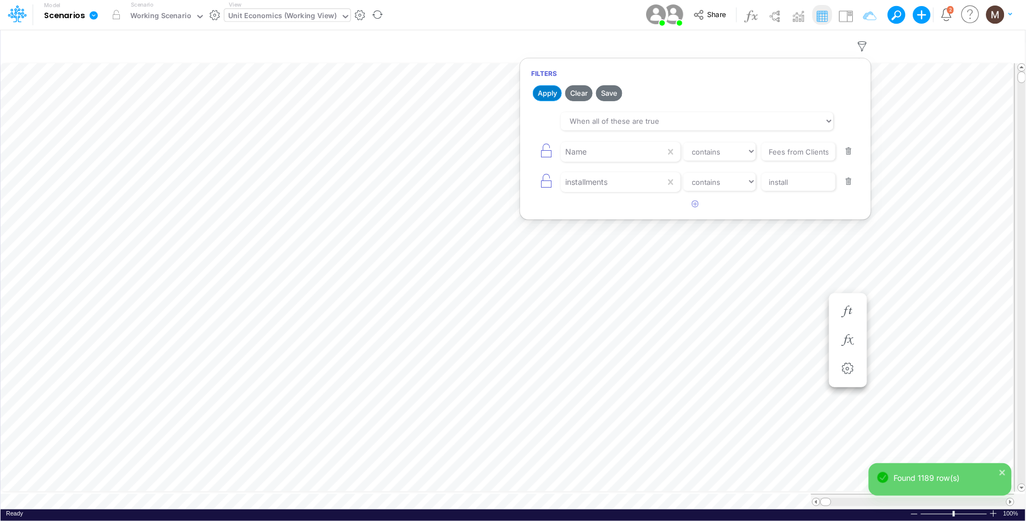
click at [553, 94] on button "Apply" at bounding box center [547, 93] width 29 height 16
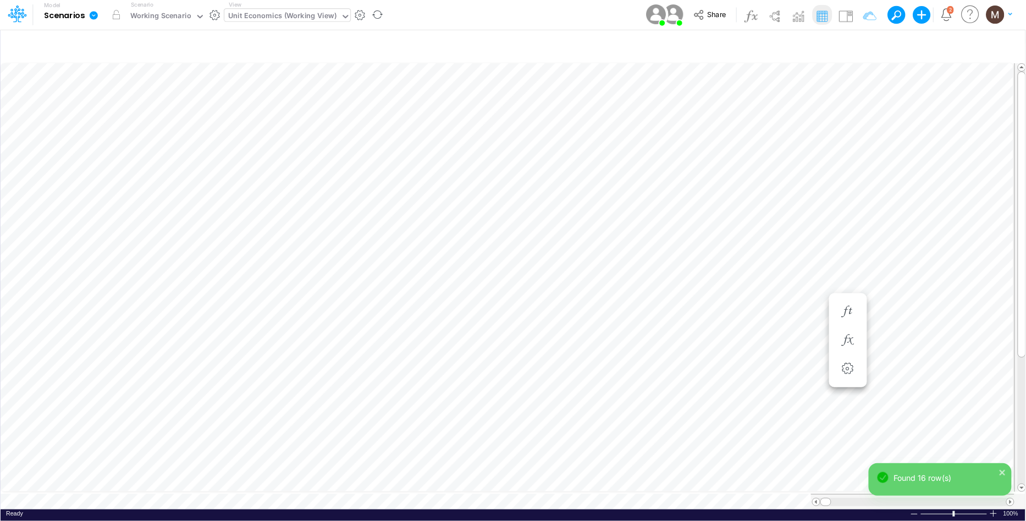
scroll to position [0, 1]
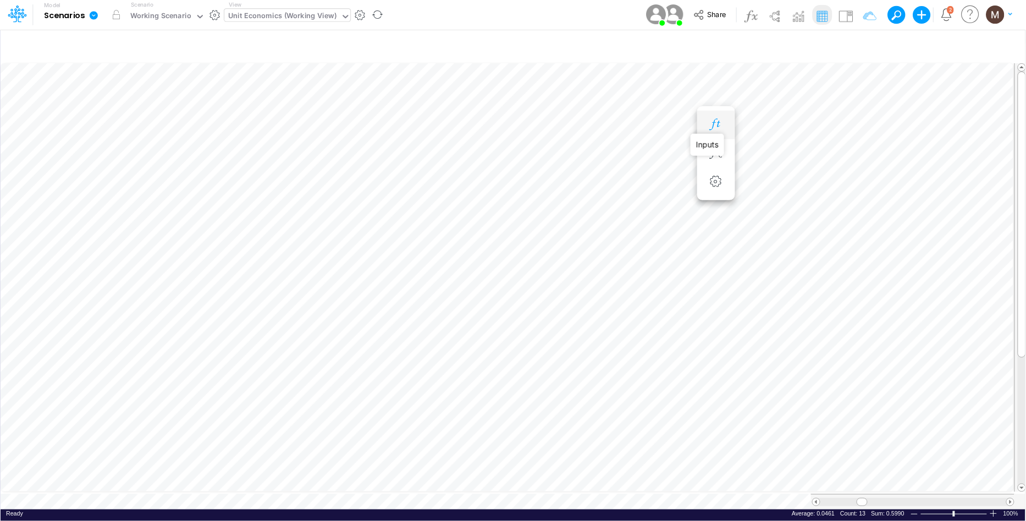
click at [713, 124] on icon "button" at bounding box center [716, 125] width 17 height 12
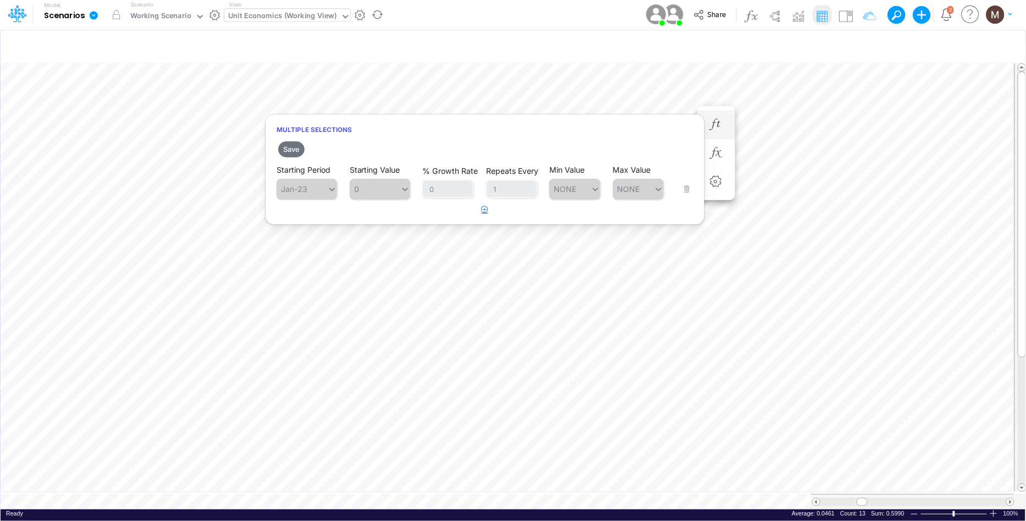
click at [482, 208] on icon "button" at bounding box center [485, 209] width 7 height 7
click at [319, 216] on div "Type to search..." at bounding box center [312, 216] width 61 height 9
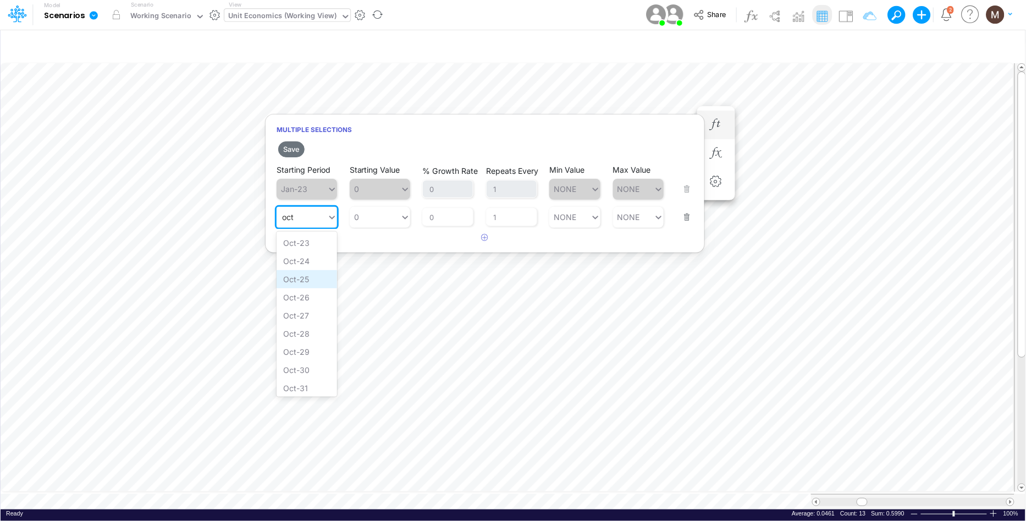
click at [305, 285] on div "Oct-25" at bounding box center [307, 279] width 61 height 18
type input "oct"
click at [378, 218] on div "0 0" at bounding box center [375, 217] width 51 height 16
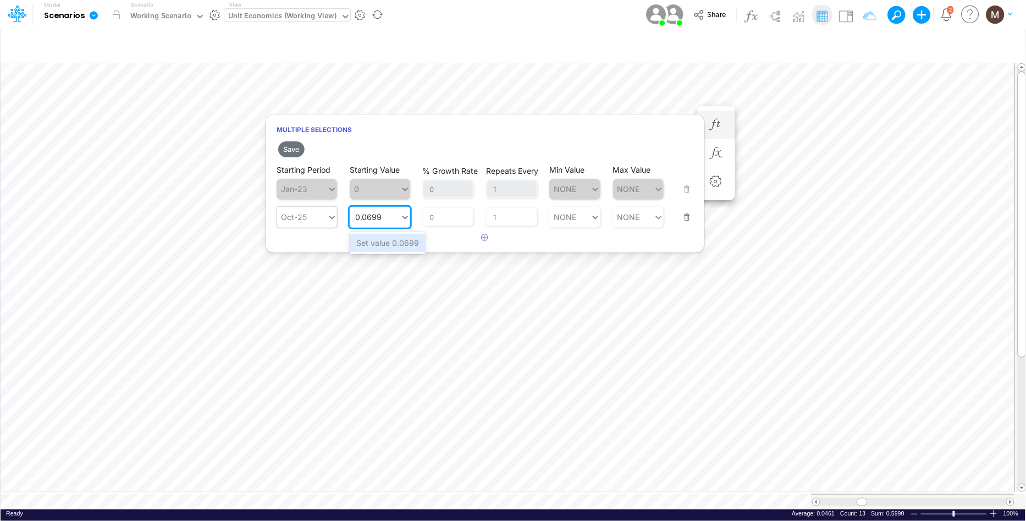
type input "0.0699"
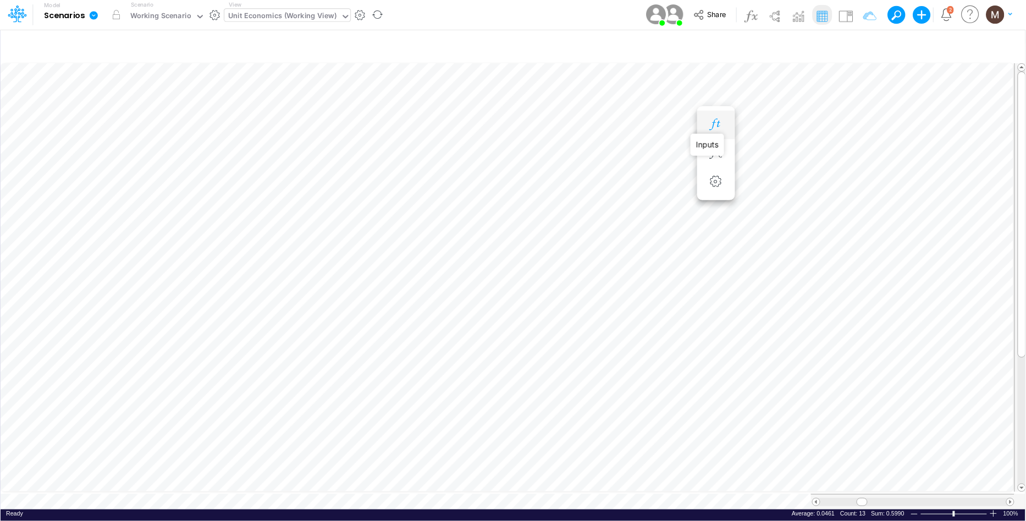
click at [711, 125] on icon "button" at bounding box center [716, 125] width 17 height 12
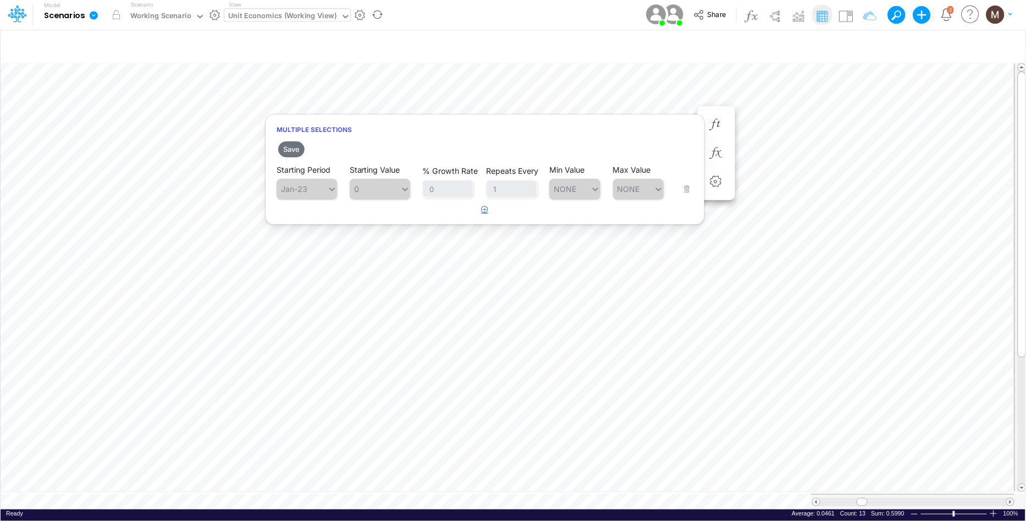
click at [477, 208] on button "button" at bounding box center [485, 210] width 21 height 18
click at [323, 221] on div "Type to search..." at bounding box center [302, 217] width 51 height 16
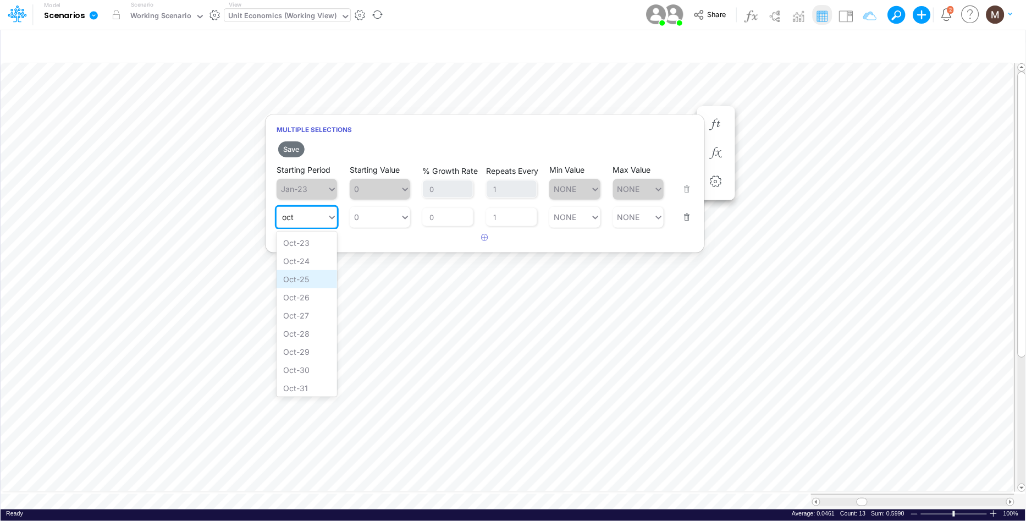
click at [306, 277] on div "Oct-25" at bounding box center [307, 279] width 61 height 18
type input "oct"
click at [377, 223] on div "0 0" at bounding box center [375, 217] width 51 height 16
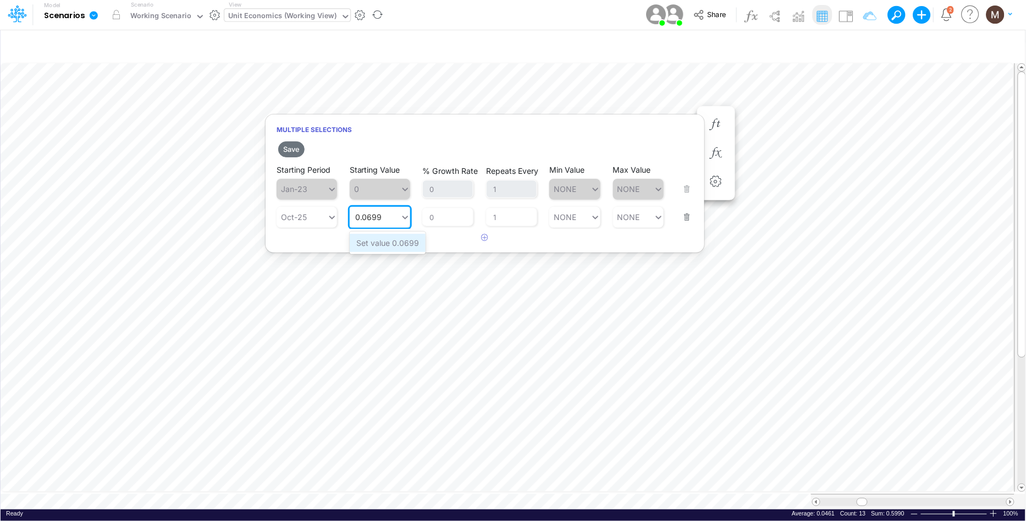
click at [375, 241] on div "Set value 0.0699" at bounding box center [388, 243] width 76 height 18
type input "0.0699"
click at [294, 146] on button "Save" at bounding box center [291, 149] width 26 height 16
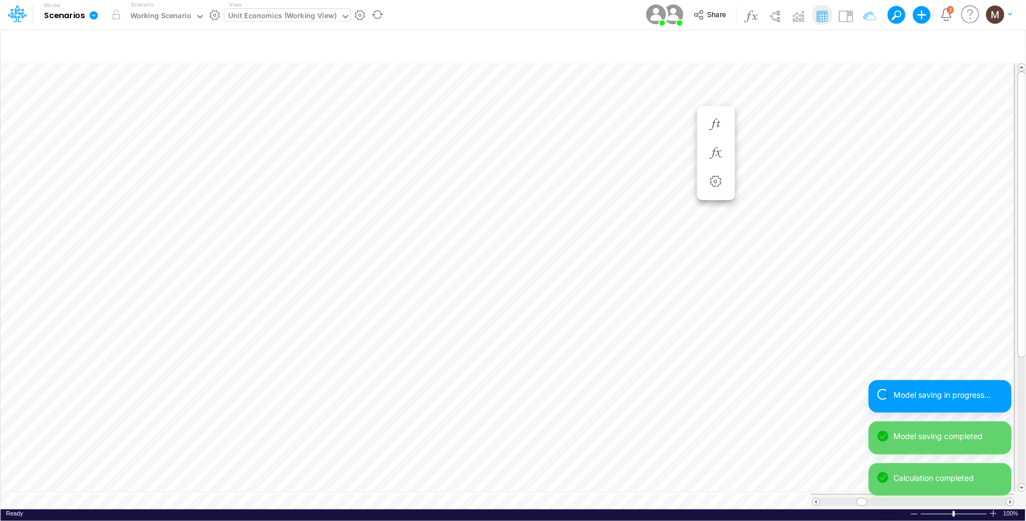
scroll to position [0, 1]
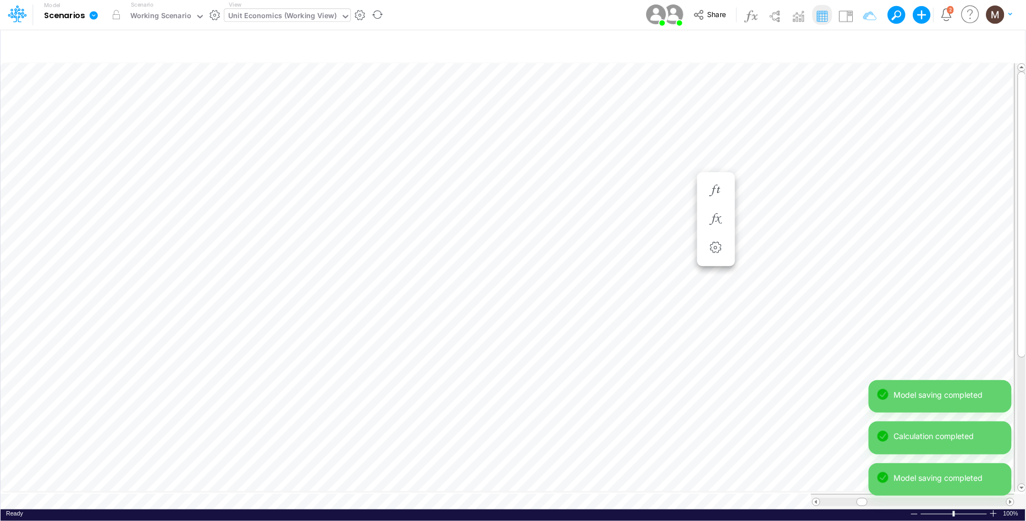
scroll to position [0, 1]
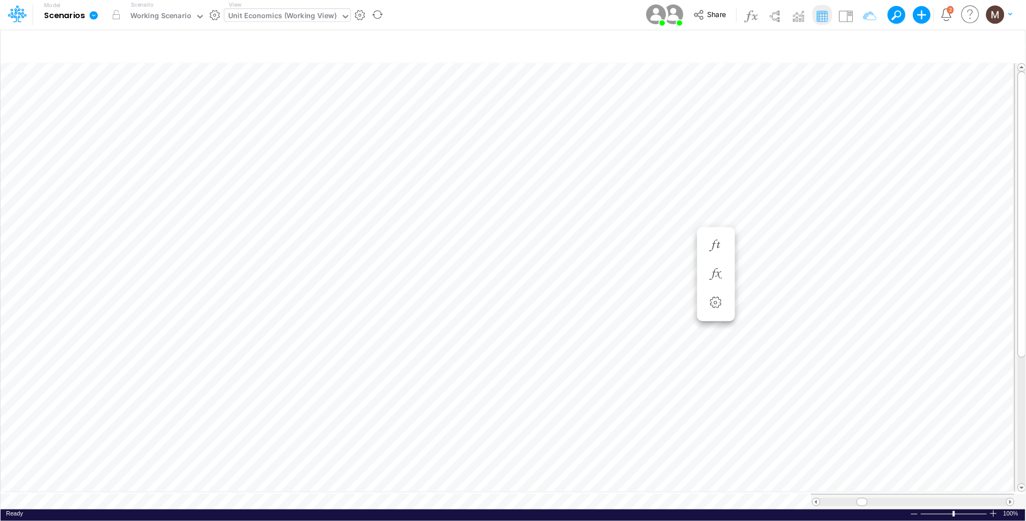
scroll to position [0, 1]
click at [861, 46] on icon "button" at bounding box center [863, 47] width 17 height 12
select select "contains"
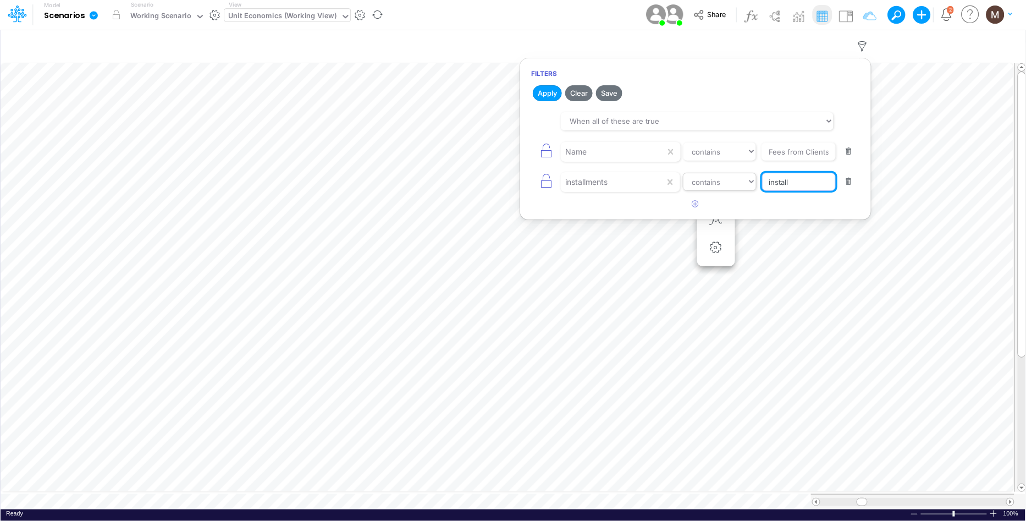
drag, startPoint x: 797, startPoint y: 182, endPoint x: 751, endPoint y: 185, distance: 45.2
click at [752, 185] on div "installments equals not equal starts with ends with contains install" at bounding box center [695, 181] width 329 height 25
type input "vista"
click at [552, 96] on button "Apply" at bounding box center [547, 93] width 29 height 16
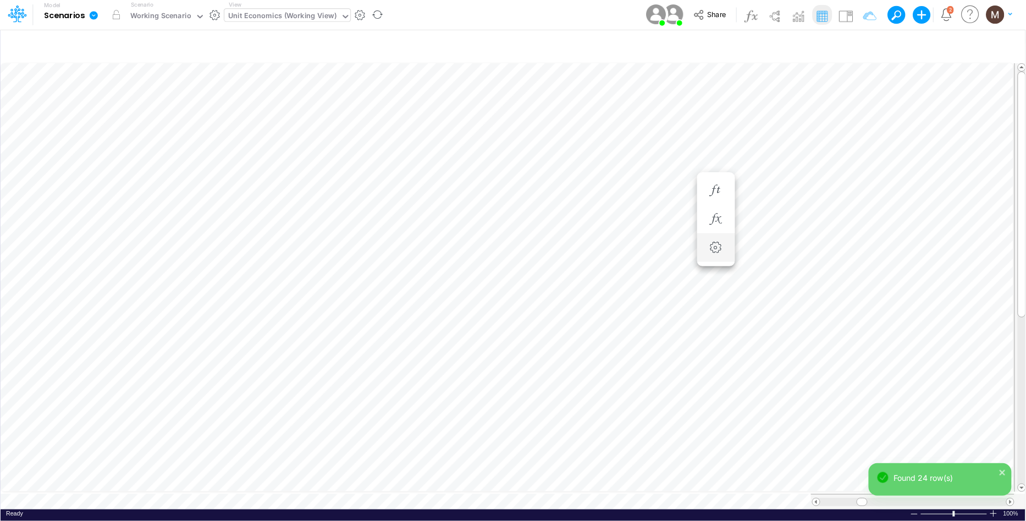
scroll to position [0, 1]
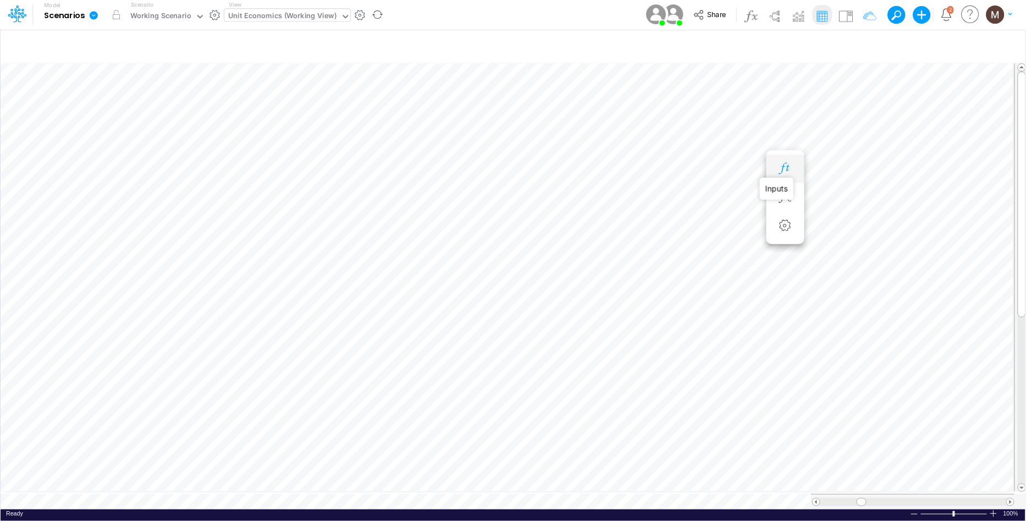
click at [789, 167] on icon "button" at bounding box center [785, 169] width 17 height 12
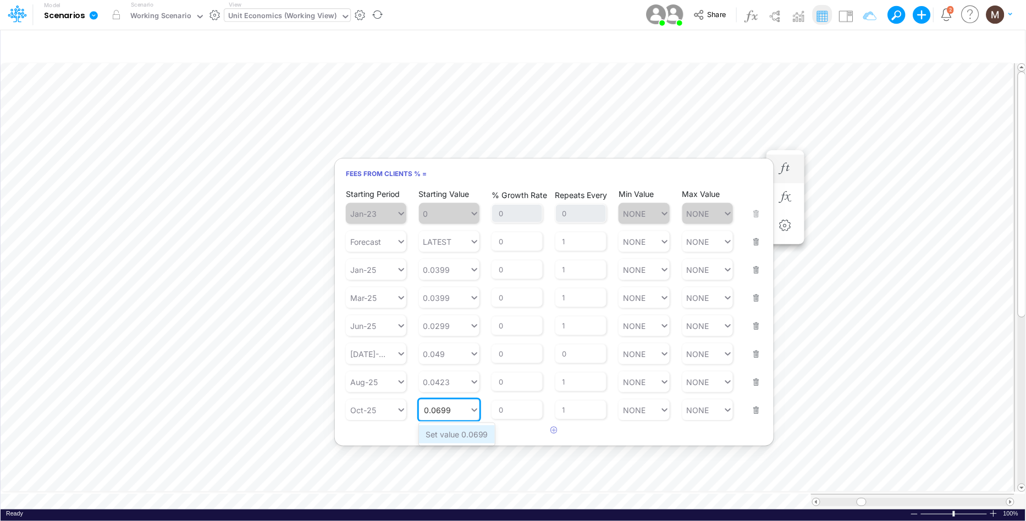
click at [447, 437] on div "Set value 0.0699" at bounding box center [457, 434] width 76 height 18
type input "0.0699"
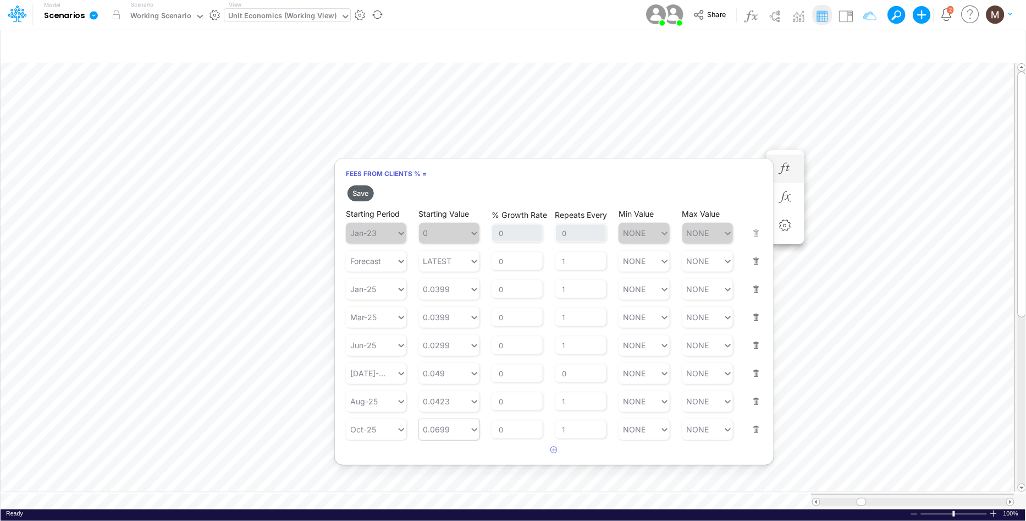
click at [358, 196] on button "Save" at bounding box center [361, 193] width 26 height 16
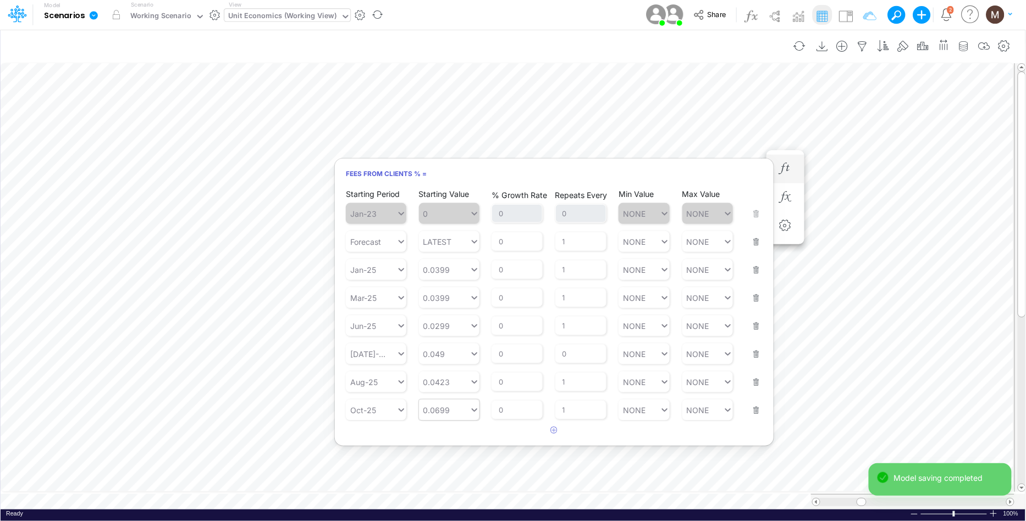
scroll to position [0, 1]
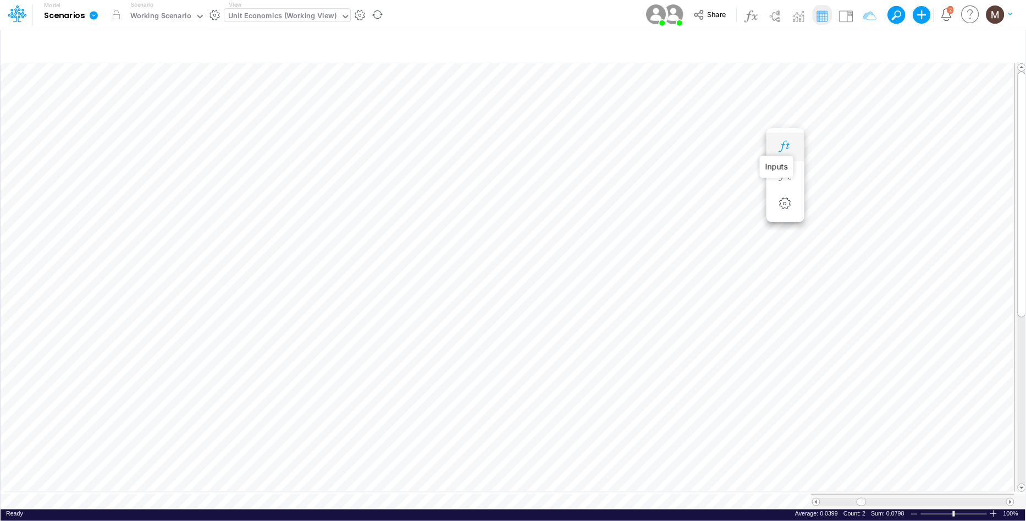
click at [783, 146] on icon "button" at bounding box center [785, 147] width 17 height 12
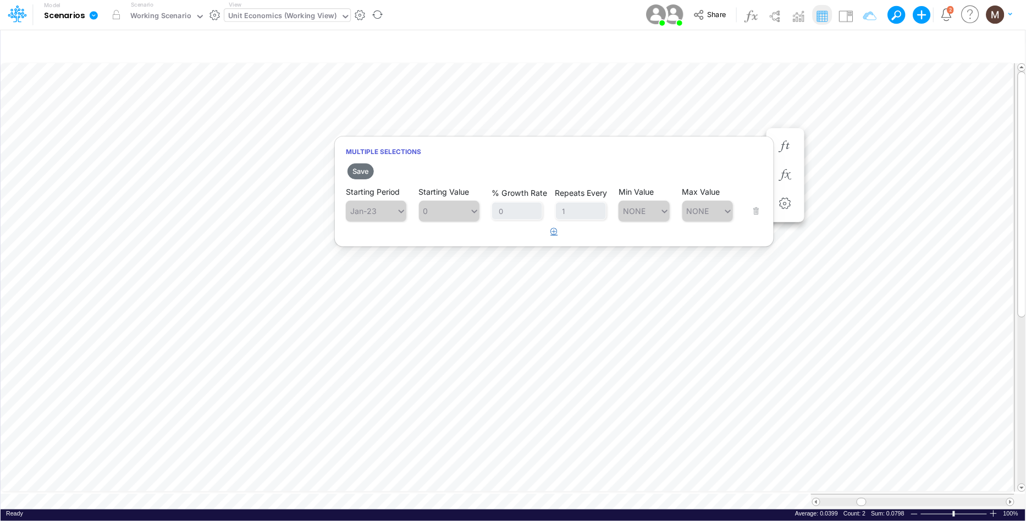
click at [556, 228] on icon "button" at bounding box center [554, 231] width 7 height 7
click at [378, 234] on div "Type to search..." at bounding box center [382, 238] width 61 height 9
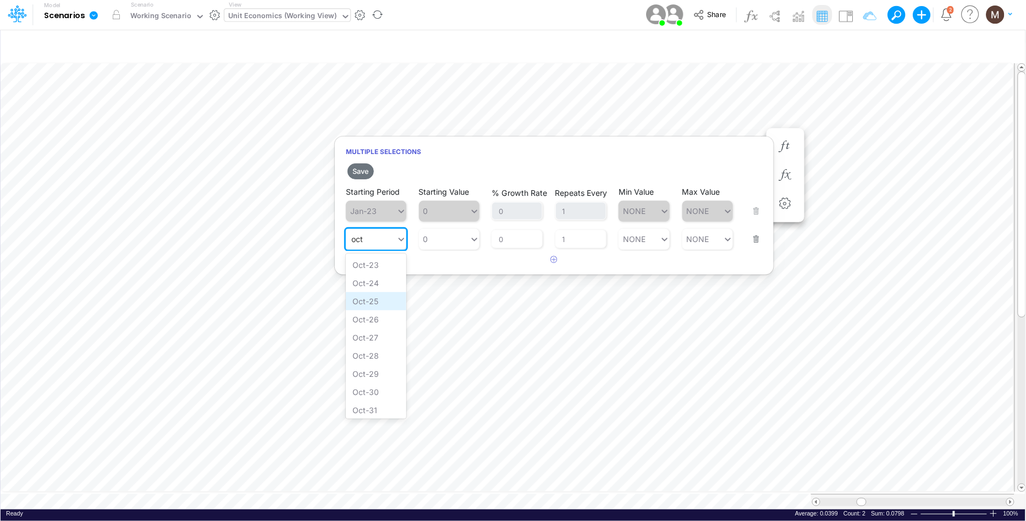
click at [364, 300] on div "Oct-25" at bounding box center [376, 301] width 61 height 18
type input "oct"
click at [449, 244] on div "0 0" at bounding box center [444, 239] width 51 height 16
click at [454, 262] on div "Set value 0.0499" at bounding box center [457, 265] width 76 height 18
type input "0.0499"
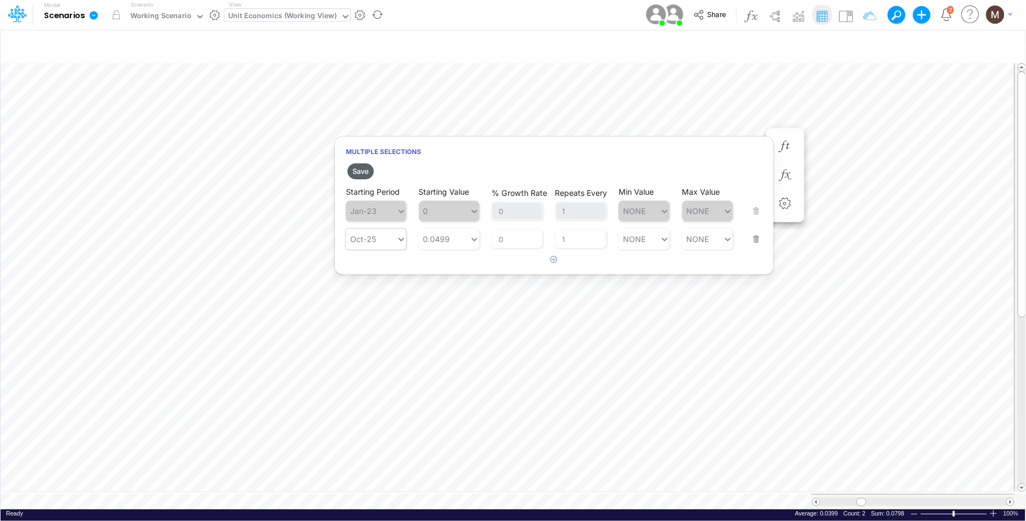
click at [362, 171] on button "Save" at bounding box center [361, 171] width 26 height 16
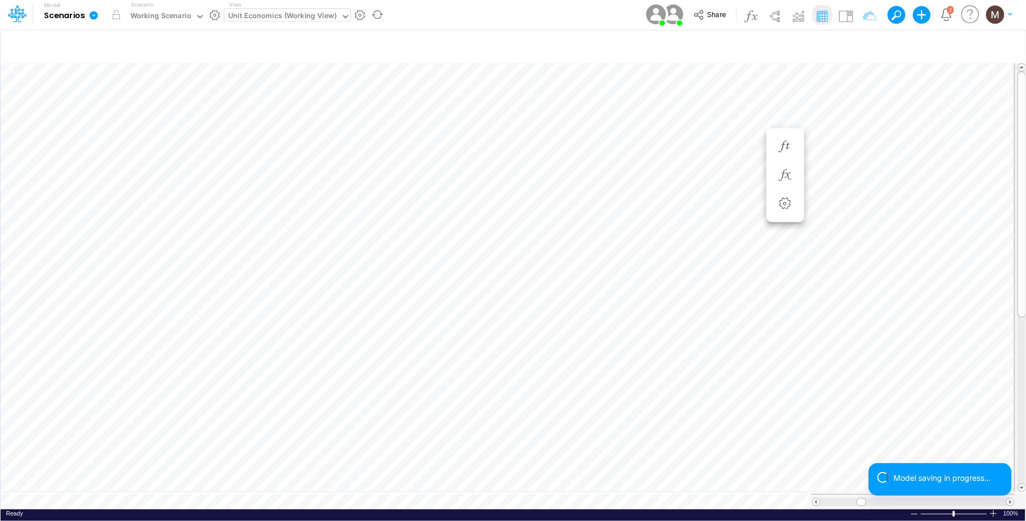
scroll to position [0, 1]
click at [780, 298] on icon "button" at bounding box center [785, 301] width 17 height 12
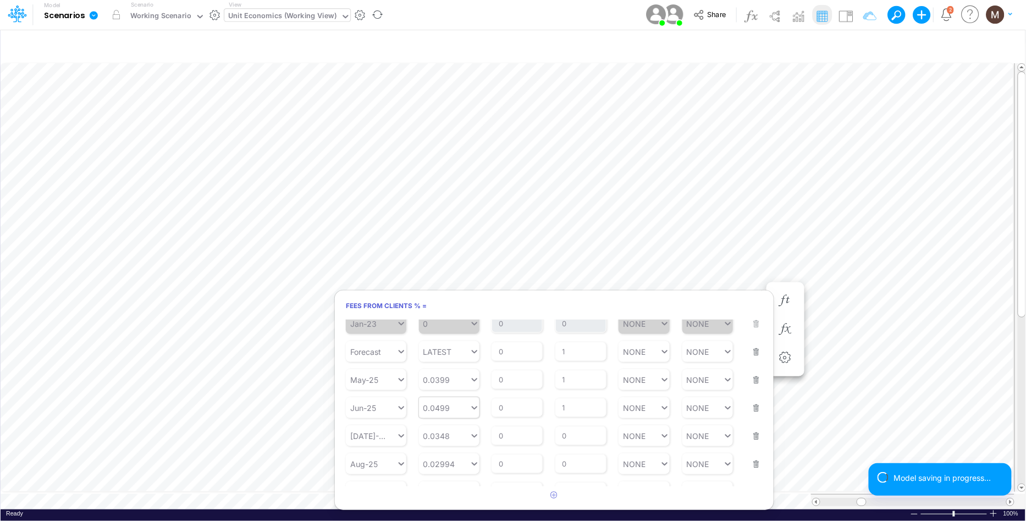
scroll to position [66, 0]
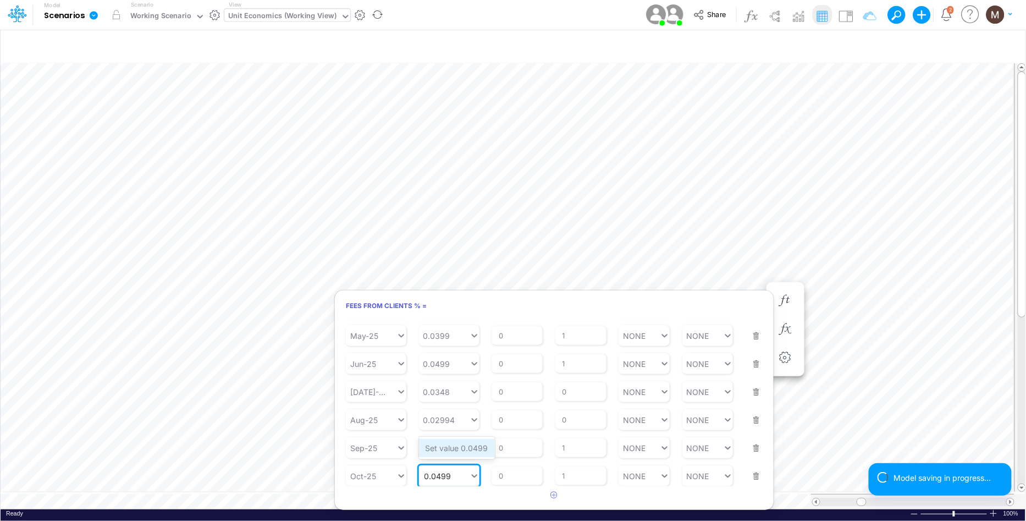
click at [459, 453] on div "Set value 0.0499" at bounding box center [457, 448] width 76 height 18
type input "0.0499"
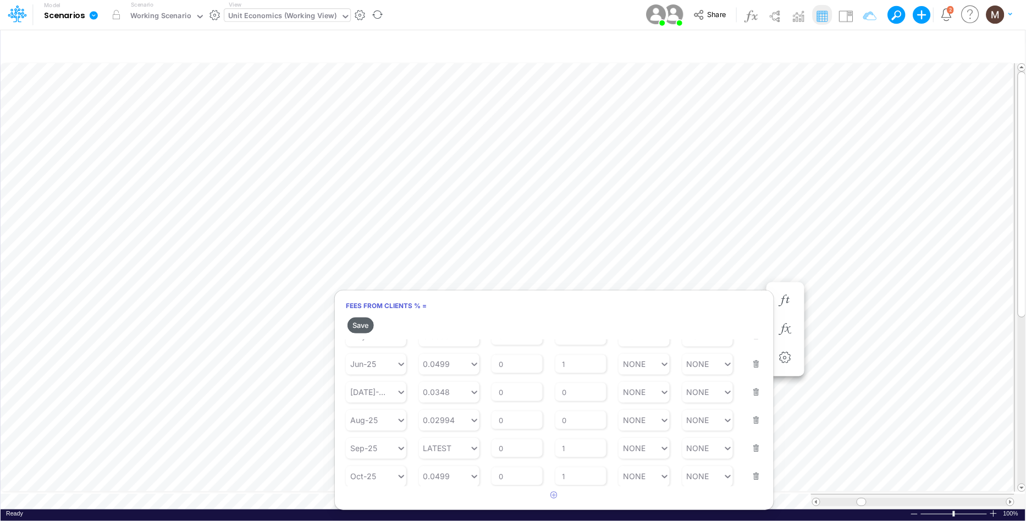
click at [356, 324] on button "Save" at bounding box center [361, 325] width 26 height 16
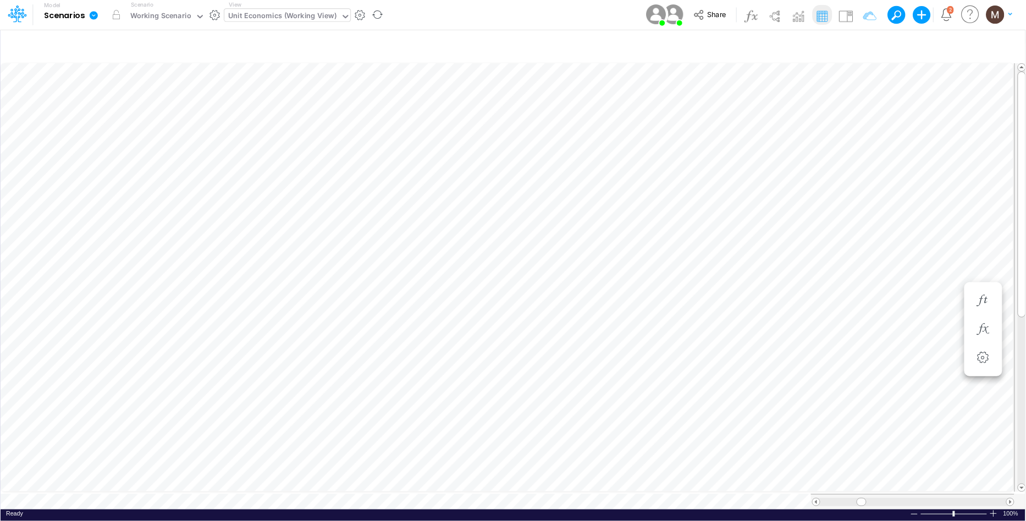
scroll to position [0, 1]
type input "DC by Vertical"
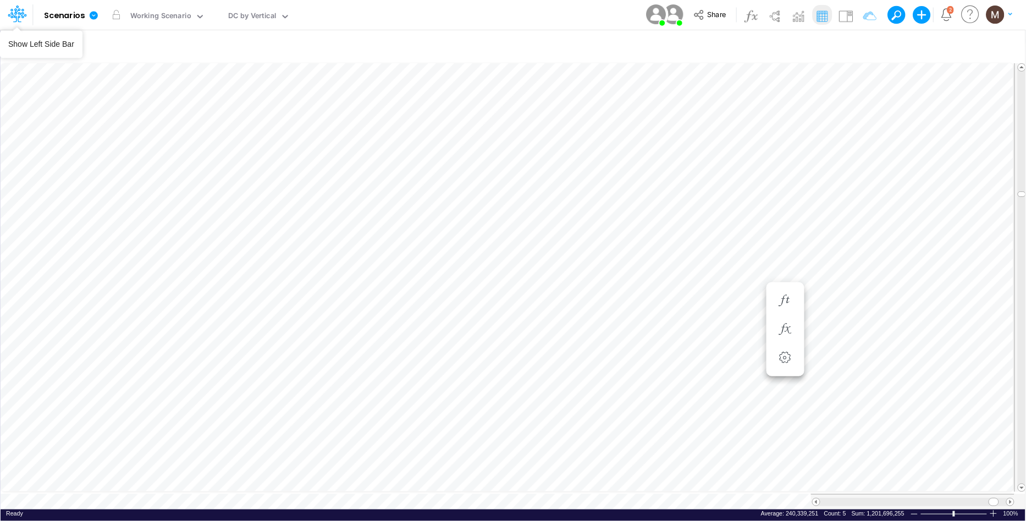
click at [14, 17] on icon at bounding box center [13, 17] width 7 height 10
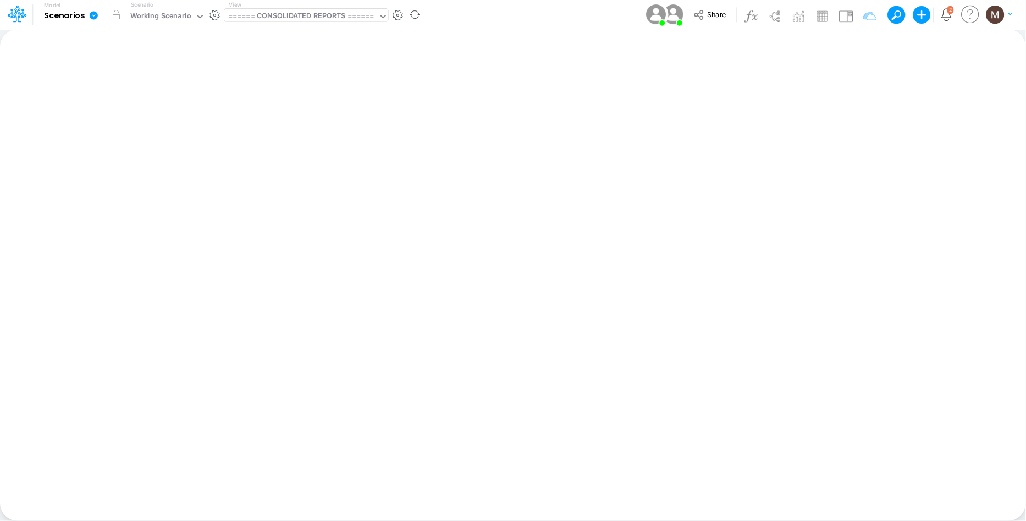
click at [338, 20] on div "====== CONSOLIDATED REPORTS ======" at bounding box center [301, 16] width 146 height 13
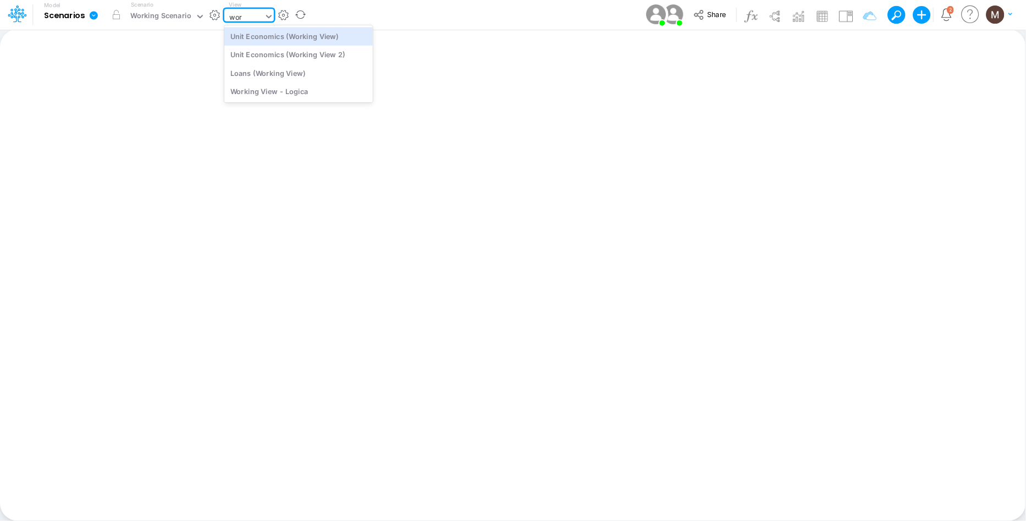
type input "work"
click at [323, 37] on div "Unit Economics (Working View)" at bounding box center [298, 36] width 149 height 18
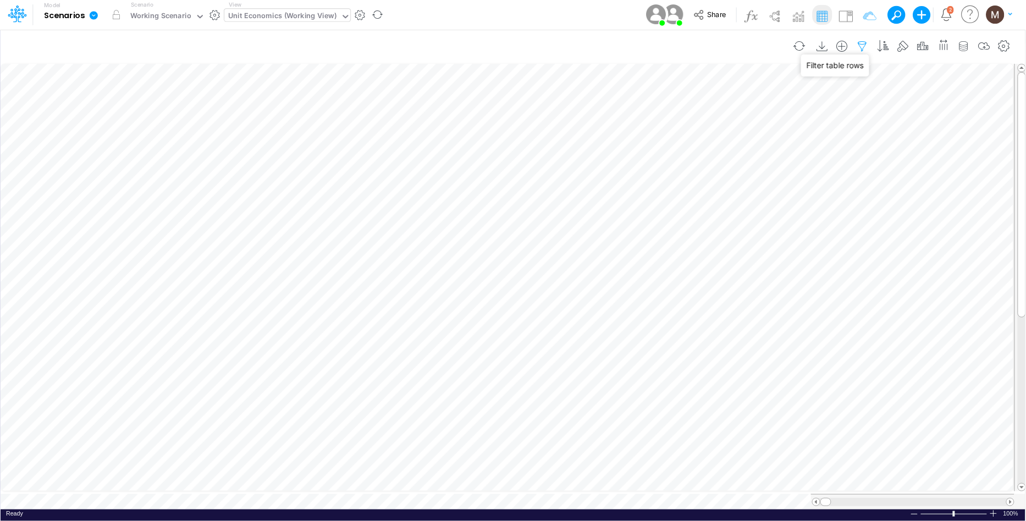
click at [861, 42] on icon "button" at bounding box center [863, 47] width 17 height 12
select select "contains"
click at [850, 155] on button "button" at bounding box center [849, 151] width 21 height 15
type input "vista"
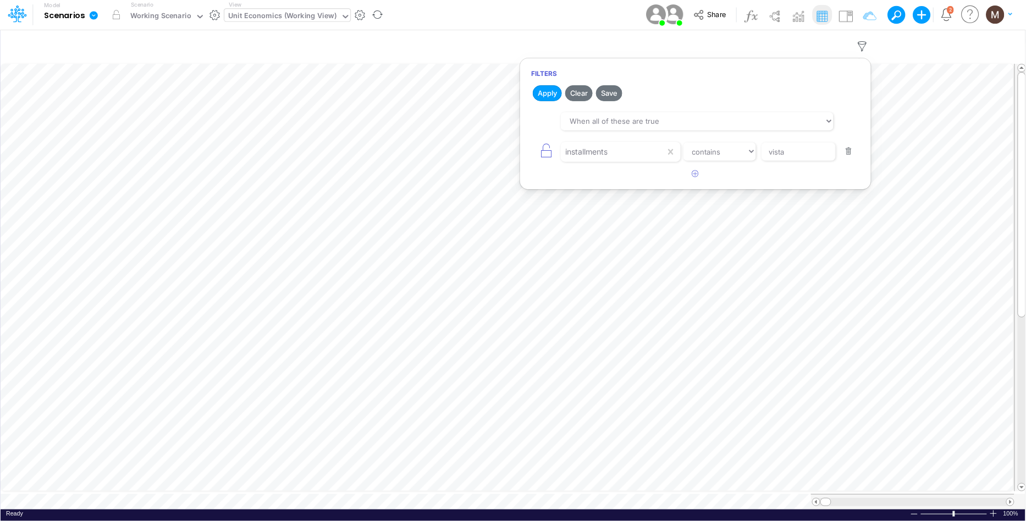
click at [850, 155] on button "button" at bounding box center [849, 151] width 21 height 15
click at [552, 94] on button "Apply" at bounding box center [547, 93] width 29 height 16
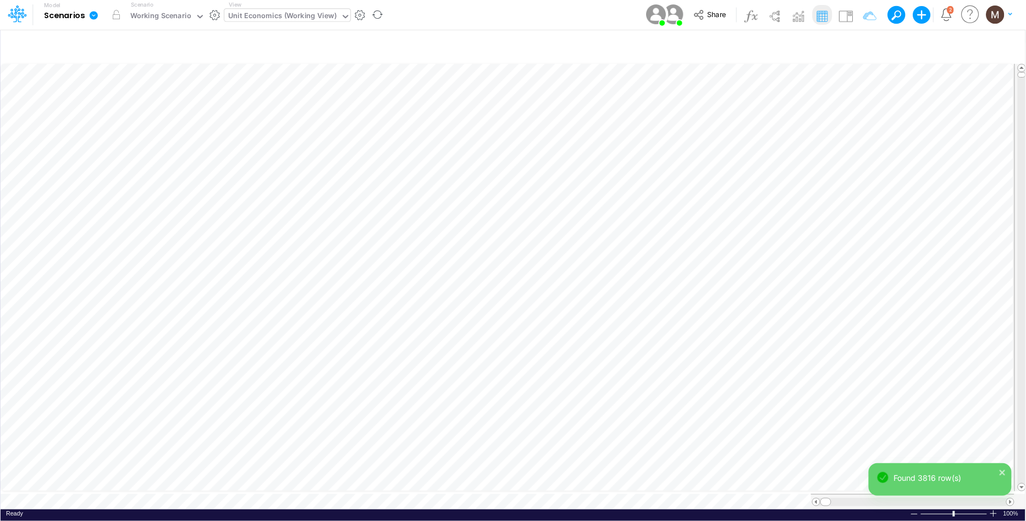
scroll to position [0, 1]
click at [866, 43] on icon "button" at bounding box center [863, 47] width 17 height 12
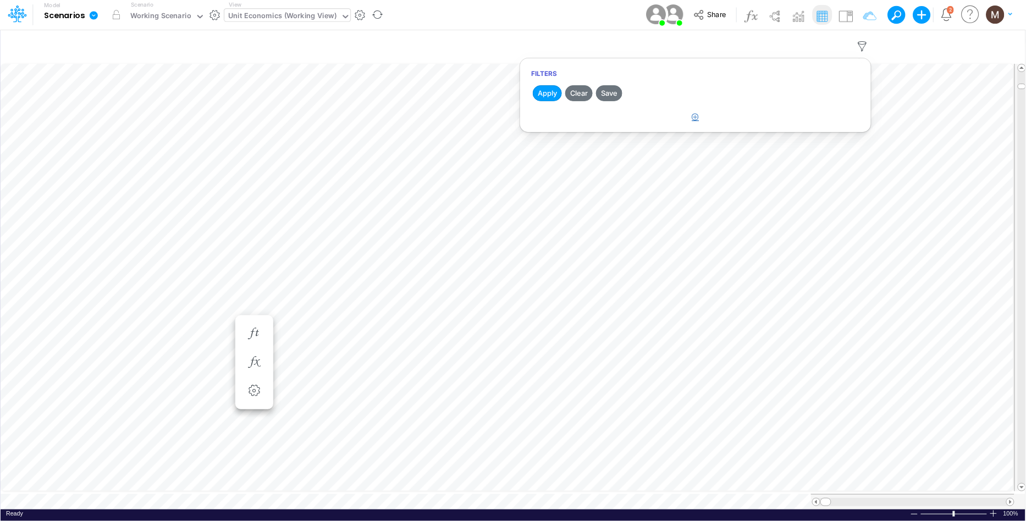
click at [693, 116] on icon "button" at bounding box center [696, 116] width 7 height 7
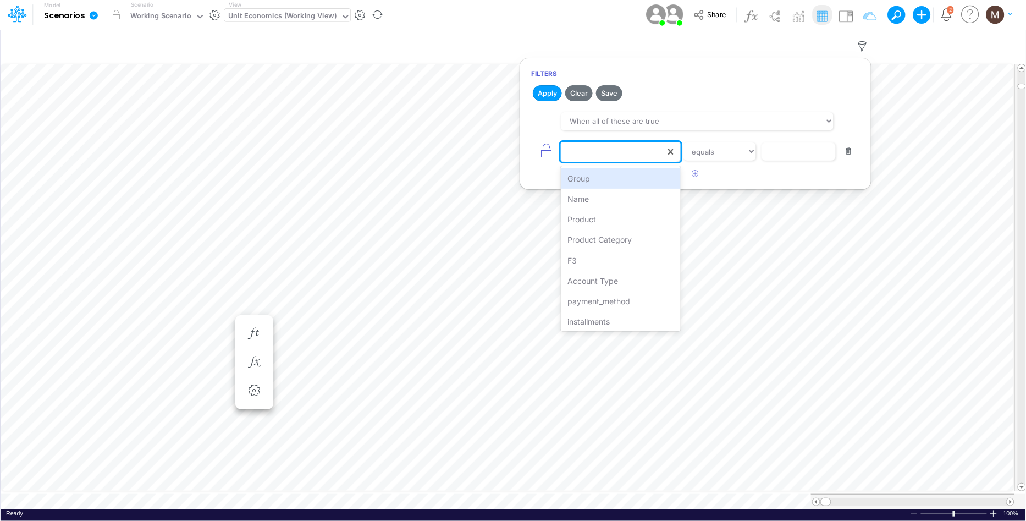
click at [585, 156] on div at bounding box center [613, 151] width 105 height 19
type input "name"
click at [589, 175] on div "Name" at bounding box center [620, 178] width 119 height 20
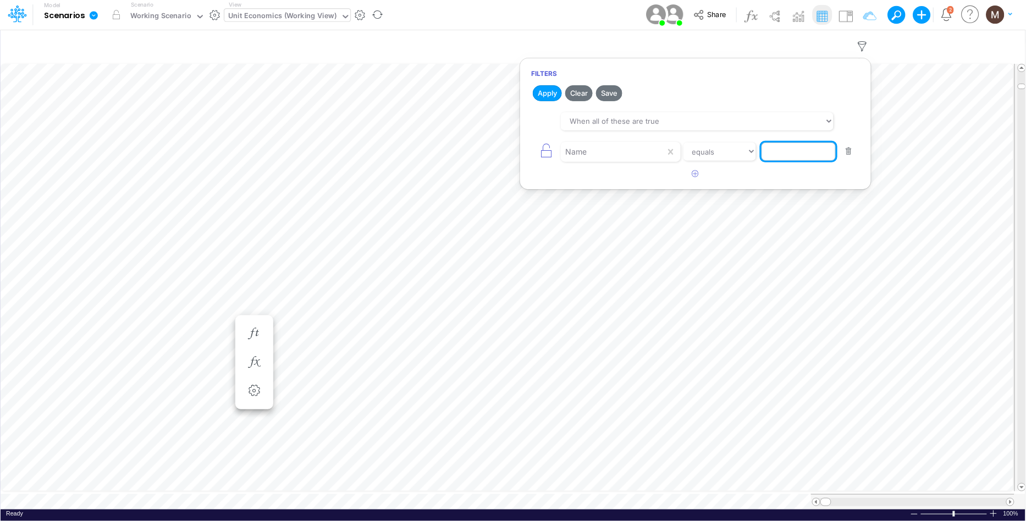
click at [792, 153] on input "text" at bounding box center [799, 151] width 74 height 19
paste input "Processing Cost"
type input "Processing Cost"
click at [550, 91] on button "Apply" at bounding box center [547, 93] width 29 height 16
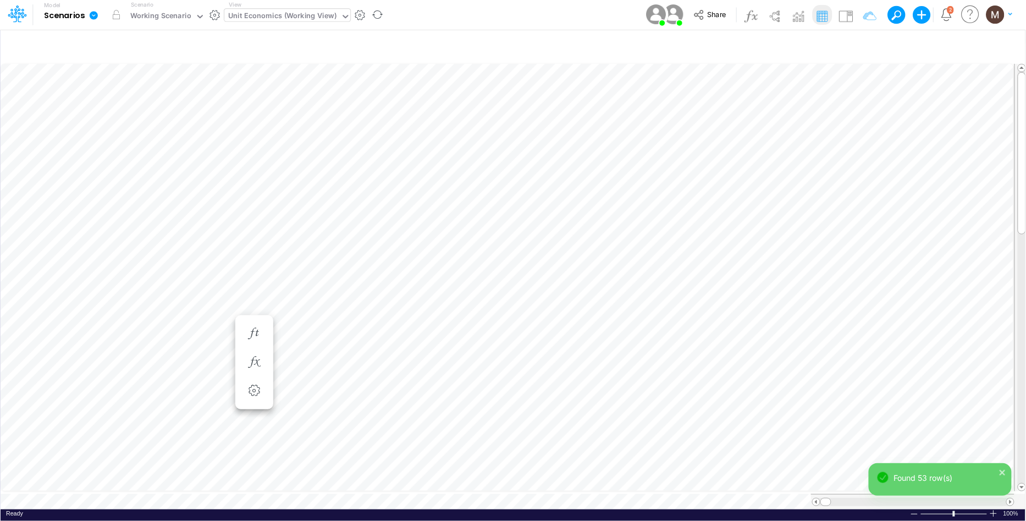
scroll to position [0, 1]
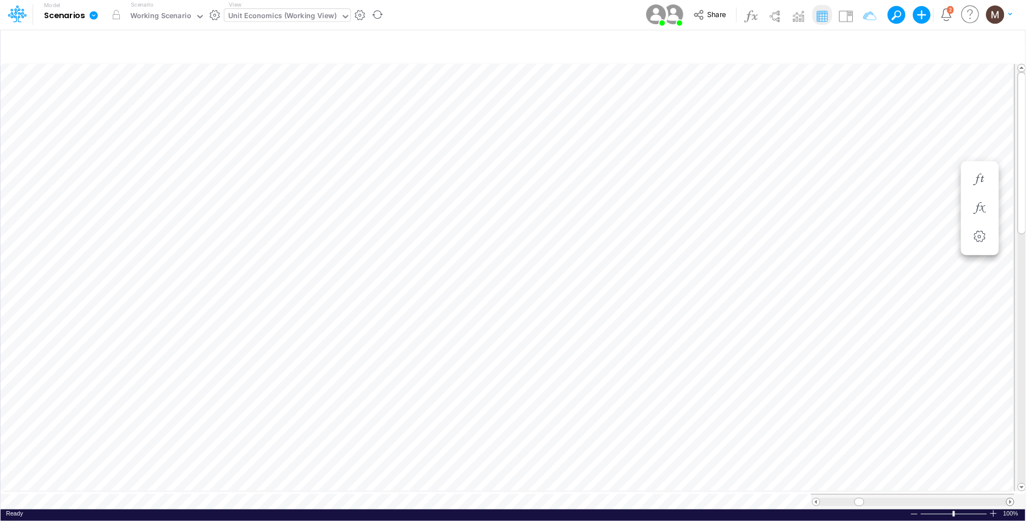
click at [1009, 498] on span at bounding box center [1010, 501] width 7 height 7
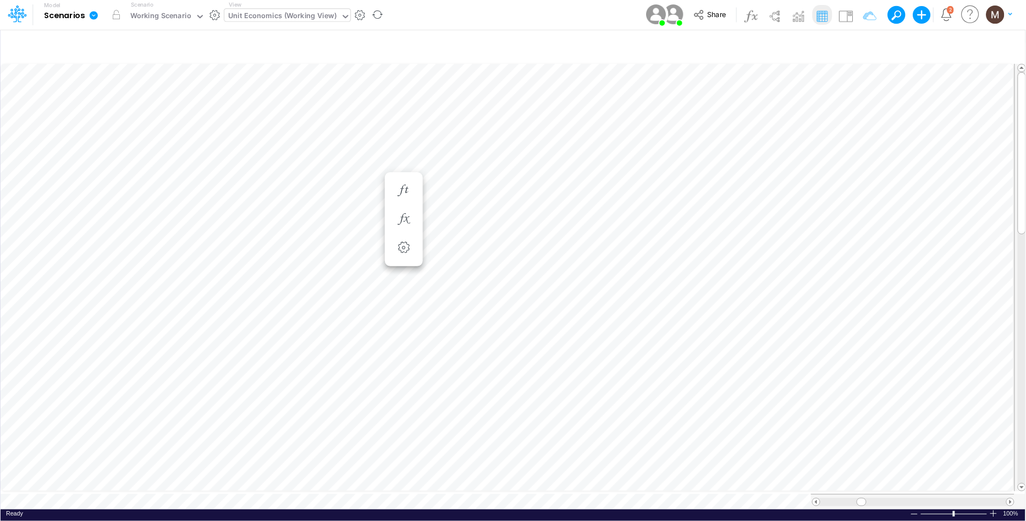
scroll to position [0, 1]
drag, startPoint x: 861, startPoint y: 498, endPoint x: 991, endPoint y: 498, distance: 129.3
click at [991, 498] on span at bounding box center [990, 501] width 7 height 7
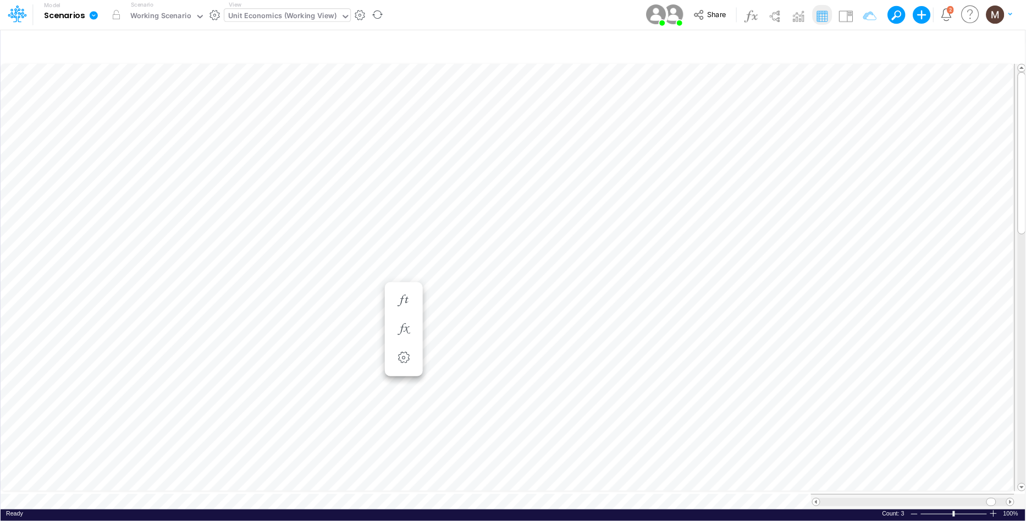
scroll to position [0, 1]
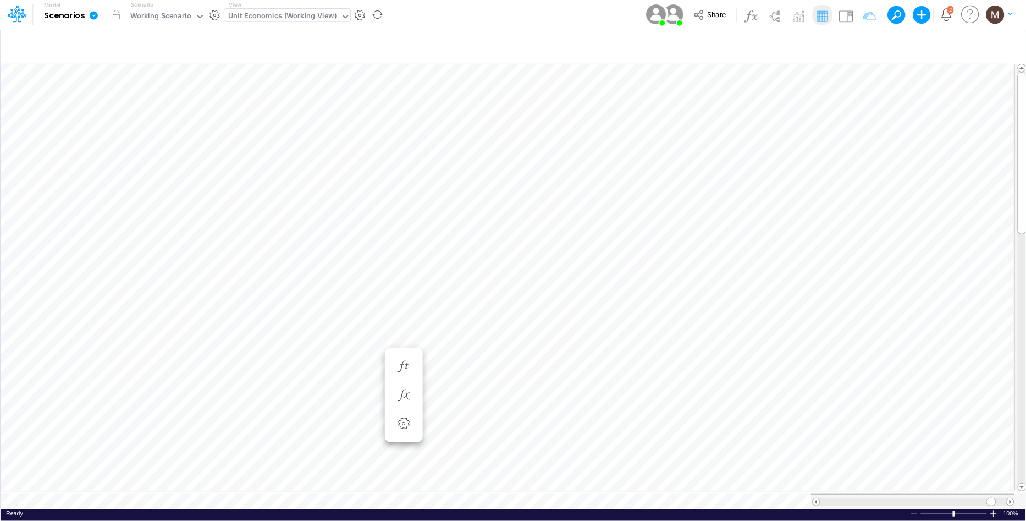
scroll to position [0, 1]
click at [312, 16] on div "Unit Economics (Working View)" at bounding box center [282, 16] width 108 height 13
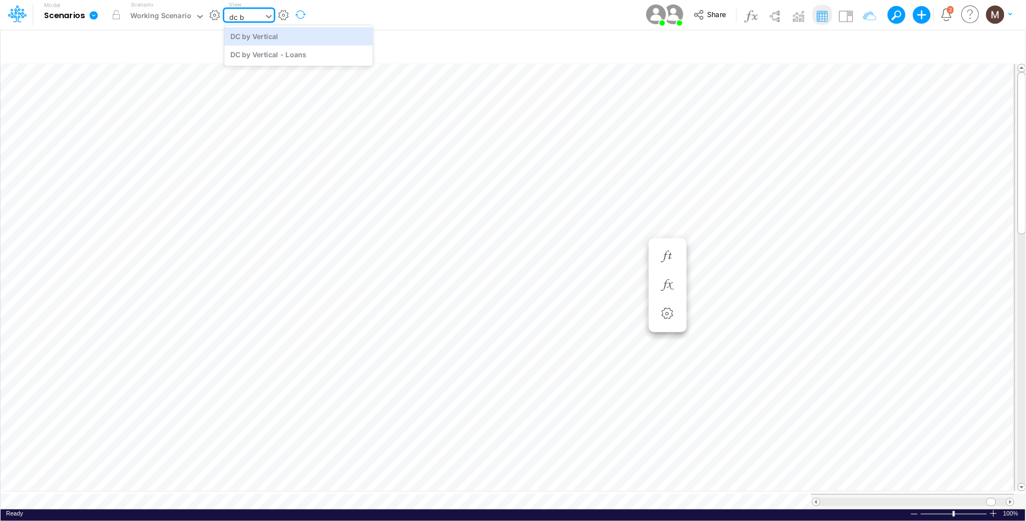
type input "dc by"
click at [282, 42] on div "DC by Vertical" at bounding box center [298, 36] width 149 height 18
type input "DC by Vertical"
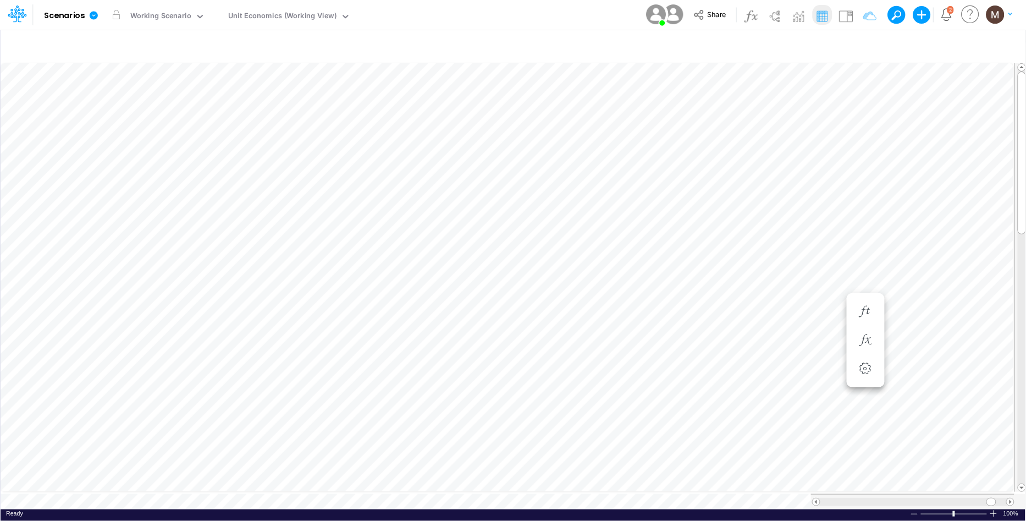
scroll to position [0, 1]
click at [858, 480] on table at bounding box center [514, 286] width 1026 height 448
